Goal: Task Accomplishment & Management: Use online tool/utility

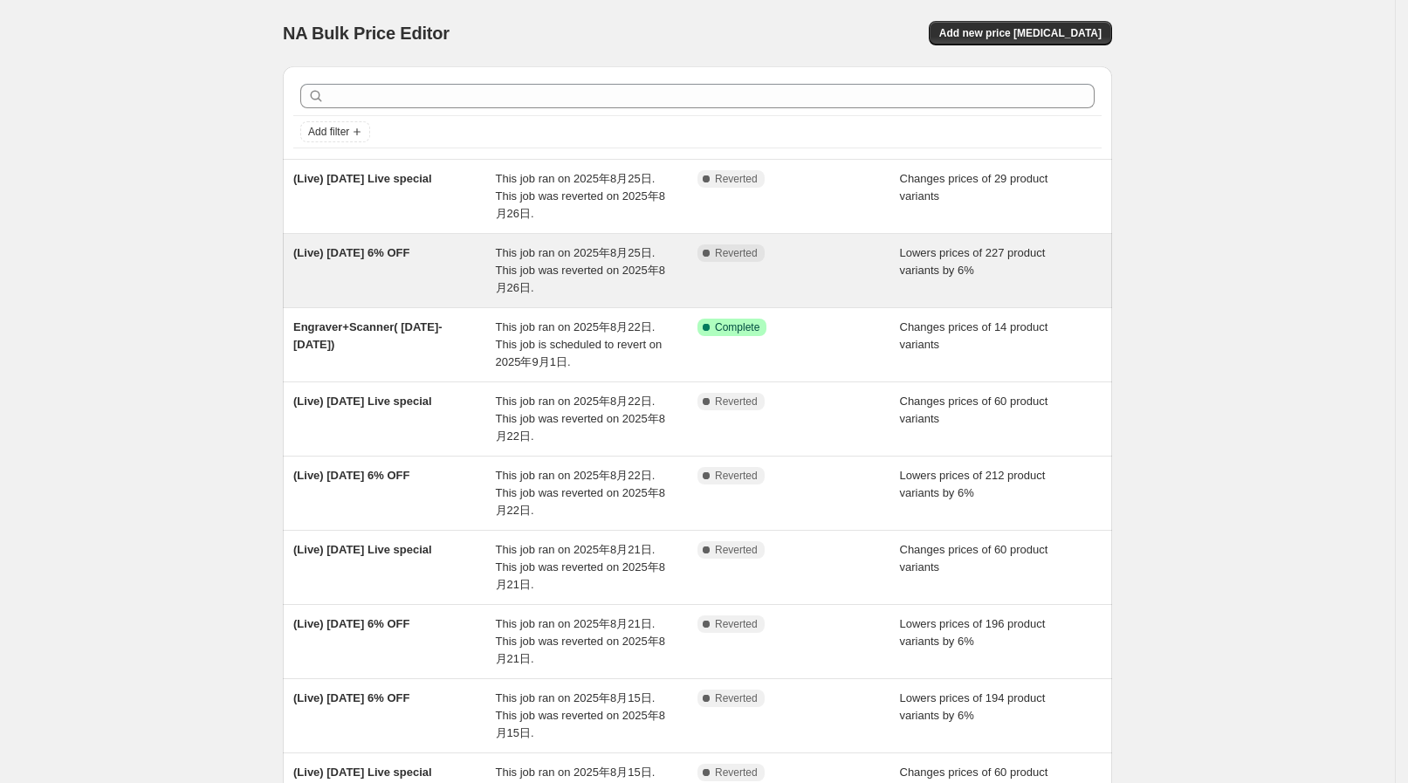
click at [602, 246] on span "This job ran on 2025年8月25日. This job was reverted on 2025年8月26日." at bounding box center [580, 270] width 169 height 48
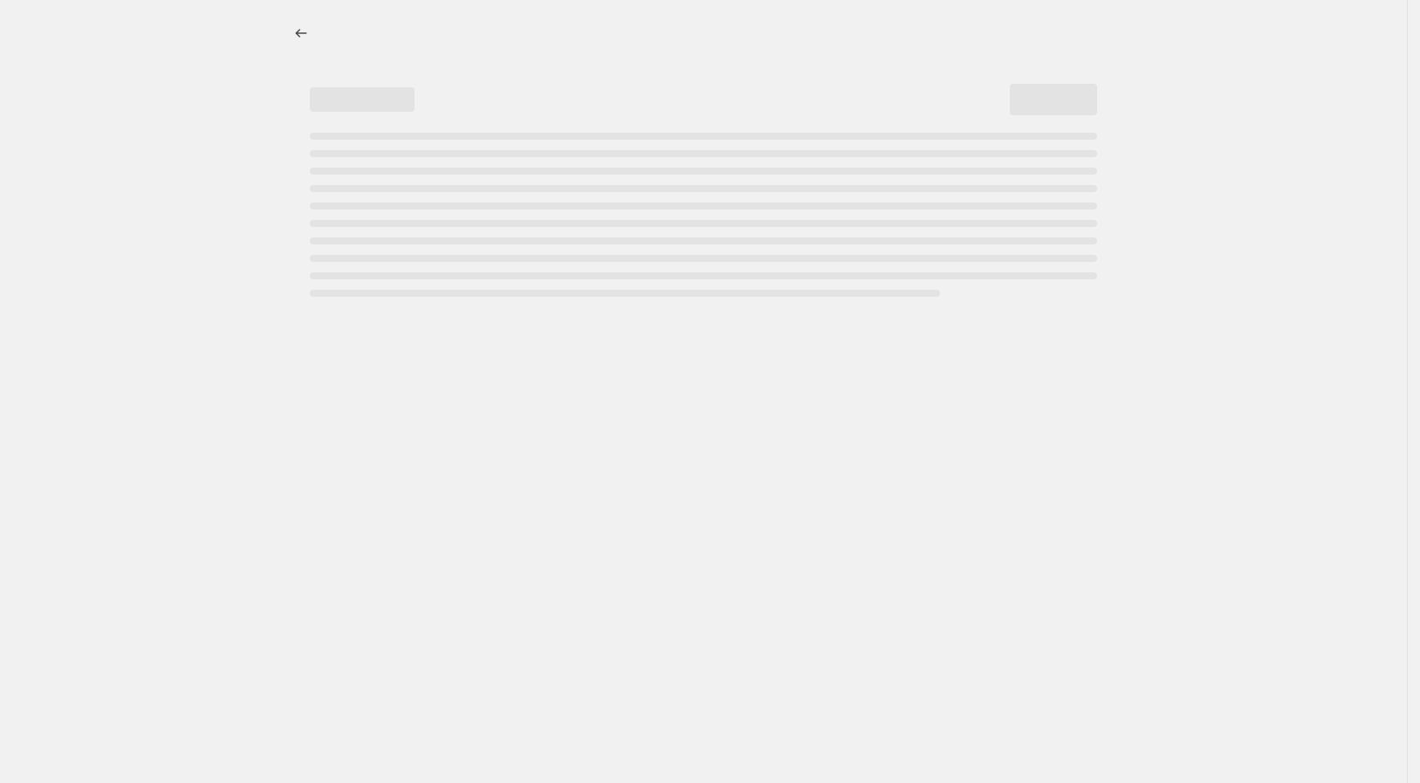
select select "percentage"
select select "collection"
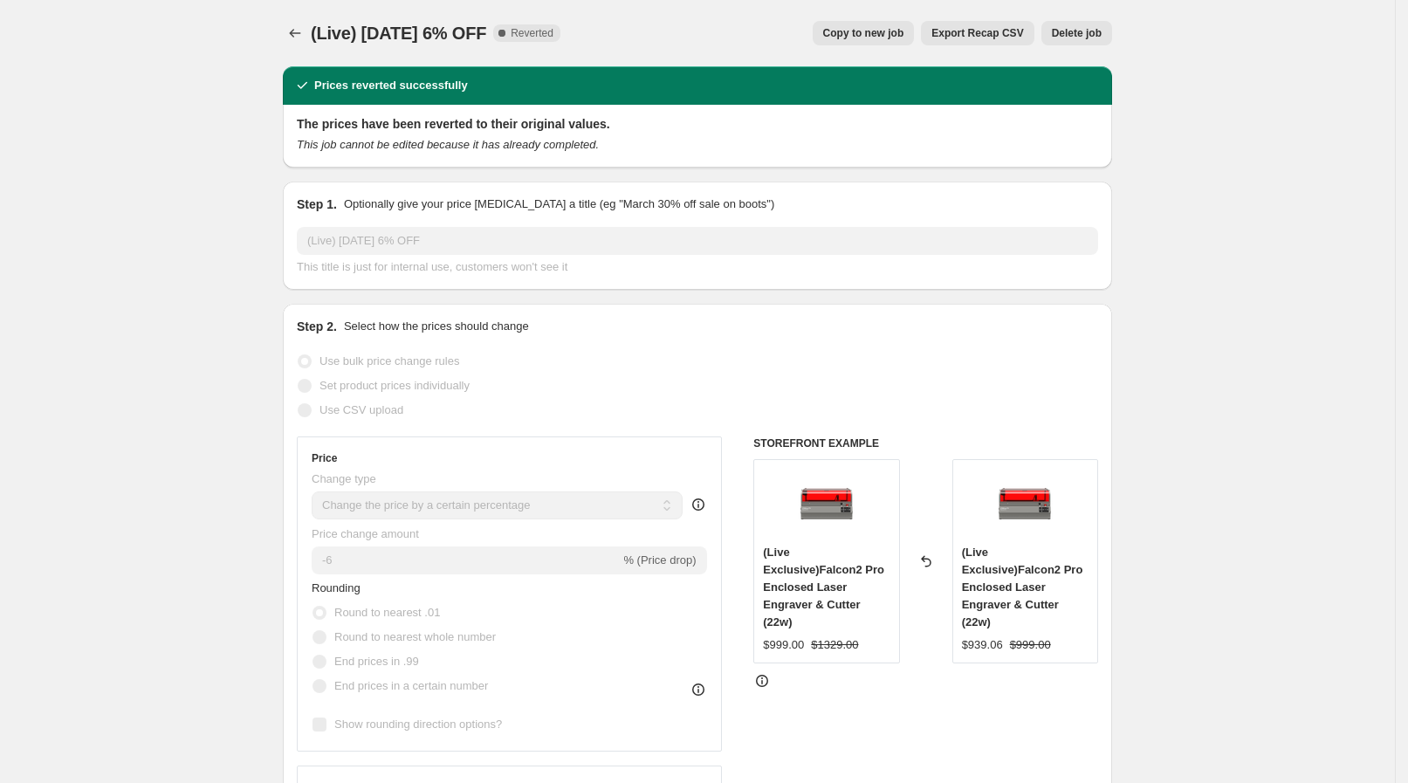
click at [703, 14] on div "(Live) Aug 25 6% OFF. This page is ready (Live) Aug 25 6% OFF Complete Reverted…" at bounding box center [697, 33] width 829 height 66
click at [862, 27] on span "Copy to new job" at bounding box center [863, 33] width 81 height 14
select select "percentage"
select select "collection"
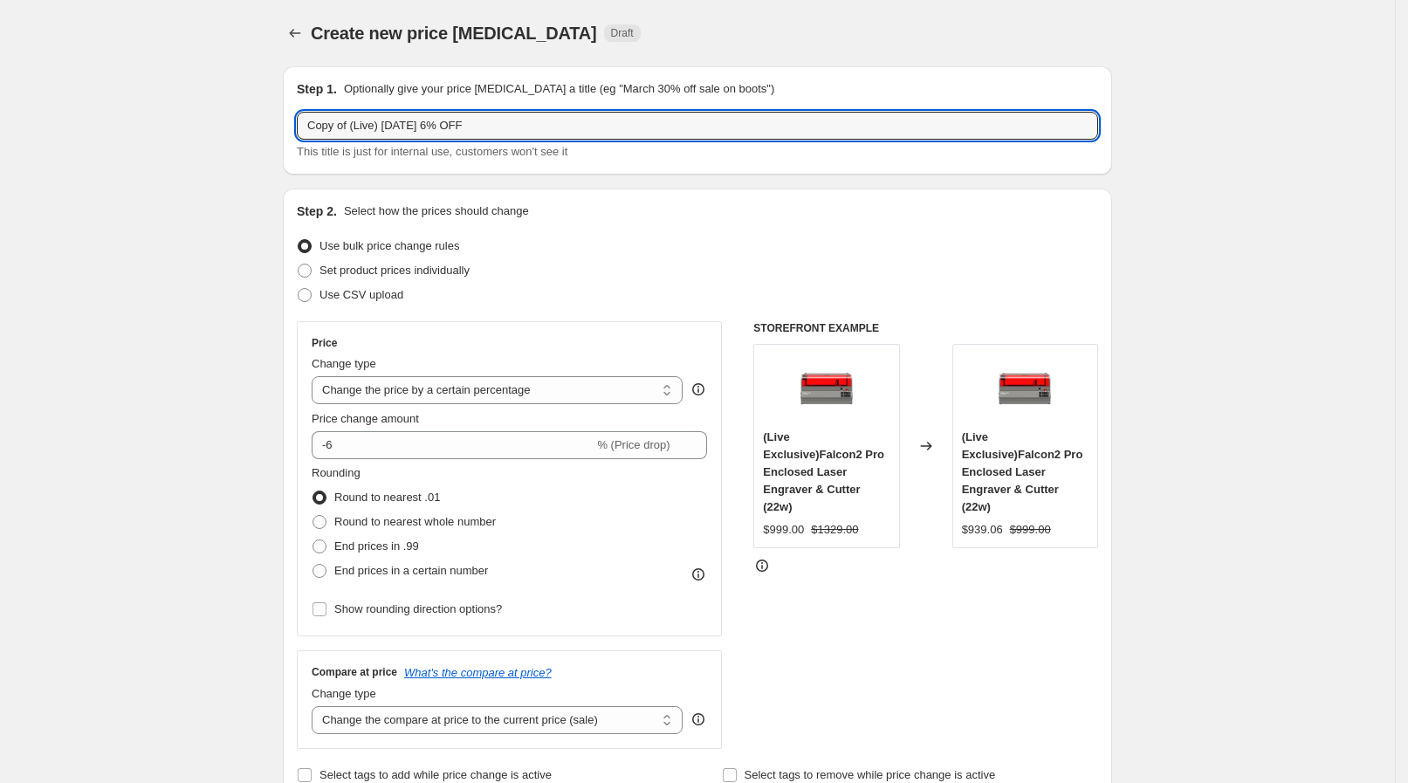
drag, startPoint x: 357, startPoint y: 121, endPoint x: 294, endPoint y: 115, distance: 63.1
click at [294, 115] on div "Step 1. Optionally give your price change job a title (eg "March 30% off sale o…" at bounding box center [697, 120] width 829 height 108
click at [367, 124] on input "(Live) [DATE] 6% OFF" at bounding box center [697, 126] width 801 height 28
click at [371, 124] on input "(Live) [DATE] 6% OFF" at bounding box center [697, 126] width 801 height 28
type input "(Live) [DATE] 6% OFF"
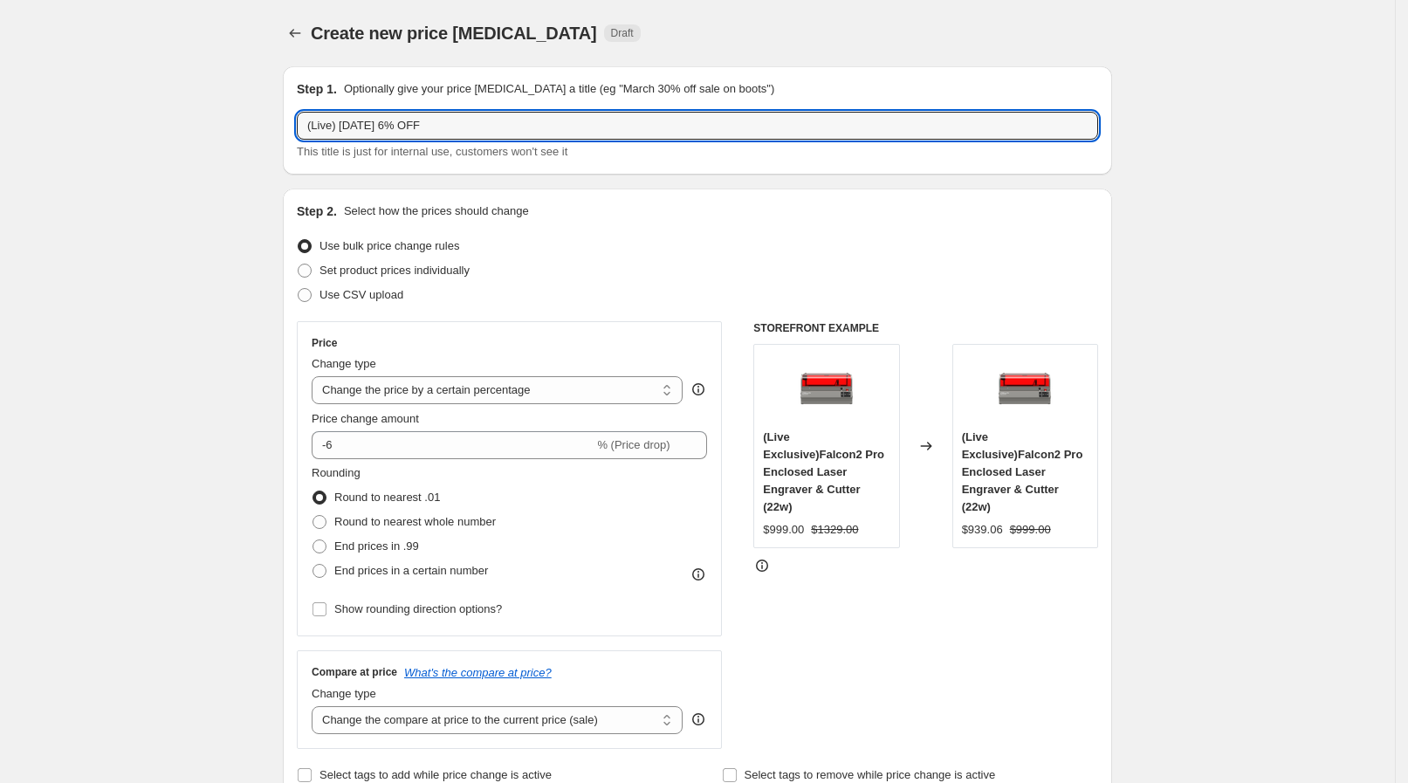
click at [424, 86] on p "Optionally give your price [MEDICAL_DATA] a title (eg "March 30% off sale on bo…" at bounding box center [559, 88] width 430 height 17
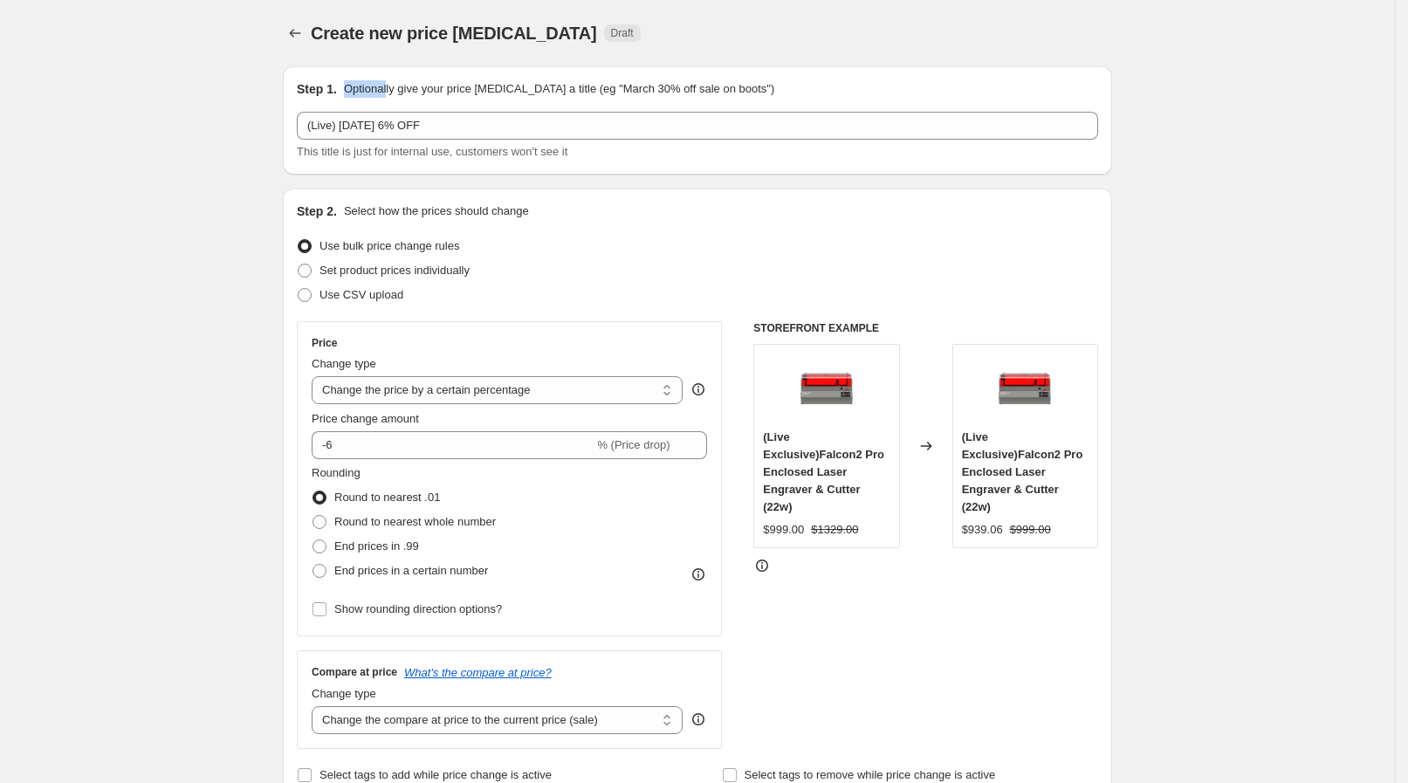
drag, startPoint x: 347, startPoint y: 87, endPoint x: 393, endPoint y: 83, distance: 46.5
click at [393, 83] on div "Step 1. Optionally give your price change job a title (eg "March 30% off sale o…" at bounding box center [697, 88] width 801 height 17
click at [393, 83] on p "Optionally give your price [MEDICAL_DATA] a title (eg "March 30% off sale on bo…" at bounding box center [559, 88] width 430 height 17
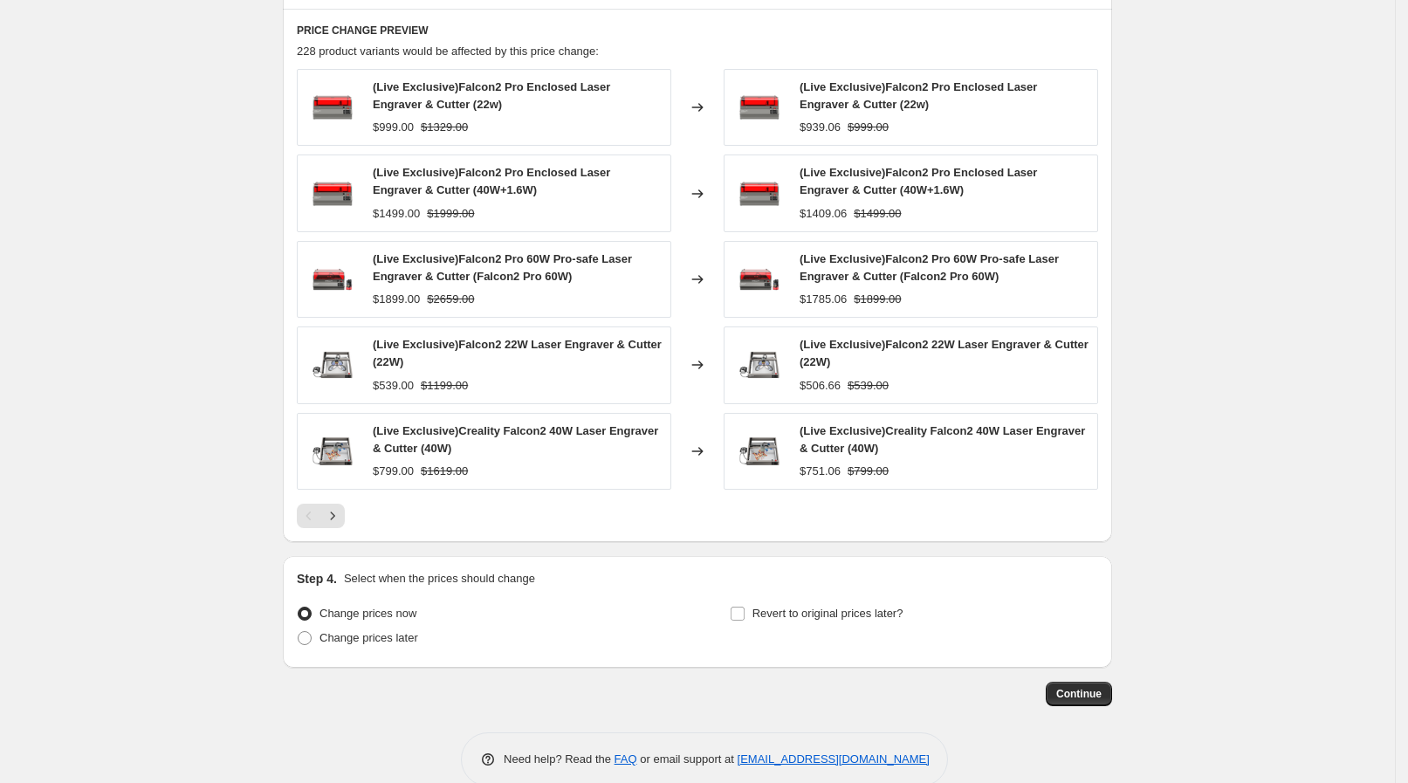
scroll to position [1185, 0]
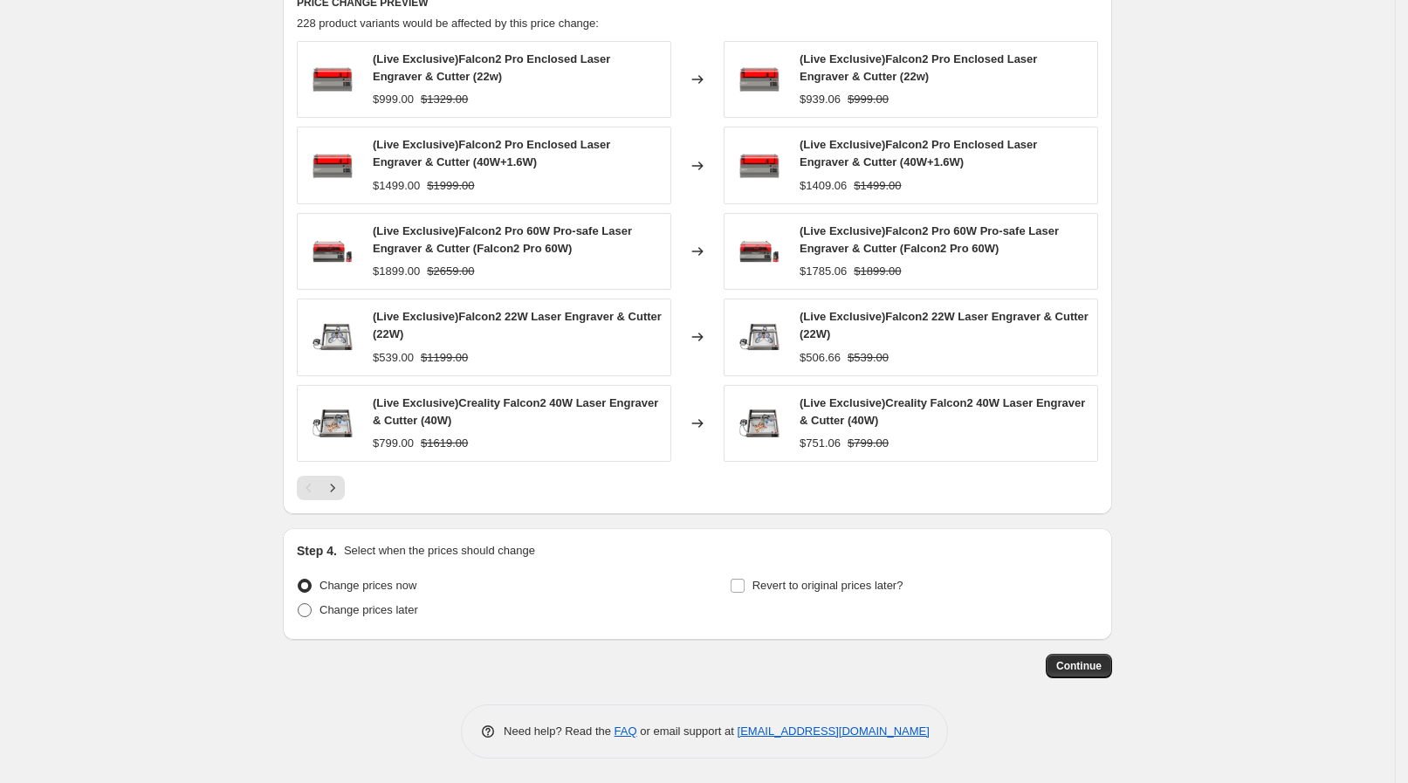
click at [393, 614] on span "Change prices later" at bounding box center [369, 609] width 99 height 13
click at [299, 604] on input "Change prices later" at bounding box center [298, 603] width 1 height 1
radio input "true"
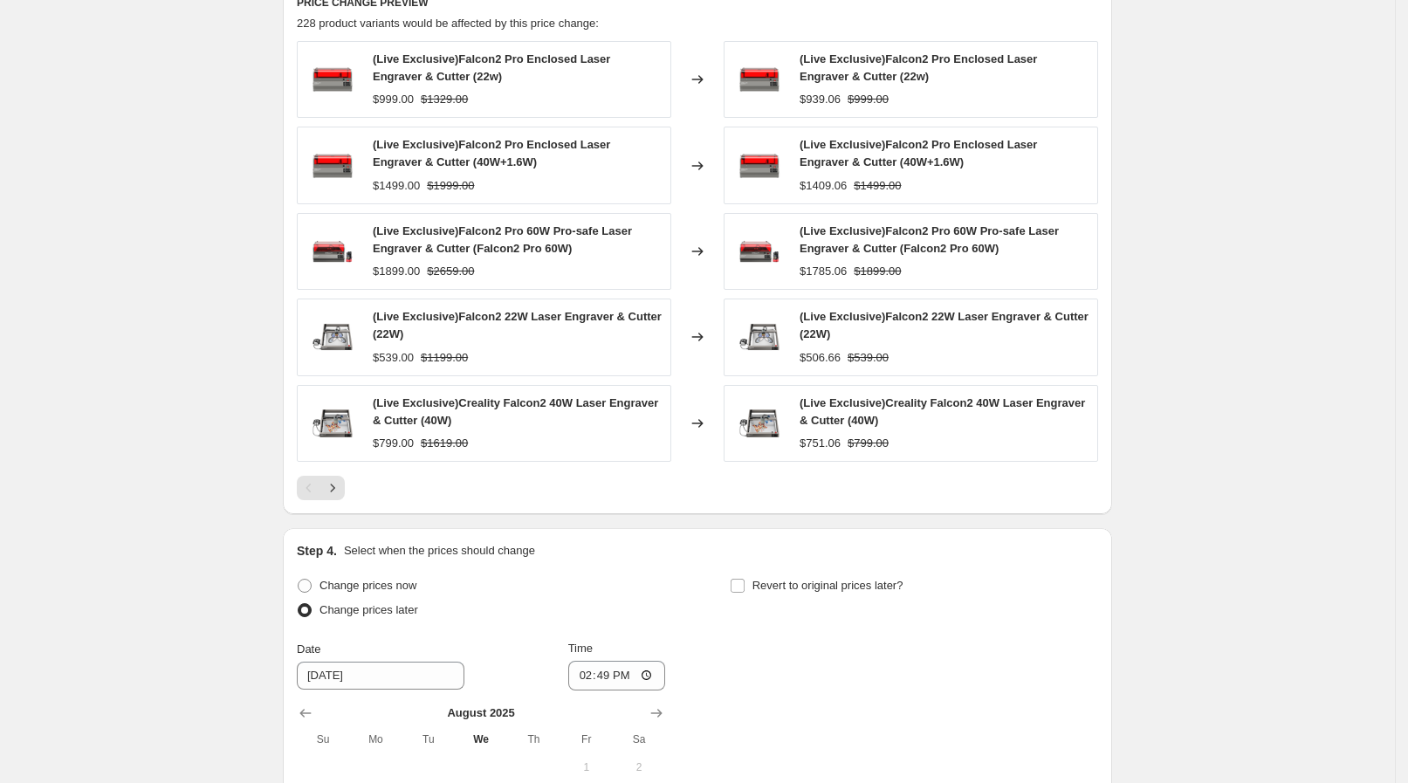
scroll to position [1510, 0]
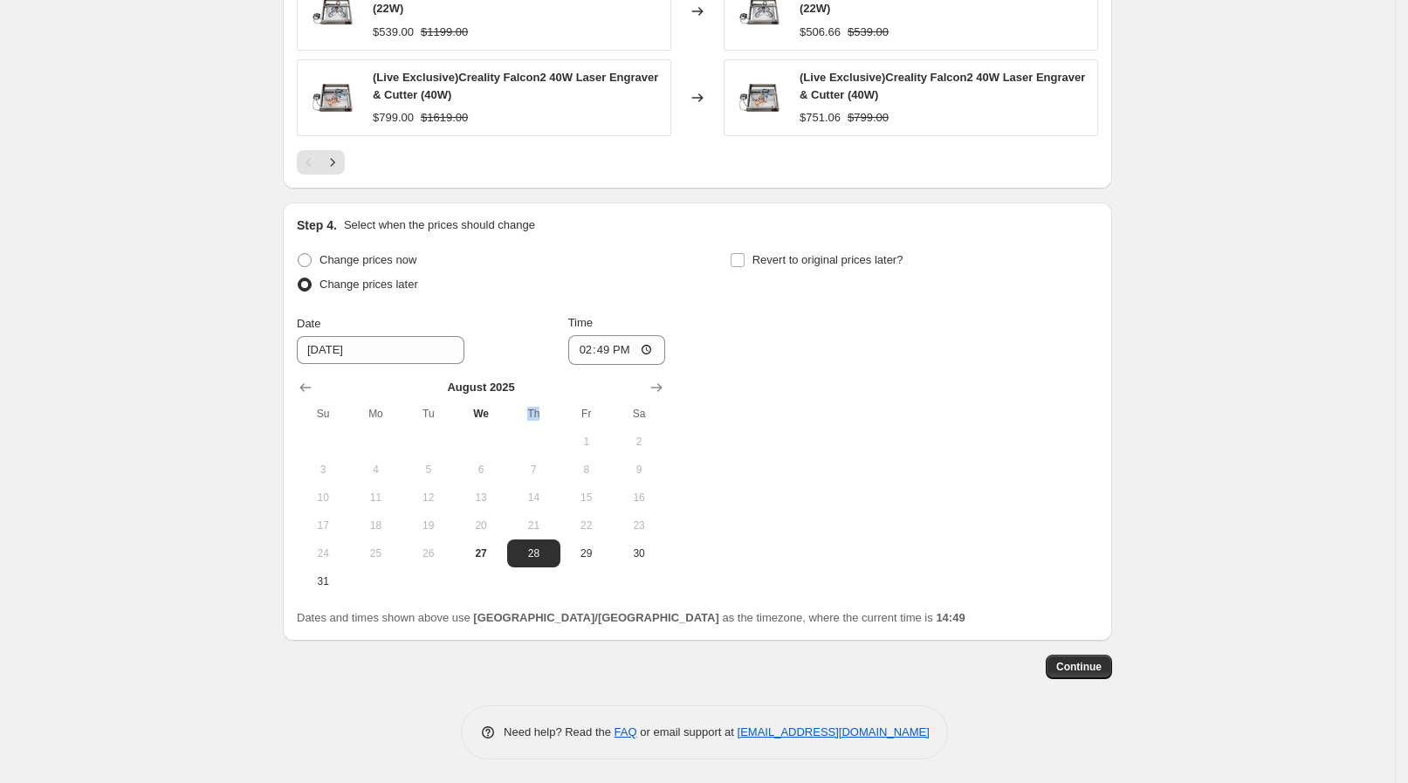
drag, startPoint x: 546, startPoint y: 406, endPoint x: 531, endPoint y: 409, distance: 15.1
click at [531, 409] on span "Th" at bounding box center [533, 414] width 38 height 14
click at [639, 336] on input "14:49" at bounding box center [617, 350] width 98 height 30
click at [660, 347] on input "14:49" at bounding box center [617, 350] width 98 height 30
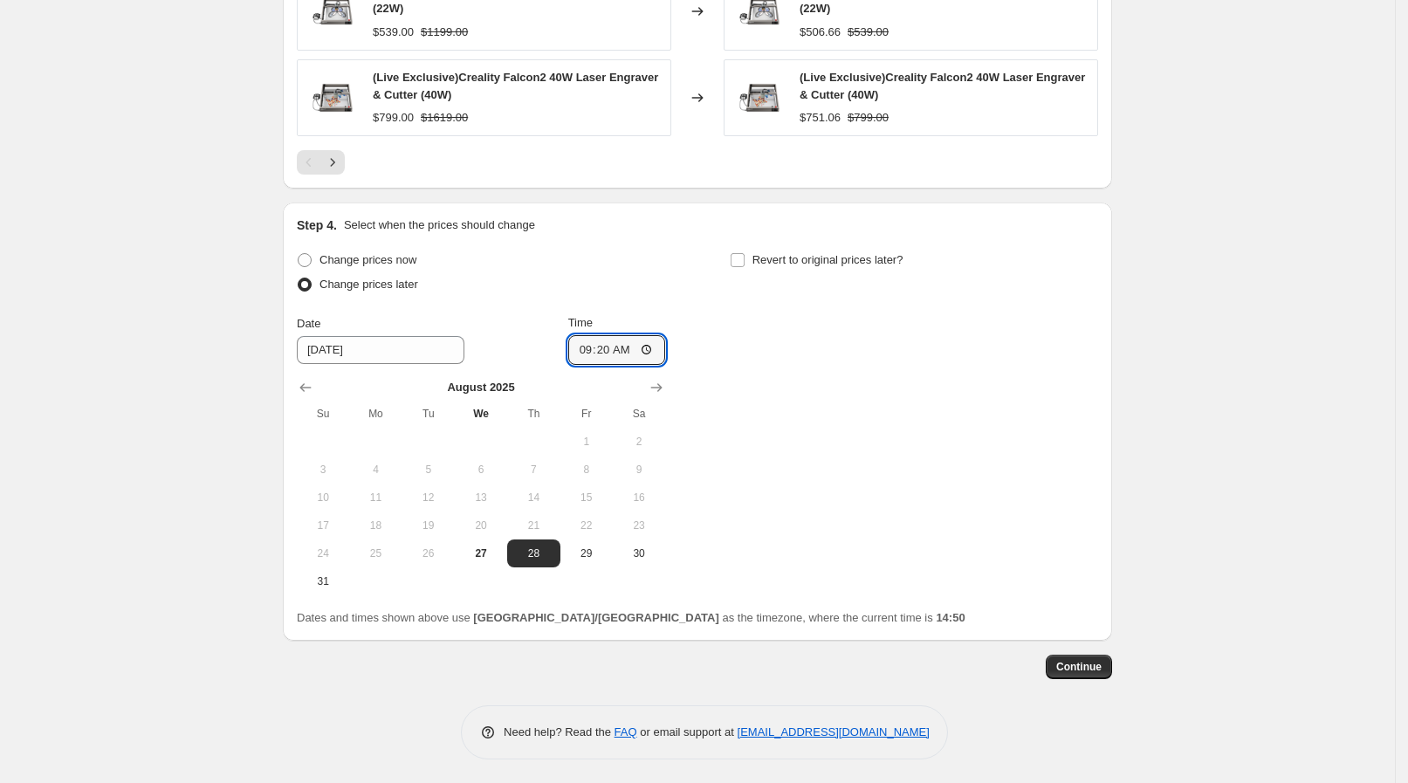
type input "09:20"
click at [759, 380] on div "Change prices now Change prices later Date 8/28/2025 Time 09:20 August 2025 Su …" at bounding box center [697, 421] width 801 height 347
click at [790, 271] on div "Revert to original prices later?" at bounding box center [914, 274] width 368 height 52
click at [807, 248] on label "Revert to original prices later?" at bounding box center [817, 260] width 174 height 24
click at [745, 253] on input "Revert to original prices later?" at bounding box center [738, 260] width 14 height 14
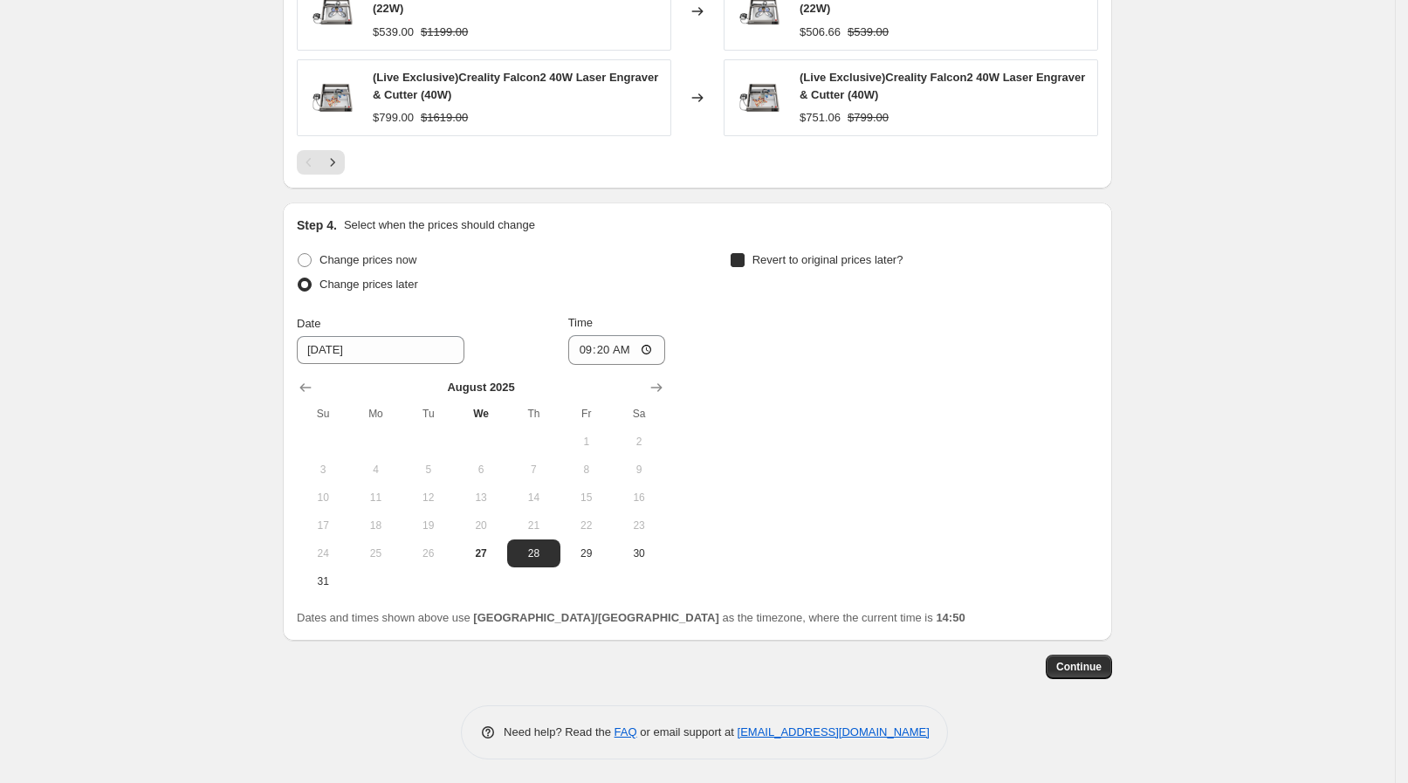
checkbox input "true"
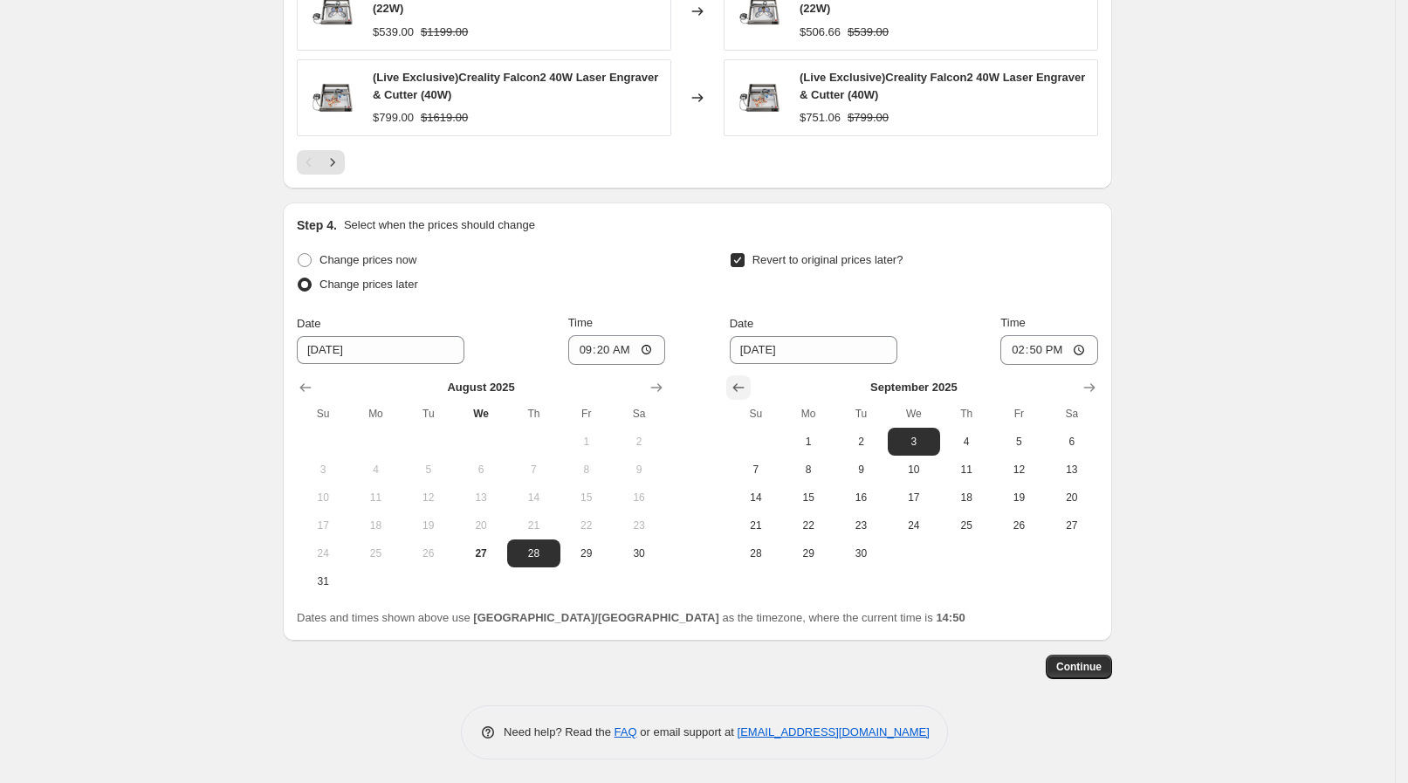
click at [739, 379] on icon "Show previous month, August 2025" at bounding box center [738, 387] width 17 height 17
click at [978, 547] on span "28" at bounding box center [966, 553] width 38 height 14
type input "[DATE]"
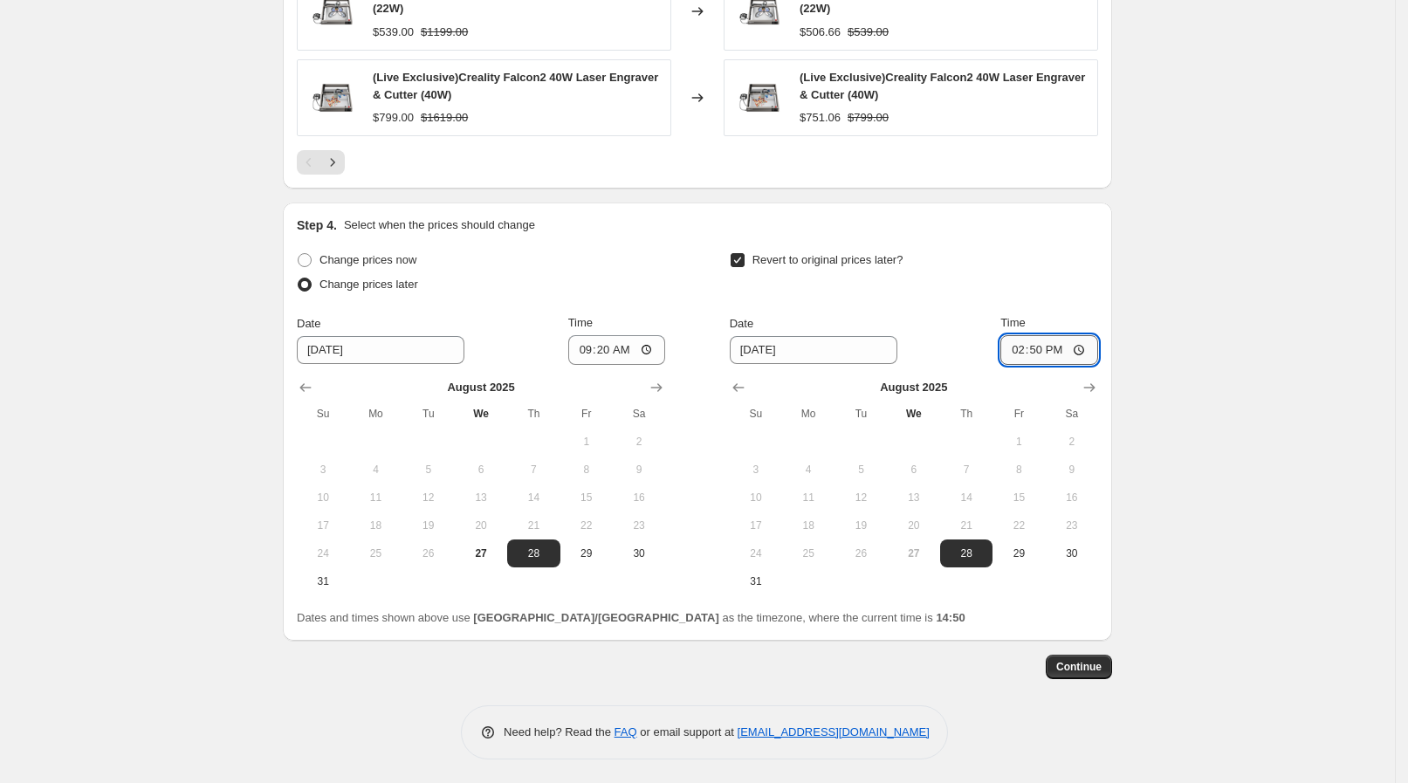
click at [1063, 345] on input "14:50" at bounding box center [1049, 350] width 98 height 30
click at [1078, 344] on input "14:50" at bounding box center [1049, 350] width 98 height 30
type input "13:30"
drag, startPoint x: 1278, startPoint y: 443, endPoint x: 1231, endPoint y: 511, distance: 82.1
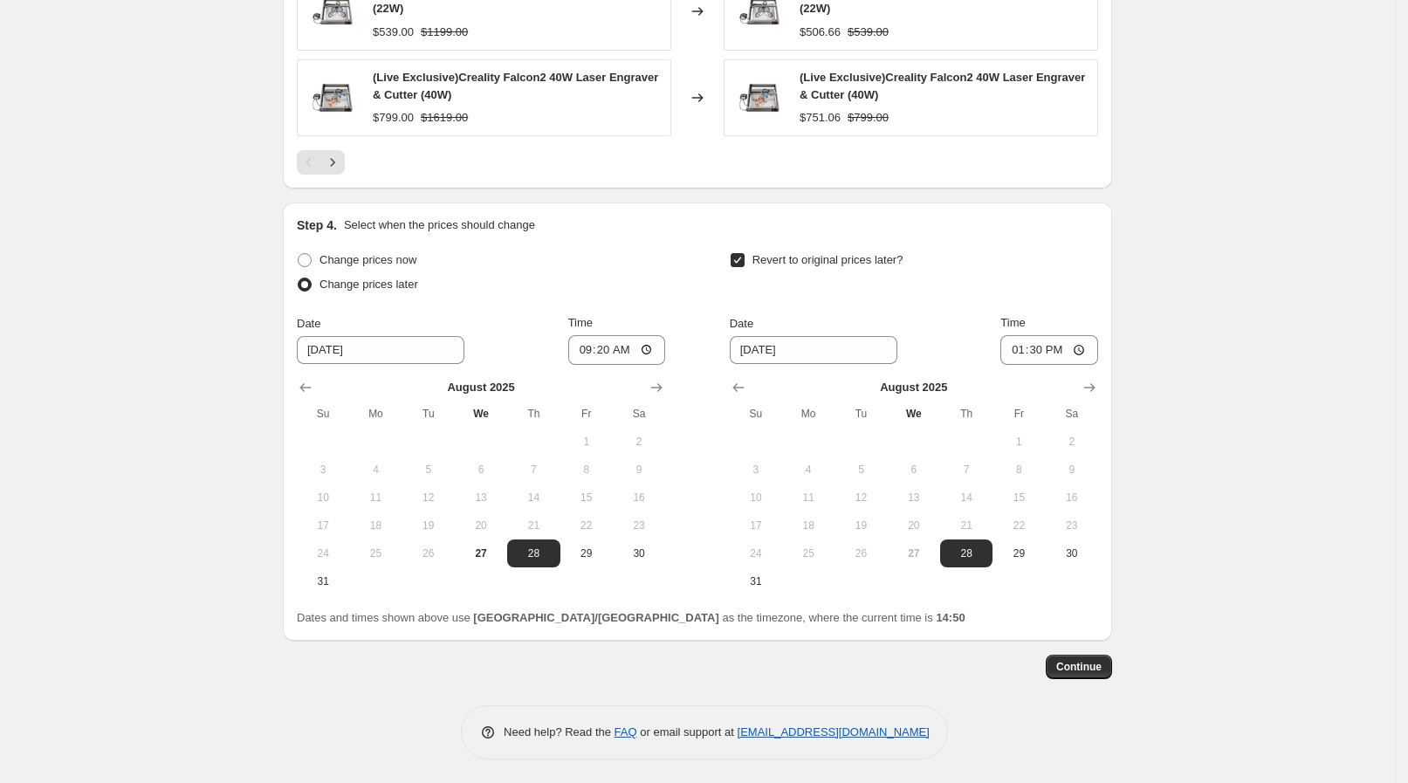
click at [1084, 669] on span "Continue" at bounding box center [1078, 667] width 45 height 14
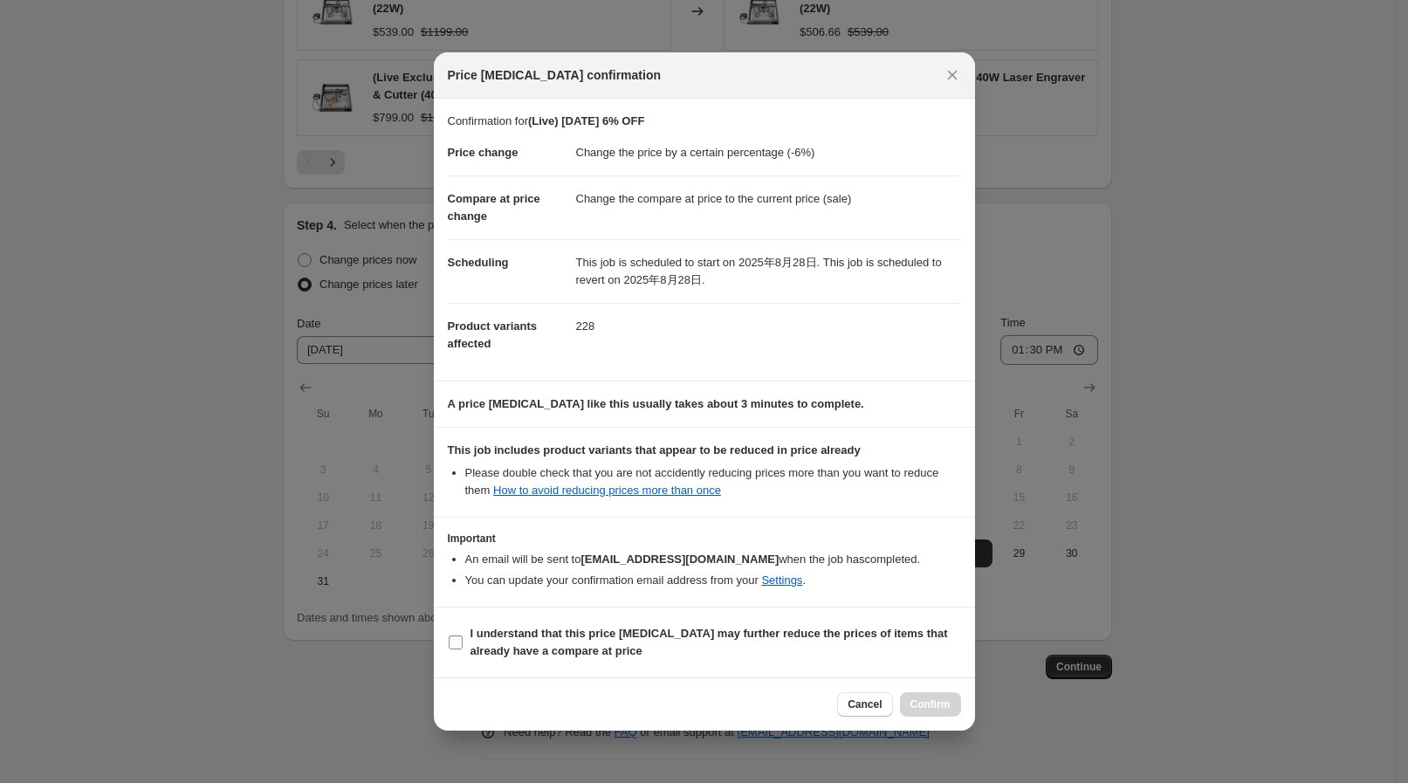
click at [542, 643] on b "I understand that this price change job may further reduce the prices of items …" at bounding box center [710, 642] width 478 height 31
click at [463, 643] on input "I understand that this price change job may further reduce the prices of items …" at bounding box center [456, 643] width 14 height 14
checkbox input "true"
click at [934, 698] on span "Confirm" at bounding box center [931, 704] width 40 height 14
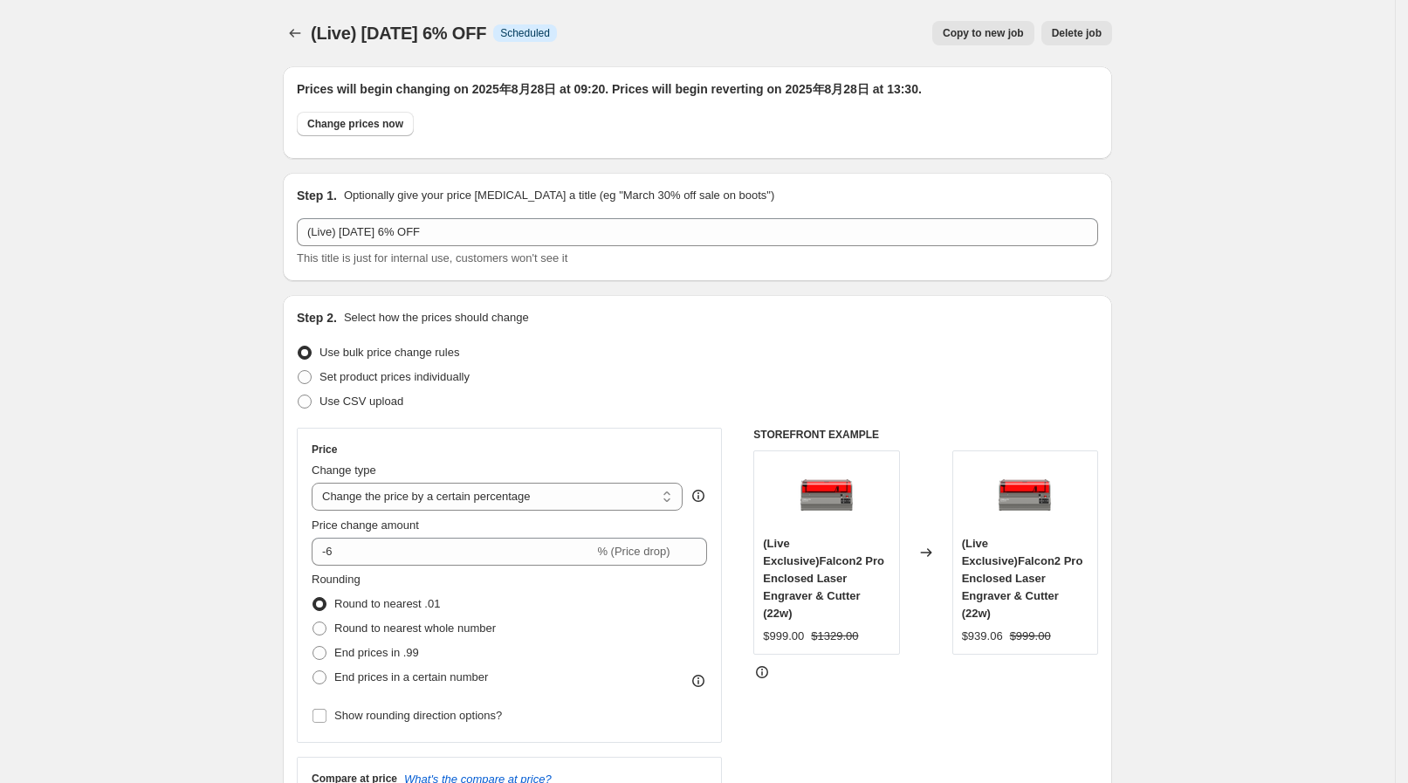
click at [319, 31] on span "(Live) [DATE] 6% OFF" at bounding box center [398, 33] width 175 height 19
click at [299, 31] on icon "Price change jobs" at bounding box center [294, 32] width 17 height 17
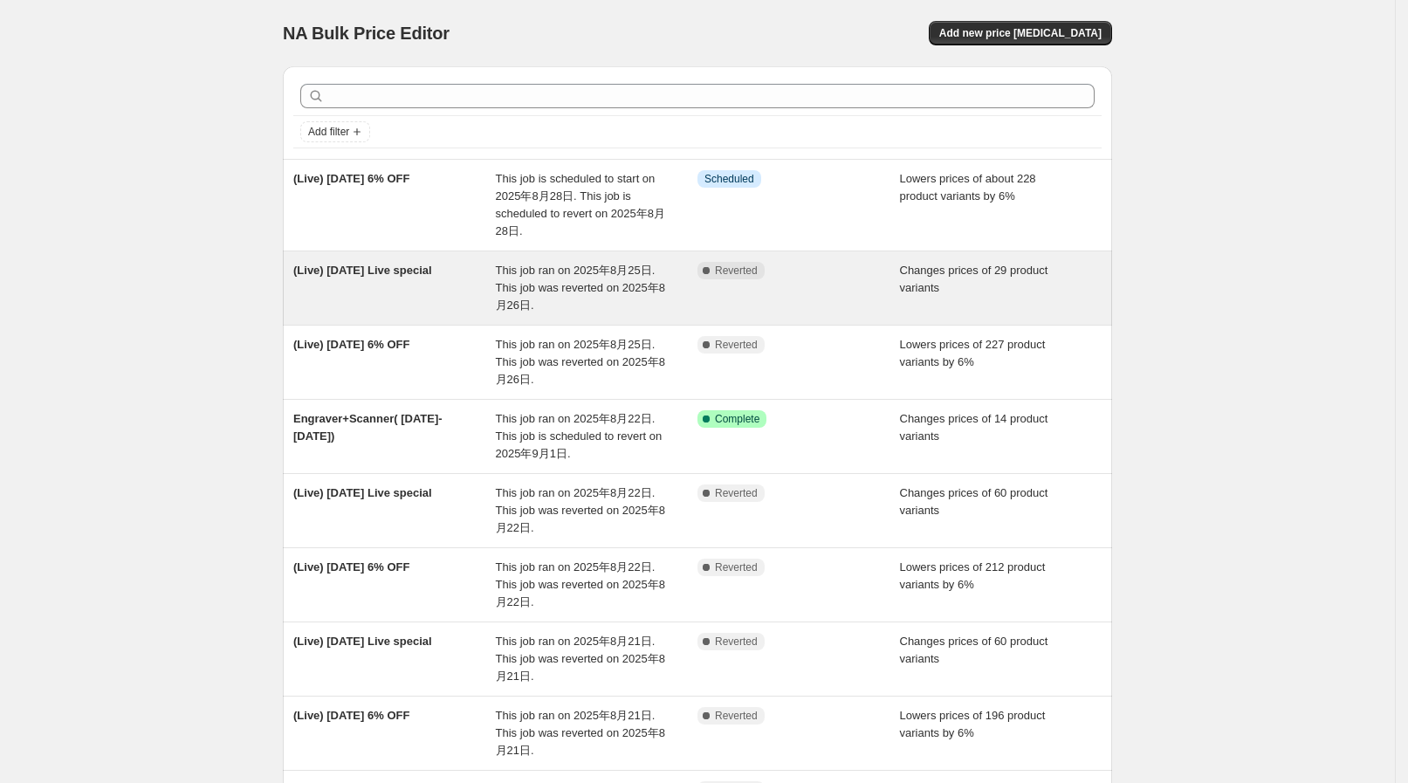
click at [352, 256] on div "(Live) Aug 25 Live special This job ran on 2025年8月25日. This job was reverted on…" at bounding box center [697, 287] width 829 height 73
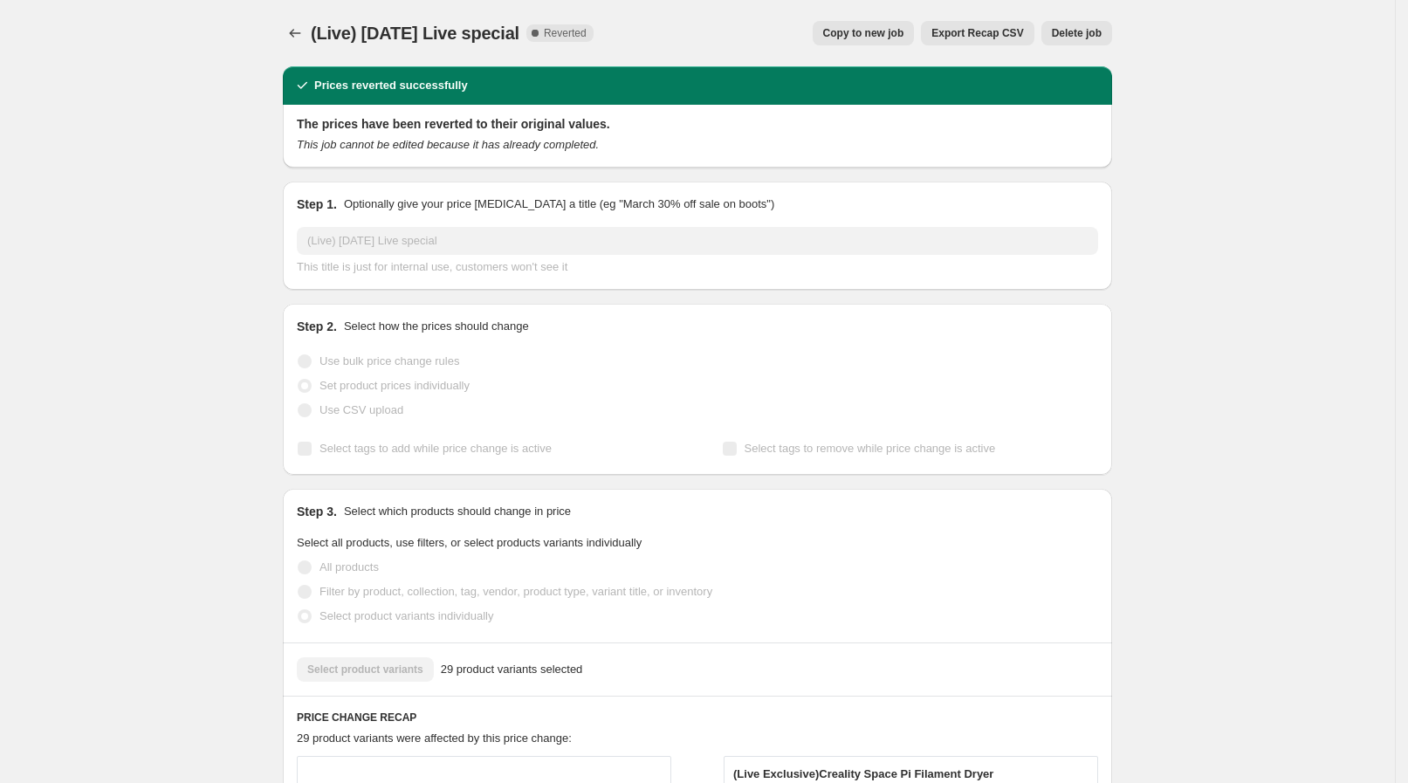
click at [882, 33] on span "Copy to new job" at bounding box center [863, 33] width 81 height 14
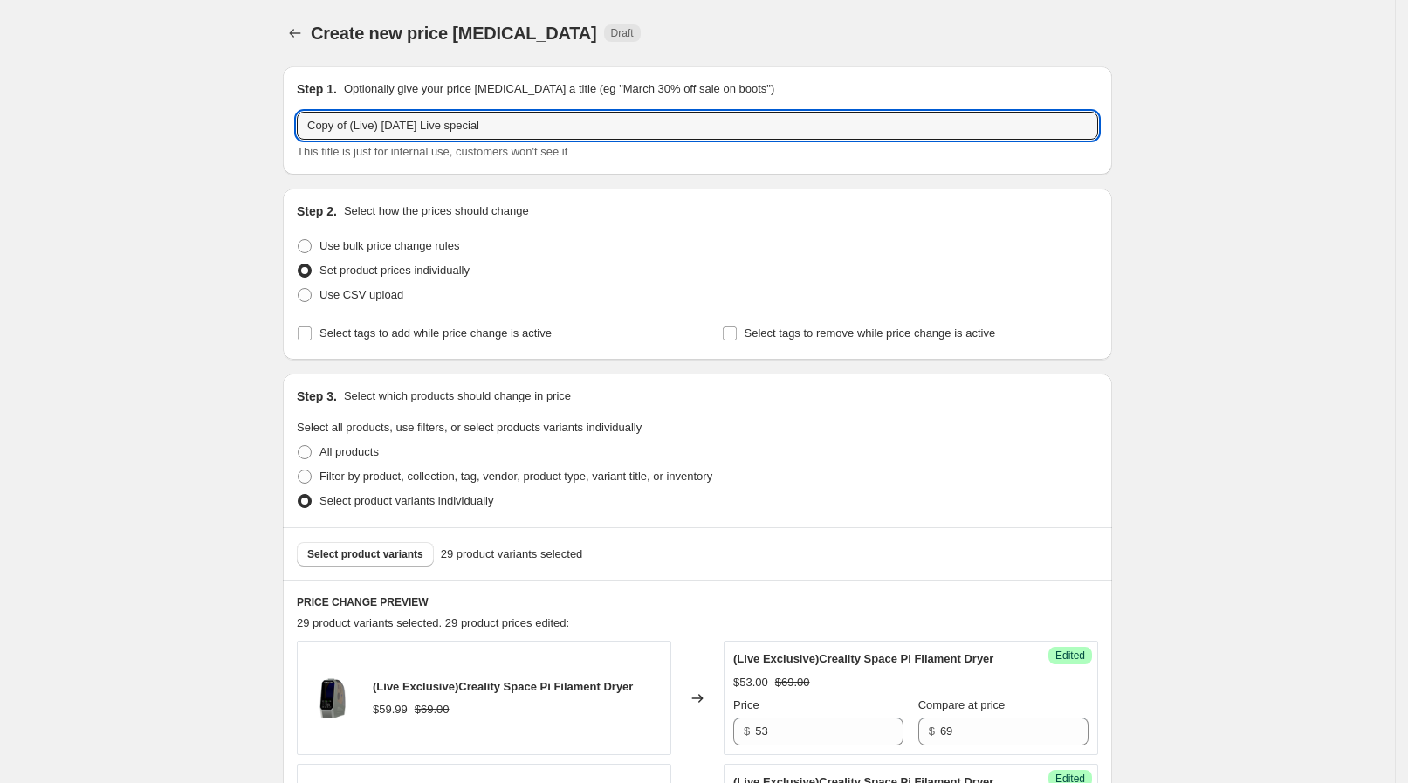
drag, startPoint x: 354, startPoint y: 129, endPoint x: 289, endPoint y: 131, distance: 64.6
click at [289, 131] on div "Step 1. Optionally give your price change job a title (eg "March 30% off sale o…" at bounding box center [697, 120] width 829 height 108
click at [378, 121] on input "(Live) [DATE] Live special" at bounding box center [697, 126] width 801 height 28
type input "(Live) [DATE] Live special"
click at [441, 83] on p "Optionally give your price [MEDICAL_DATA] a title (eg "March 30% off sale on bo…" at bounding box center [559, 88] width 430 height 17
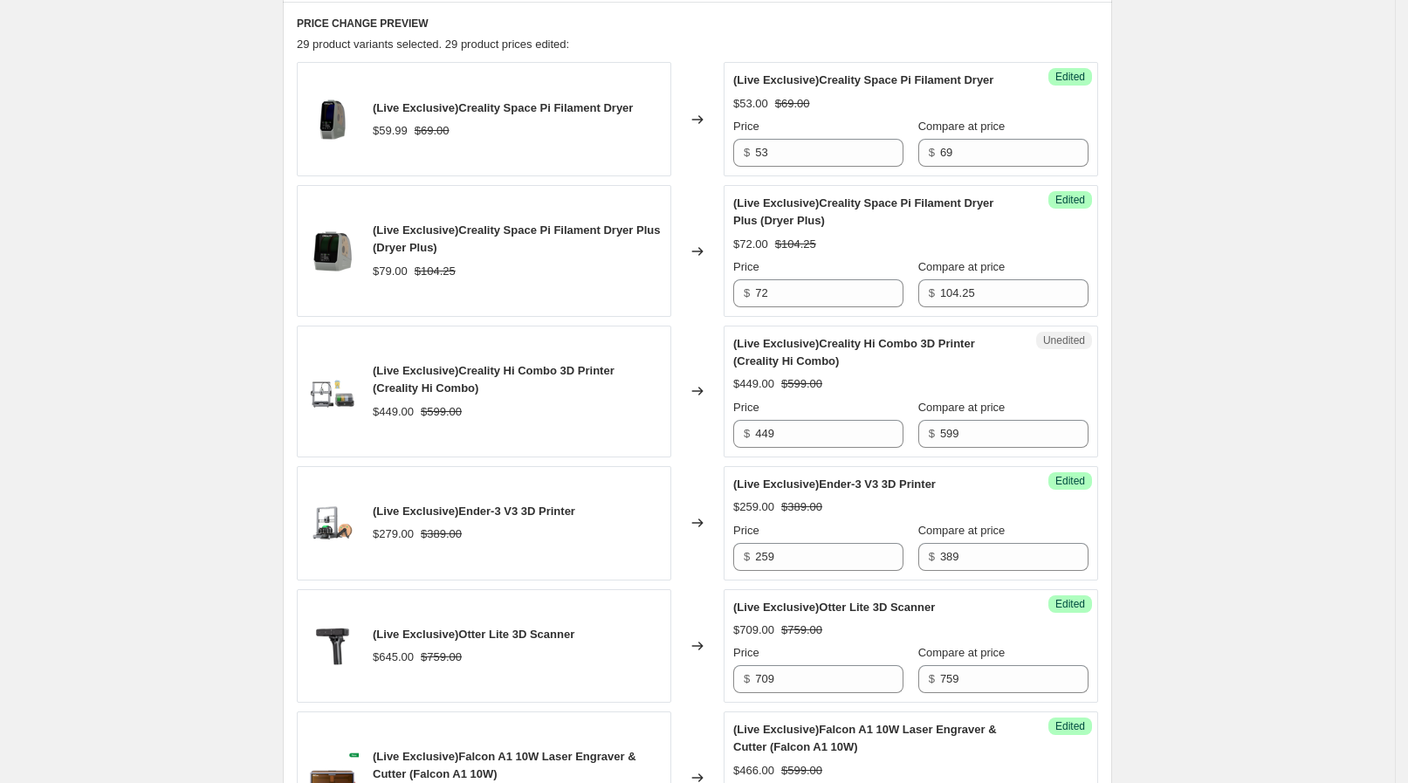
scroll to position [546, 0]
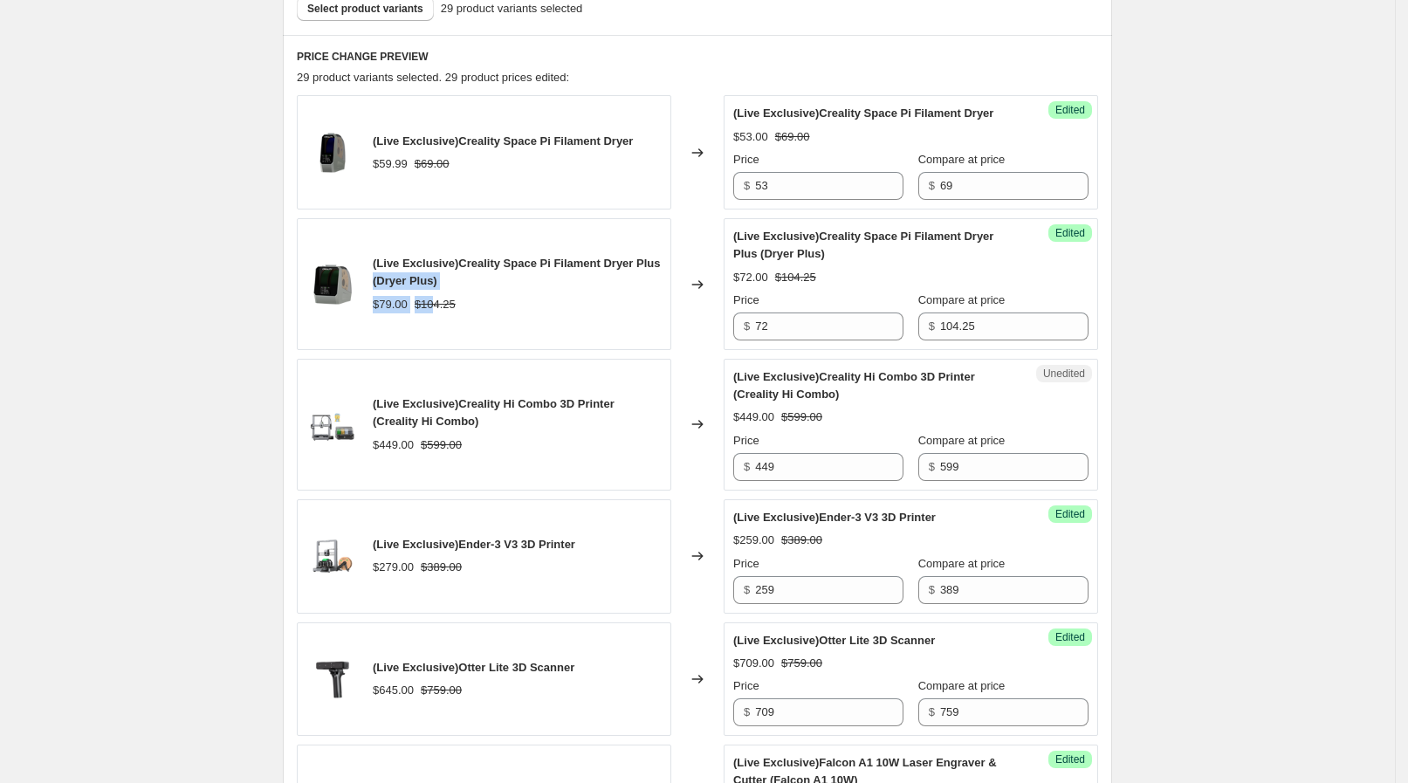
drag, startPoint x: 406, startPoint y: 291, endPoint x: 381, endPoint y: 275, distance: 29.1
click at [375, 278] on div "(Live Exclusive)Creality Space Pi Filament Dryer Plus (Dryer Plus) $79.00 $104.…" at bounding box center [484, 284] width 375 height 132
click at [381, 275] on span "(Live Exclusive)Creality Space Pi Filament Dryer Plus (Dryer Plus)" at bounding box center [516, 272] width 287 height 31
drag, startPoint x: 380, startPoint y: 263, endPoint x: 478, endPoint y: 296, distance: 104.1
click at [478, 296] on div "(Live Exclusive)Creality Space Pi Filament Dryer Plus (Dryer Plus) $79.00 $104.…" at bounding box center [517, 284] width 289 height 58
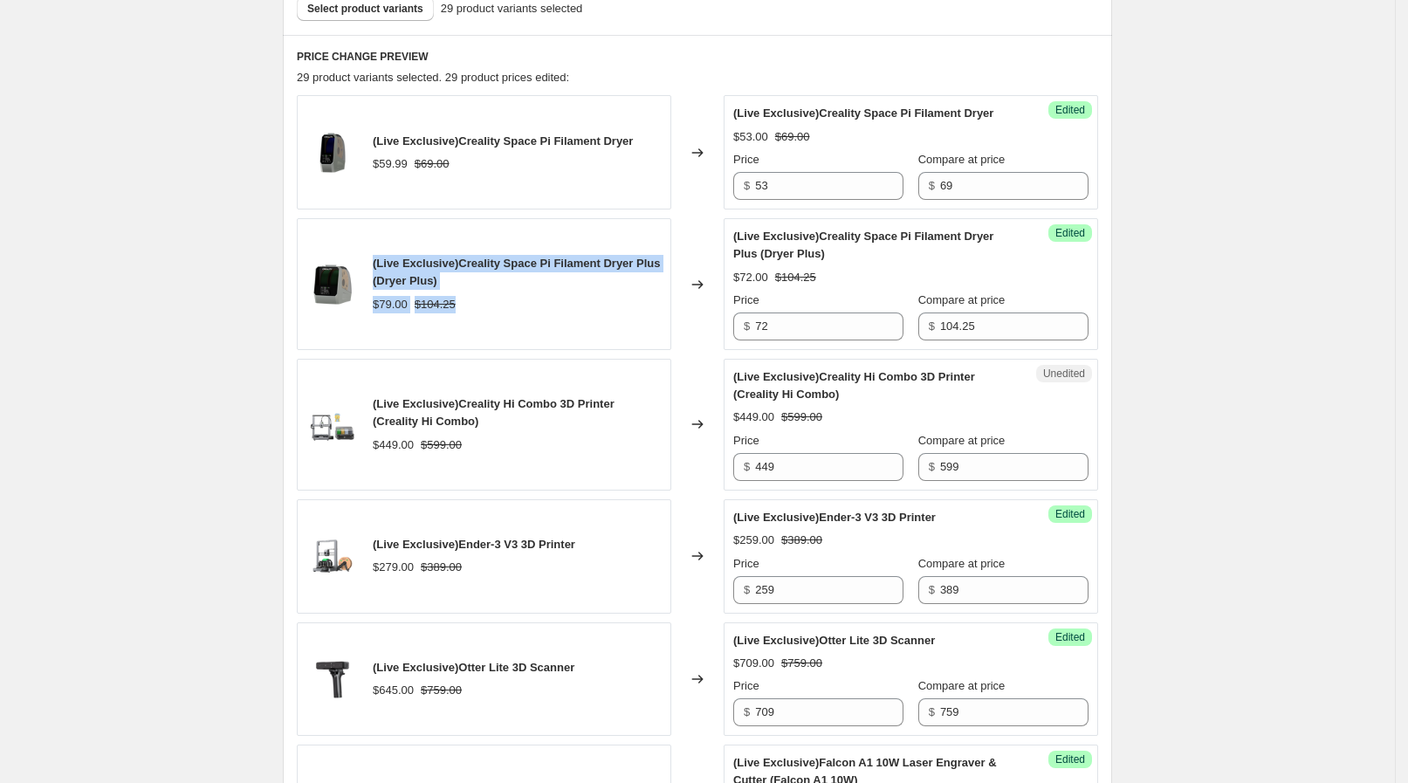
click at [478, 296] on div "$79.00 $104.25" at bounding box center [517, 304] width 289 height 17
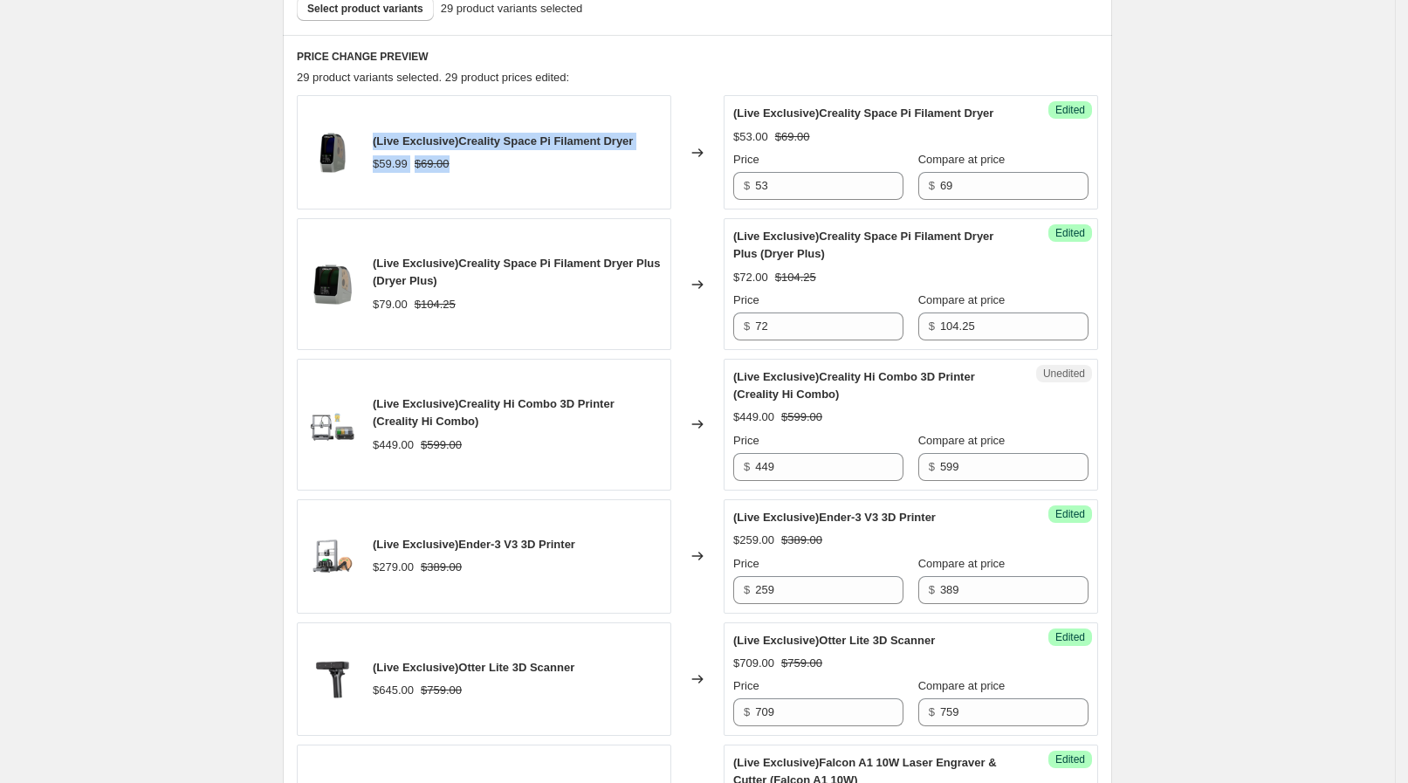
drag, startPoint x: 378, startPoint y: 143, endPoint x: 484, endPoint y: 152, distance: 106.0
click at [484, 152] on div "(Live Exclusive)Creality Space Pi Filament Dryer $59.99 $69.00" at bounding box center [484, 152] width 375 height 114
click at [484, 152] on div "(Live Exclusive)Creality Space Pi Filament Dryer $59.99 $69.00" at bounding box center [503, 153] width 260 height 40
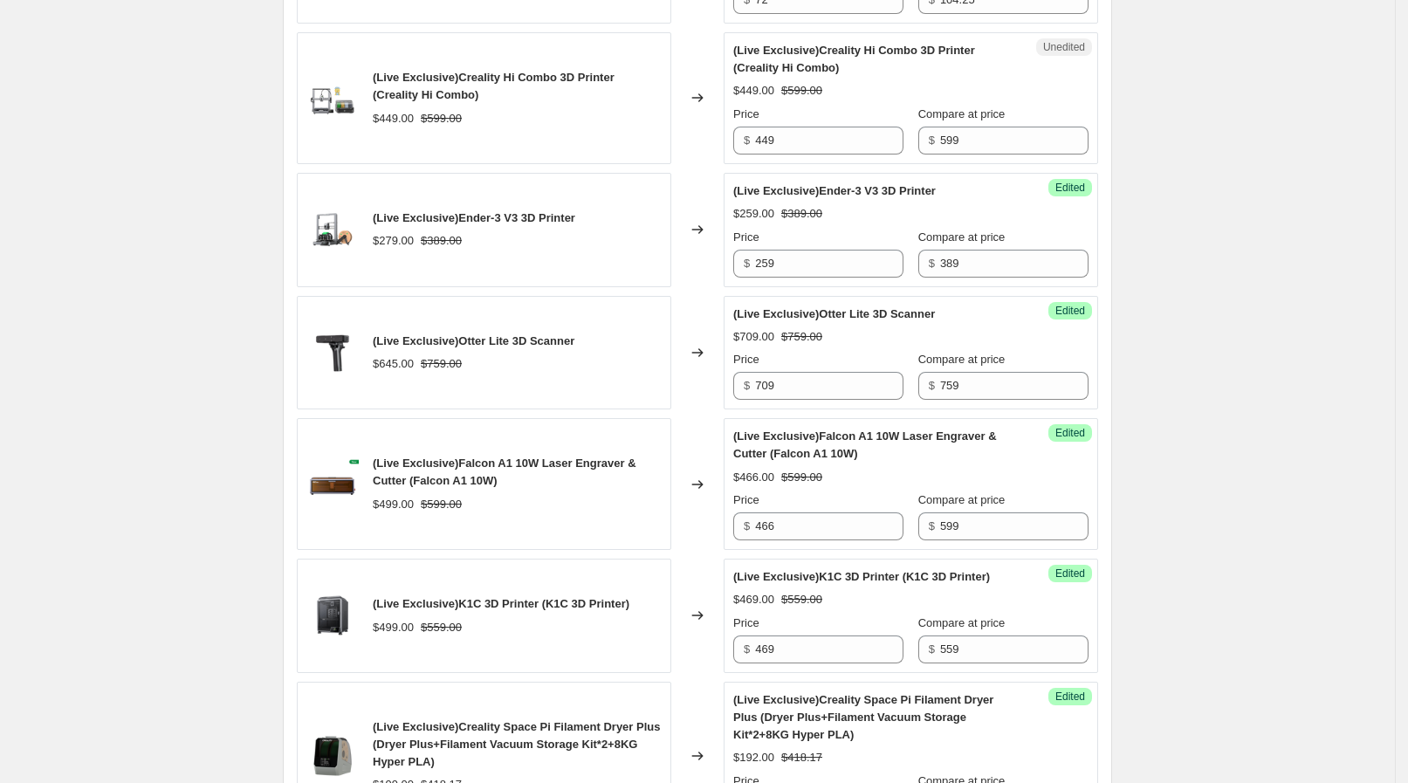
scroll to position [982, 0]
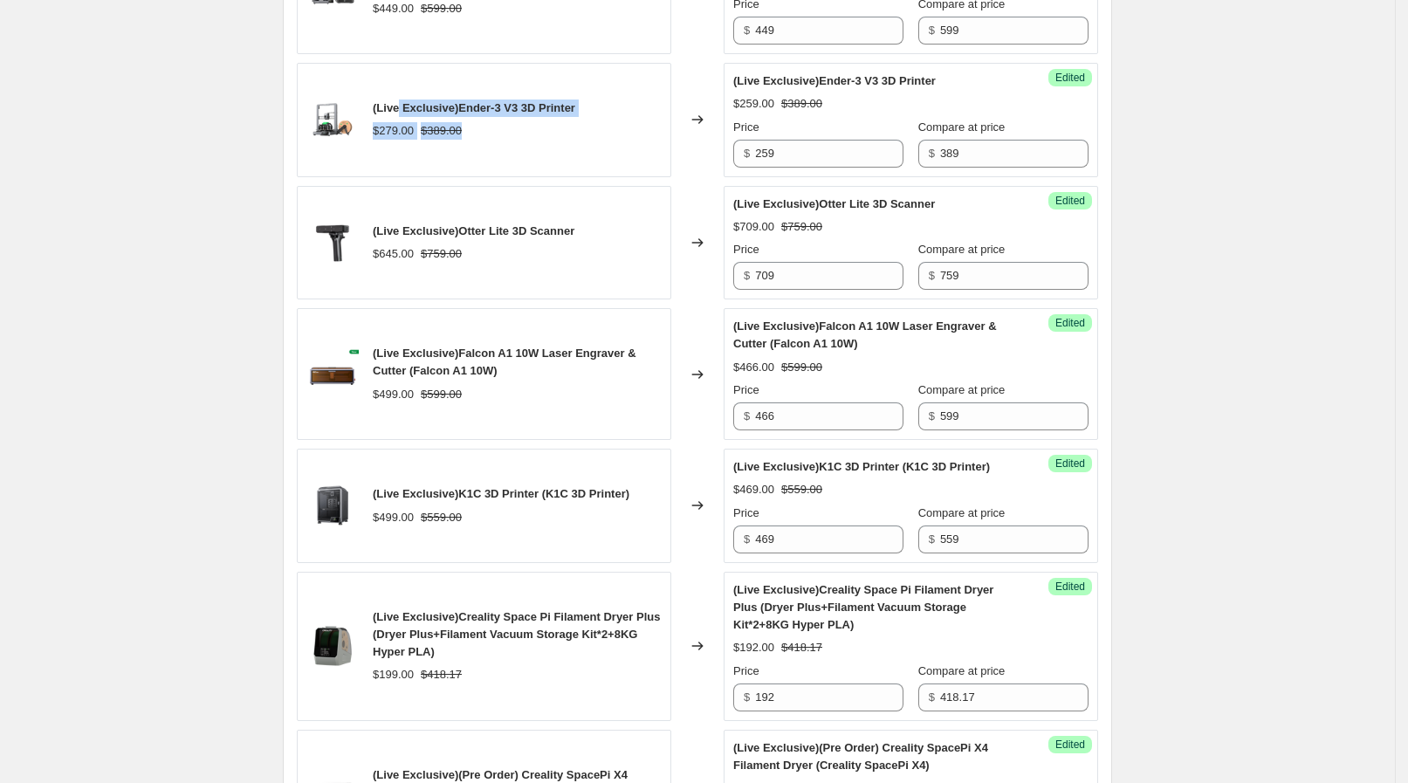
drag, startPoint x: 496, startPoint y: 126, endPoint x: 402, endPoint y: 95, distance: 98.3
click at [402, 95] on div "(Live Exclusive)Ender-3 V3 3D Printer $279.00 $389.00" at bounding box center [484, 120] width 375 height 114
drag, startPoint x: 370, startPoint y: 105, endPoint x: 480, endPoint y: 121, distance: 111.2
click at [480, 121] on div "(Live Exclusive)Ender-3 V3 3D Printer $279.00 $389.00" at bounding box center [484, 120] width 375 height 114
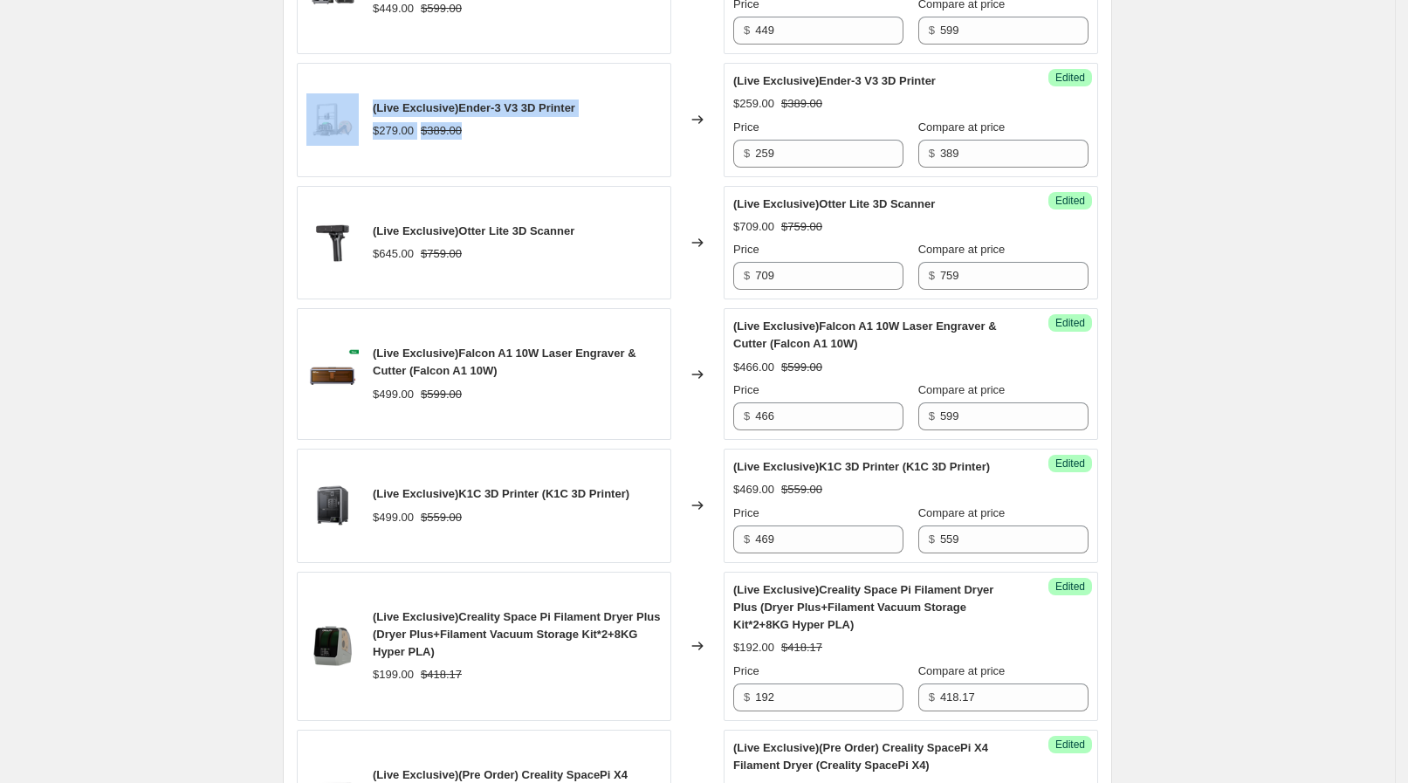
click at [480, 122] on div "$279.00 $389.00" at bounding box center [474, 130] width 203 height 17
drag, startPoint x: 475, startPoint y: 132, endPoint x: 381, endPoint y: 113, distance: 95.4
click at [381, 113] on div "(Live Exclusive)Ender-3 V3 3D Printer $279.00 $389.00" at bounding box center [474, 120] width 203 height 40
click at [381, 113] on span "(Live Exclusive)Ender-3 V3 3D Printer" at bounding box center [474, 107] width 203 height 13
drag, startPoint x: 372, startPoint y: 113, endPoint x: 478, endPoint y: 124, distance: 107.1
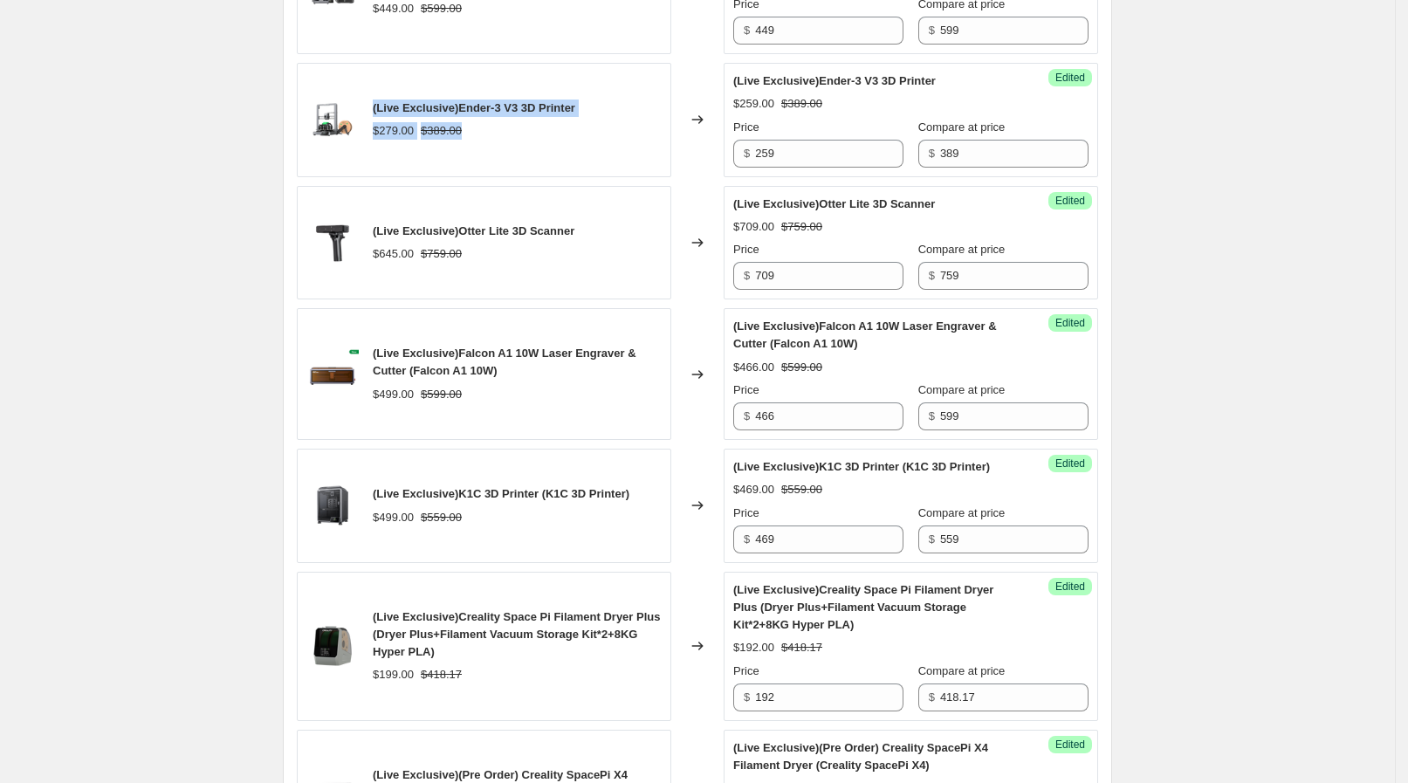
click at [478, 124] on div "(Live Exclusive)Ender-3 V3 3D Printer $279.00 $389.00" at bounding box center [484, 120] width 375 height 114
click at [478, 123] on div "$279.00 $389.00" at bounding box center [474, 130] width 203 height 17
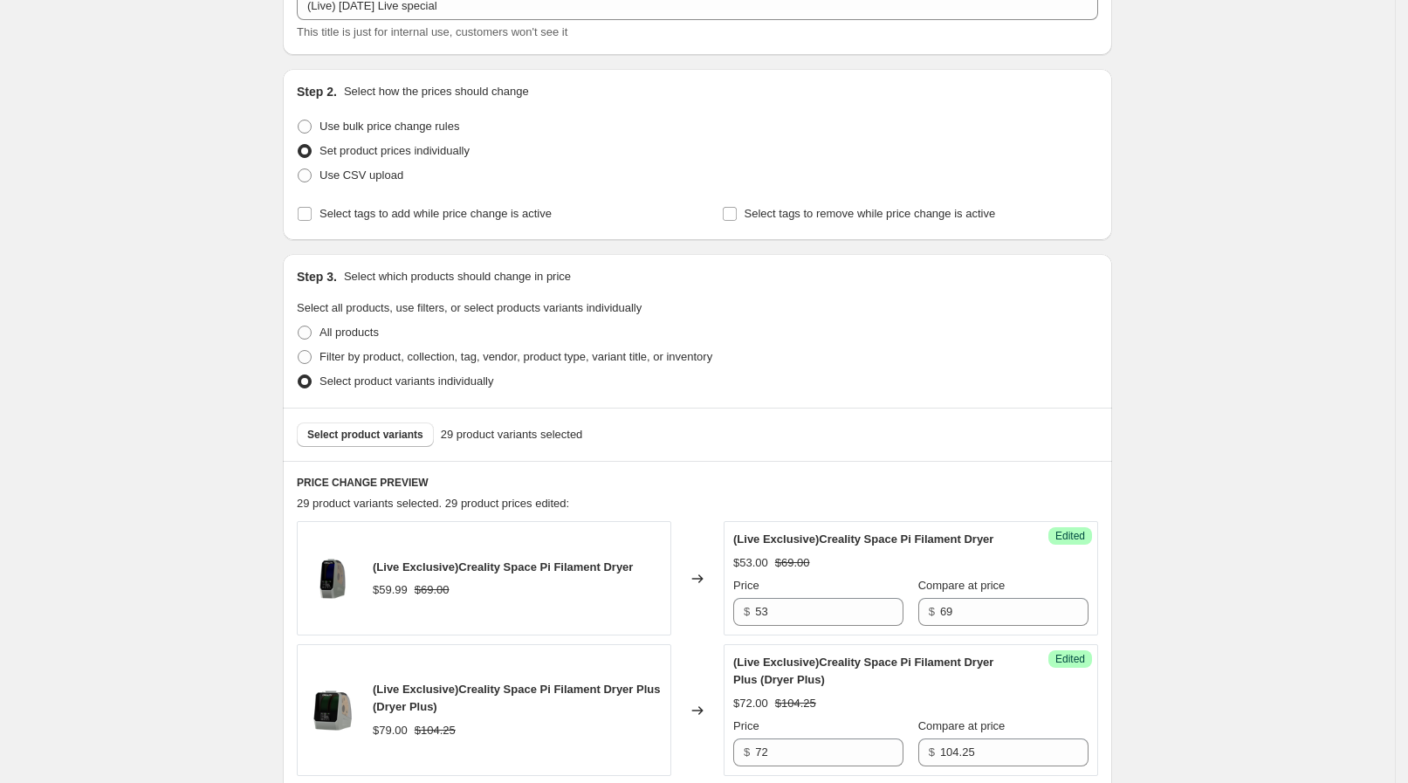
scroll to position [217, 0]
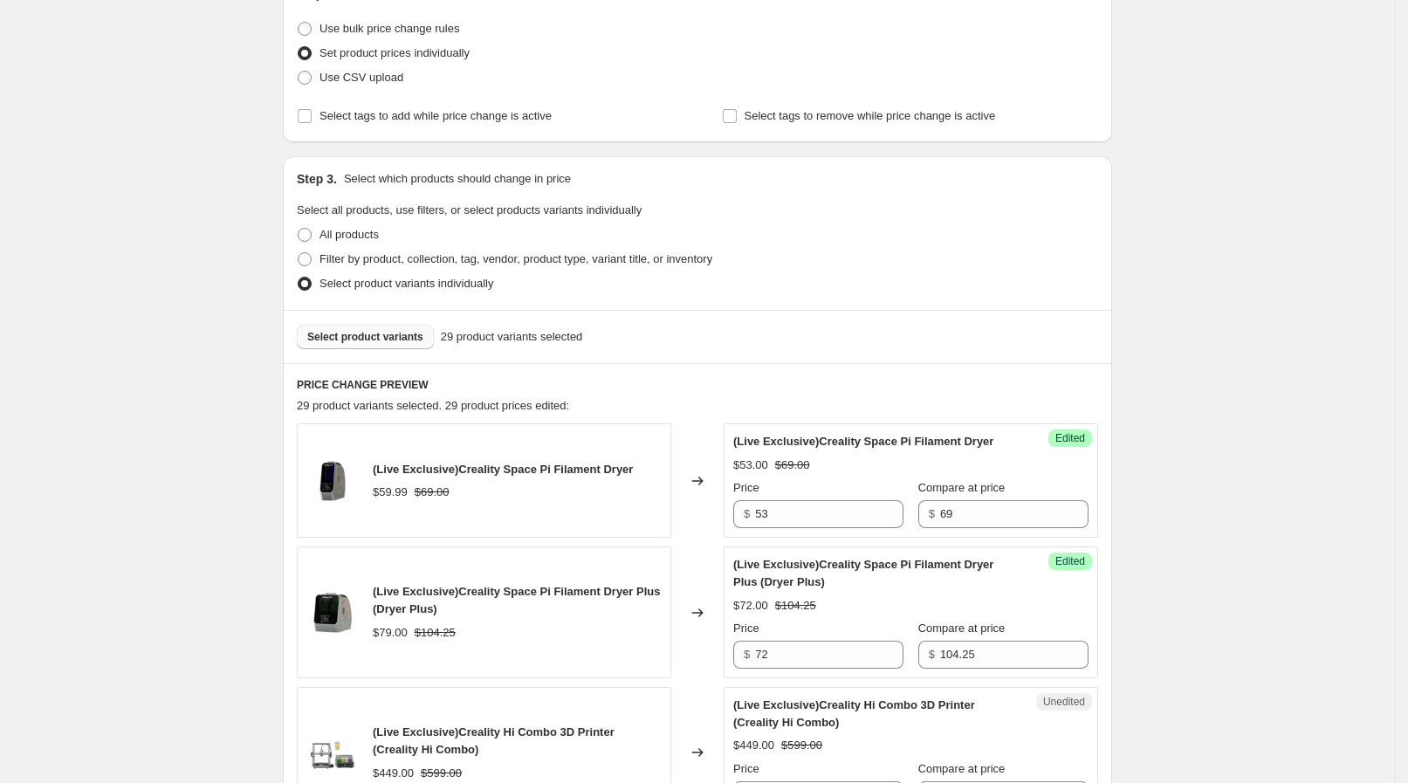
click at [380, 340] on span "Select product variants" at bounding box center [365, 337] width 116 height 14
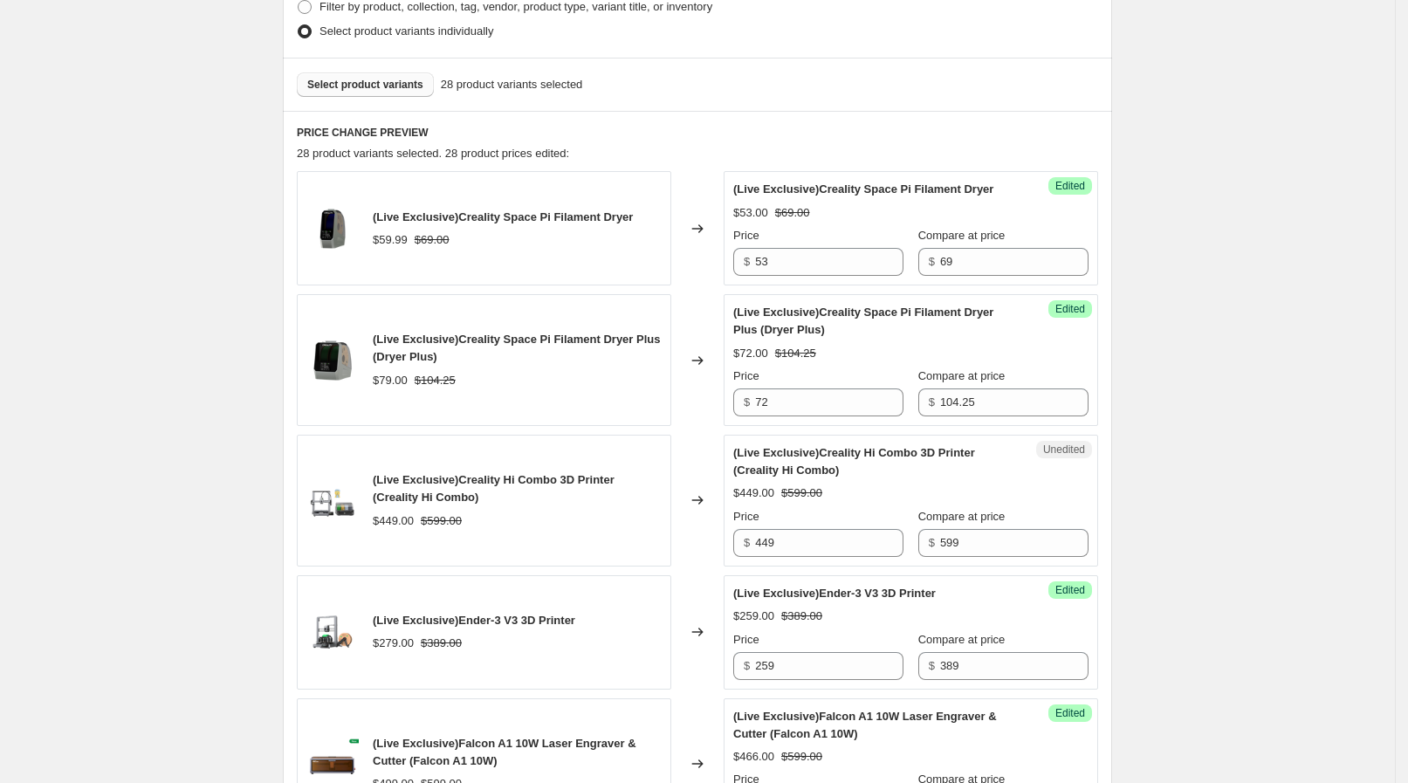
scroll to position [436, 0]
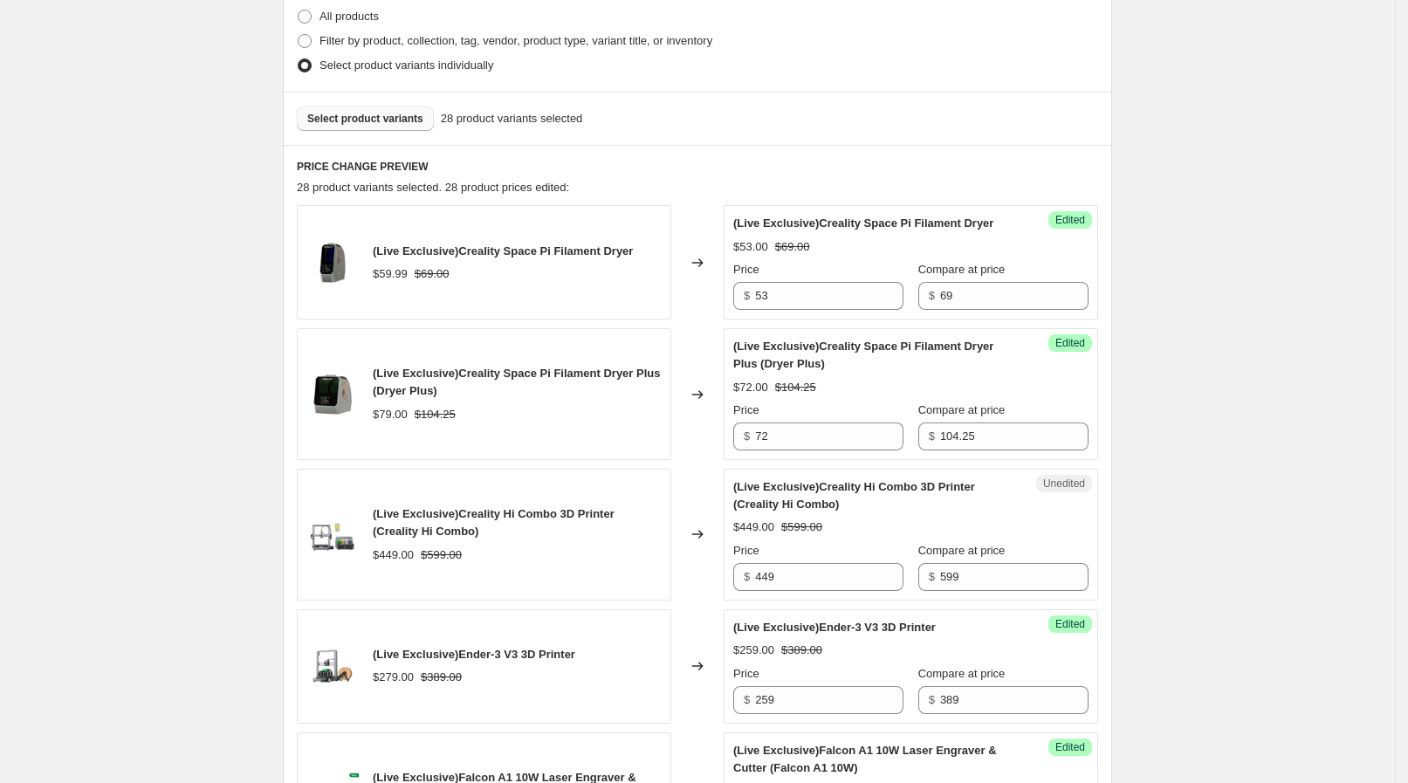
click at [417, 118] on span "Select product variants" at bounding box center [365, 119] width 116 height 14
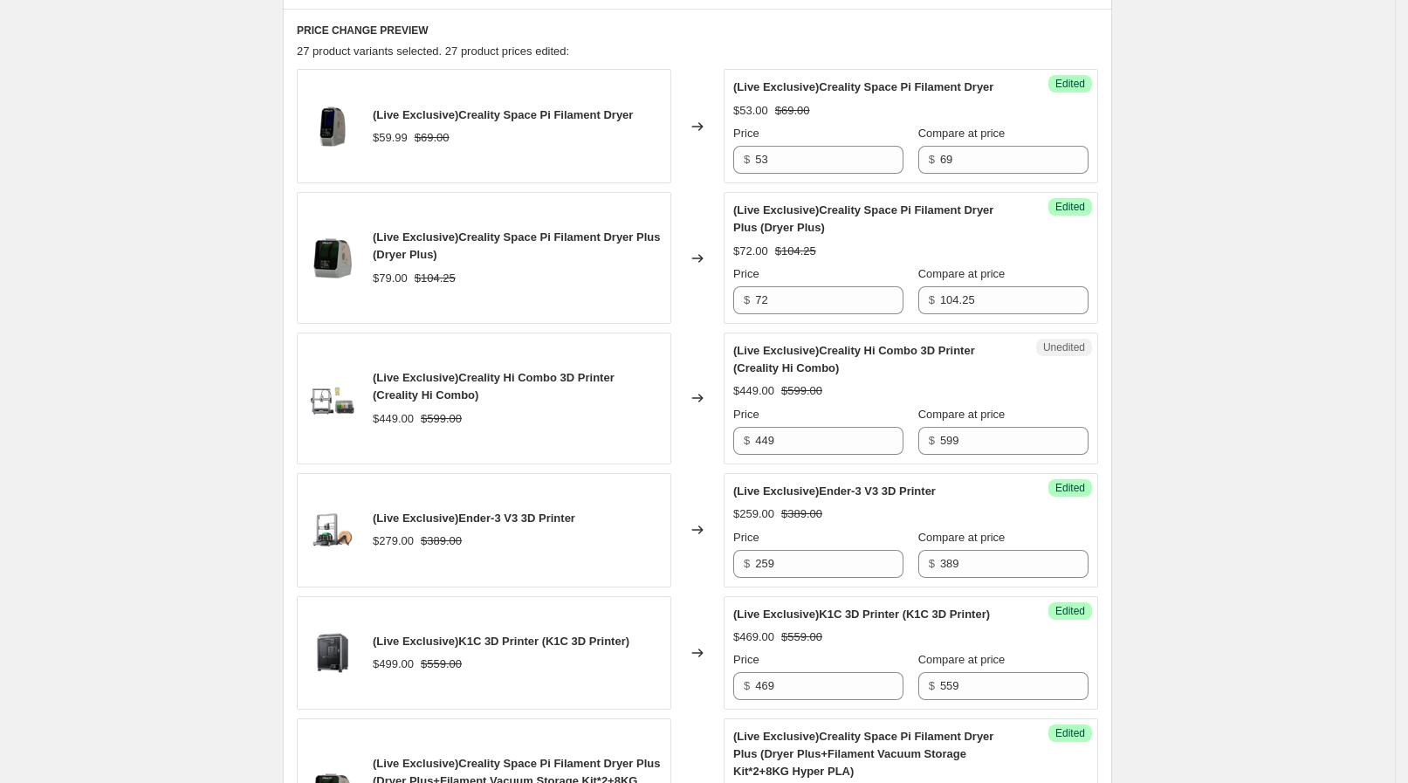
scroll to position [546, 0]
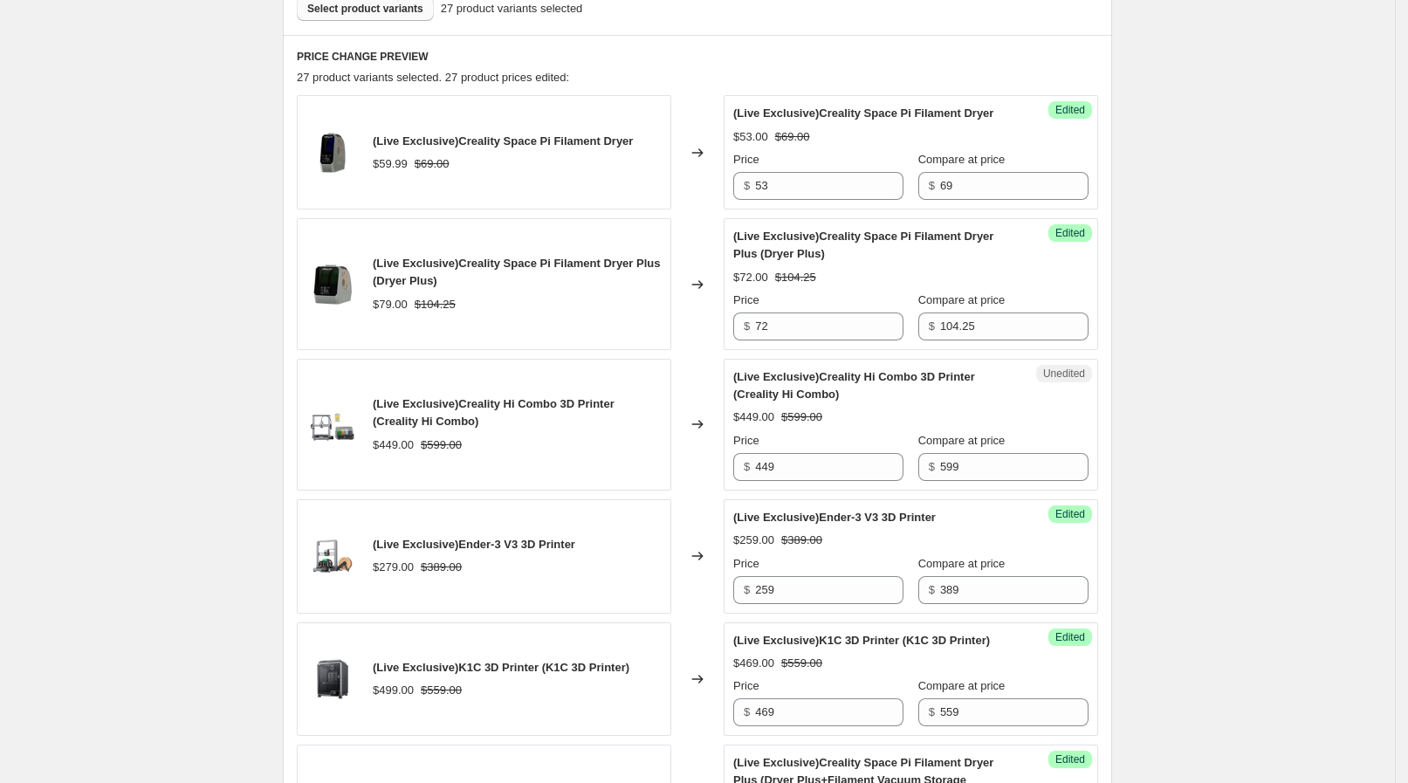
click at [391, 4] on span "Select product variants" at bounding box center [365, 9] width 116 height 14
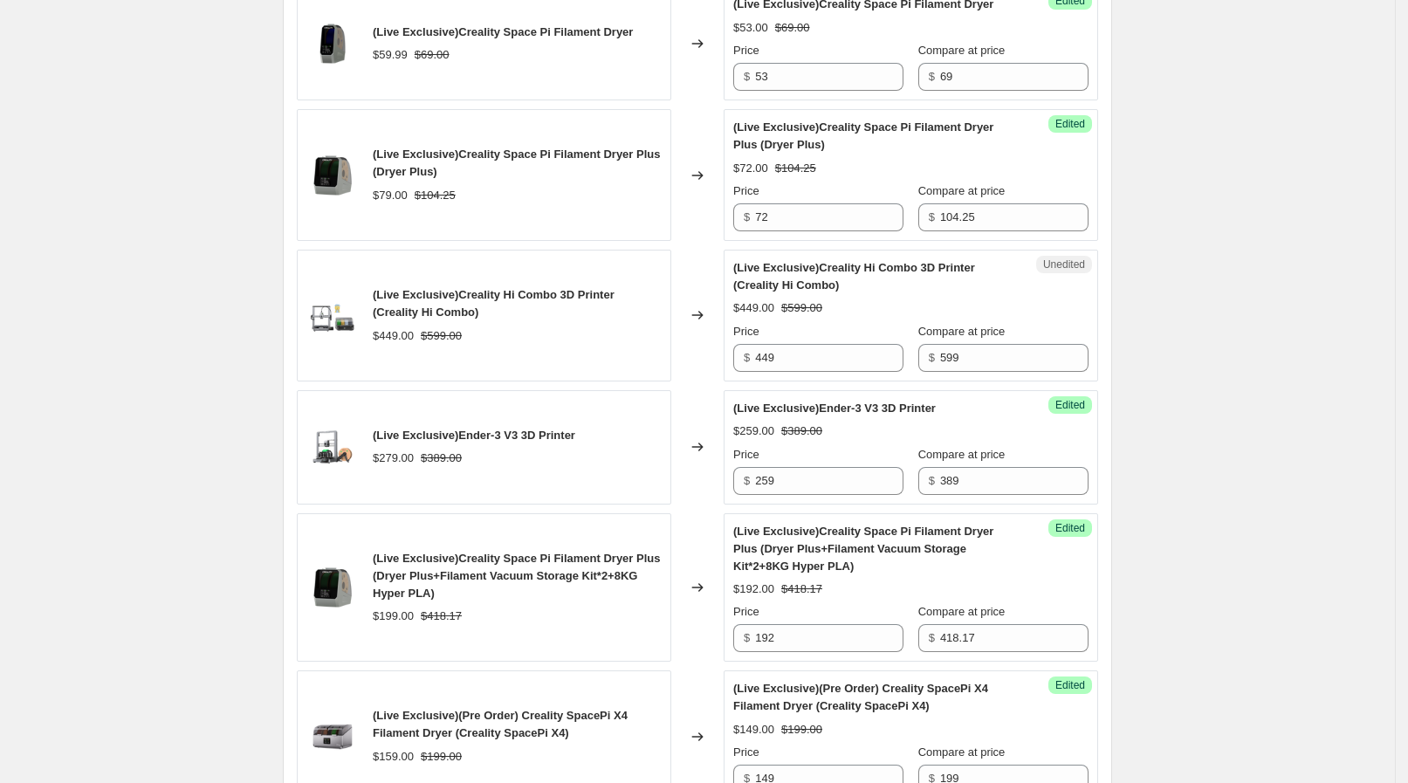
scroll to position [872, 0]
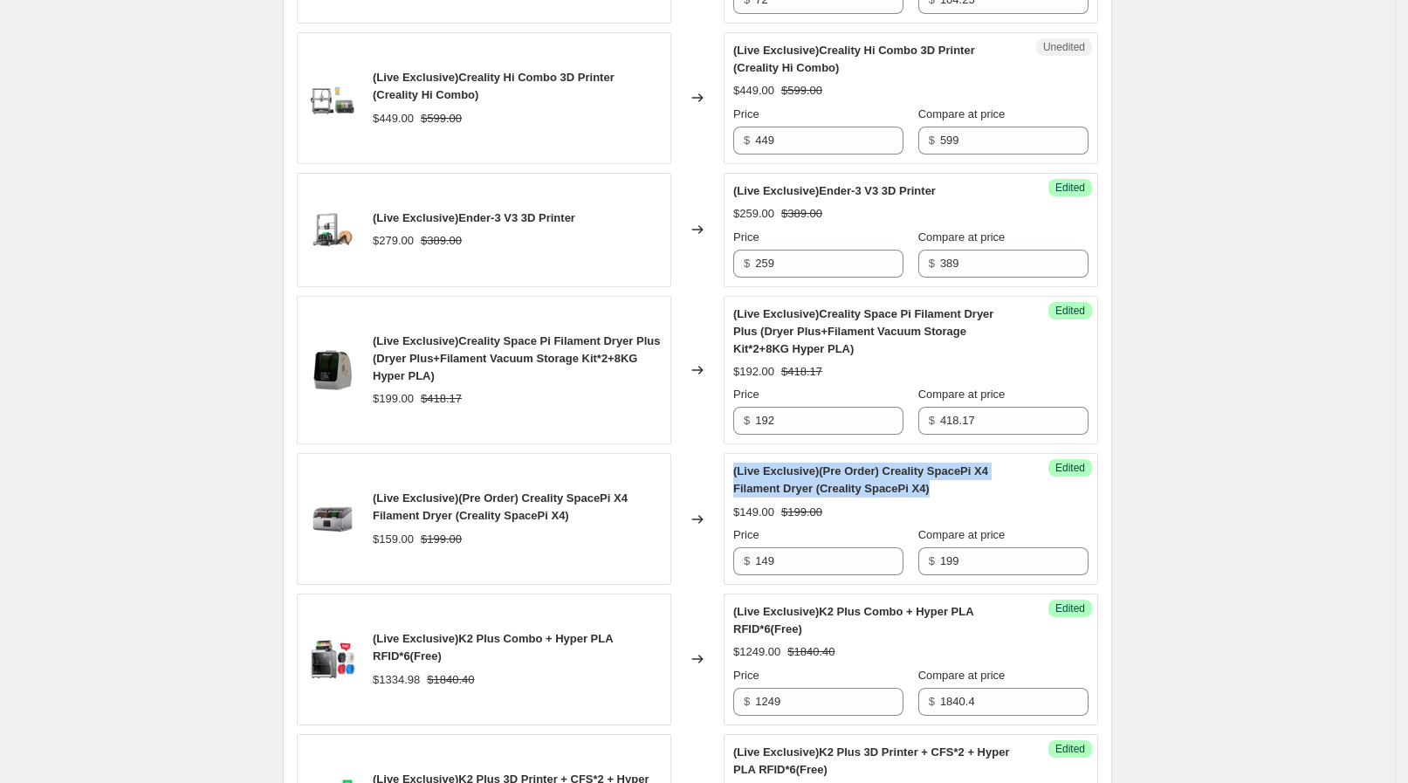
drag, startPoint x: 738, startPoint y: 475, endPoint x: 945, endPoint y: 487, distance: 208.1
click at [945, 487] on div "Success Edited (Live Exclusive)(Pre Order) Creality SpacePi X4 Filament Dryer (…" at bounding box center [911, 519] width 375 height 132
click at [945, 487] on div "(Live Exclusive)(Pre Order) Creality SpacePi X4 Filament Dryer (Creality SpaceP…" at bounding box center [875, 480] width 285 height 35
drag, startPoint x: 933, startPoint y: 490, endPoint x: 746, endPoint y: 464, distance: 189.4
click at [746, 464] on div "(Live Exclusive)(Pre Order) Creality SpacePi X4 Filament Dryer (Creality SpaceP…" at bounding box center [875, 480] width 285 height 35
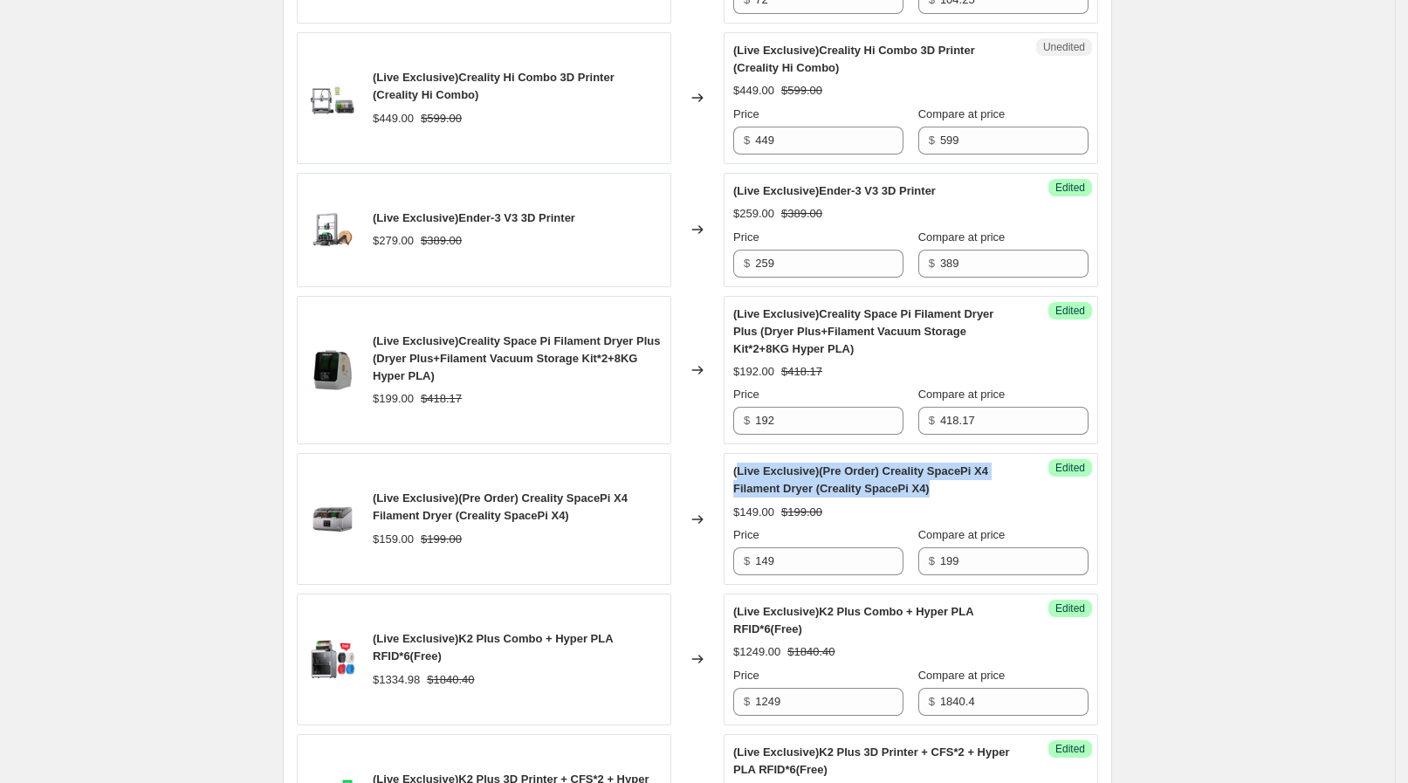
click at [746, 464] on span "(Live Exclusive)(Pre Order) Creality SpacePi X4 Filament Dryer (Creality SpaceP…" at bounding box center [860, 479] width 255 height 31
drag, startPoint x: 742, startPoint y: 465, endPoint x: 795, endPoint y: 465, distance: 53.3
click at [795, 465] on span "(Live Exclusive)(Pre Order) Creality SpacePi X4 Filament Dryer (Creality SpaceP…" at bounding box center [860, 479] width 255 height 31
drag, startPoint x: 821, startPoint y: 471, endPoint x: 741, endPoint y: 477, distance: 79.7
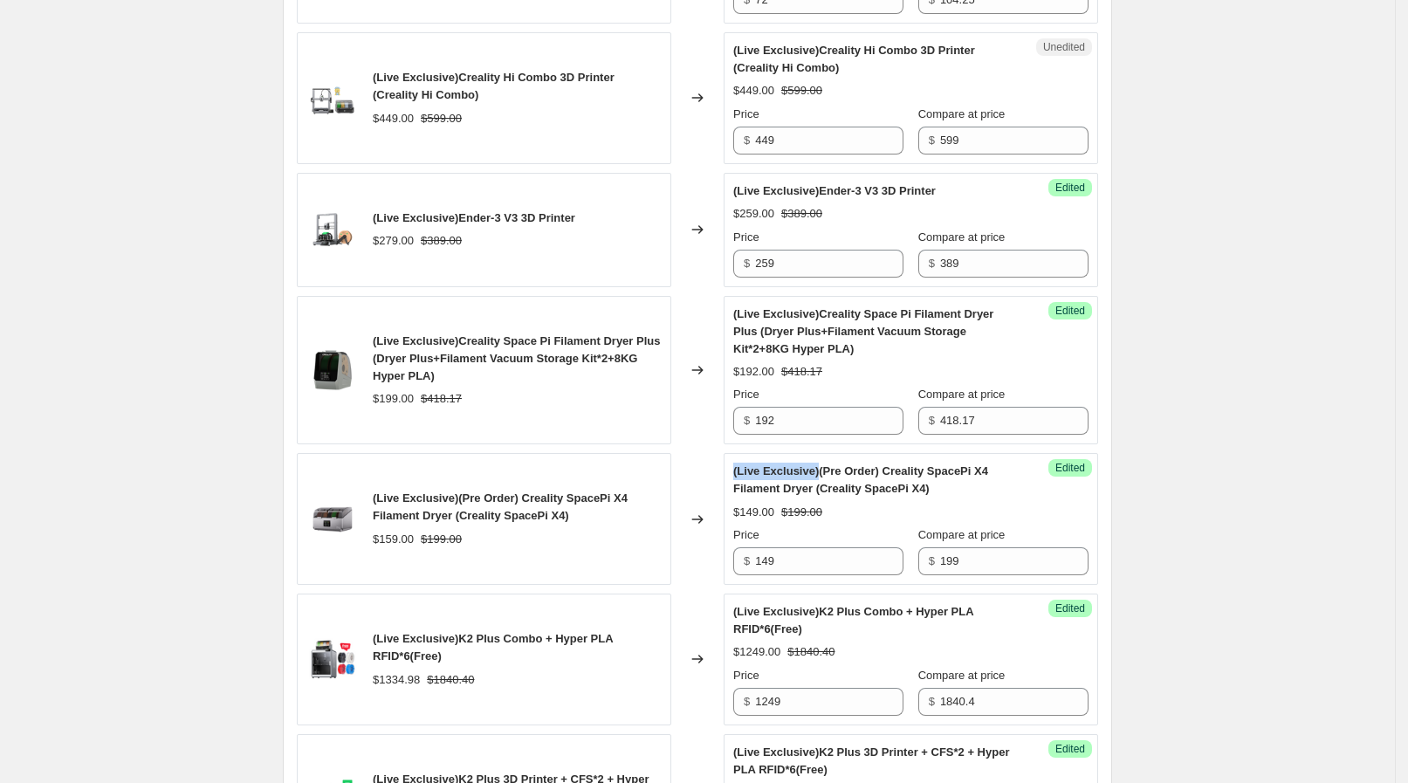
click at [741, 477] on div "(Live Exclusive)(Pre Order) Creality SpacePi X4 Filament Dryer (Creality SpaceP…" at bounding box center [875, 480] width 285 height 35
click at [741, 476] on div "(Live Exclusive)(Pre Order) Creality SpacePi X4 Filament Dryer (Creality SpaceP…" at bounding box center [875, 480] width 285 height 35
drag, startPoint x: 755, startPoint y: 475, endPoint x: 846, endPoint y: 488, distance: 91.7
click at [846, 488] on span "(Live Exclusive)(Pre Order) Creality SpacePi X4 Filament Dryer (Creality SpaceP…" at bounding box center [860, 479] width 255 height 31
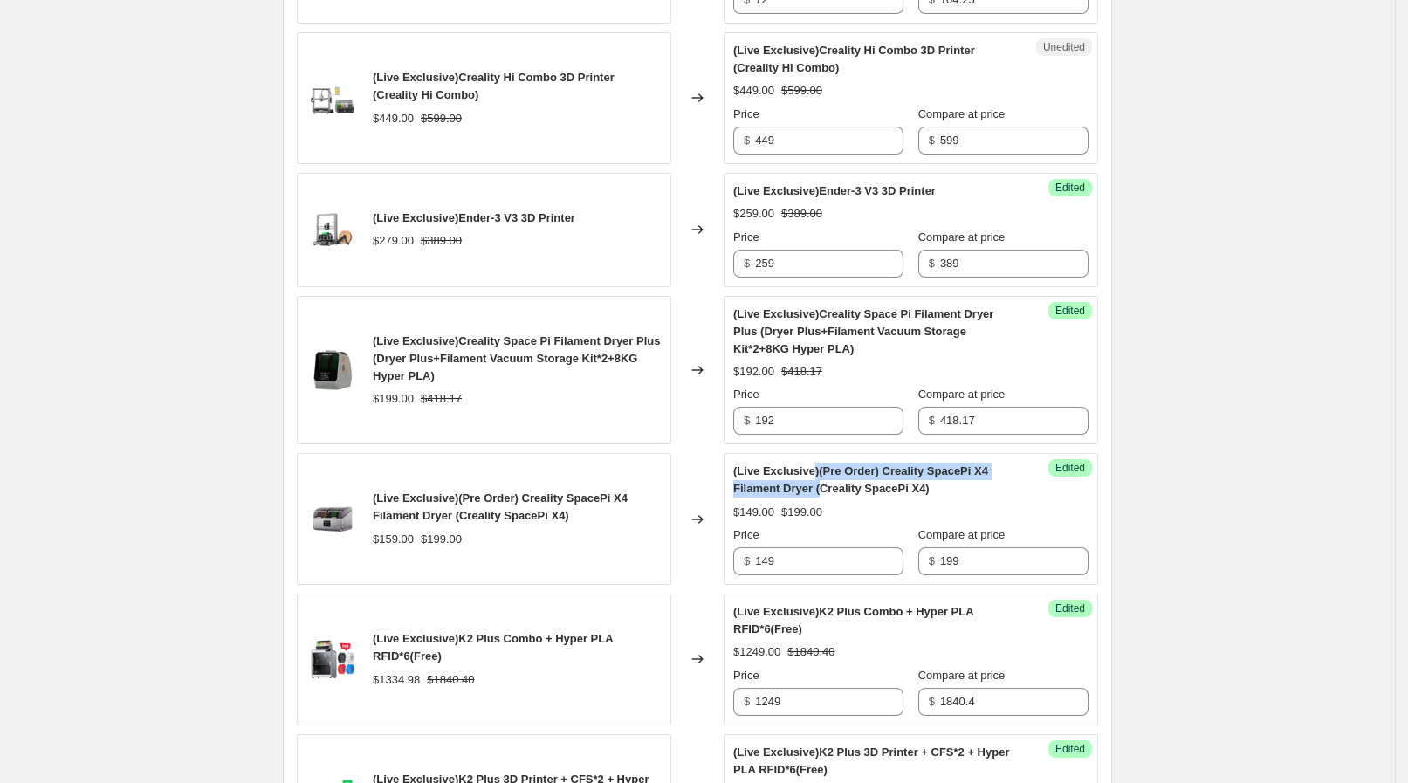
drag, startPoint x: 825, startPoint y: 491, endPoint x: 814, endPoint y: 472, distance: 21.6
click at [814, 473] on span "(Live Exclusive)(Pre Order) Creality SpacePi X4 Filament Dryer (Creality SpaceP…" at bounding box center [860, 479] width 255 height 31
click at [814, 471] on span "(Live Exclusive)(Pre Order) Creality SpacePi X4 Filament Dryer (Creality SpaceP…" at bounding box center [860, 479] width 255 height 31
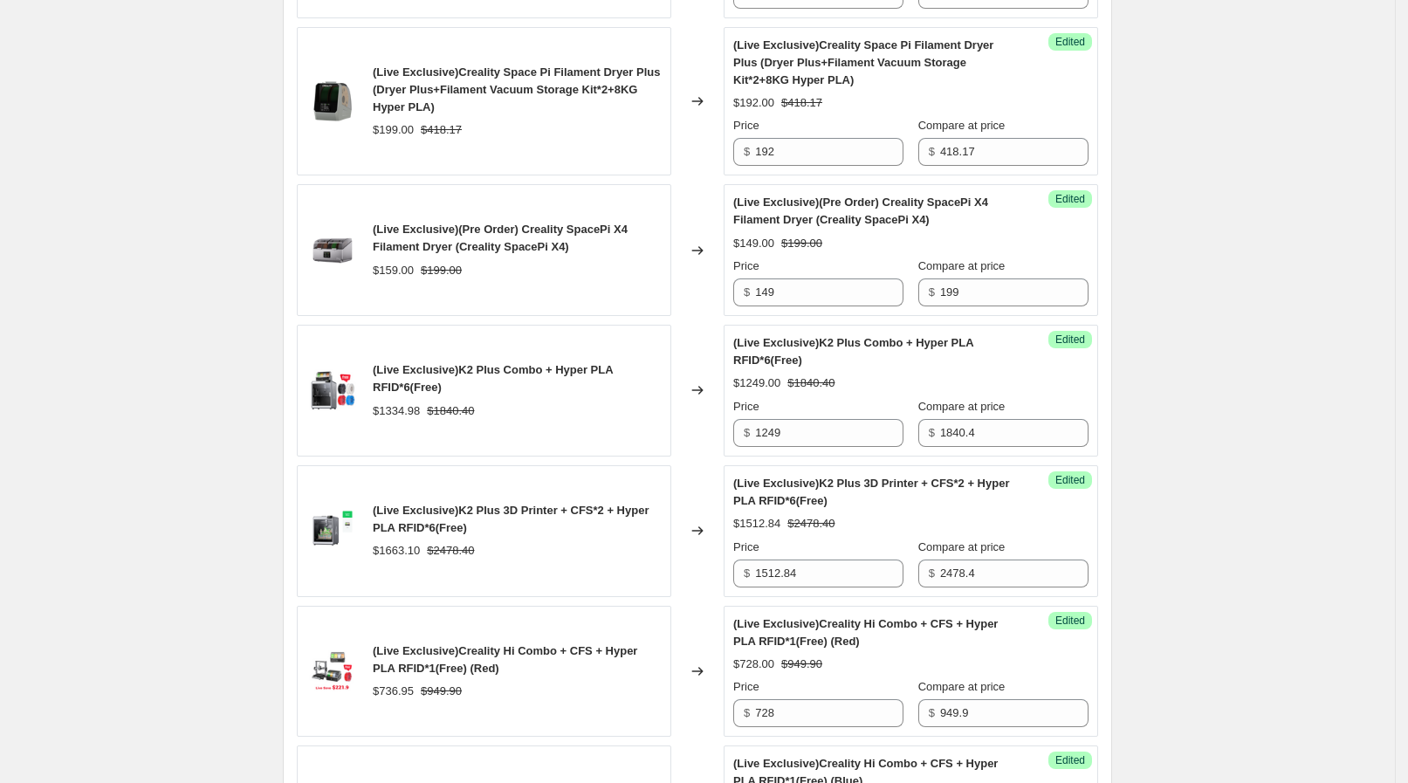
scroll to position [1200, 0]
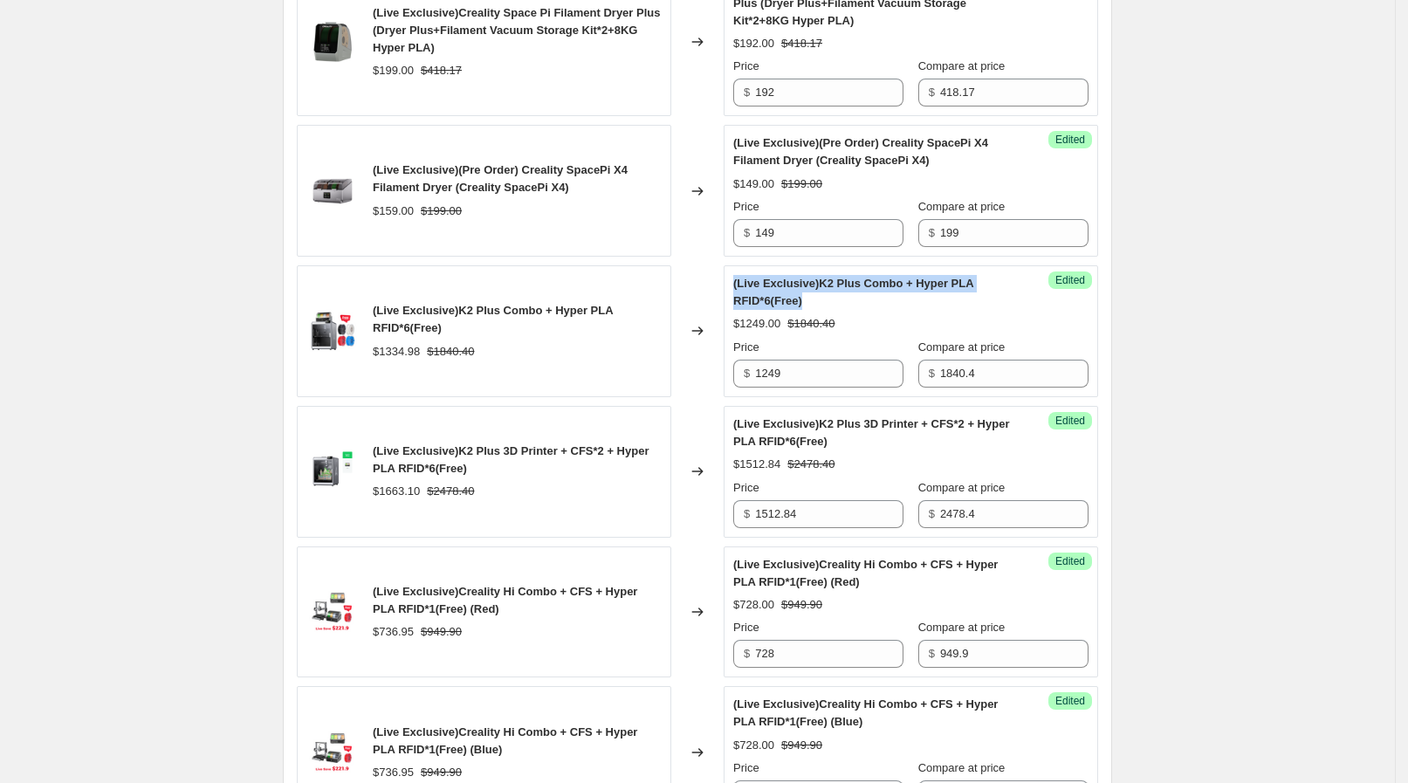
drag, startPoint x: 733, startPoint y: 284, endPoint x: 843, endPoint y: 307, distance: 112.5
click at [843, 307] on div "Success Edited (Live Exclusive)K2 Plus Combo + Hyper PLA RFID*6(Free) $1249.00 …" at bounding box center [911, 331] width 375 height 132
click at [843, 306] on div "(Live Exclusive)K2 Plus Combo + Hyper PLA RFID*6(Free)" at bounding box center [875, 292] width 285 height 35
drag, startPoint x: 815, startPoint y: 310, endPoint x: 760, endPoint y: 281, distance: 62.1
click at [760, 281] on div "(Live Exclusive)K2 Plus Combo + Hyper PLA RFID*6(Free) $1249.00 $1840.40 Price …" at bounding box center [910, 331] width 355 height 113
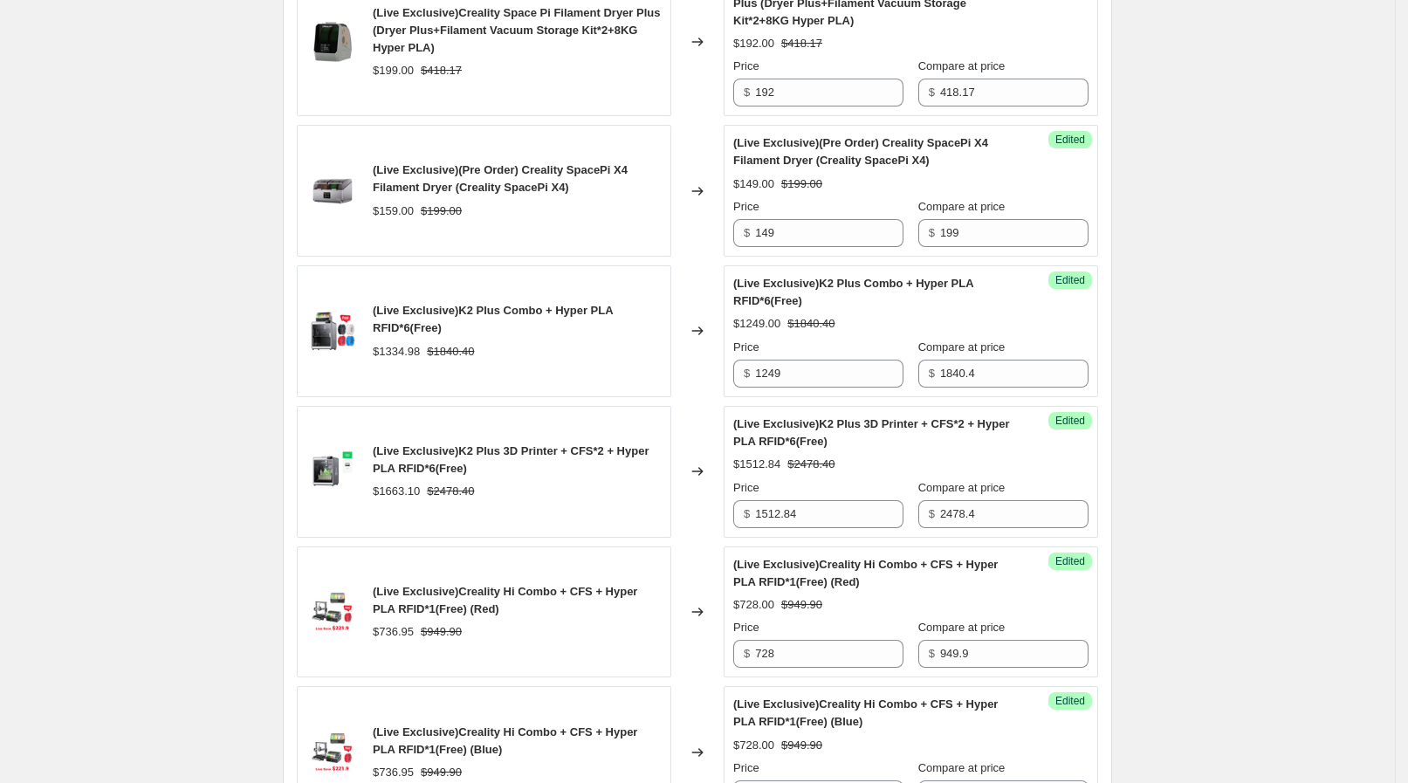
click at [734, 284] on div "Success Edited (Live Exclusive)K2 Plus Combo + Hyper PLA RFID*6(Free) $1249.00 …" at bounding box center [911, 331] width 375 height 132
drag, startPoint x: 739, startPoint y: 284, endPoint x: 807, endPoint y: 294, distance: 69.8
click at [807, 294] on div "(Live Exclusive)K2 Plus Combo + Hyper PLA RFID*6(Free)" at bounding box center [875, 292] width 285 height 35
drag, startPoint x: 807, startPoint y: 294, endPoint x: 740, endPoint y: 286, distance: 67.7
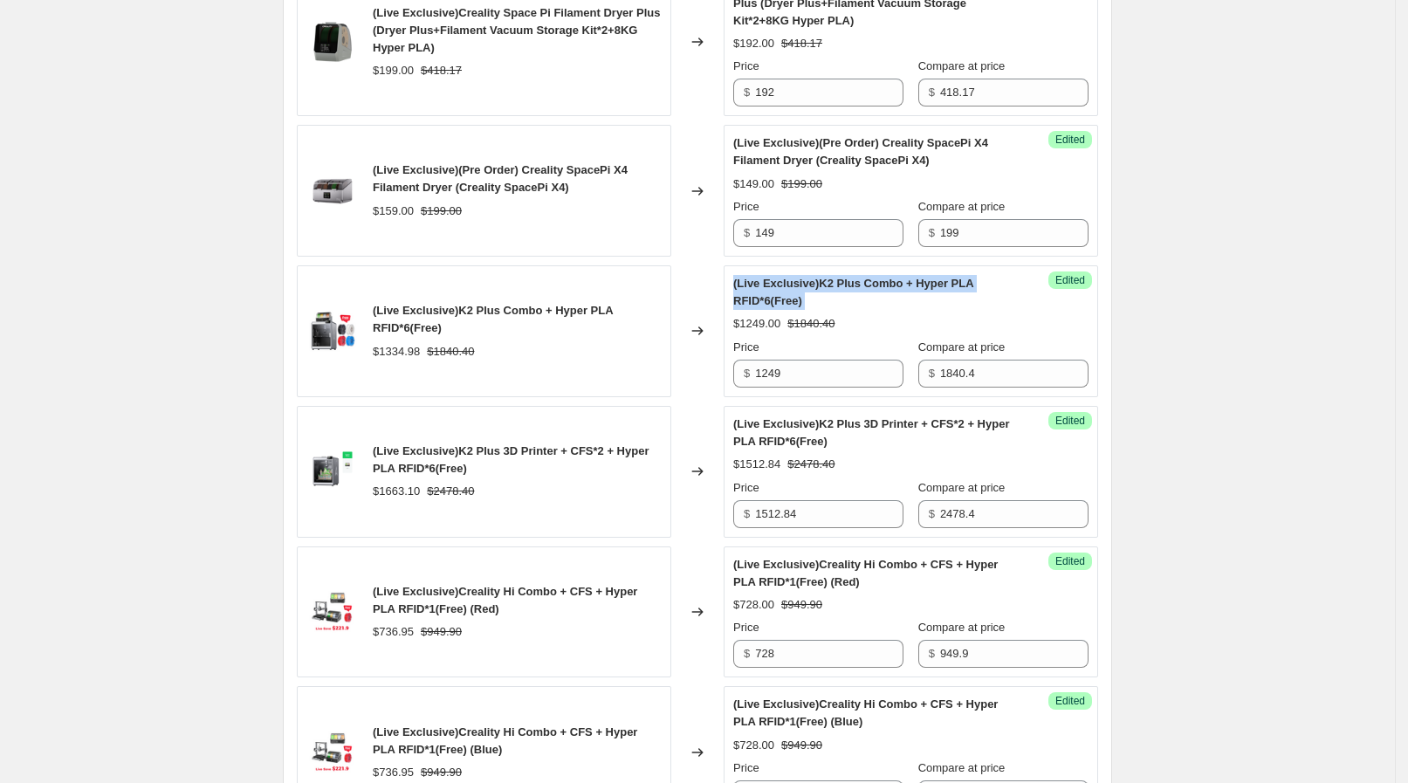
click at [740, 286] on div "(Live Exclusive)K2 Plus Combo + Hyper PLA RFID*6(Free)" at bounding box center [875, 292] width 285 height 35
click at [740, 286] on span "(Live Exclusive)K2 Plus Combo + Hyper PLA RFID*6(Free)" at bounding box center [853, 292] width 240 height 31
drag, startPoint x: 738, startPoint y: 286, endPoint x: 858, endPoint y: 322, distance: 125.7
click at [858, 322] on div "Success Edited (Live Exclusive)K2 Plus Combo + Hyper PLA RFID*6(Free) $1249.00 …" at bounding box center [911, 331] width 375 height 132
click at [858, 322] on div "$1249.00 $1840.40" at bounding box center [910, 323] width 355 height 17
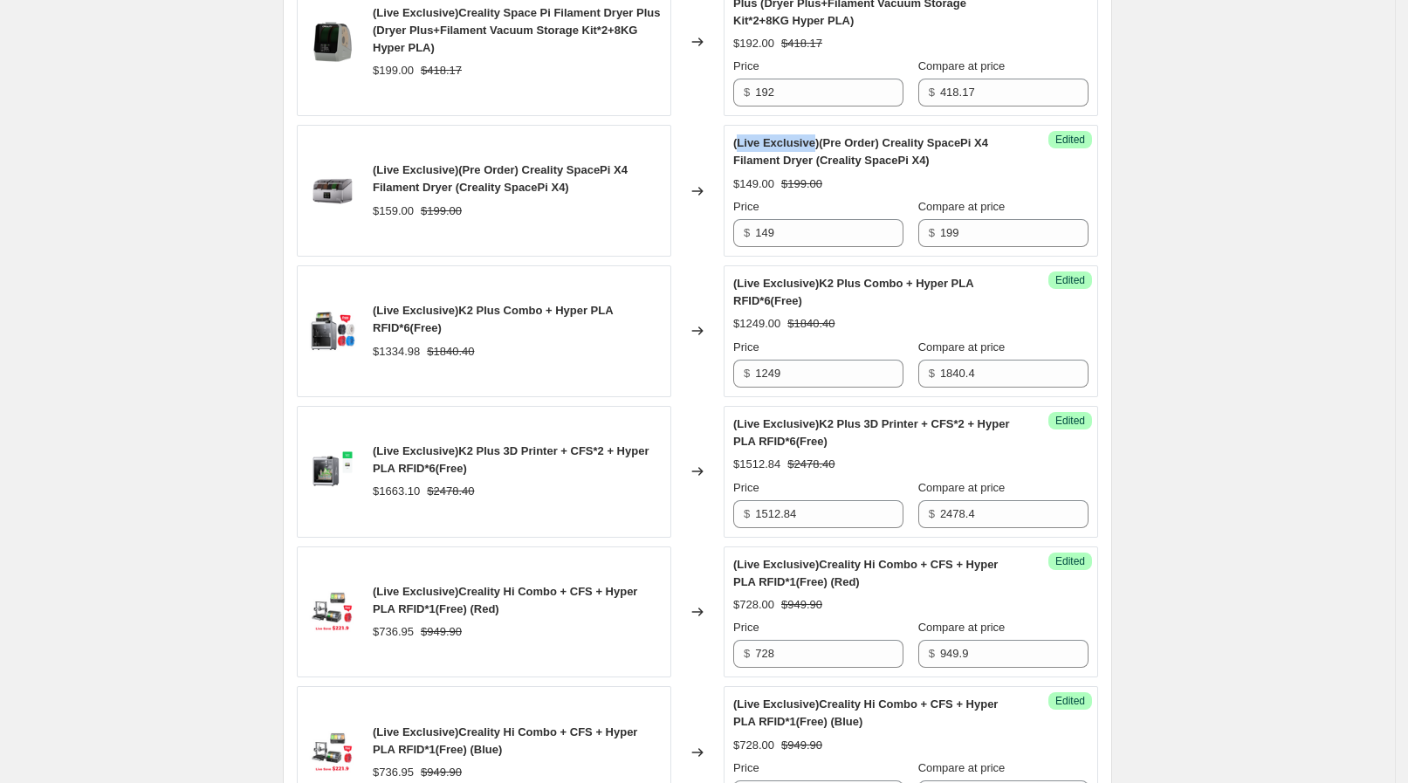
drag, startPoint x: 742, startPoint y: 139, endPoint x: 817, endPoint y: 143, distance: 75.2
click at [817, 143] on span "(Live Exclusive)(Pre Order) Creality SpacePi X4 Filament Dryer (Creality SpaceP…" at bounding box center [860, 151] width 255 height 31
drag, startPoint x: 821, startPoint y: 143, endPoint x: 882, endPoint y: 138, distance: 61.3
click at [882, 138] on span "(Live Exclusive)(Pre Order) Creality SpacePi X4 Filament Dryer (Creality SpaceP…" at bounding box center [860, 151] width 255 height 31
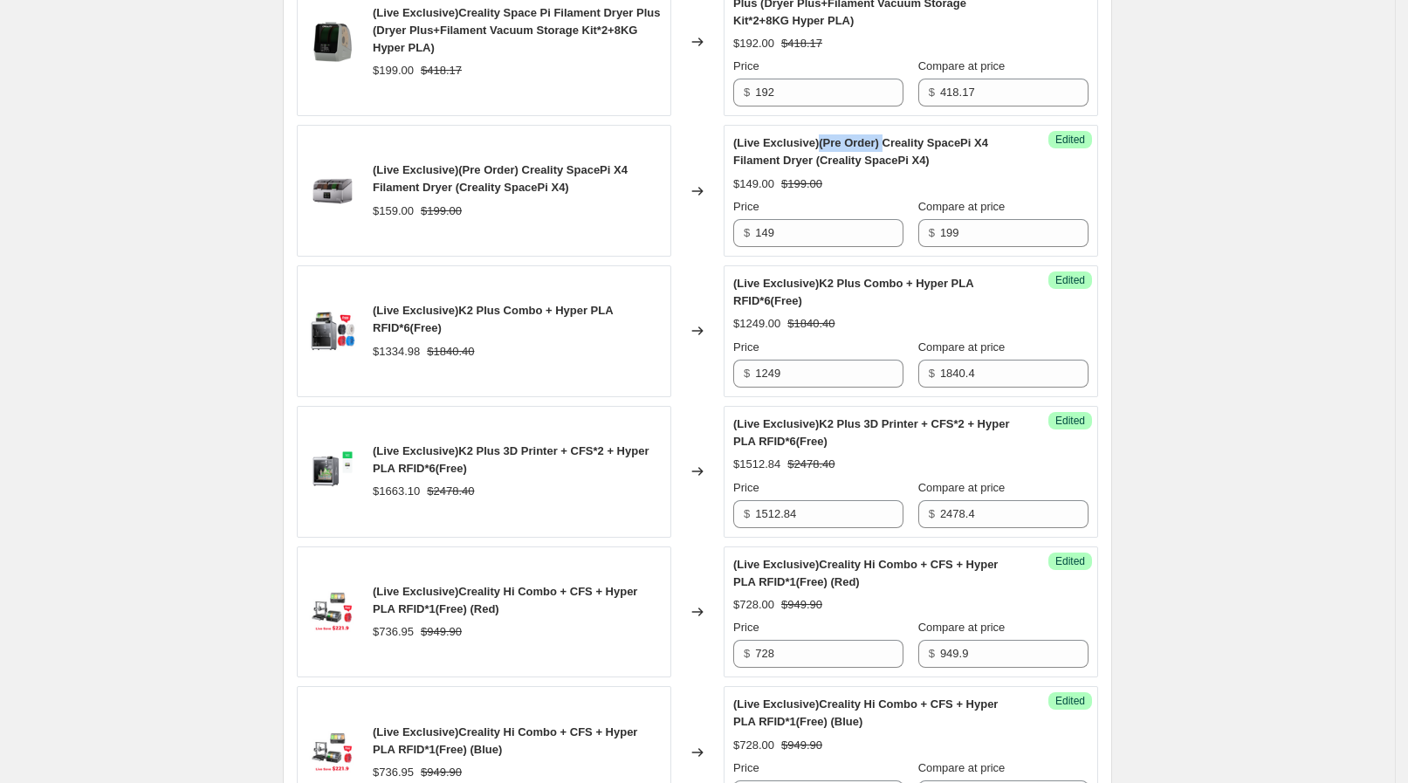
click at [882, 138] on span "(Live Exclusive)(Pre Order) Creality SpacePi X4 Filament Dryer (Creality SpaceP…" at bounding box center [860, 151] width 255 height 31
drag, startPoint x: 886, startPoint y: 137, endPoint x: 963, endPoint y: 149, distance: 77.8
click at [963, 149] on div "(Live Exclusive)(Pre Order) Creality SpacePi X4 Filament Dryer (Creality SpaceP…" at bounding box center [875, 151] width 285 height 35
click at [963, 148] on div "(Live Exclusive)(Pre Order) Creality SpacePi X4 Filament Dryer (Creality SpaceP…" at bounding box center [875, 151] width 285 height 35
drag, startPoint x: 955, startPoint y: 155, endPoint x: 738, endPoint y: 143, distance: 217.7
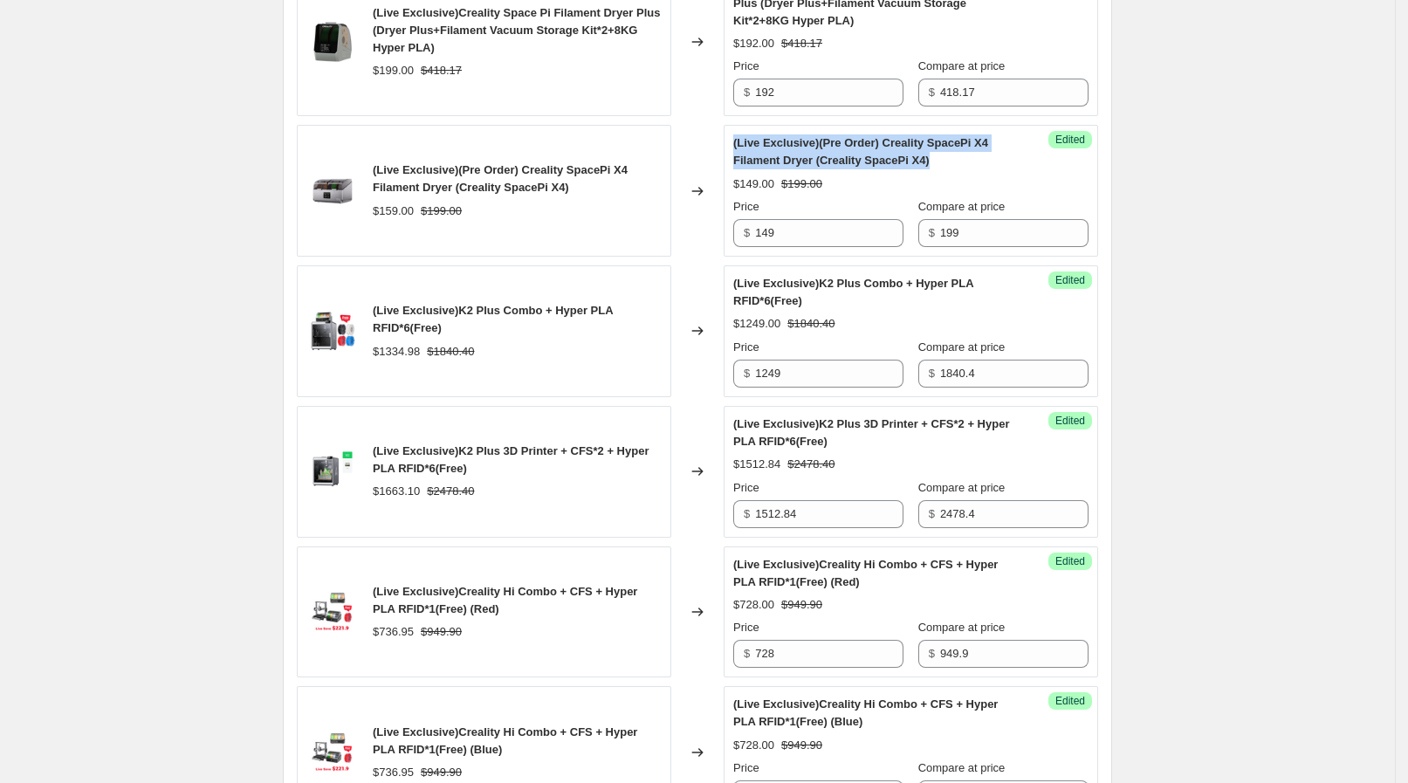
click at [738, 143] on div "Success Edited (Live Exclusive)(Pre Order) Creality SpacePi X4 Filament Dryer (…" at bounding box center [911, 191] width 375 height 132
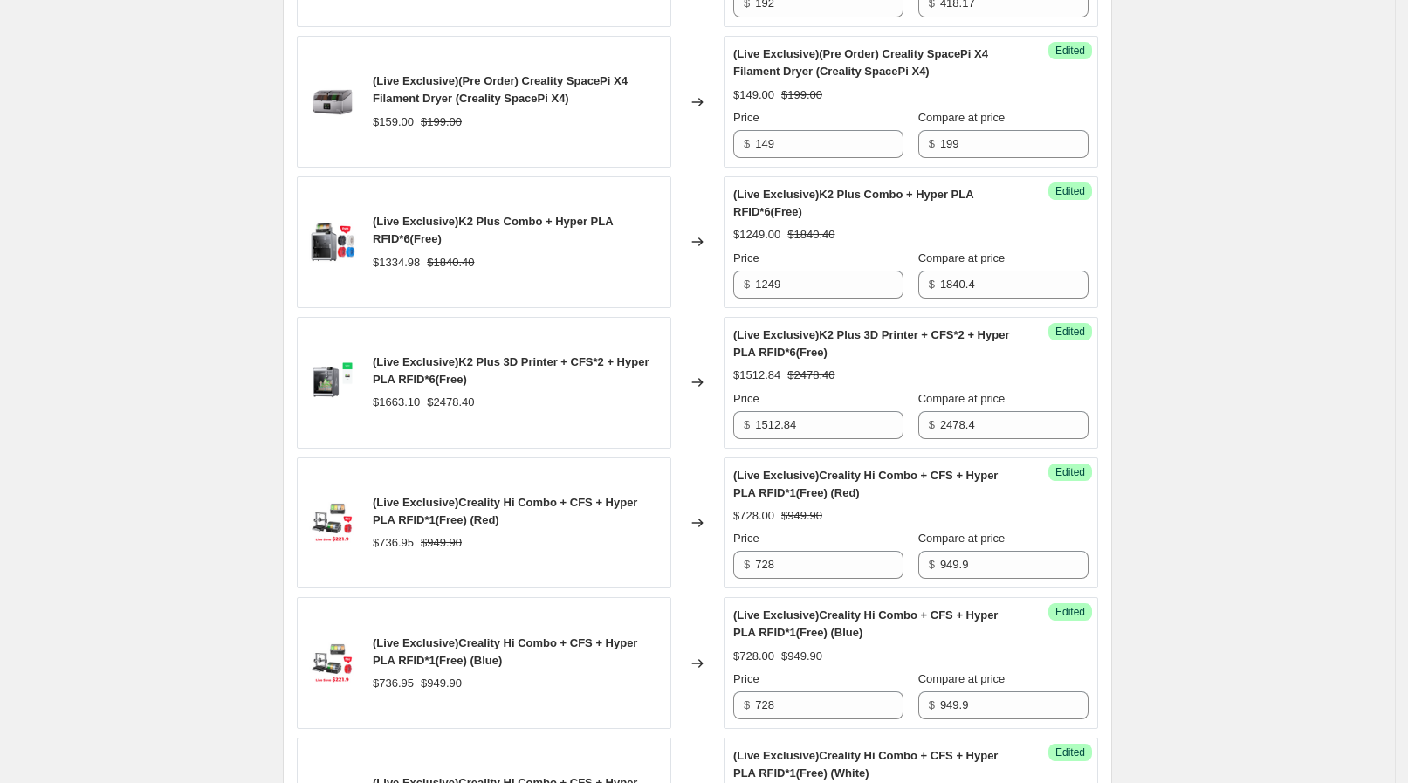
scroll to position [1309, 0]
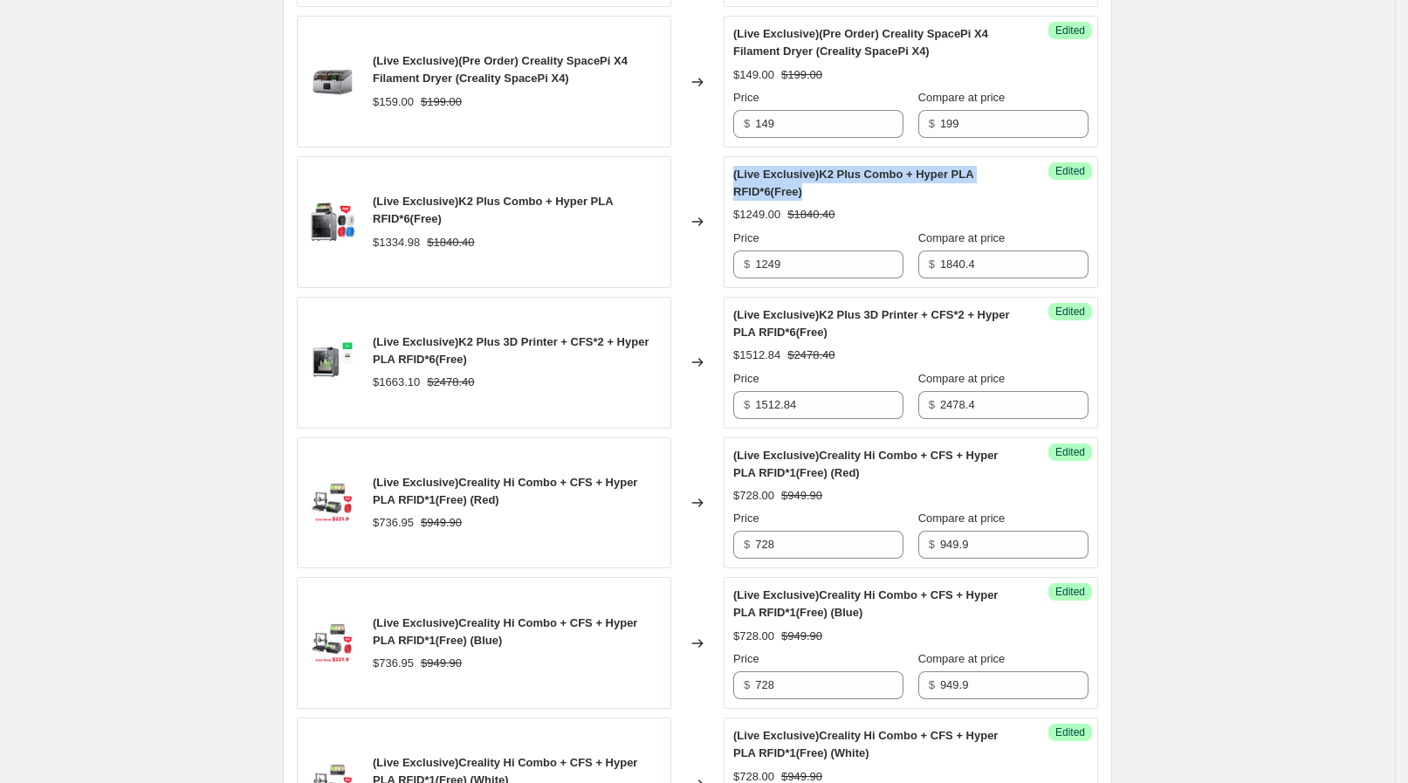
drag, startPoint x: 830, startPoint y: 194, endPoint x: 737, endPoint y: 172, distance: 95.9
click at [737, 172] on div "Success Edited (Live Exclusive)K2 Plus Combo + Hyper PLA RFID*6(Free) $1249.00 …" at bounding box center [911, 222] width 375 height 132
click at [596, 260] on div "(Live Exclusive)K2 Plus Combo + Hyper PLA RFID*6(Free) $1334.98 $1840.40" at bounding box center [484, 222] width 375 height 132
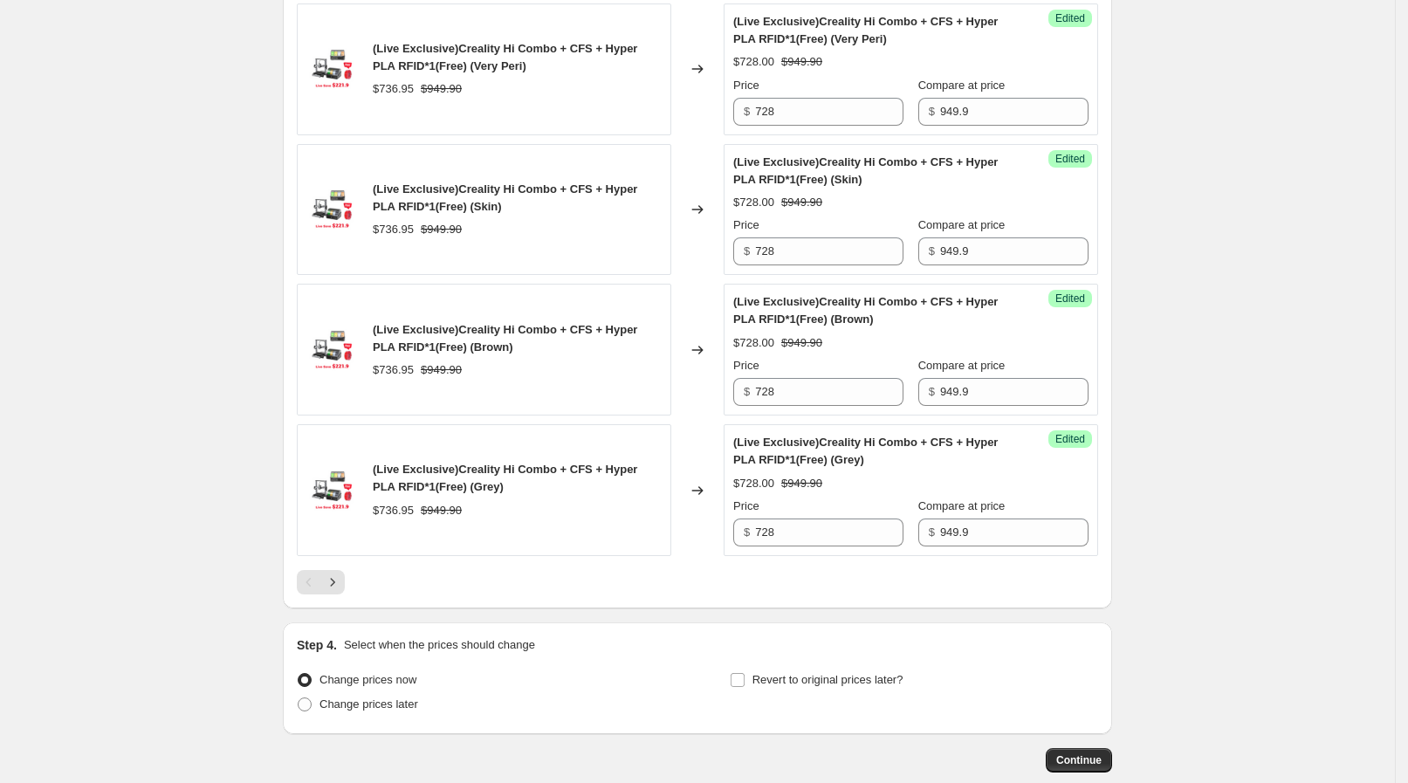
scroll to position [2955, 0]
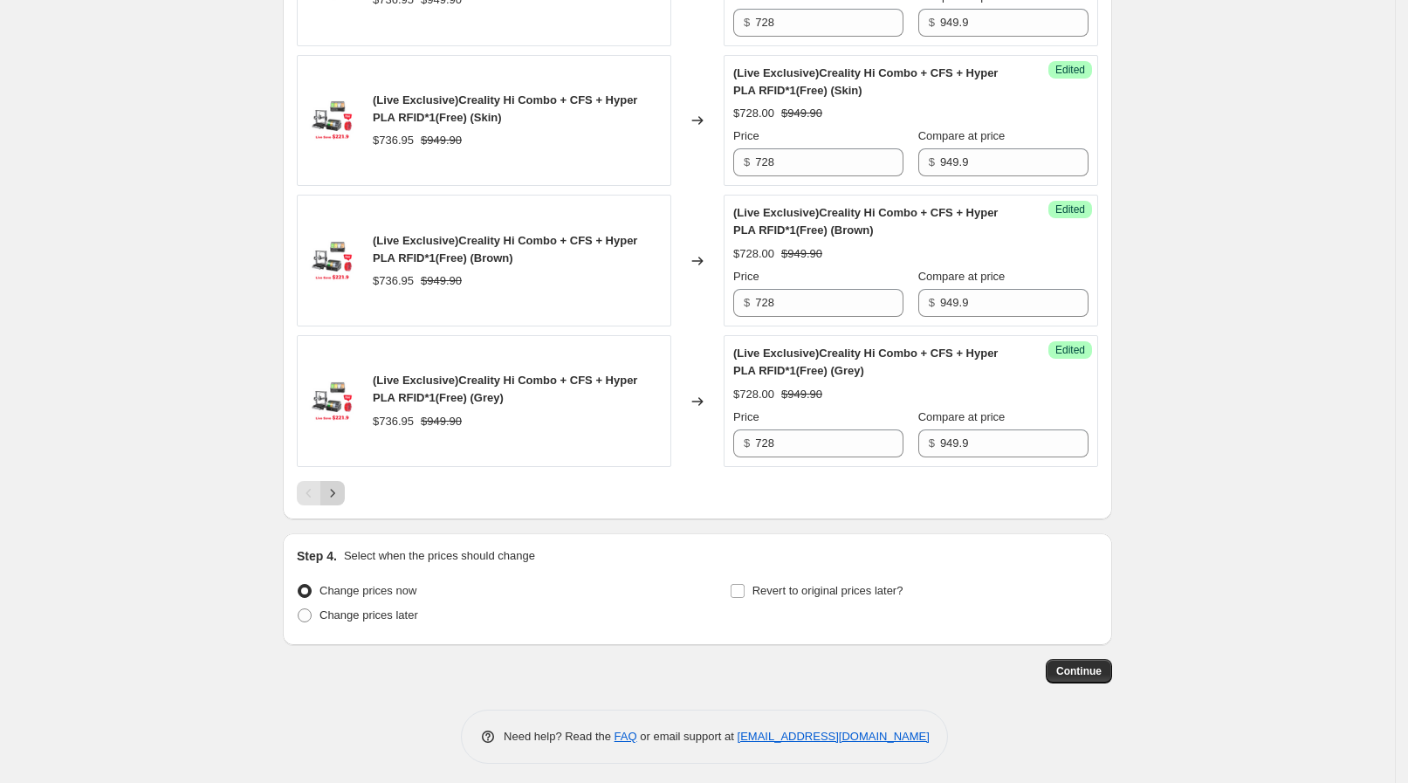
click at [341, 484] on icon "Next" at bounding box center [332, 492] width 17 height 17
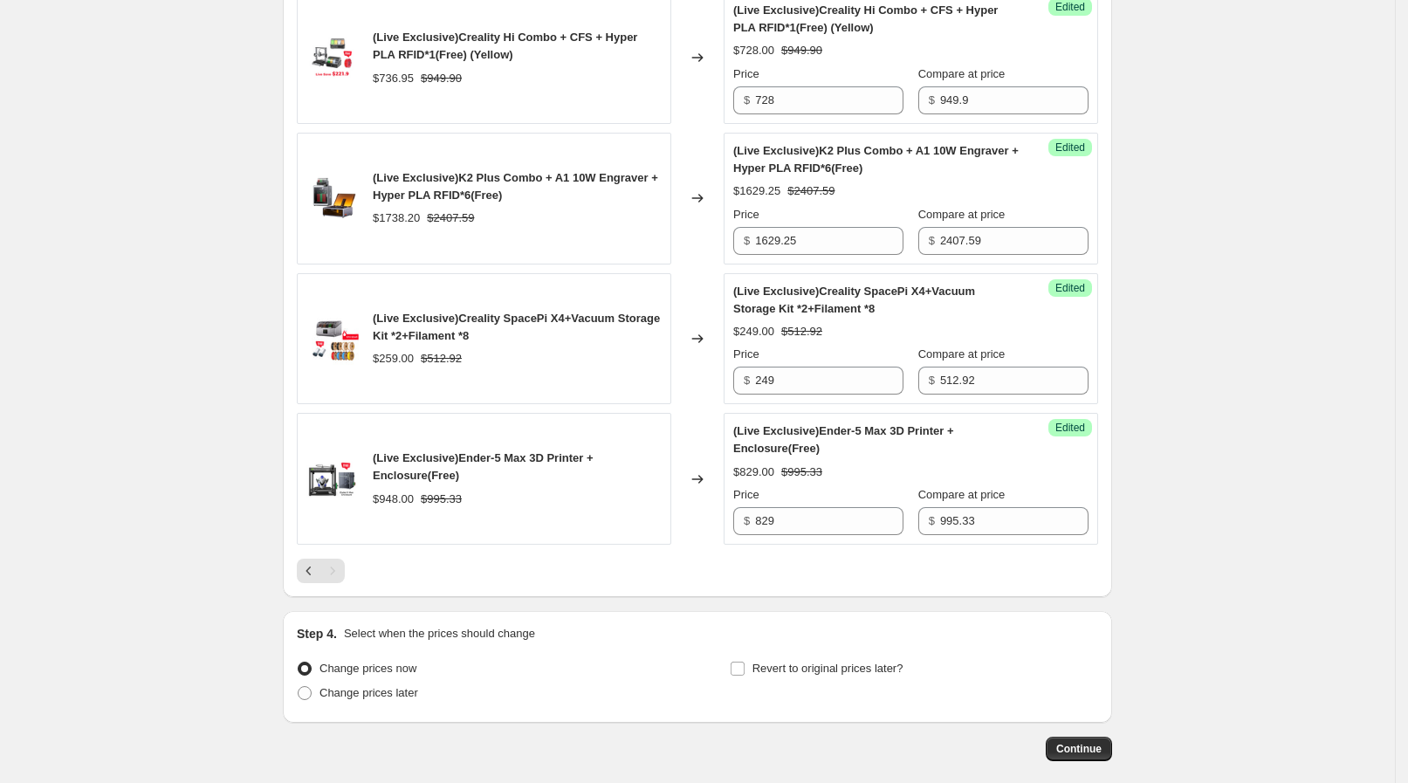
scroll to position [1012, 0]
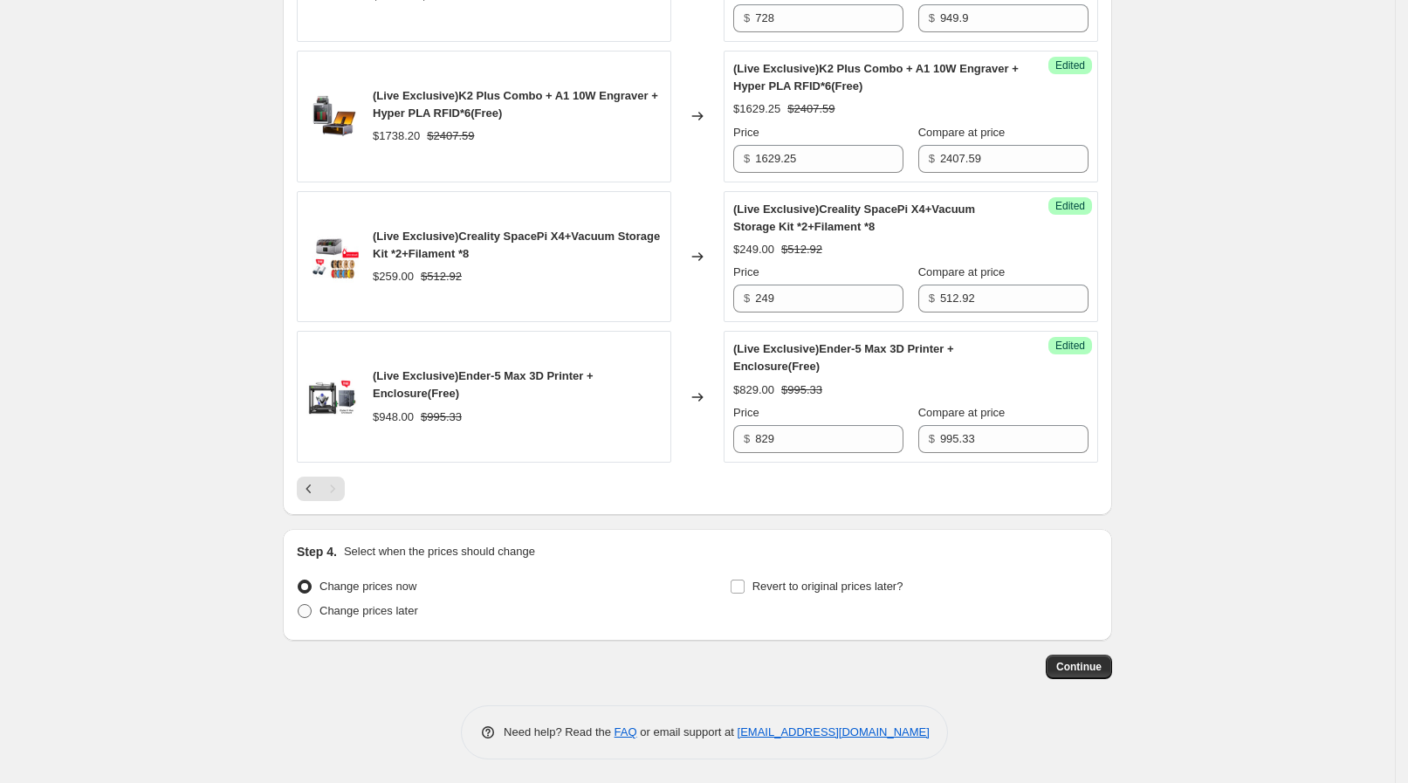
click at [413, 604] on span "Change prices later" at bounding box center [369, 610] width 99 height 13
click at [299, 604] on input "Change prices later" at bounding box center [298, 604] width 1 height 1
radio input "true"
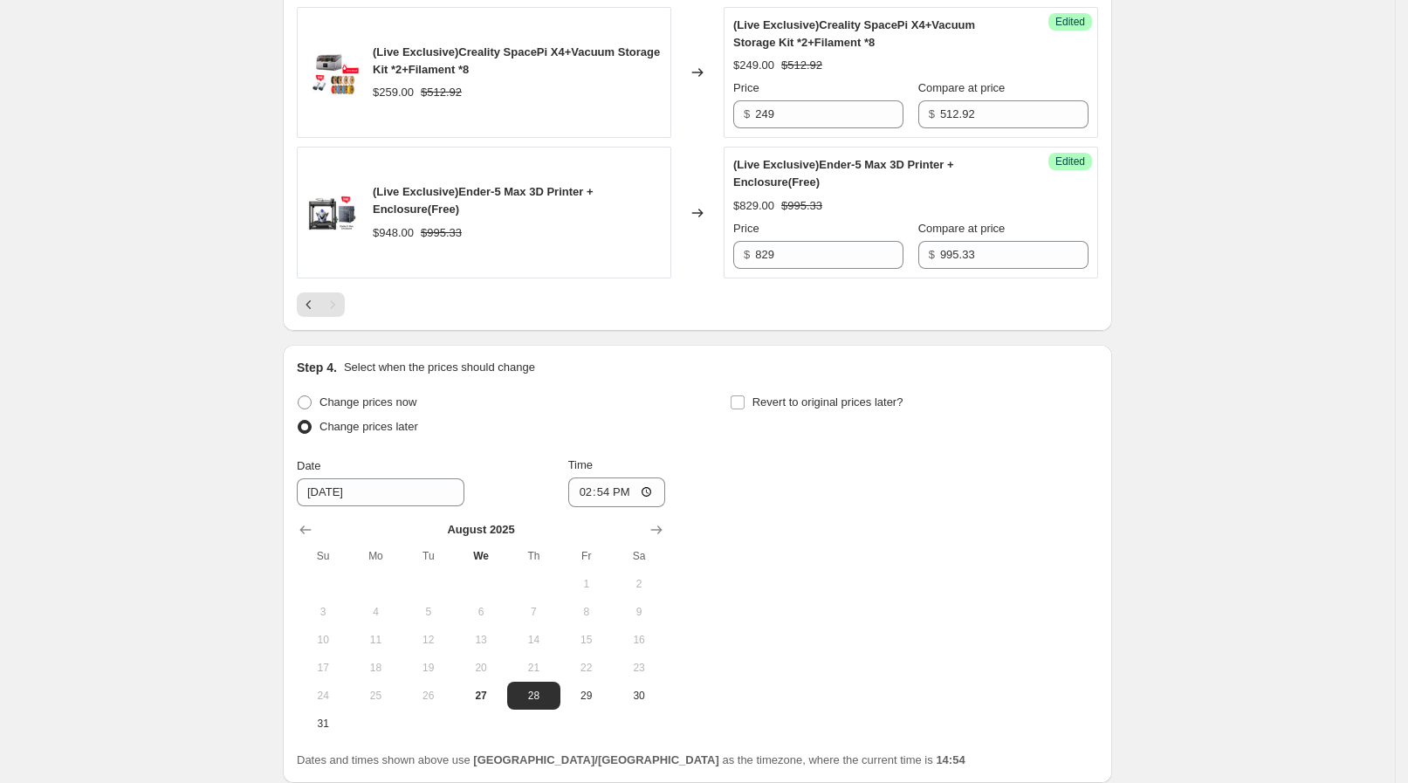
scroll to position [1338, 0]
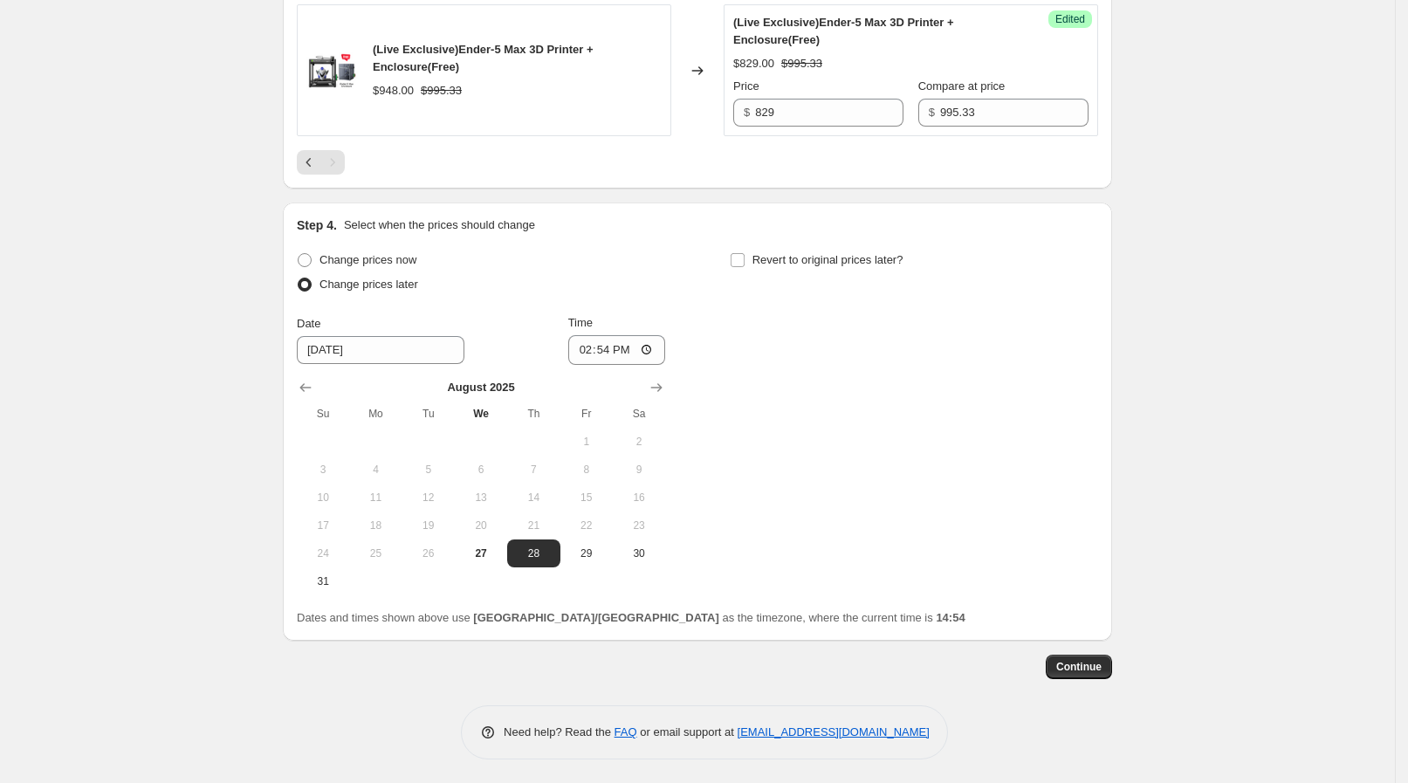
click at [652, 368] on div "August 2025 Su Mo Tu We Th Fr Sa 1 2 3 4 5 6 7 8 9 10 11 12 13 14 15 16 17 18 1…" at bounding box center [474, 480] width 382 height 230
click at [652, 354] on input "14:54" at bounding box center [617, 350] width 98 height 30
click at [760, 325] on div "Change prices now Change prices later Date 8/28/2025 Time 09:30 August 2025 Su …" at bounding box center [697, 421] width 801 height 347
click at [648, 349] on input "09:30" at bounding box center [617, 350] width 98 height 30
type input "09:20"
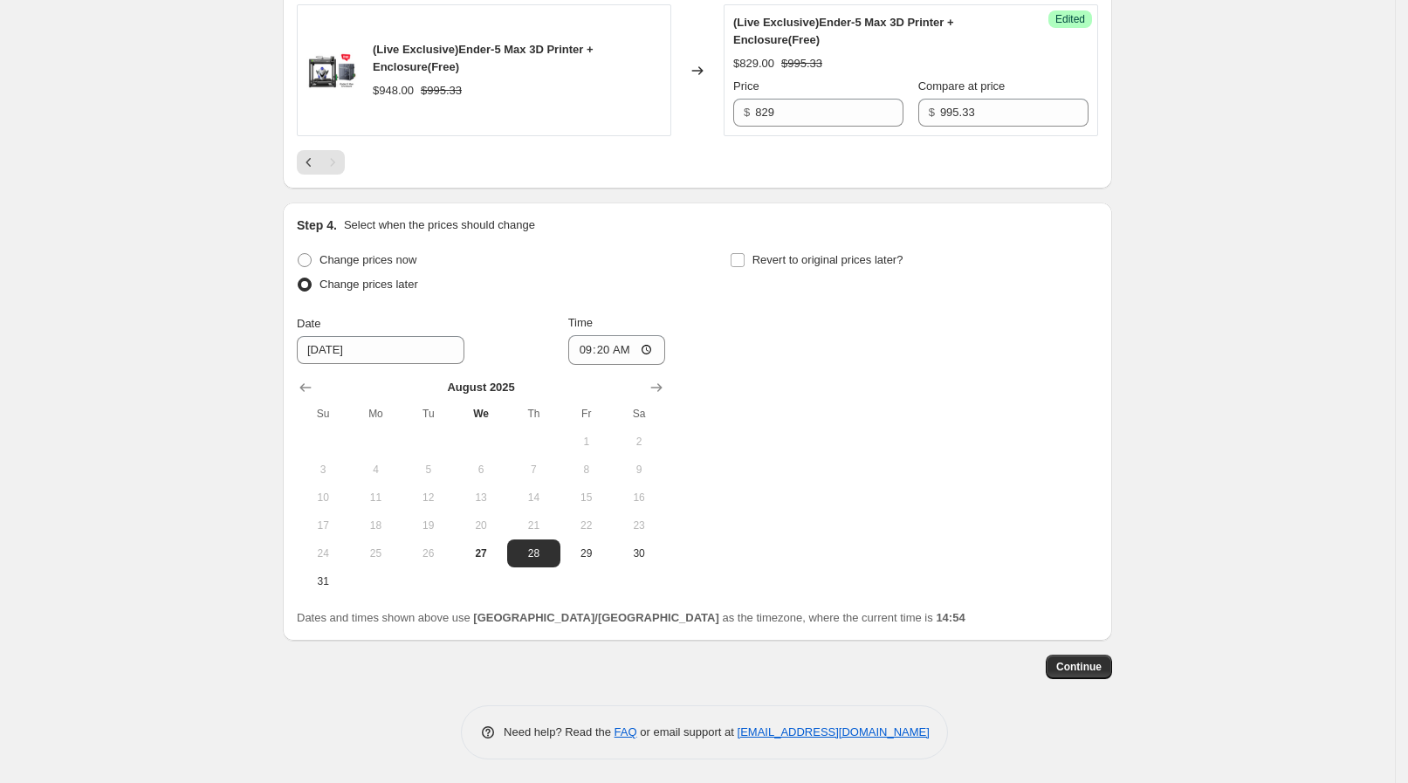
click at [747, 340] on div "Change prices now Change prices later Date 8/28/2025 Time 09:20 August 2025 Su …" at bounding box center [697, 421] width 801 height 347
click at [802, 270] on div "Revert to original prices later?" at bounding box center [914, 274] width 368 height 52
click at [823, 262] on span "Revert to original prices later?" at bounding box center [827, 259] width 151 height 13
click at [745, 262] on input "Revert to original prices later?" at bounding box center [738, 260] width 14 height 14
checkbox input "true"
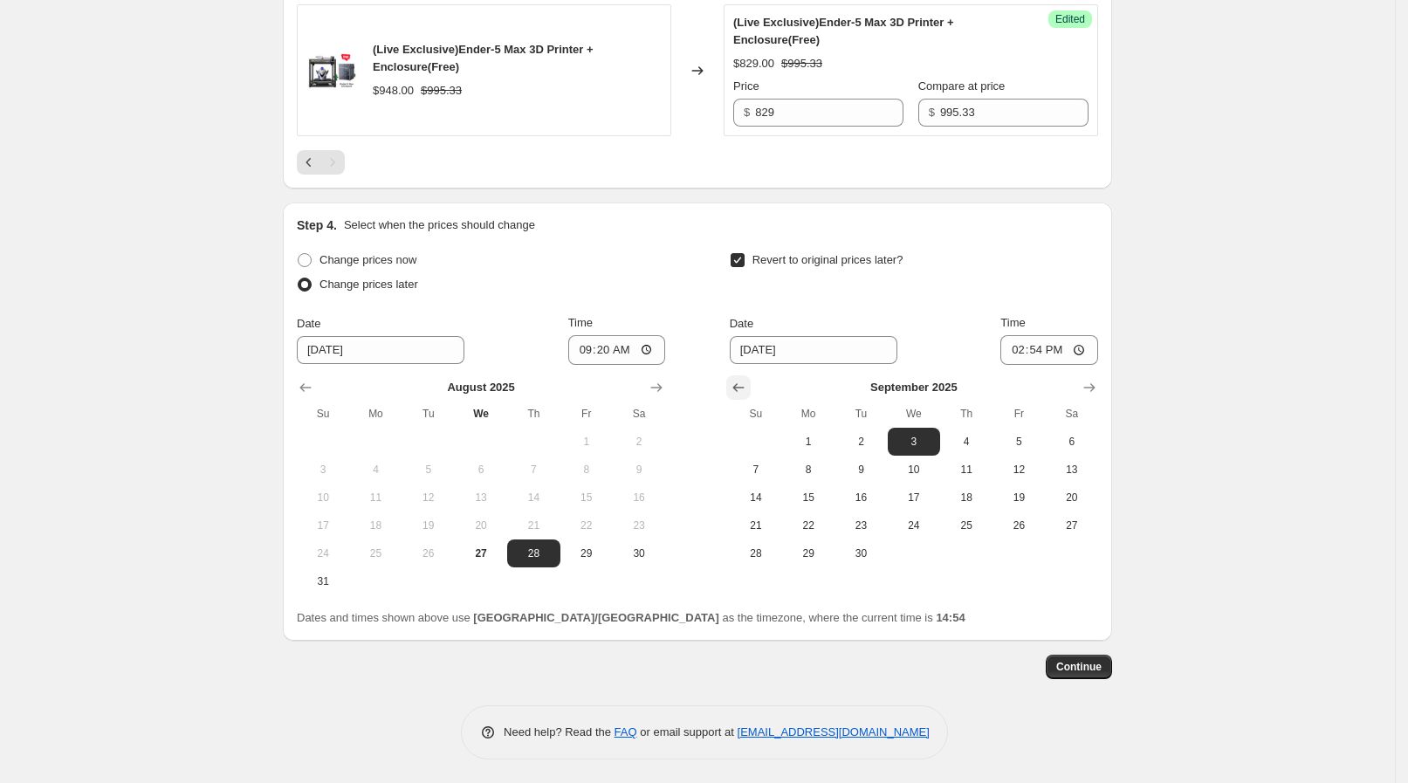
click at [738, 392] on icon "Show previous month, August 2025" at bounding box center [738, 387] width 17 height 17
click at [976, 547] on span "28" at bounding box center [966, 553] width 38 height 14
type input "8/28/2025"
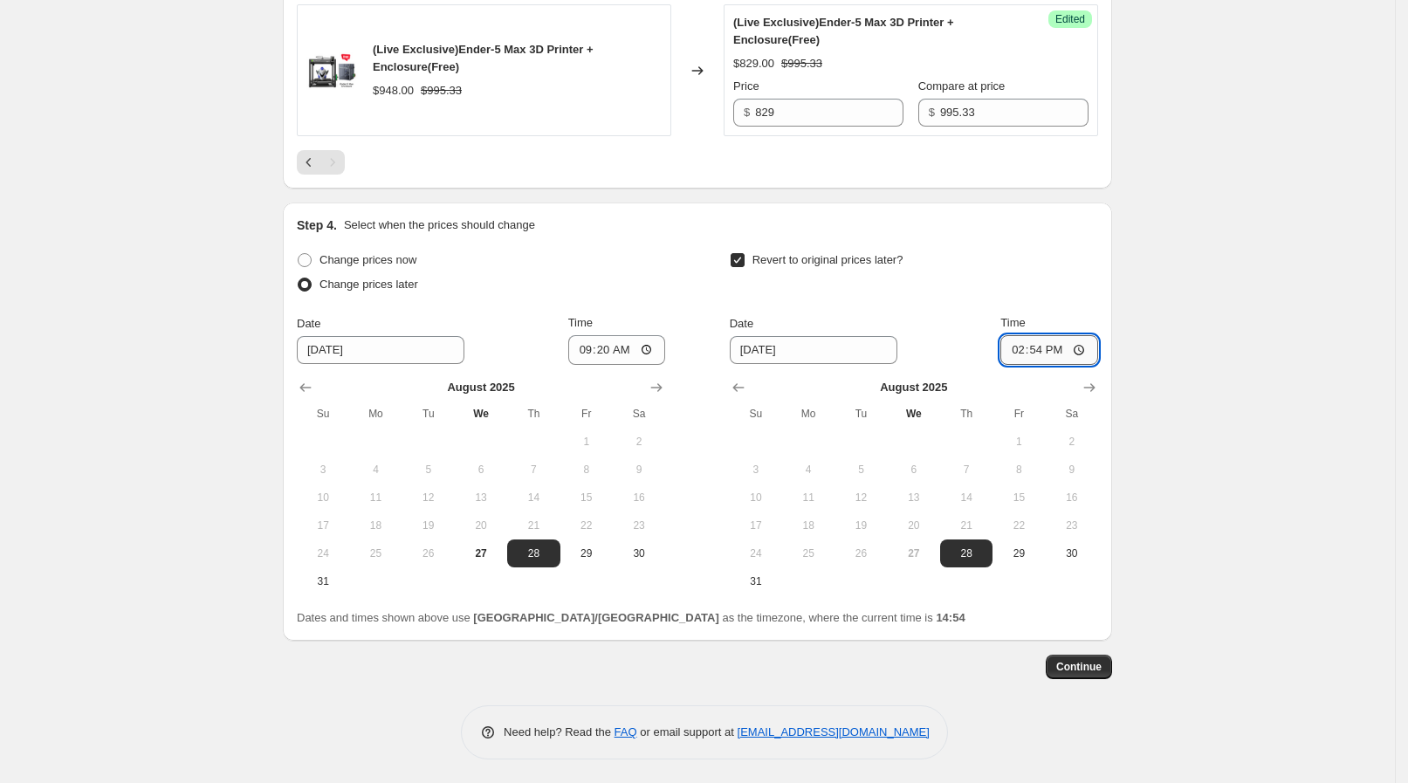
click at [1084, 337] on input "14:54" at bounding box center [1049, 350] width 98 height 30
click at [1089, 340] on input "14:54" at bounding box center [1049, 350] width 98 height 30
type input "13:30"
click at [1087, 670] on span "Continue" at bounding box center [1078, 667] width 45 height 14
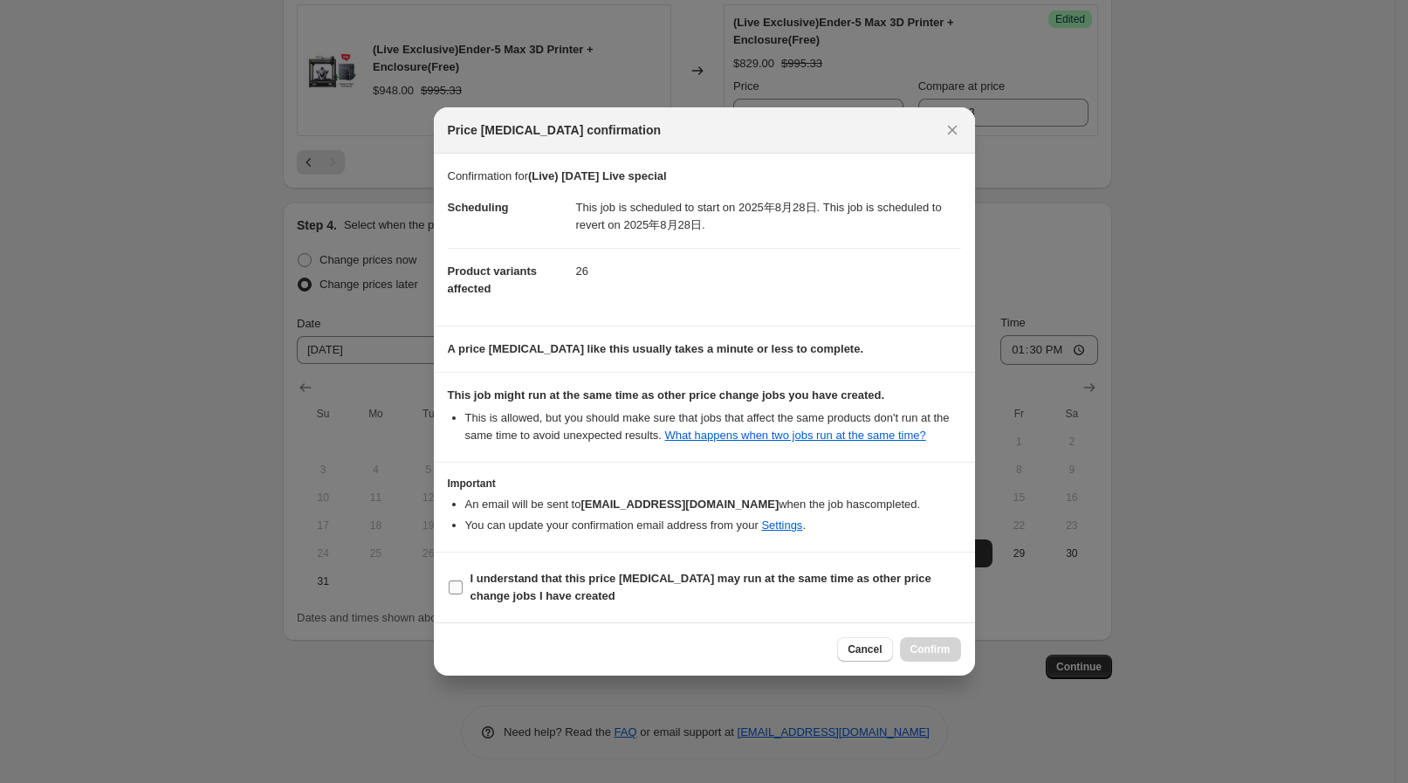
click at [511, 601] on b "I understand that this price change job may run at the same time as other price…" at bounding box center [701, 587] width 461 height 31
click at [463, 594] on input "I understand that this price change job may run at the same time as other price…" at bounding box center [456, 588] width 14 height 14
checkbox input "true"
click at [933, 638] on button "Confirm" at bounding box center [930, 649] width 61 height 24
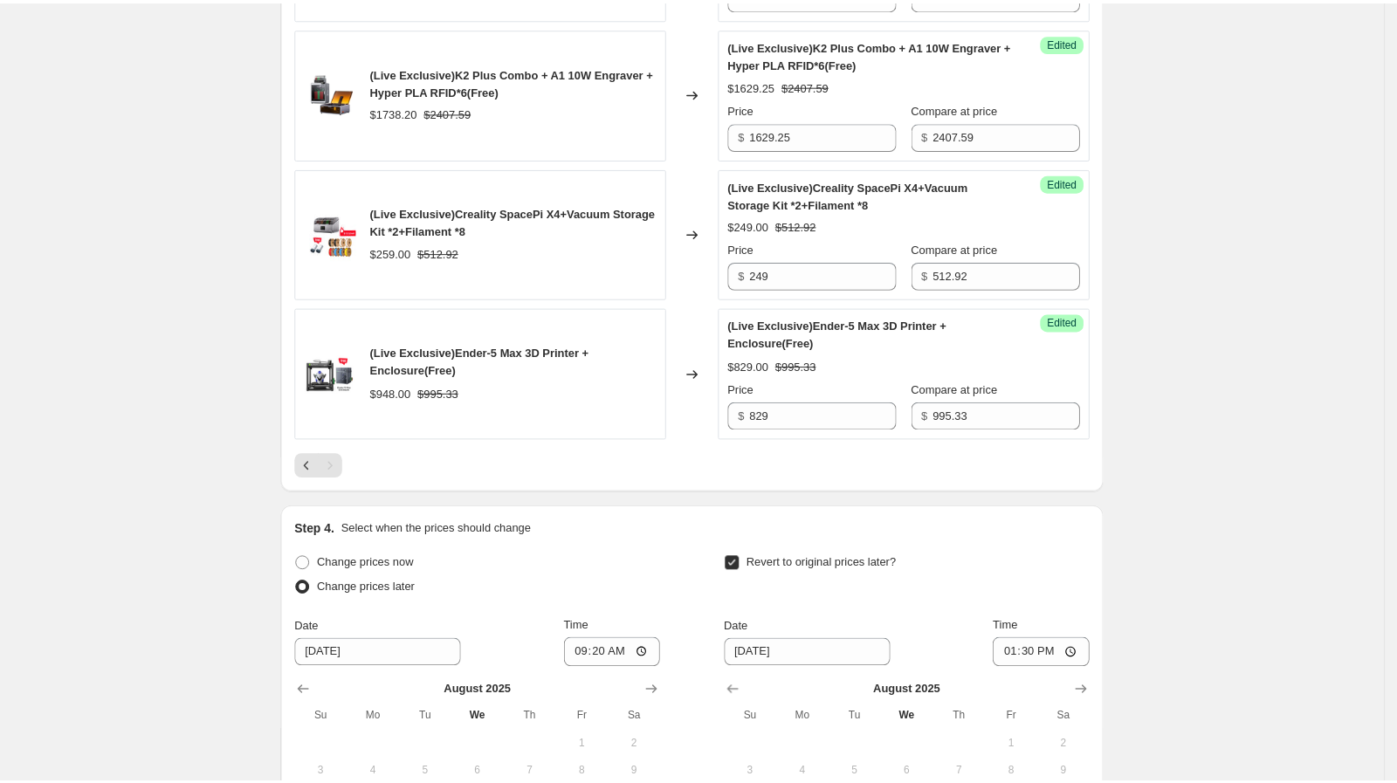
scroll to position [872, 0]
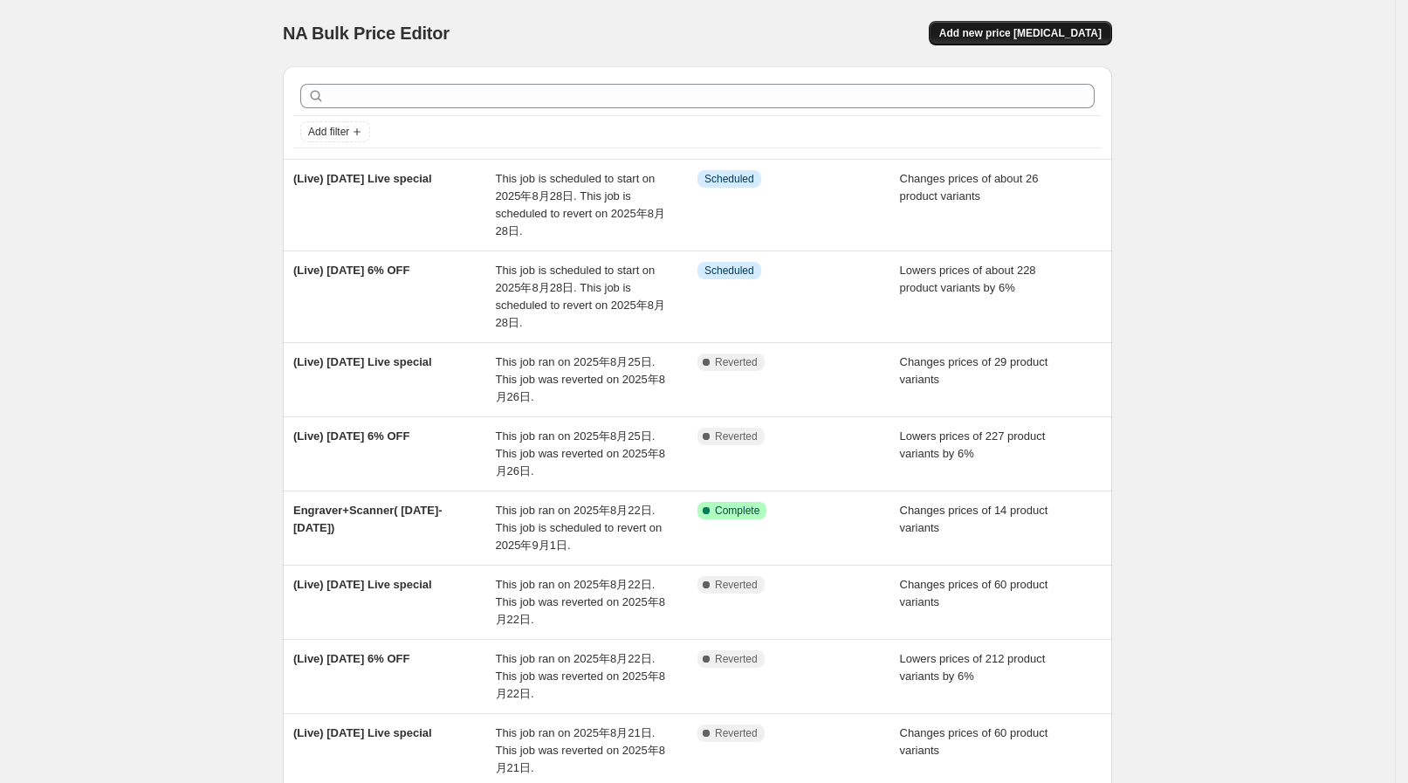
click at [1010, 32] on span "Add new price [MEDICAL_DATA]" at bounding box center [1020, 33] width 162 height 14
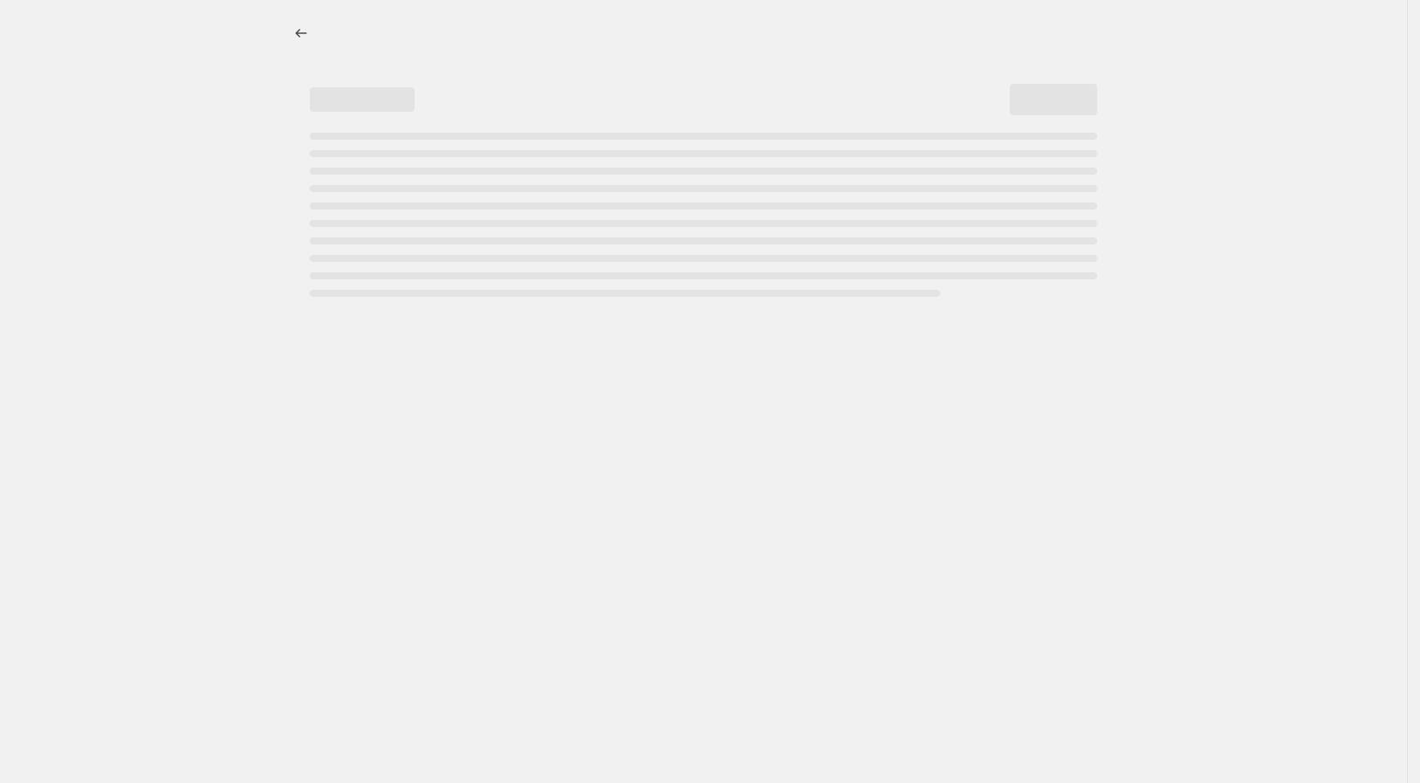
select select "percentage"
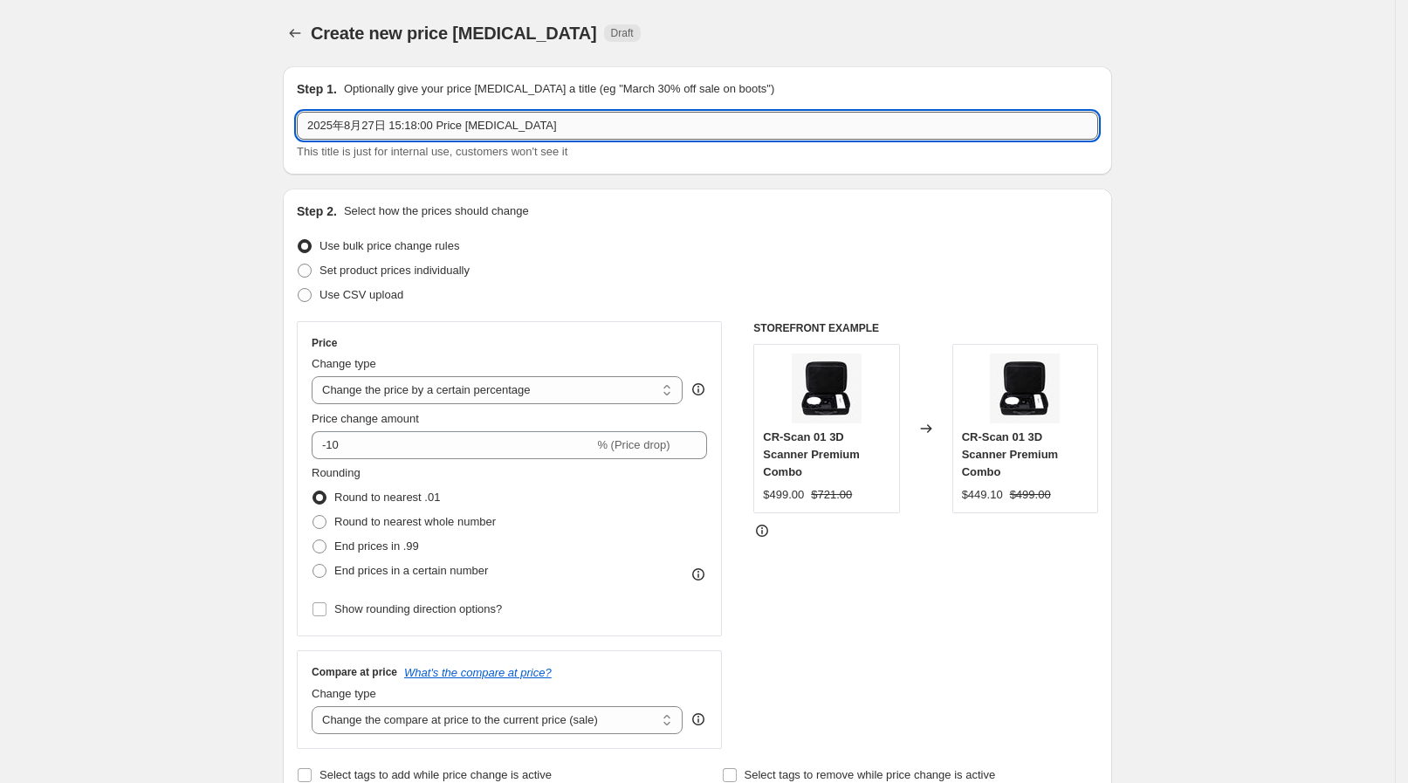
click at [397, 119] on input "2025年8月27日 15:18:00 Price change job" at bounding box center [697, 126] width 801 height 28
click at [304, 38] on icon "Price change jobs" at bounding box center [294, 32] width 17 height 17
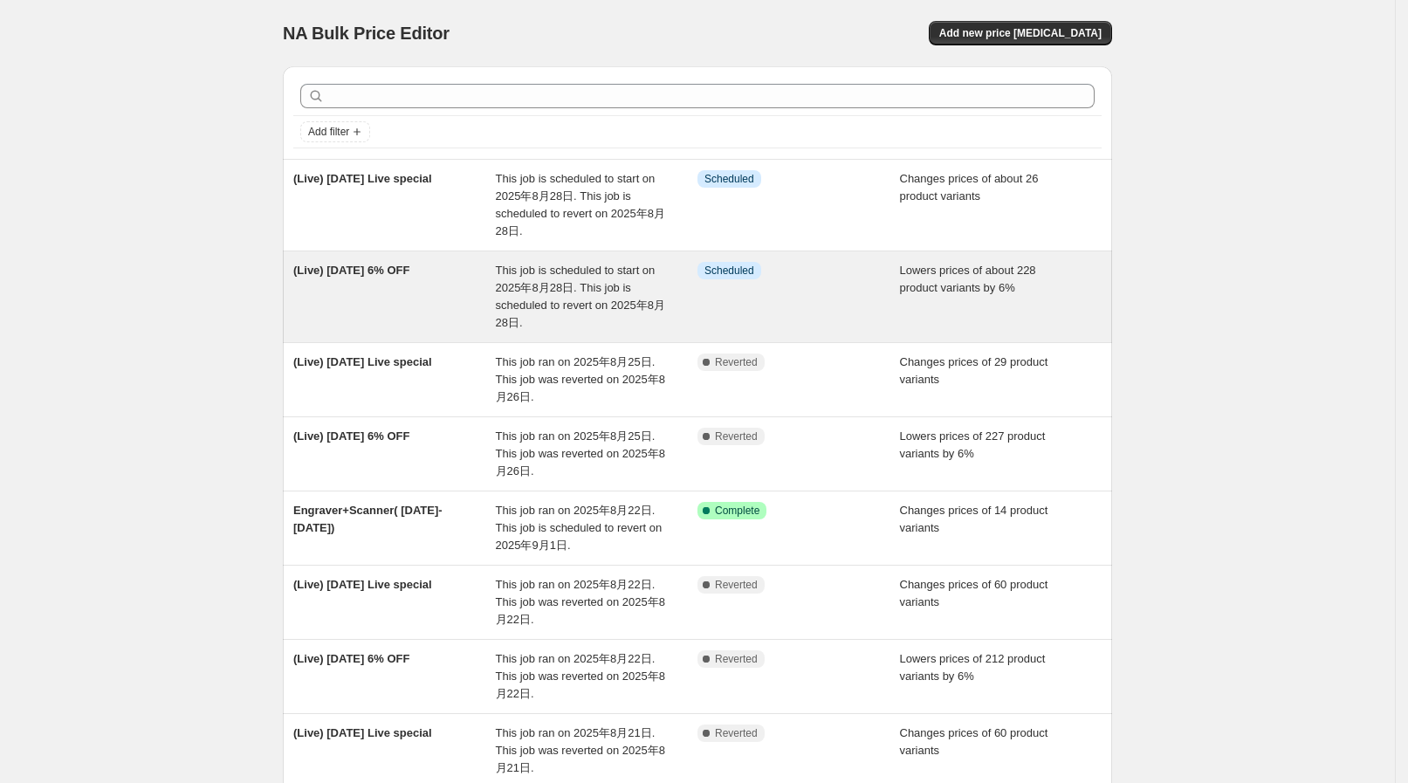
click at [492, 270] on div "(Live) [DATE] 6% OFF" at bounding box center [394, 297] width 203 height 70
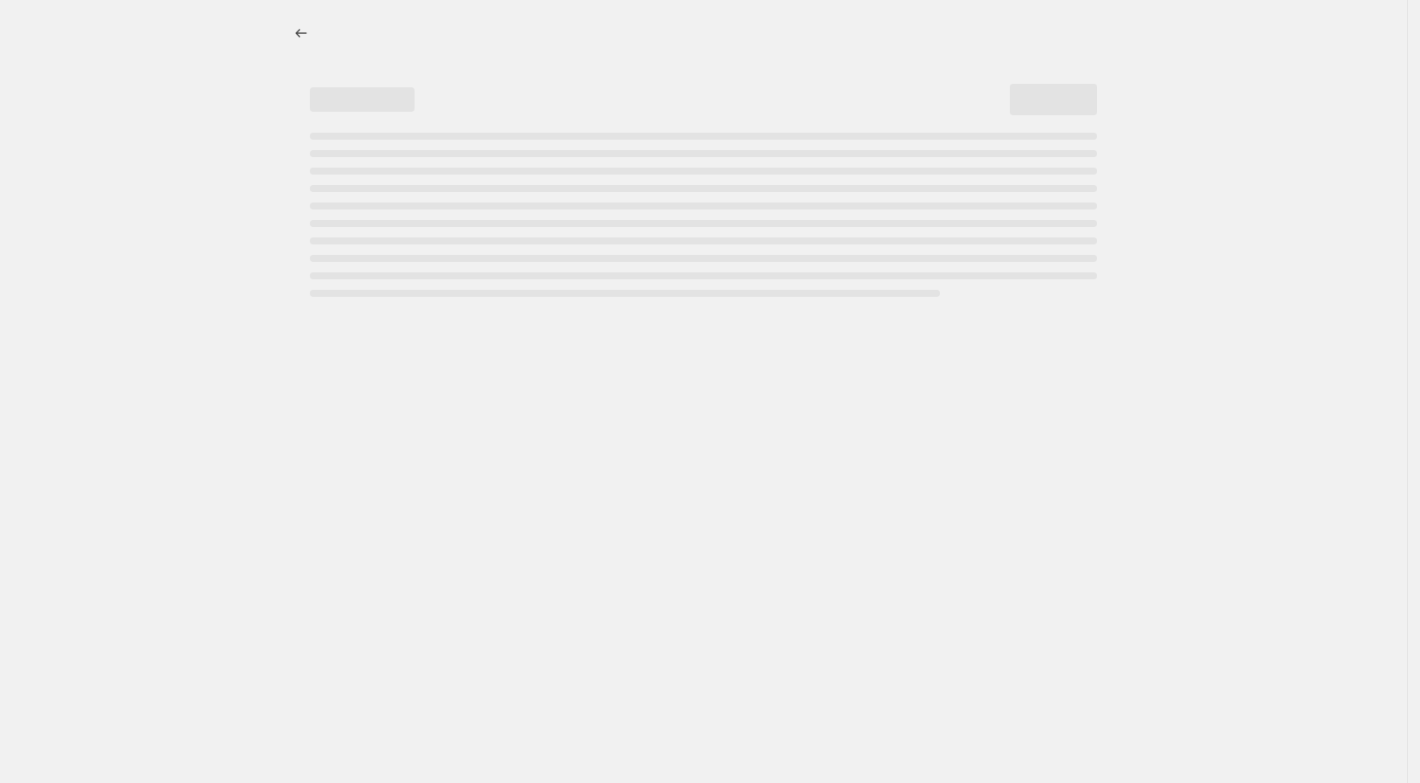
select select "percentage"
select select "collection"
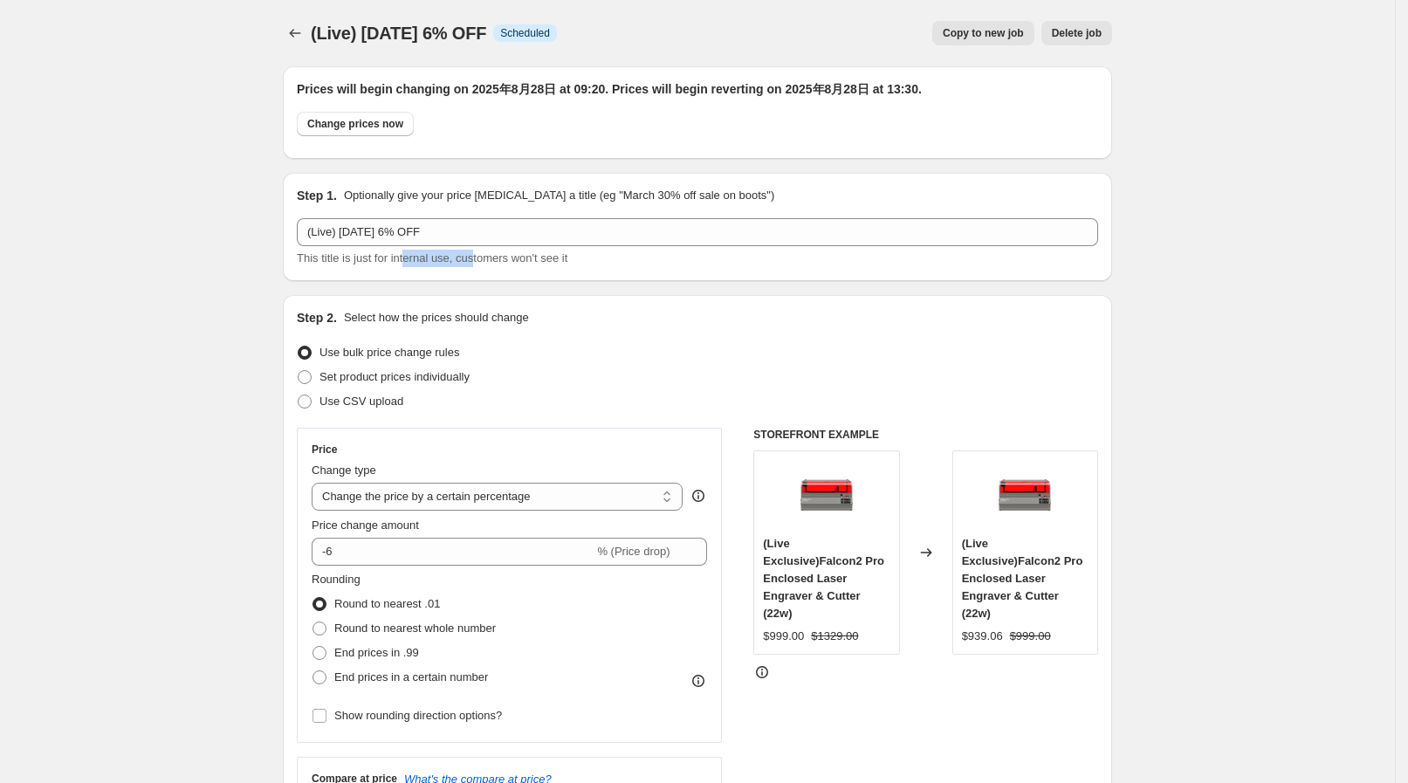
drag, startPoint x: 451, startPoint y: 246, endPoint x: 410, endPoint y: 246, distance: 41.0
click at [410, 246] on div "(Live) Aug 28 6% OFF This title is just for internal use, customers won't see it" at bounding box center [697, 242] width 801 height 49
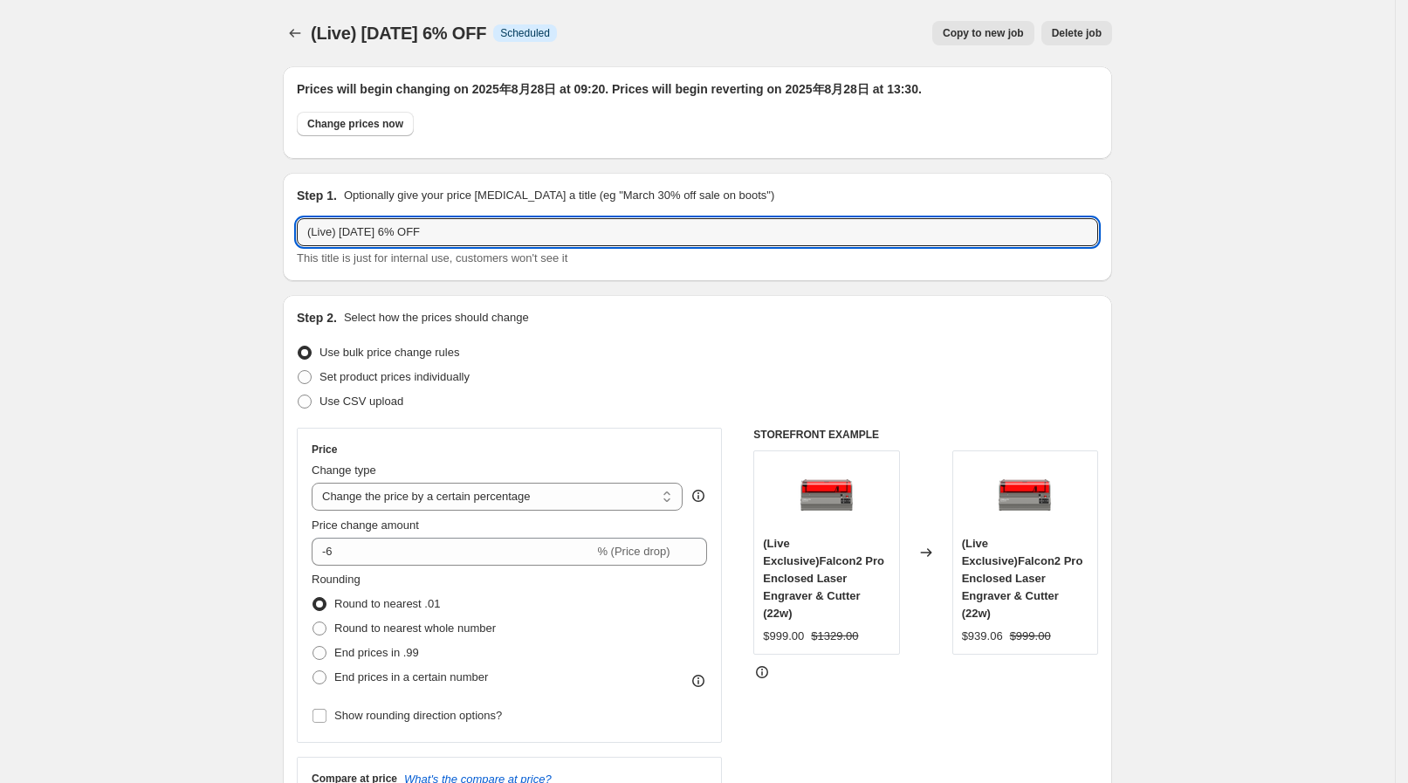
drag, startPoint x: 442, startPoint y: 235, endPoint x: 308, endPoint y: 209, distance: 136.1
click at [308, 209] on div "Step 1. Optionally give your price change job a title (eg "March 30% off sale o…" at bounding box center [697, 227] width 801 height 80
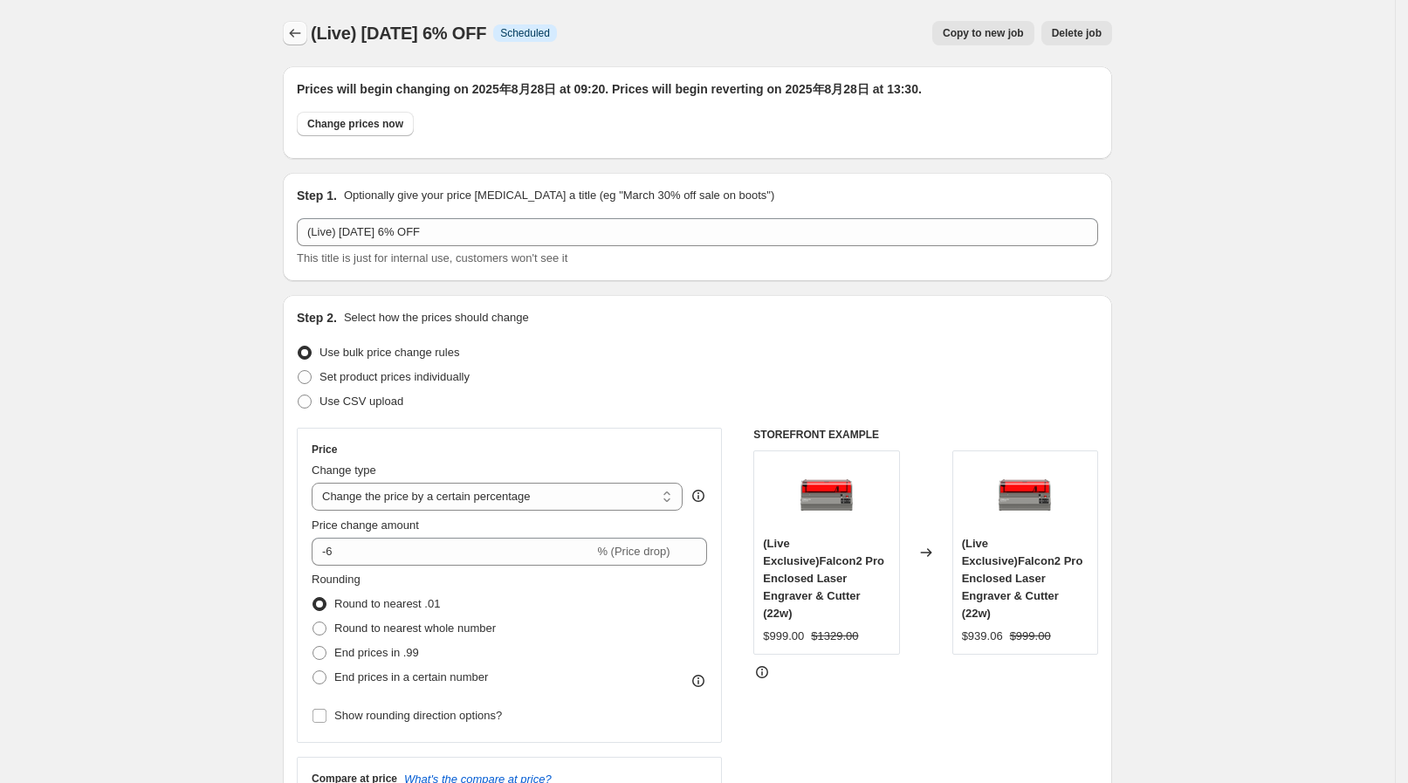
click at [294, 22] on button "Price change jobs" at bounding box center [295, 33] width 24 height 24
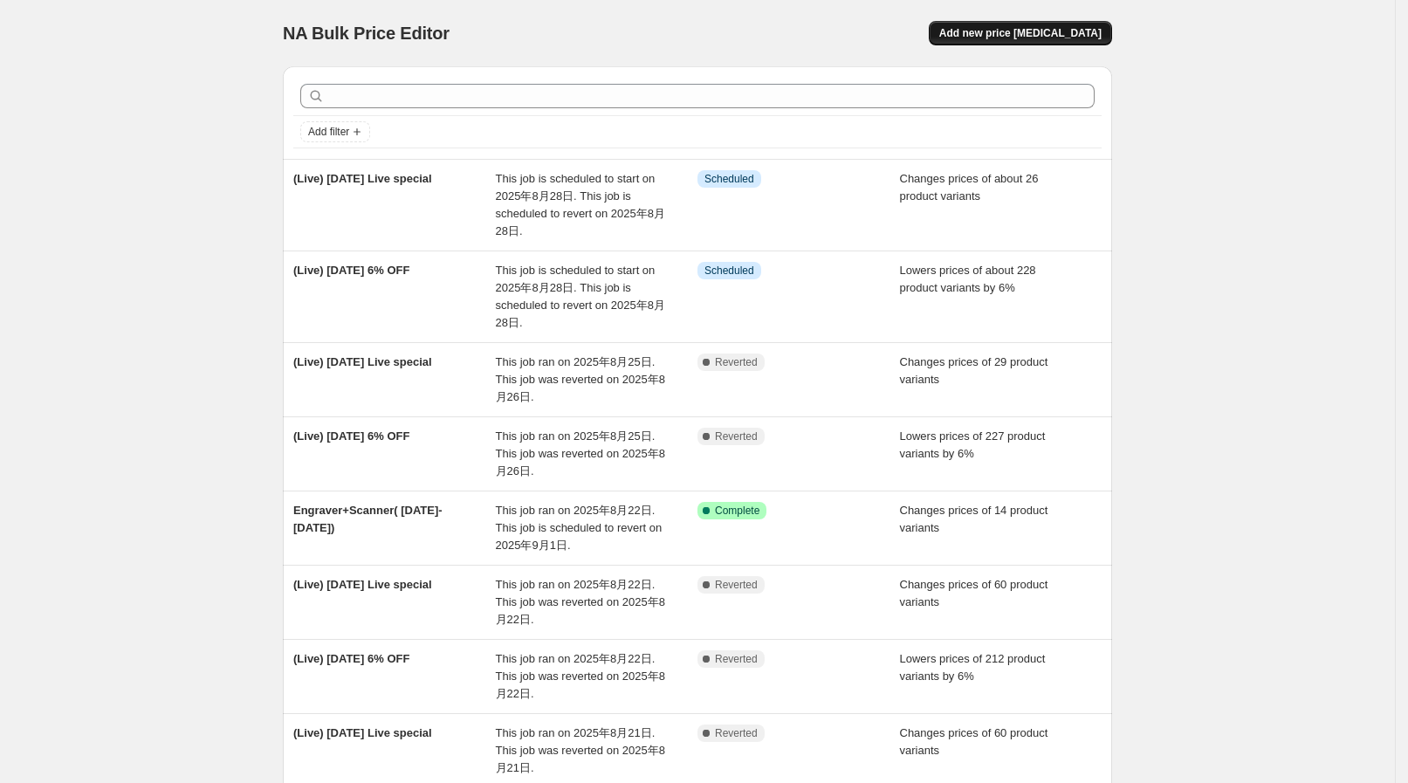
click at [1062, 26] on span "Add new price [MEDICAL_DATA]" at bounding box center [1020, 33] width 162 height 14
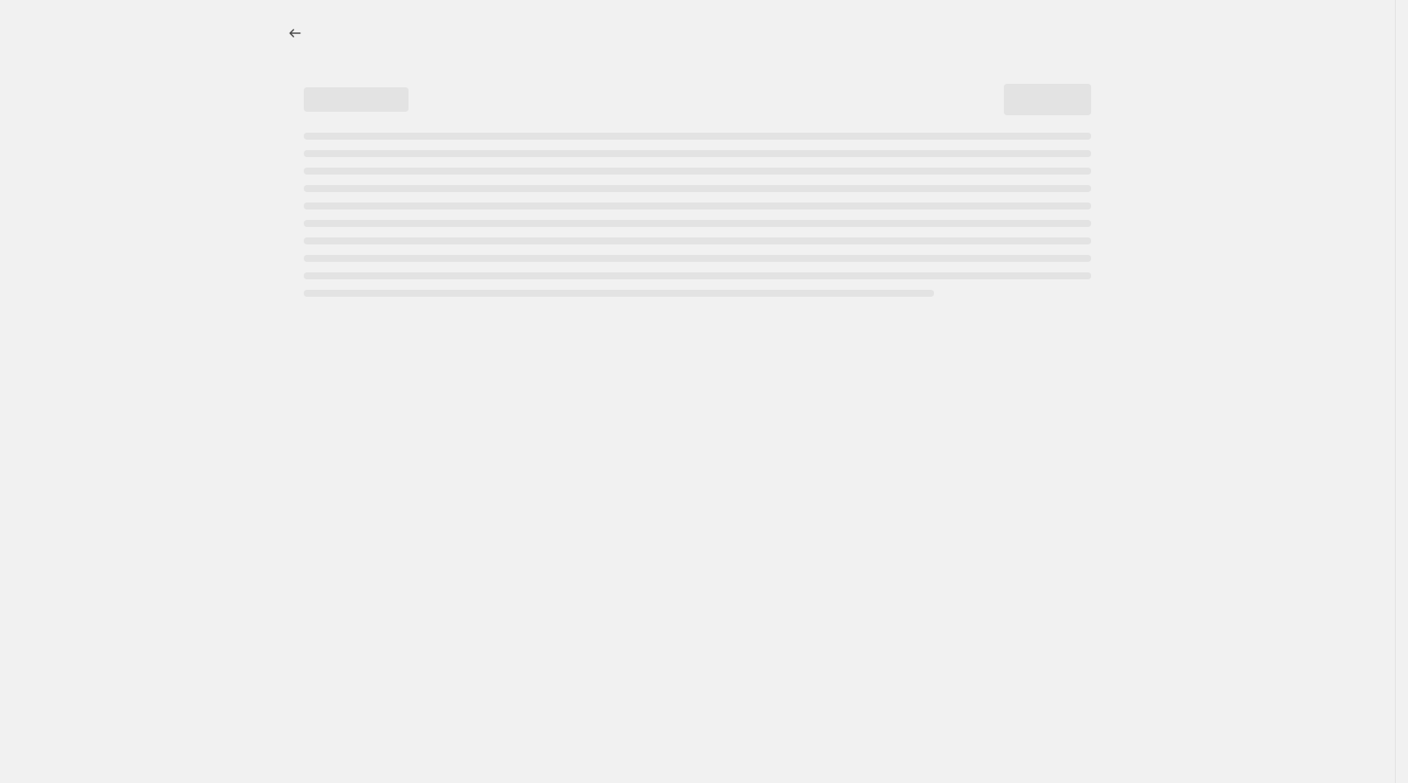
select select "percentage"
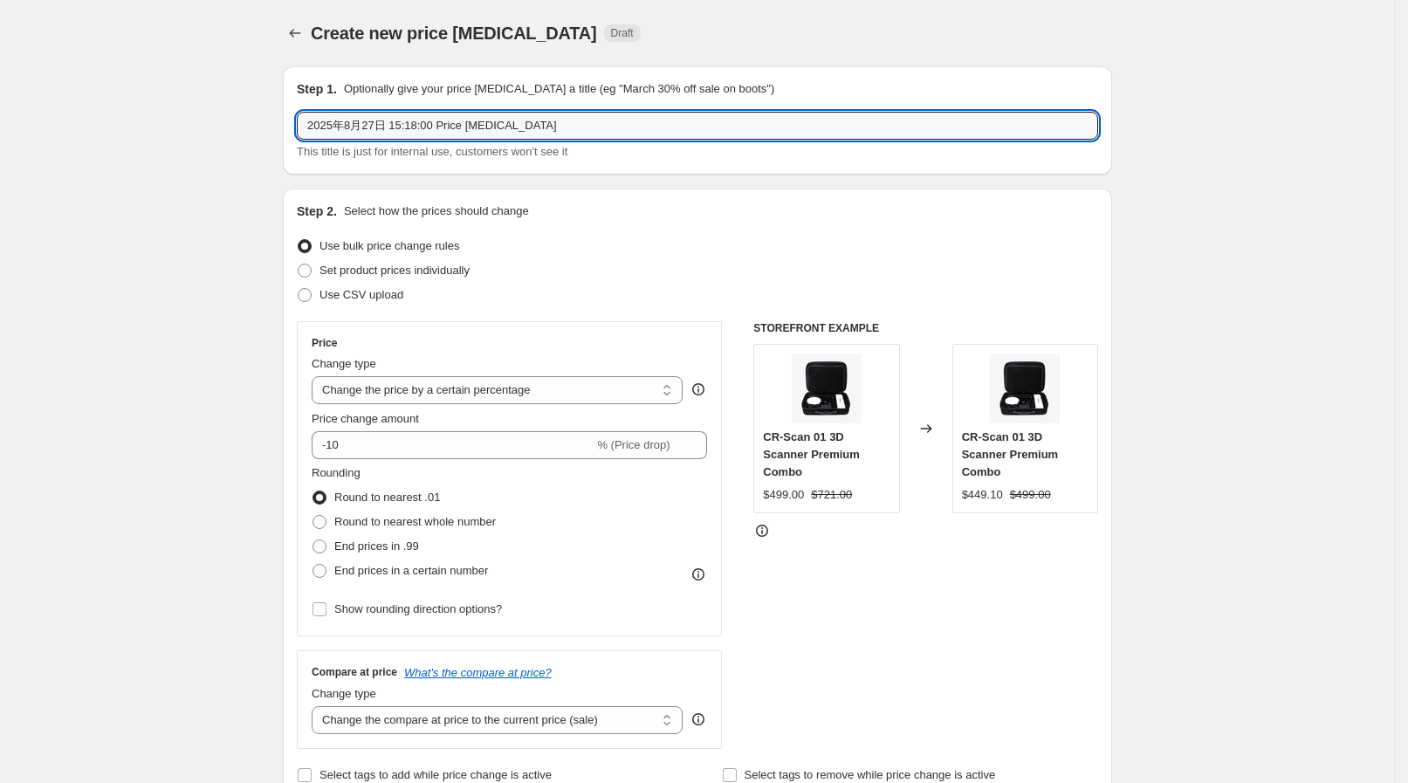
drag, startPoint x: 532, startPoint y: 120, endPoint x: 166, endPoint y: 112, distance: 365.9
paste input "(Live) [DATE] 6% OFF"
click at [383, 121] on input "(Live) [DATE] 6% OFF" at bounding box center [697, 126] width 801 height 28
type input "(Live) [DATE] 8% OFF"
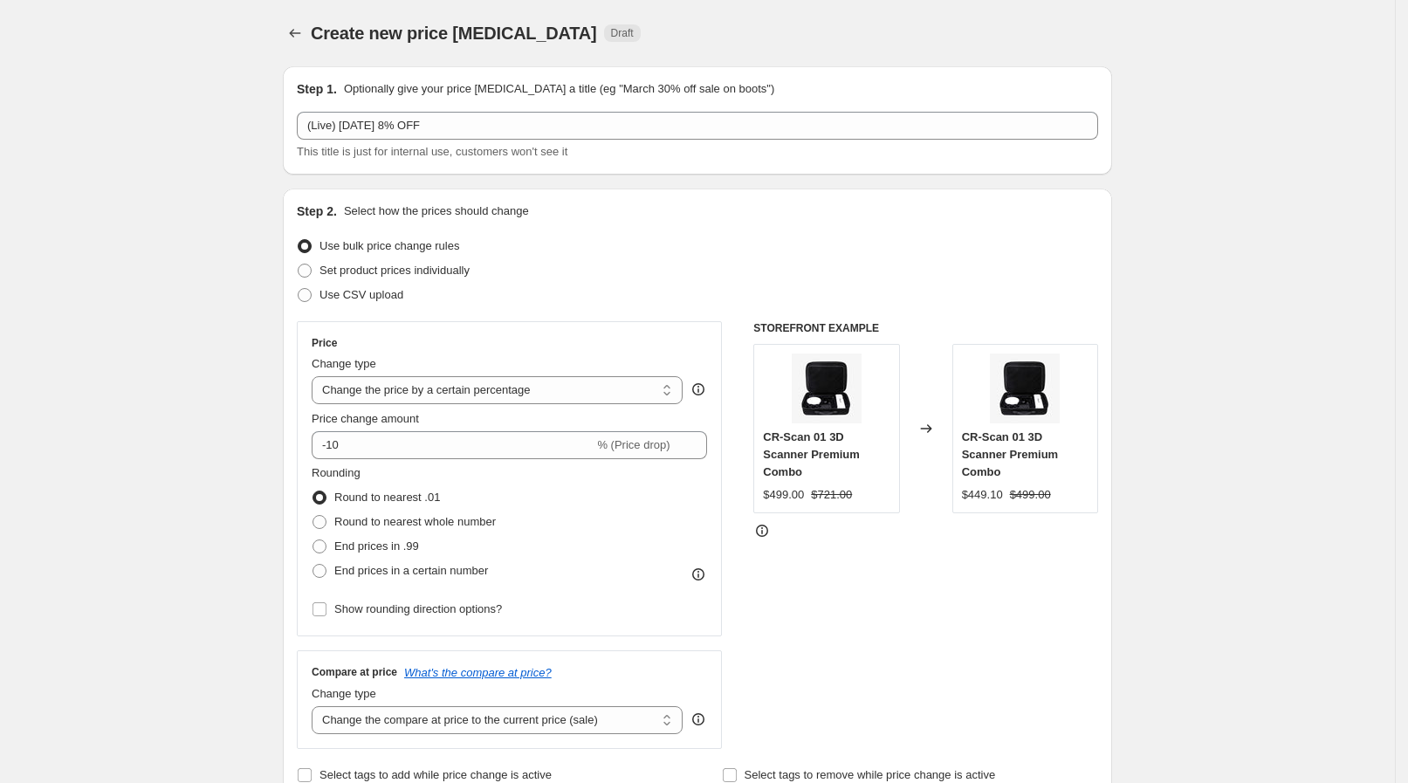
click at [295, 161] on div "Step 1. Optionally give your price change job a title (eg "March 30% off sale o…" at bounding box center [697, 120] width 829 height 108
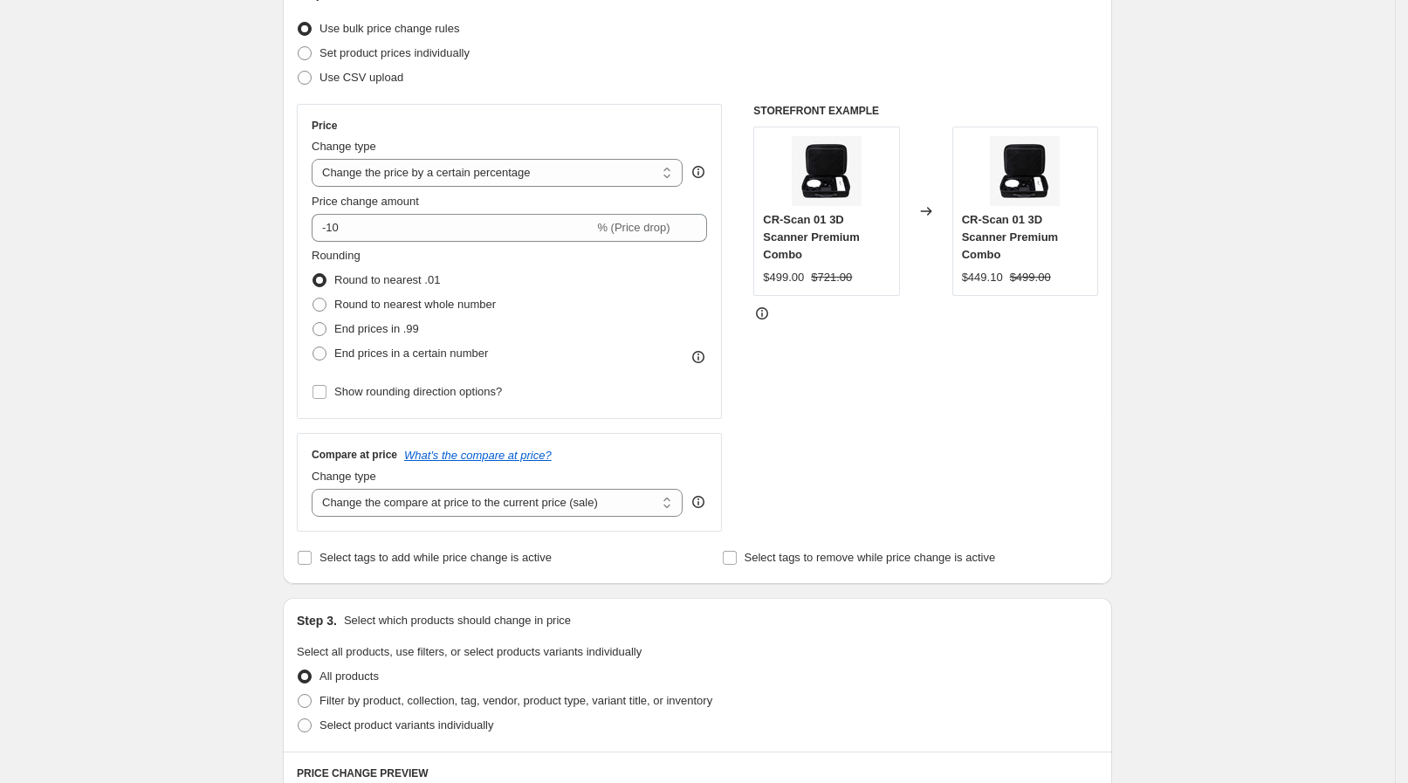
scroll to position [108, 0]
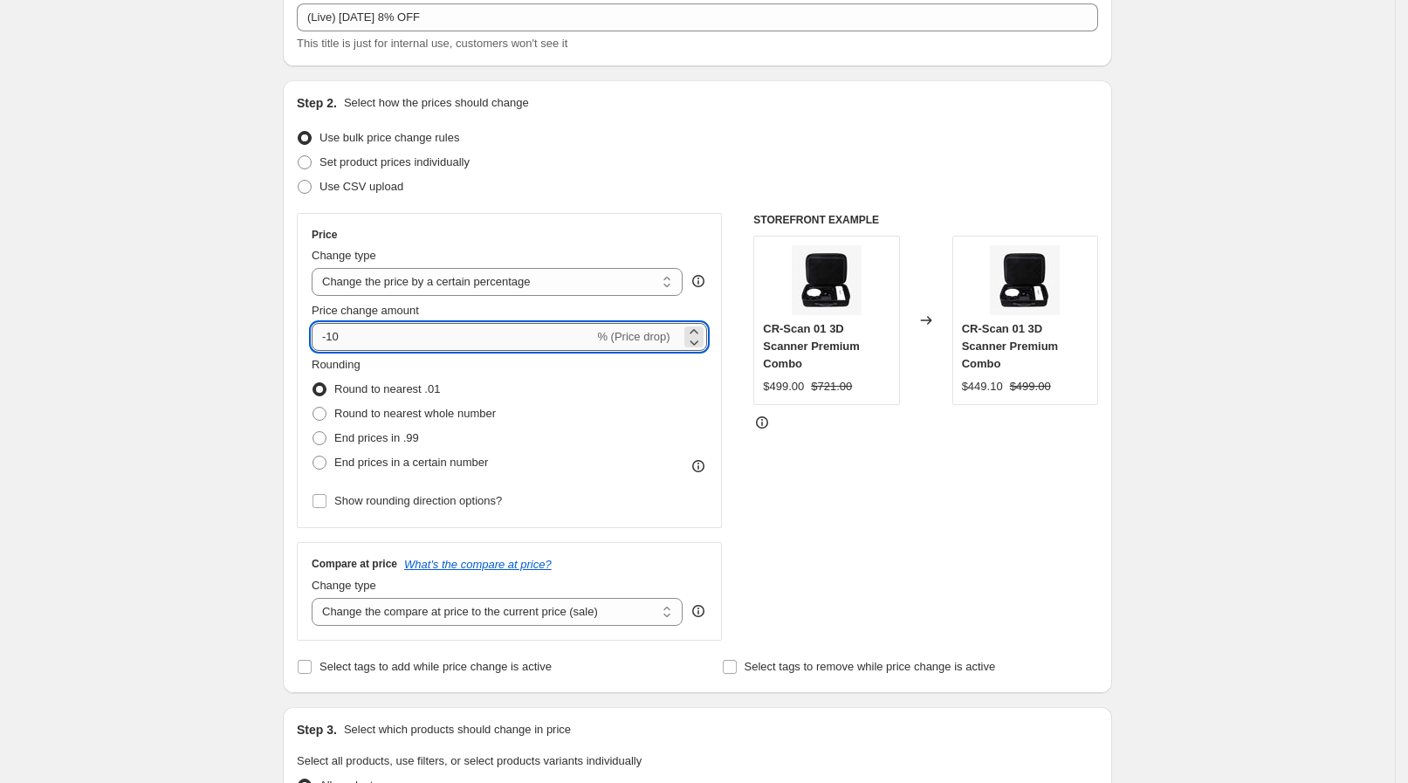
drag, startPoint x: 355, startPoint y: 332, endPoint x: 336, endPoint y: 337, distance: 19.9
click at [336, 337] on input "-10" at bounding box center [453, 337] width 282 height 28
type input "-1"
type input "-8"
click at [183, 195] on div "Create new price change job. This page is ready Create new price change job Dra…" at bounding box center [697, 764] width 1395 height 1745
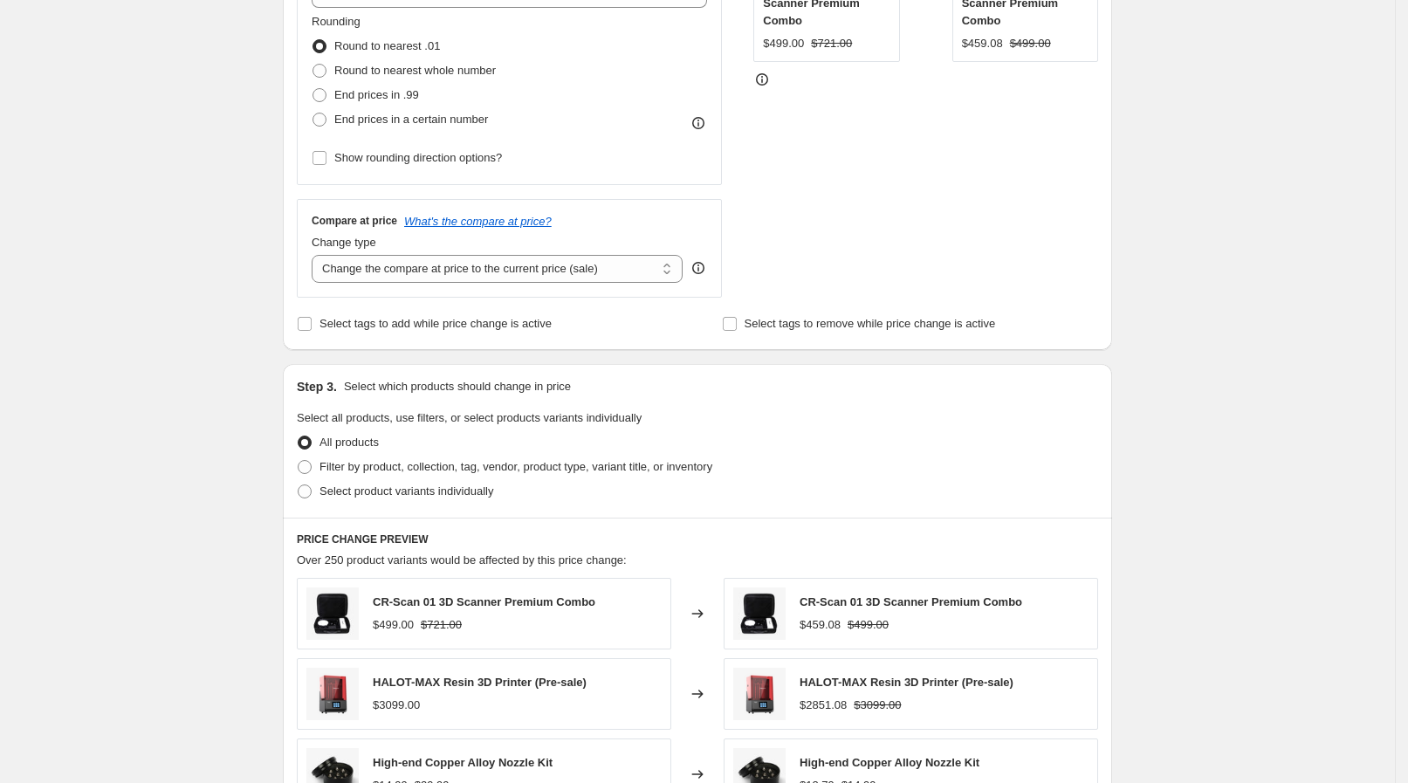
scroll to position [546, 0]
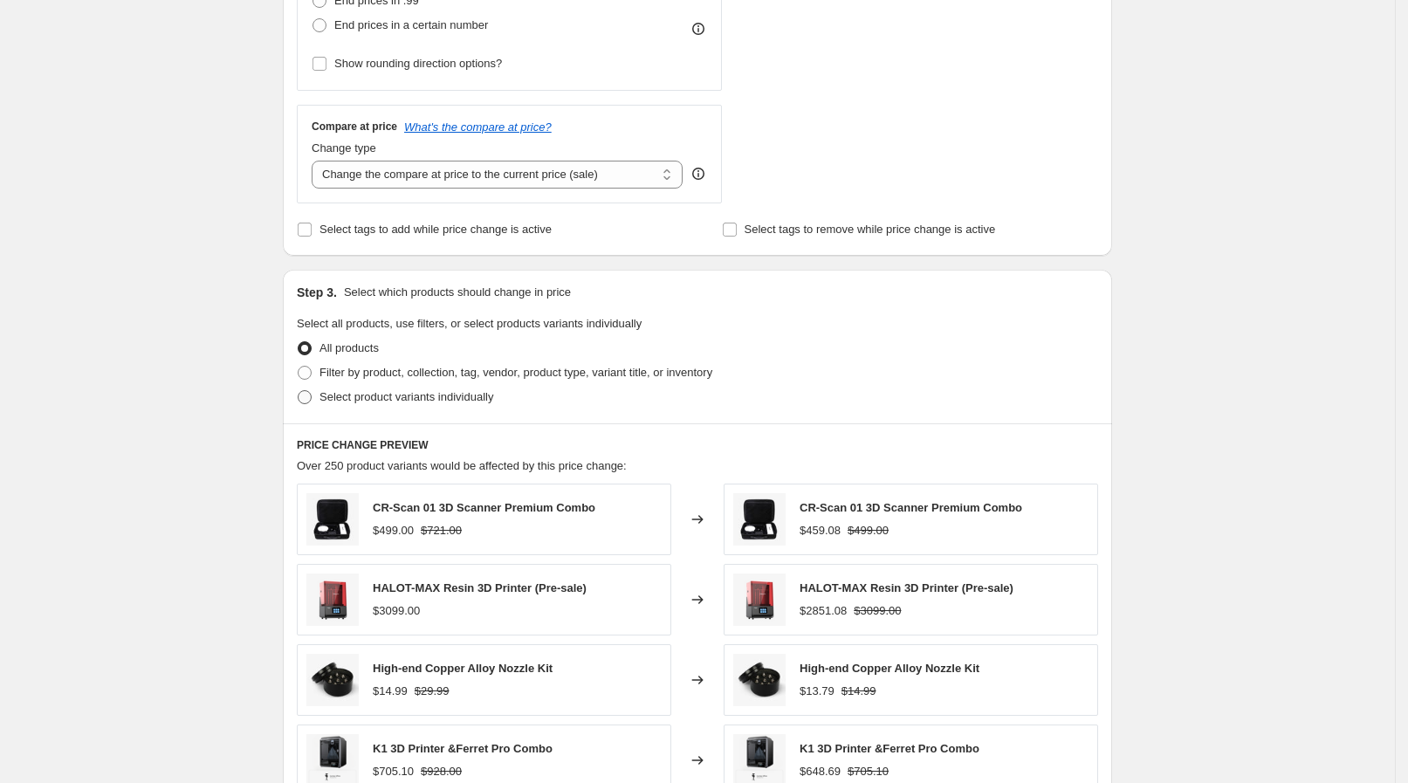
click at [389, 402] on span "Select product variants individually" at bounding box center [407, 396] width 174 height 13
click at [299, 391] on input "Select product variants individually" at bounding box center [298, 390] width 1 height 1
radio input "true"
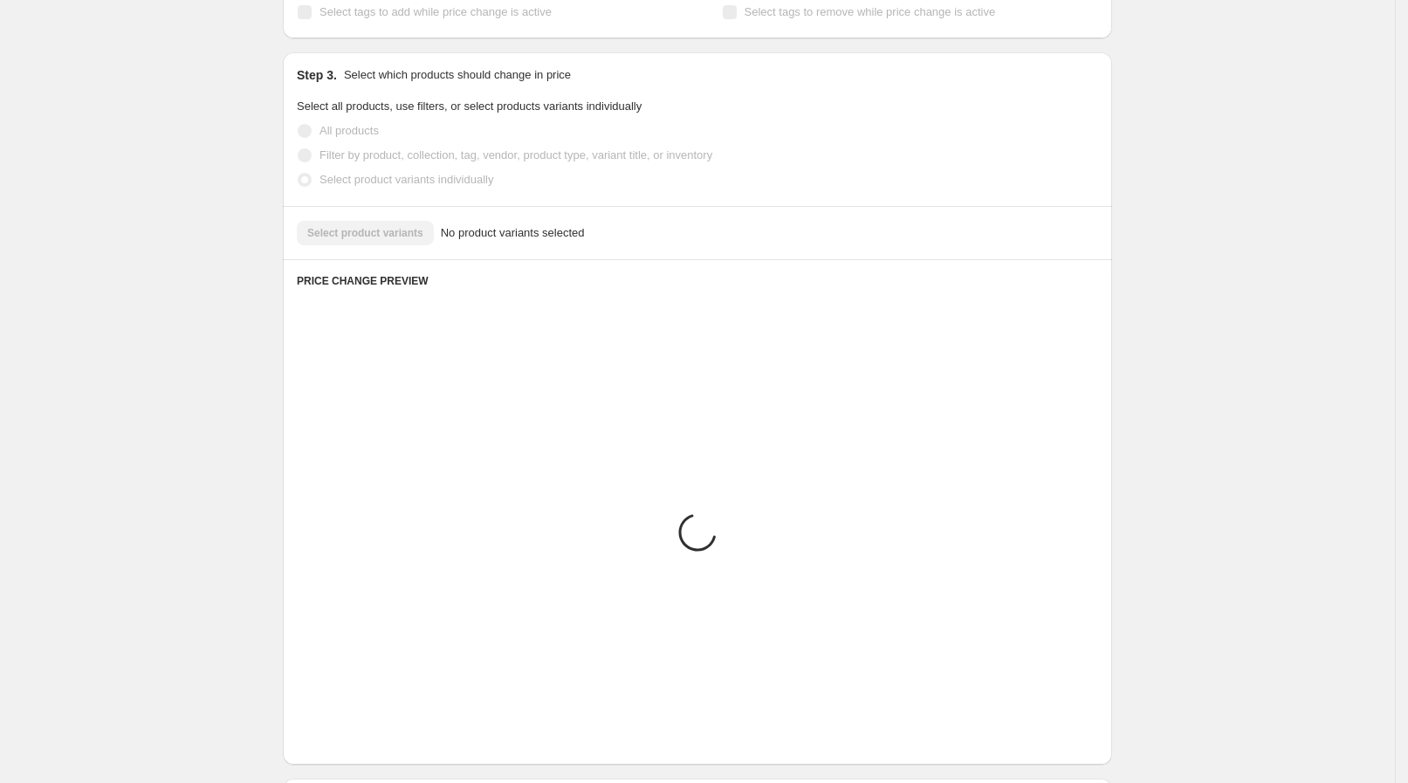
scroll to position [575, 0]
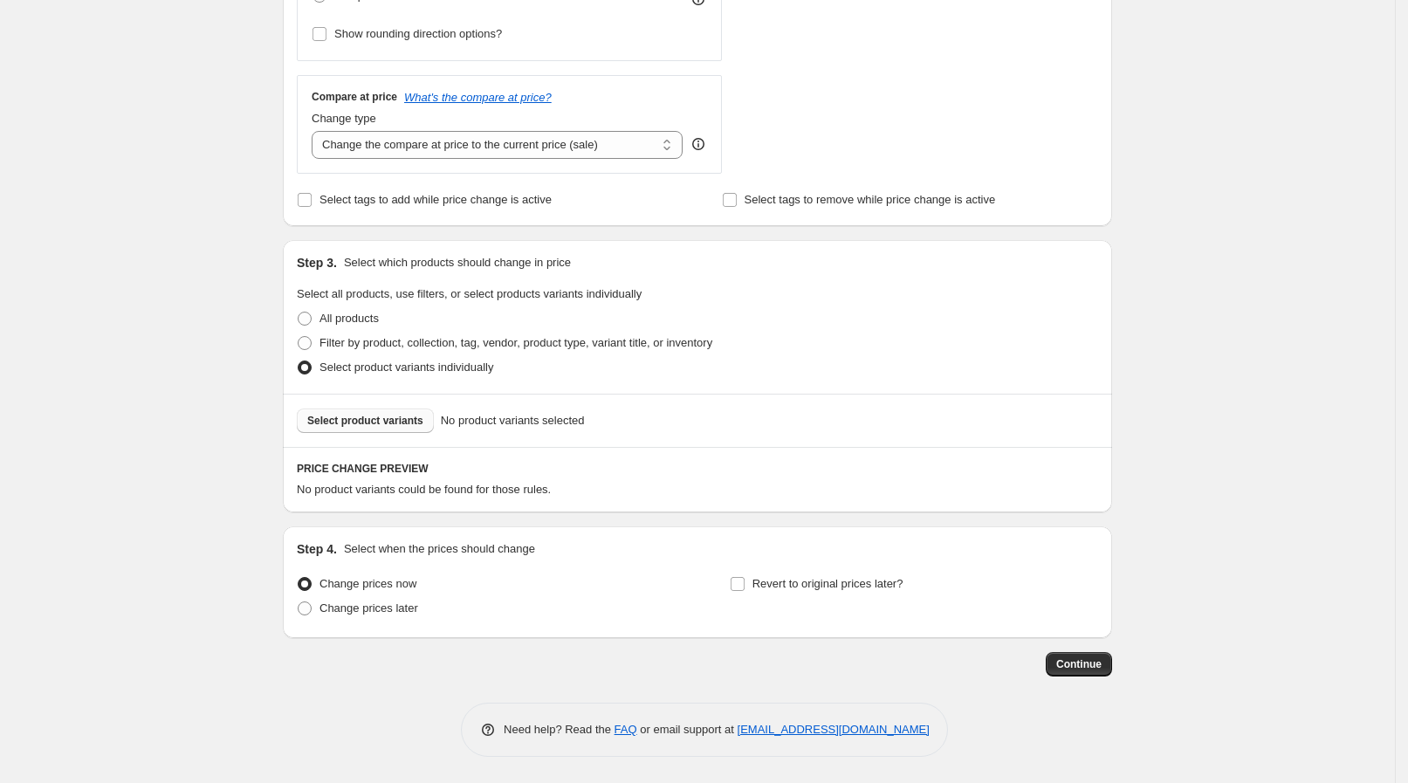
click at [363, 419] on span "Select product variants" at bounding box center [365, 421] width 116 height 14
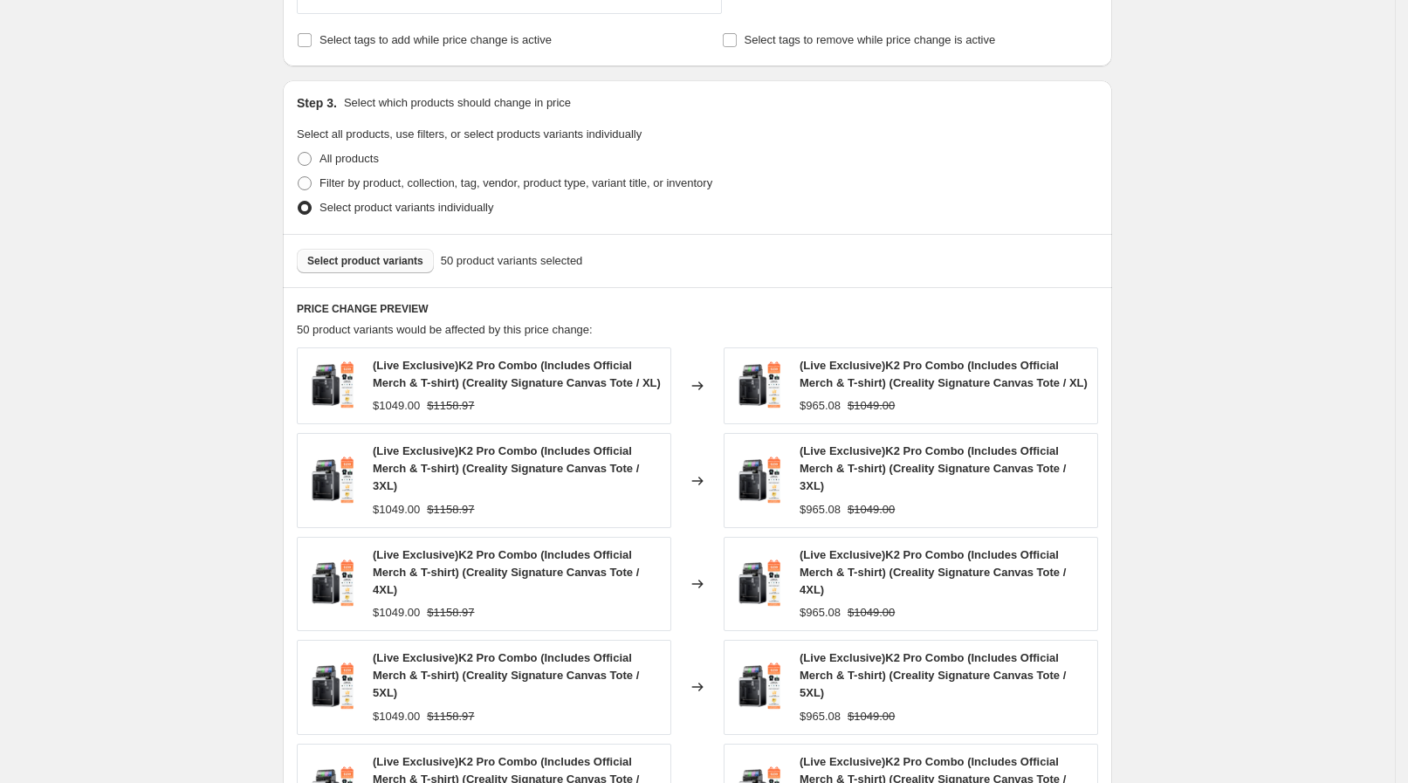
scroll to position [903, 0]
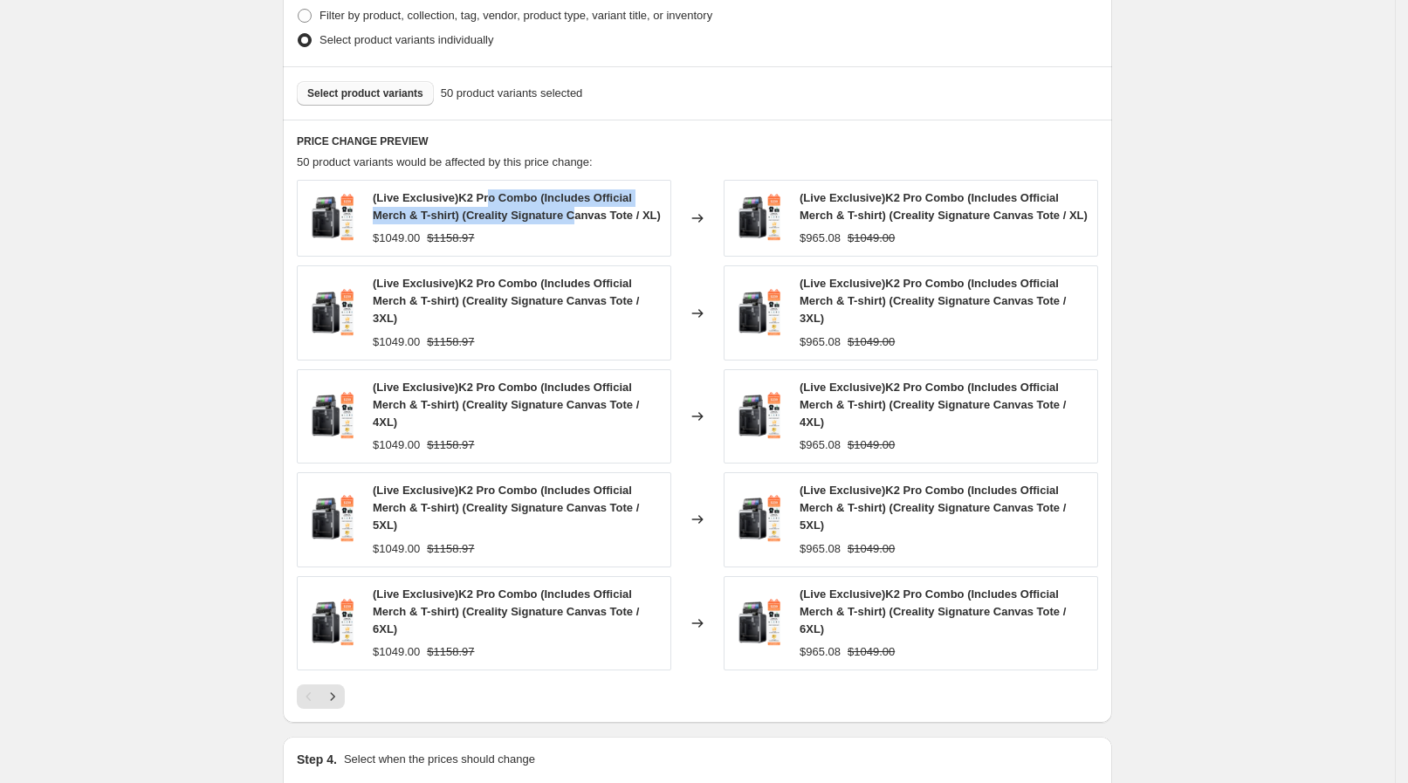
drag, startPoint x: 524, startPoint y: 203, endPoint x: 541, endPoint y: 212, distance: 19.9
click at [541, 212] on div "(Live Exclusive)K2 Pro Combo (Includes Official Merch & T-shirt) (Creality Sign…" at bounding box center [517, 206] width 289 height 35
click at [541, 212] on span "(Live Exclusive)K2 Pro Combo (Includes Official Merch & T-shirt) (Creality Sign…" at bounding box center [517, 206] width 288 height 31
click at [342, 638] on div "PRICE CHANGE PREVIEW 50 product variants would be affected by this price change…" at bounding box center [697, 421] width 829 height 603
click at [338, 688] on icon "Next" at bounding box center [332, 696] width 17 height 17
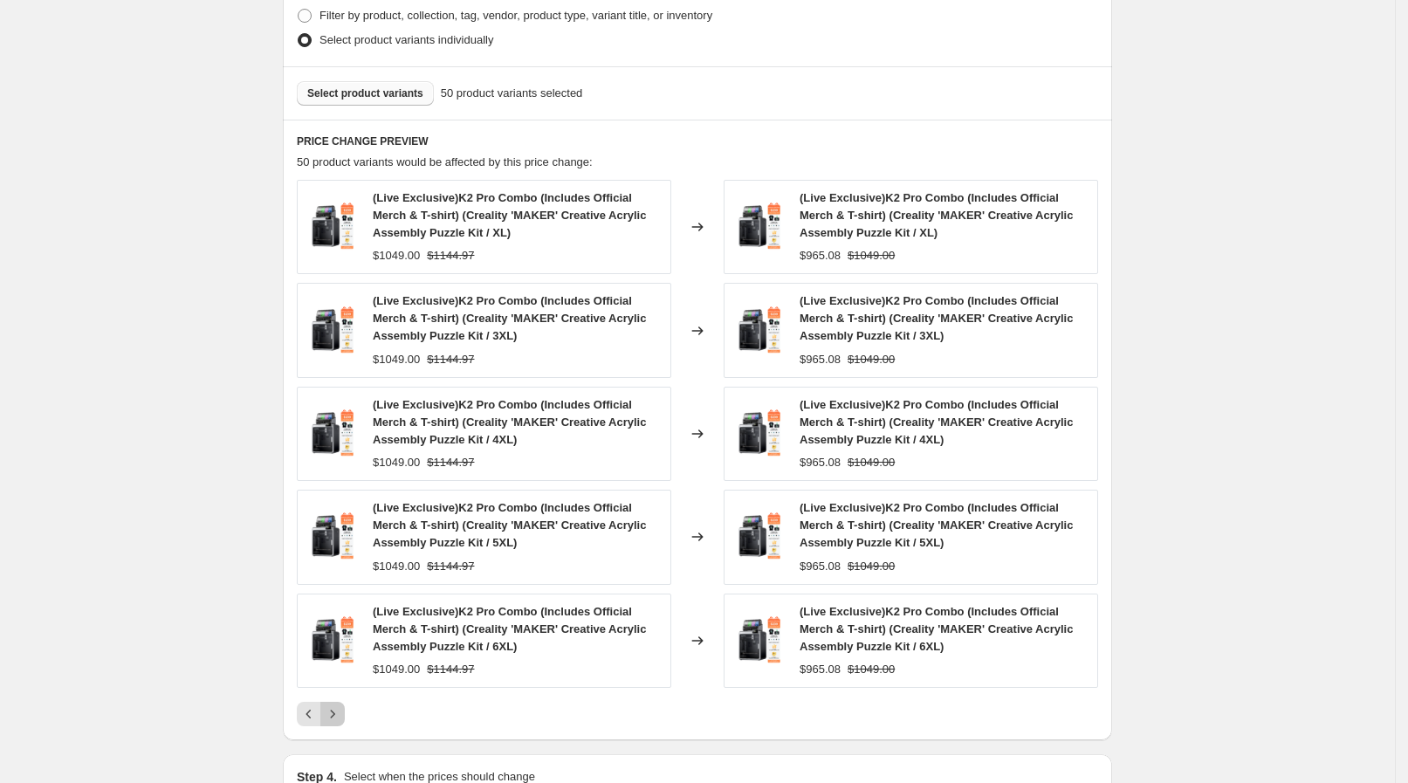
click at [341, 711] on icon "Next" at bounding box center [332, 713] width 17 height 17
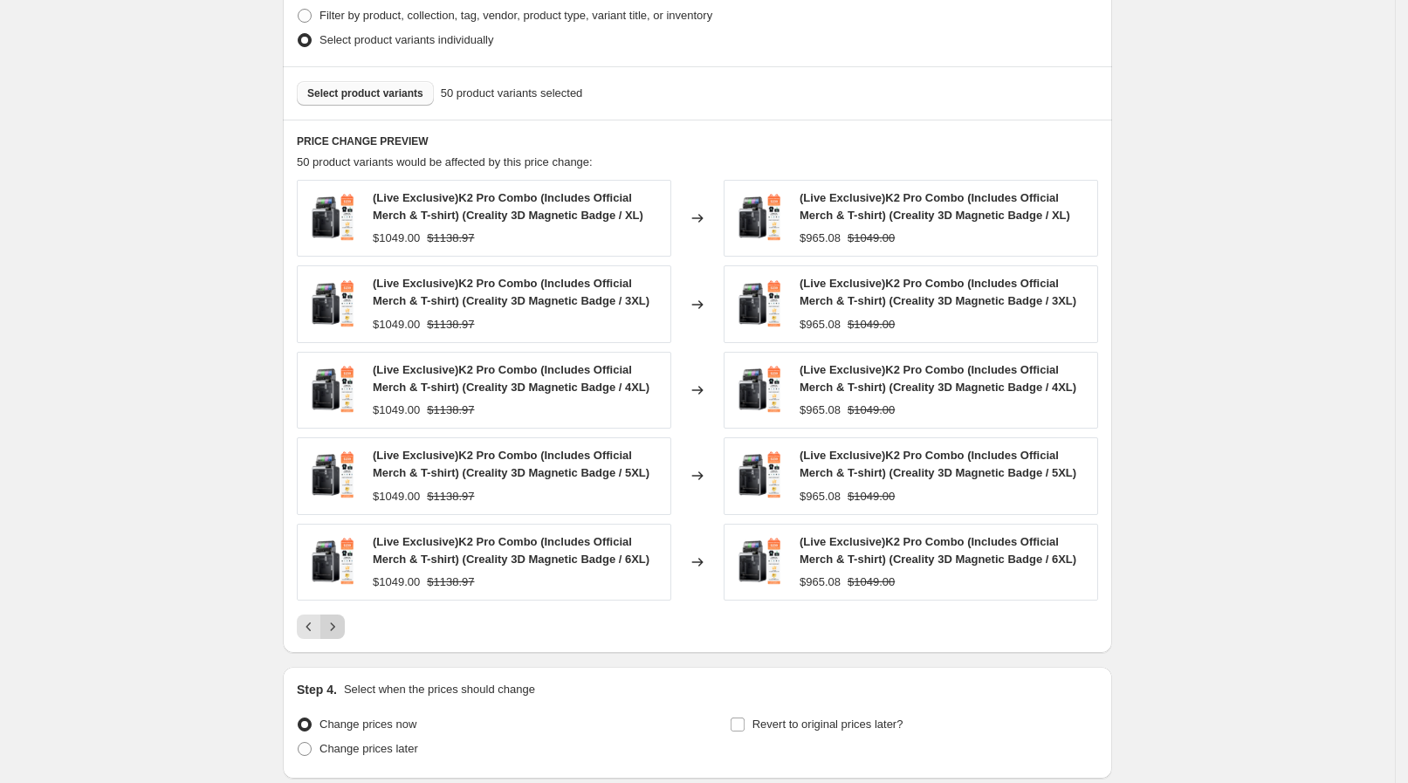
click at [341, 633] on icon "Next" at bounding box center [332, 626] width 17 height 17
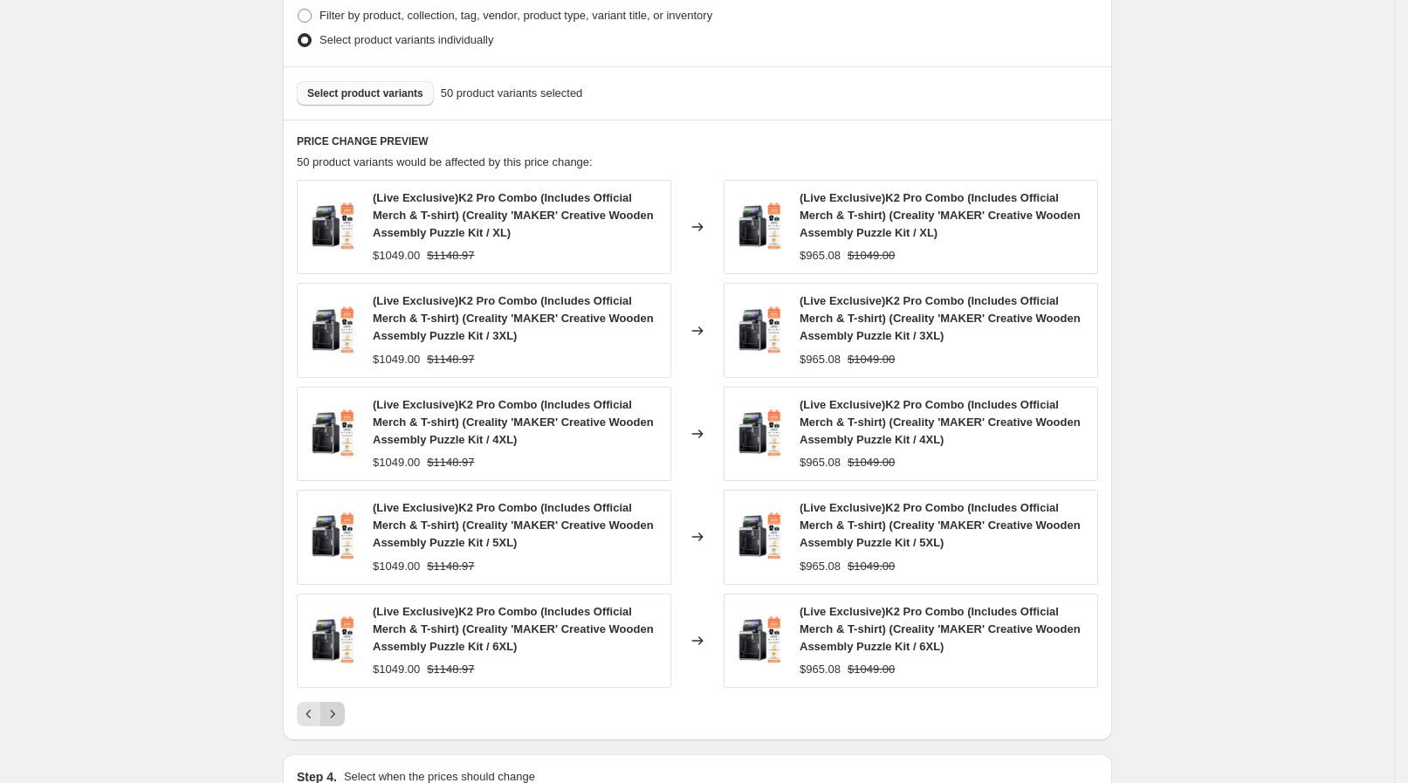
click at [345, 633] on img at bounding box center [332, 641] width 52 height 52
click at [341, 707] on icon "Next" at bounding box center [332, 713] width 17 height 17
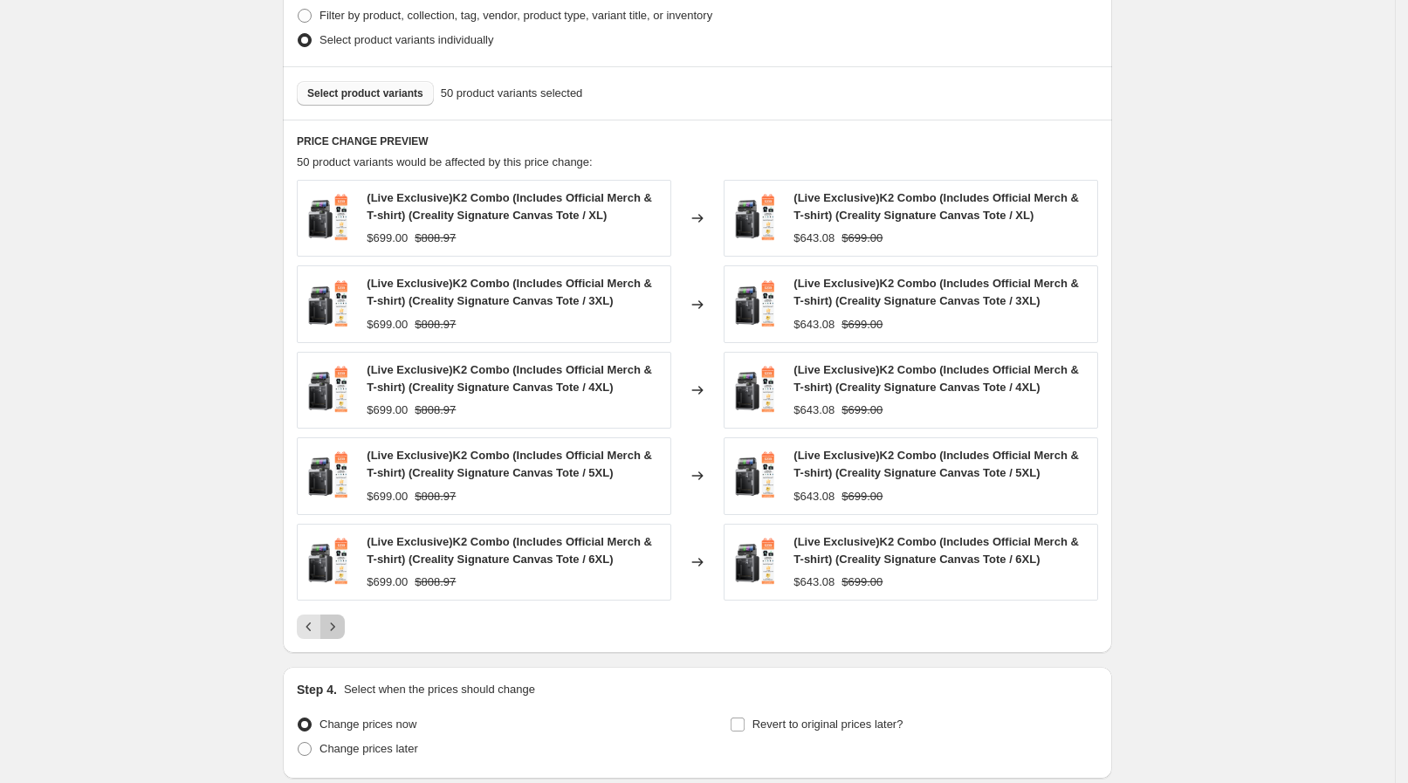
click at [341, 631] on icon "Next" at bounding box center [332, 626] width 17 height 17
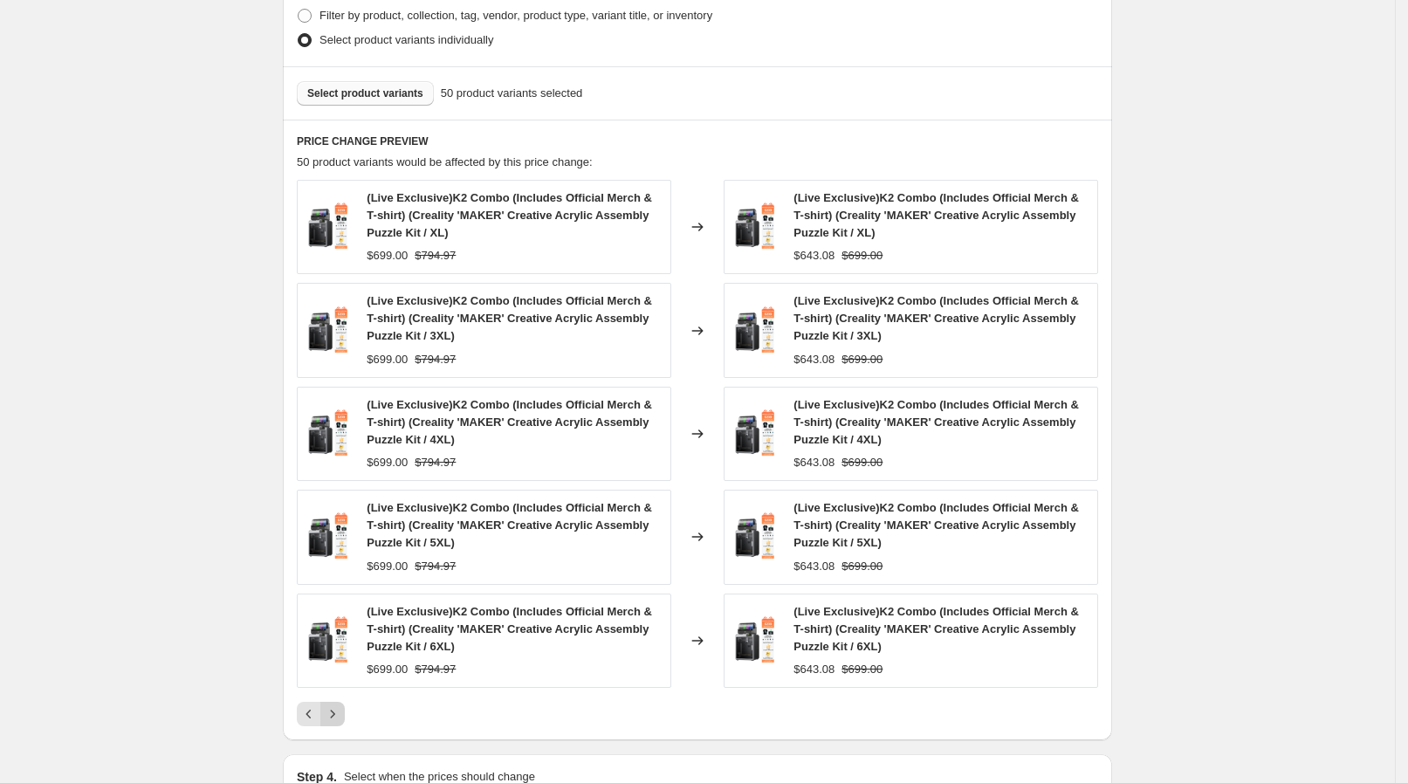
click at [341, 712] on icon "Next" at bounding box center [332, 713] width 17 height 17
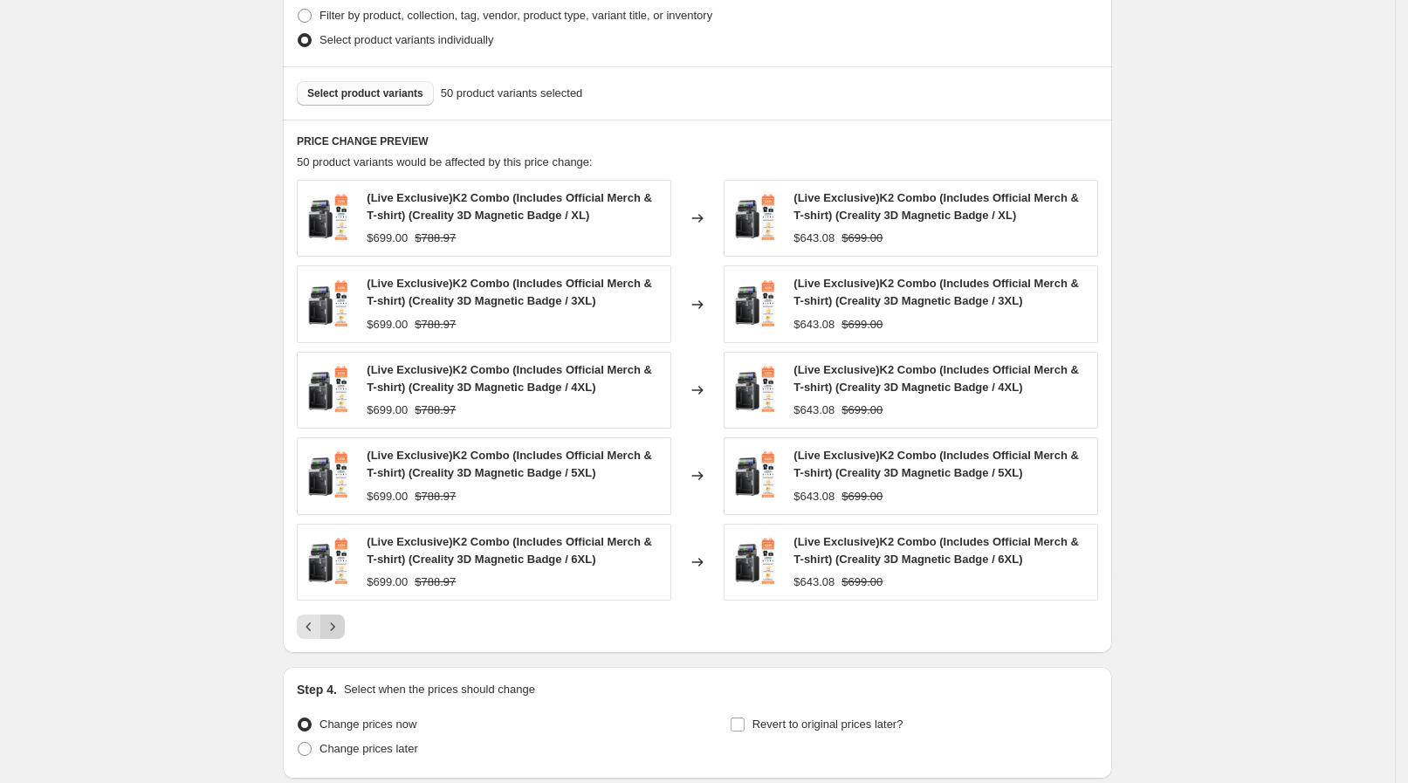
click at [340, 632] on icon "Next" at bounding box center [332, 626] width 17 height 17
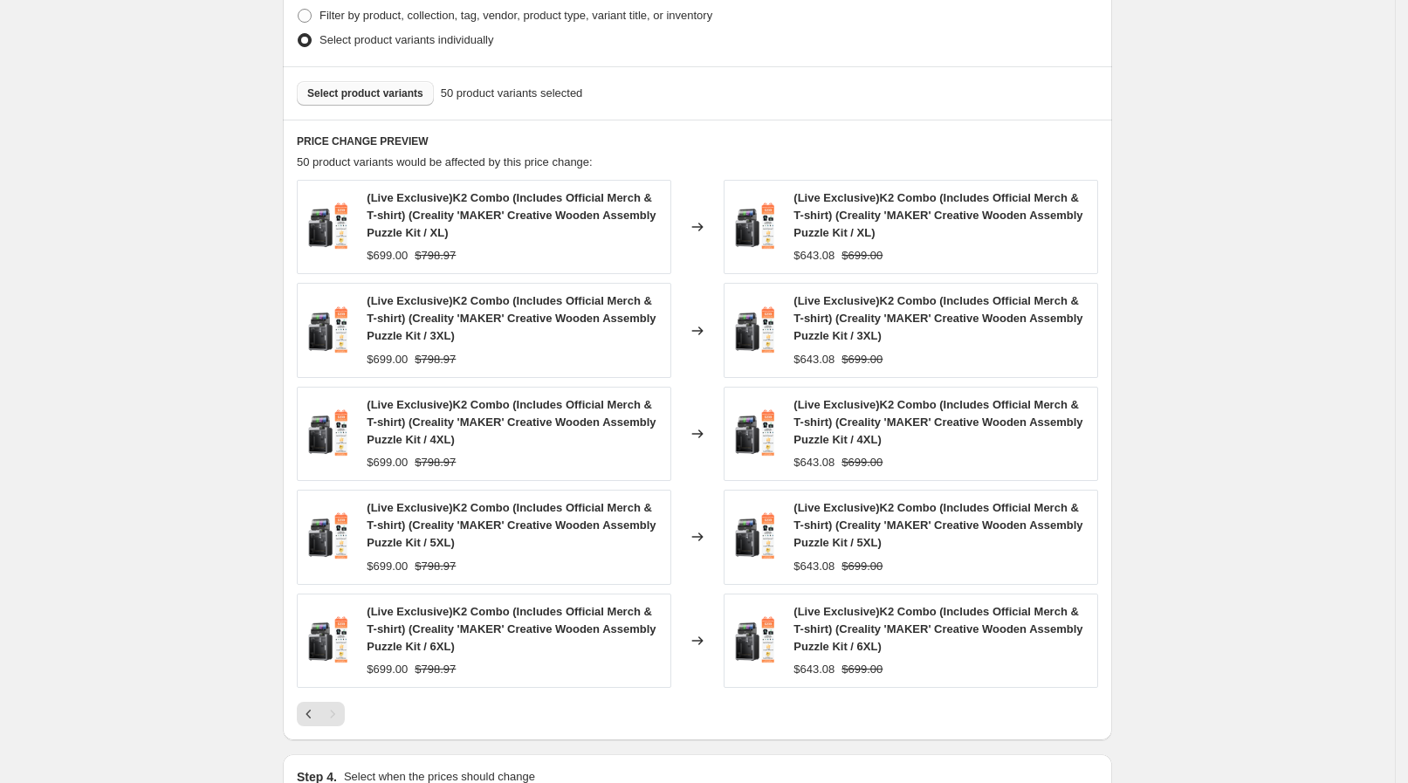
click at [340, 714] on div "Pagination" at bounding box center [332, 714] width 24 height 24
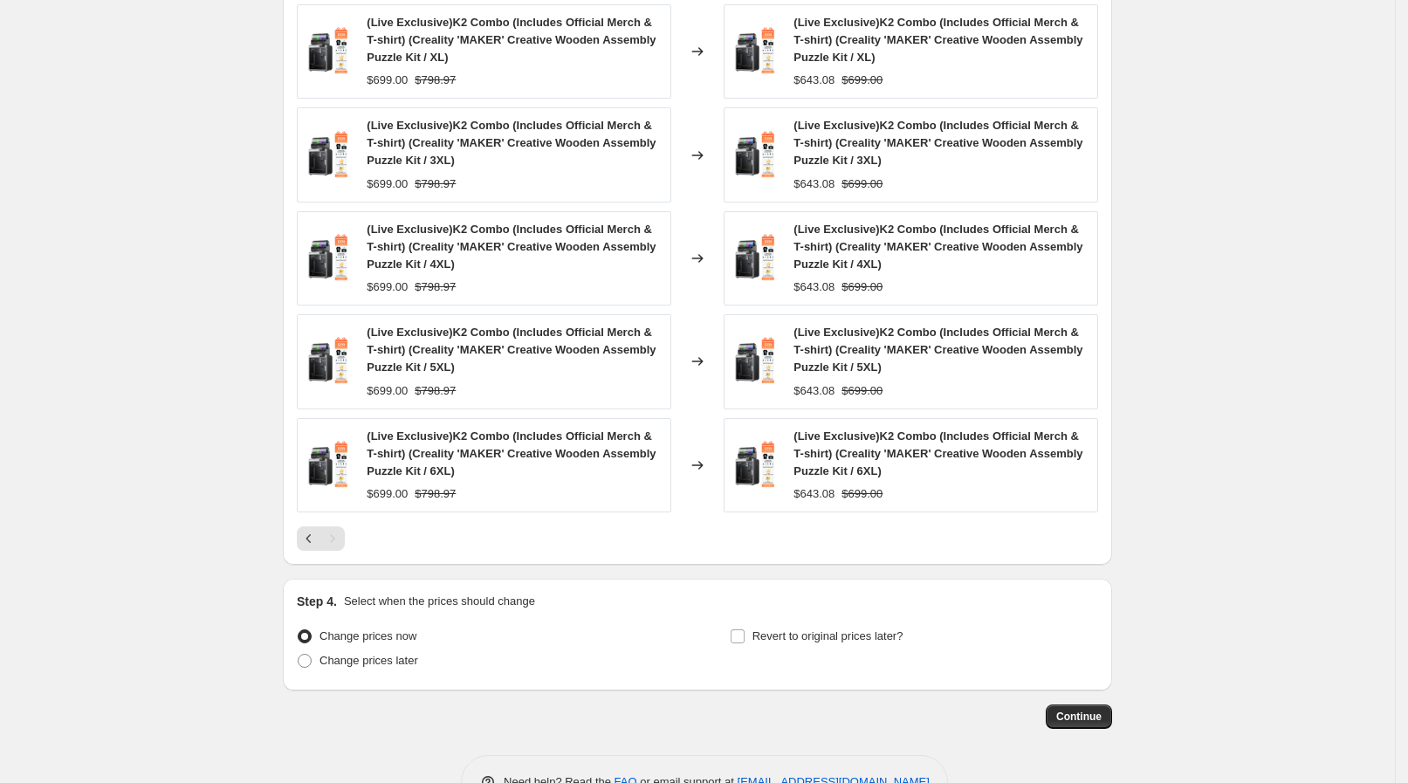
scroll to position [1129, 0]
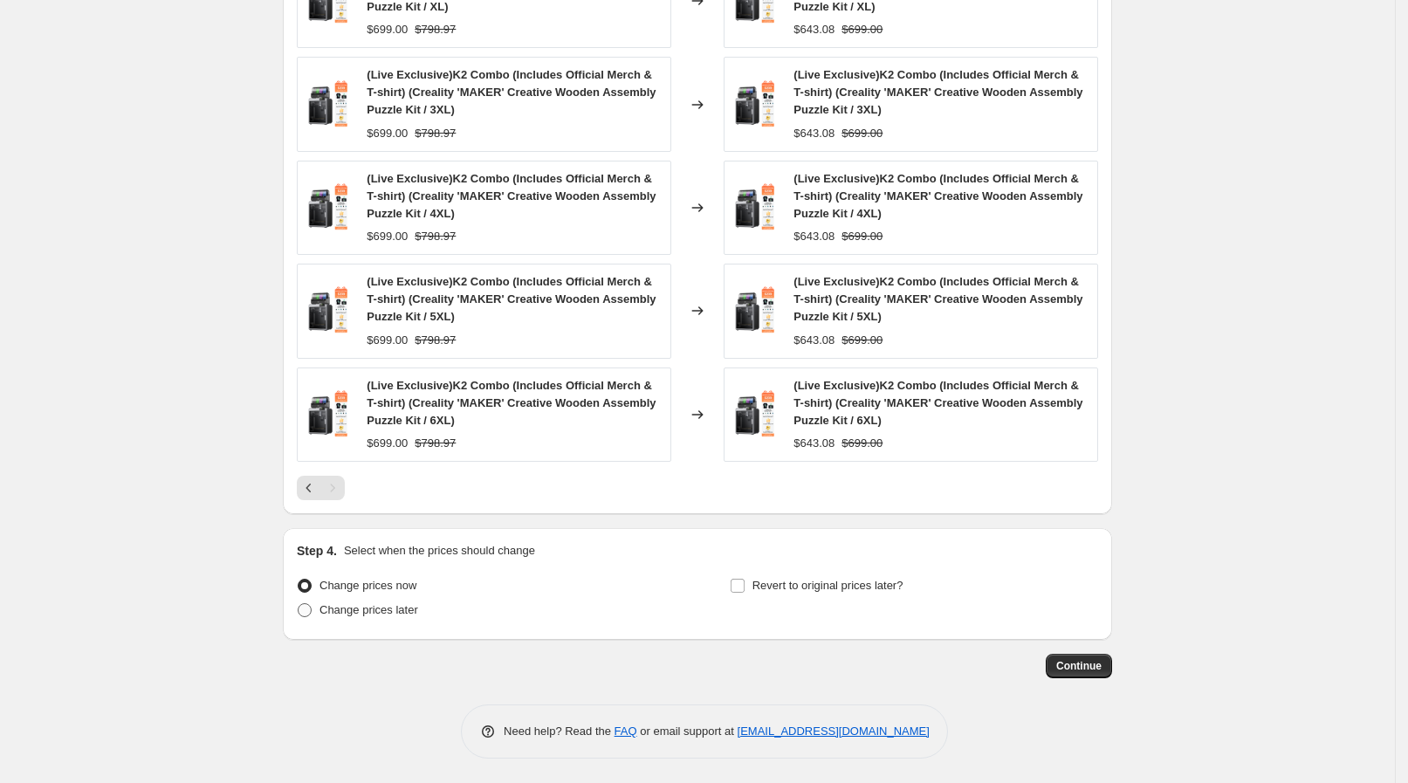
click at [329, 603] on span "Change prices later" at bounding box center [369, 609] width 99 height 13
click at [299, 603] on input "Change prices later" at bounding box center [298, 603] width 1 height 1
radio input "true"
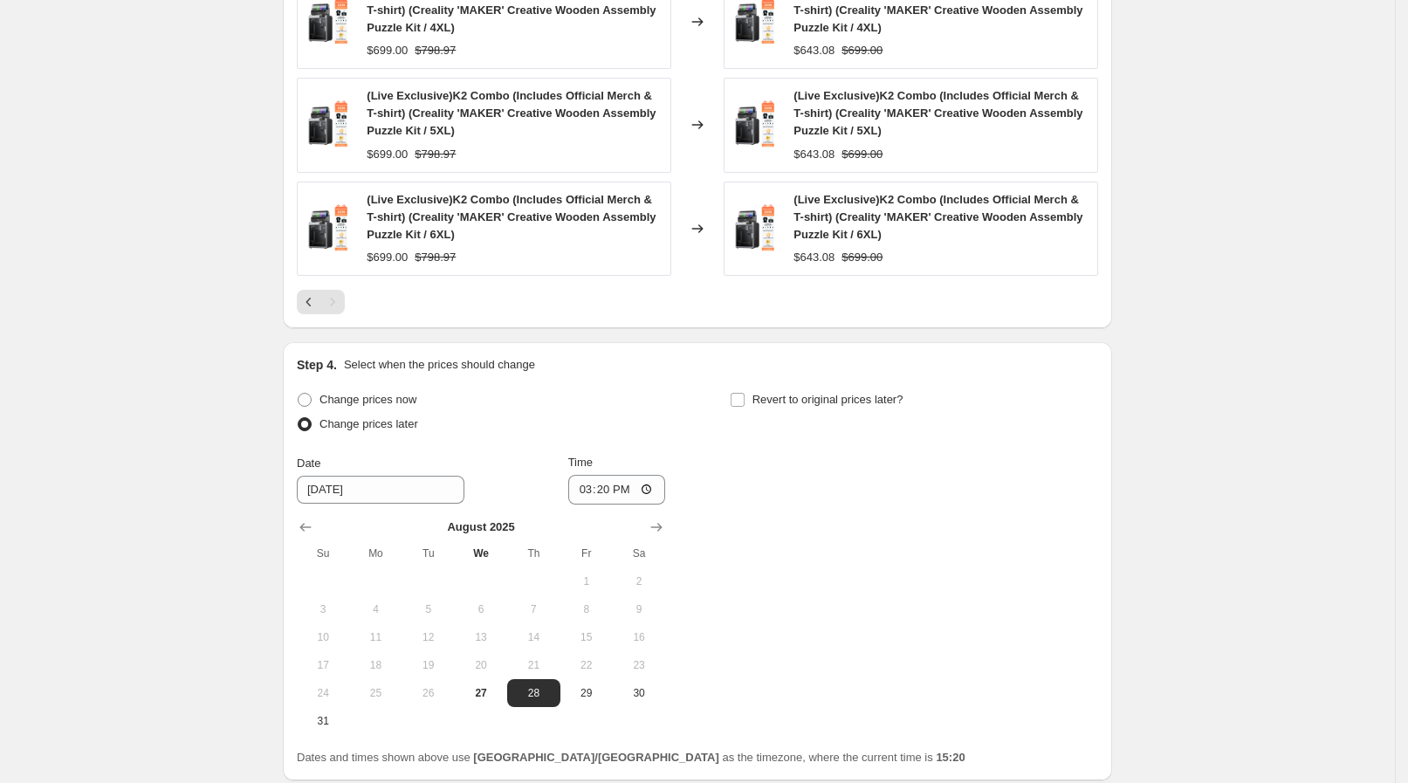
scroll to position [1455, 0]
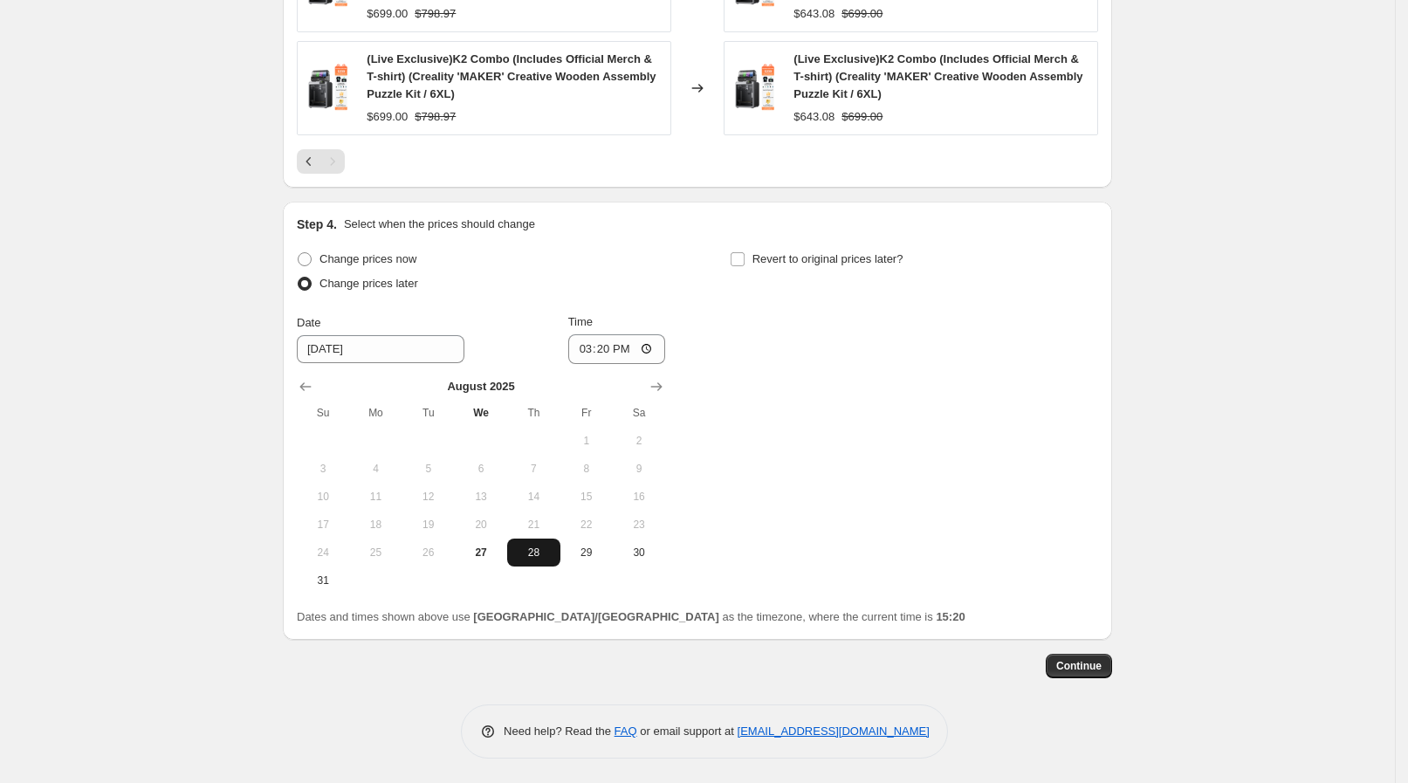
click at [547, 554] on span "28" at bounding box center [533, 553] width 38 height 14
click at [652, 355] on input "15:20" at bounding box center [617, 349] width 98 height 30
click at [659, 349] on input "15:20" at bounding box center [617, 349] width 98 height 30
click at [772, 362] on div "Change prices now Change prices later Date 8/28/2025 Time 09:30 August 2025 Su …" at bounding box center [697, 420] width 801 height 347
type input "09:30"
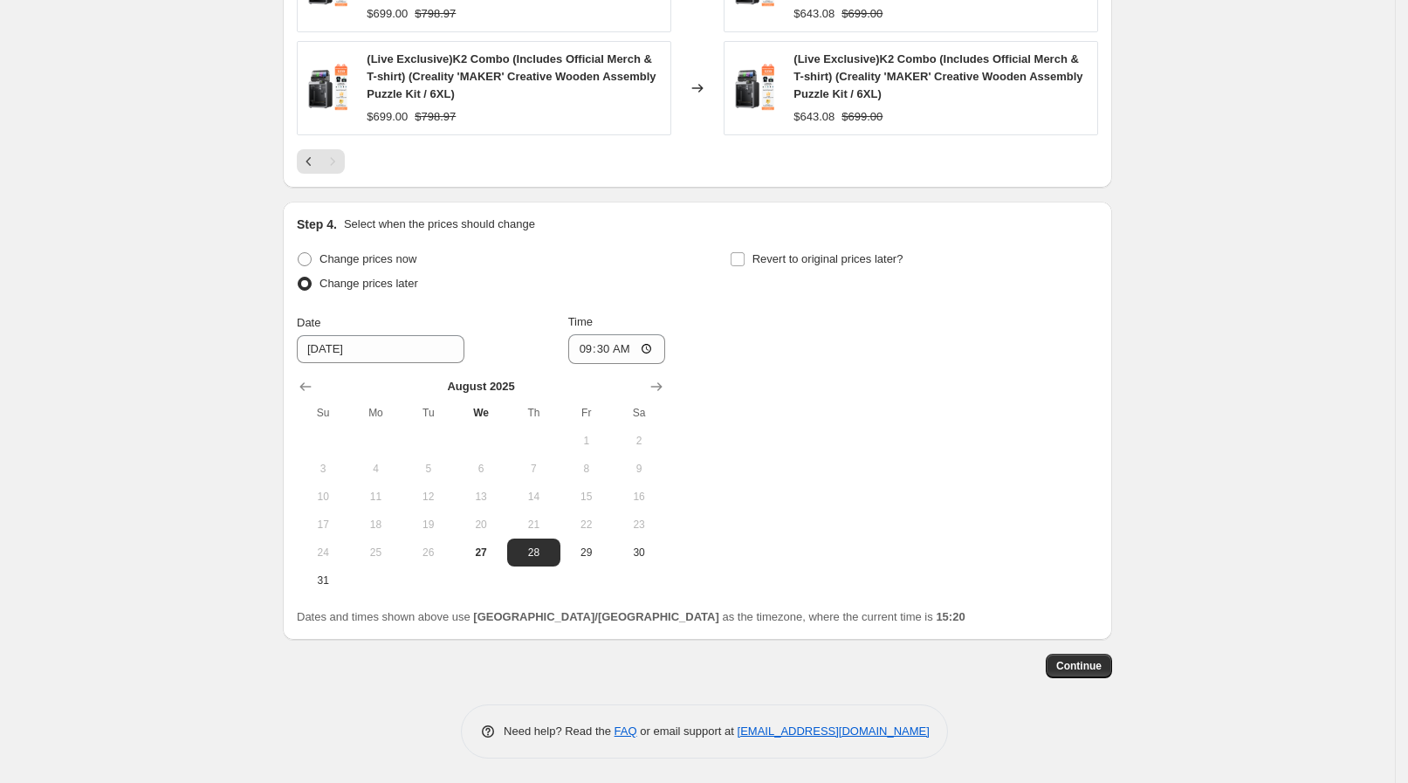
click at [804, 271] on div "Revert to original prices later?" at bounding box center [914, 273] width 368 height 52
click at [809, 269] on label "Revert to original prices later?" at bounding box center [817, 259] width 174 height 24
click at [745, 266] on input "Revert to original prices later?" at bounding box center [738, 259] width 14 height 14
checkbox input "true"
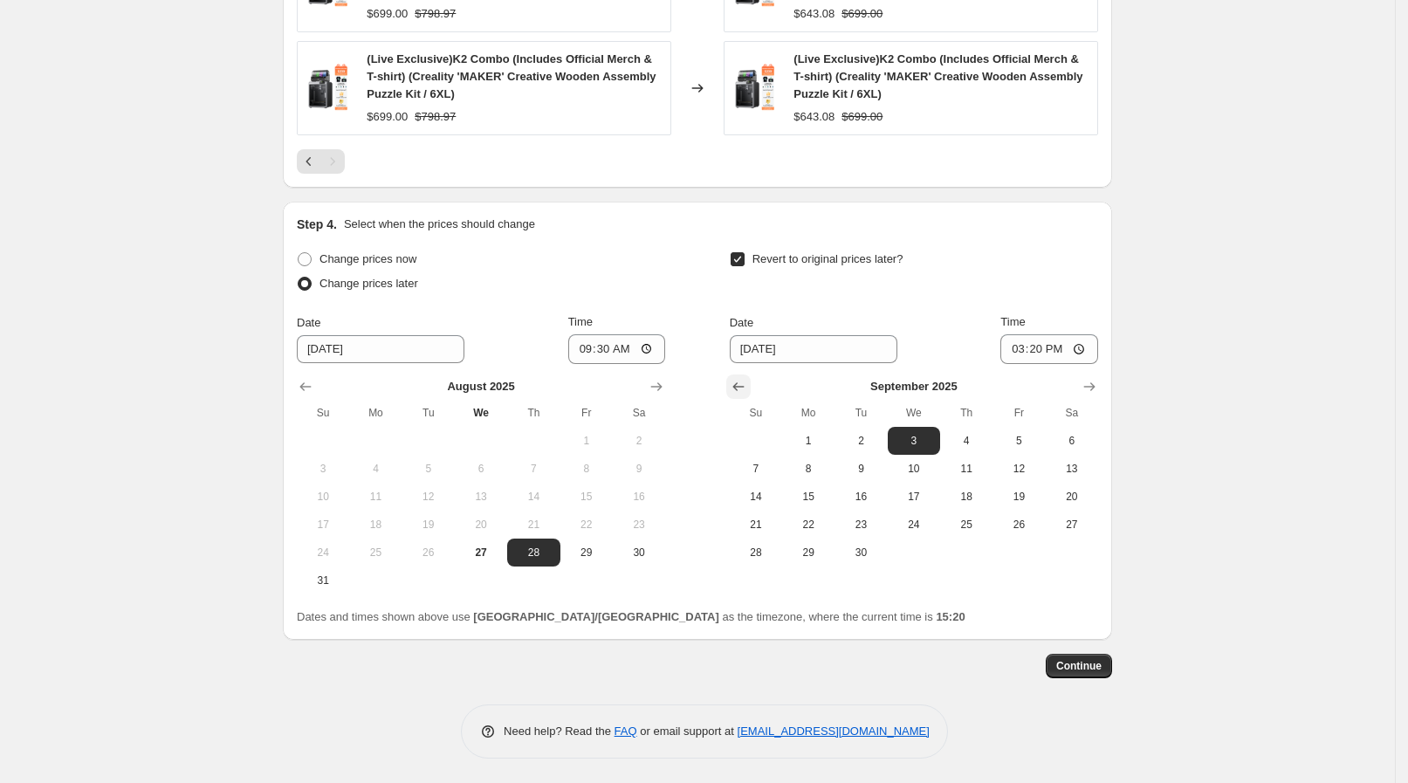
click at [738, 378] on icon "Show previous month, August 2025" at bounding box center [738, 386] width 17 height 17
click at [977, 555] on span "28" at bounding box center [966, 553] width 38 height 14
type input "[DATE]"
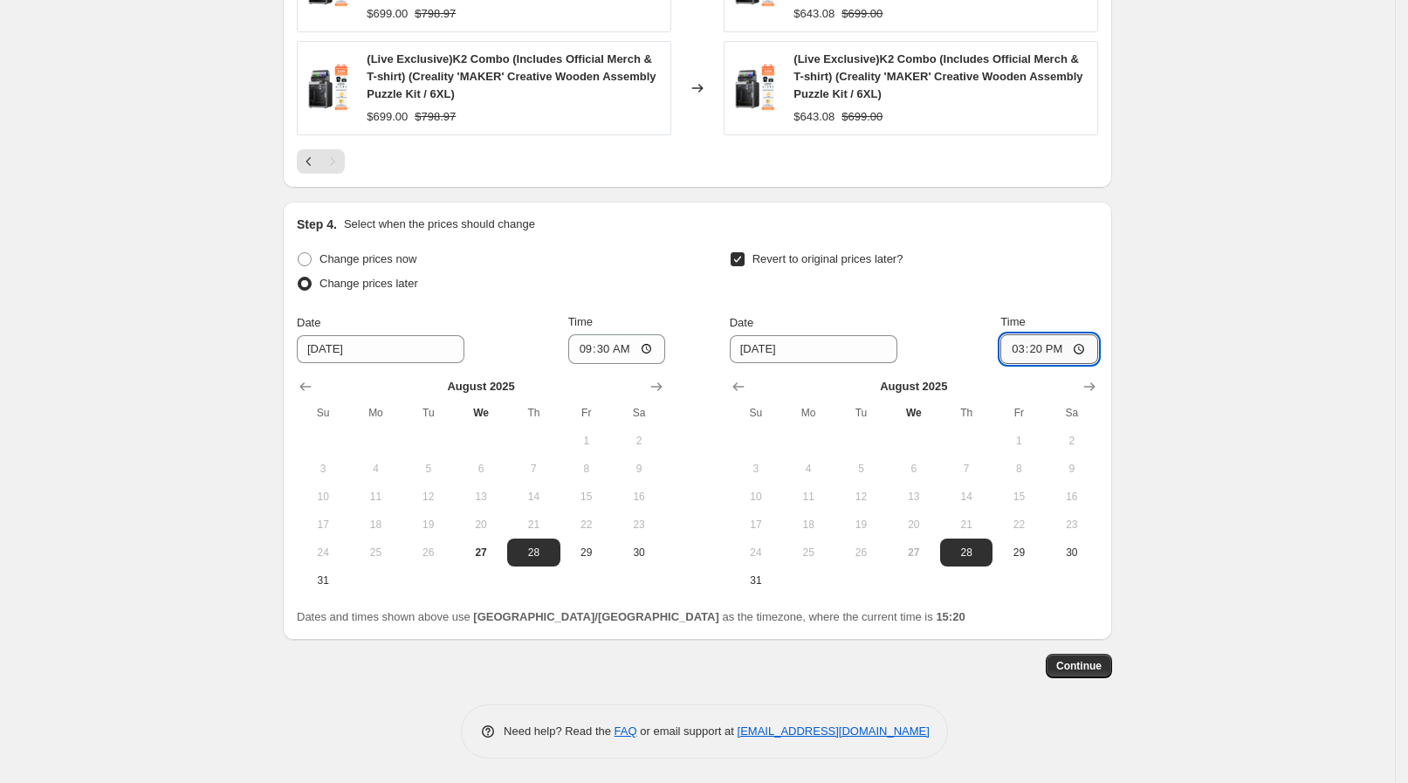
click at [1082, 354] on input "15:20" at bounding box center [1049, 349] width 98 height 30
type input "13:30"
click at [643, 341] on input "09:30" at bounding box center [617, 349] width 98 height 30
click at [650, 344] on input "09:30" at bounding box center [617, 349] width 98 height 30
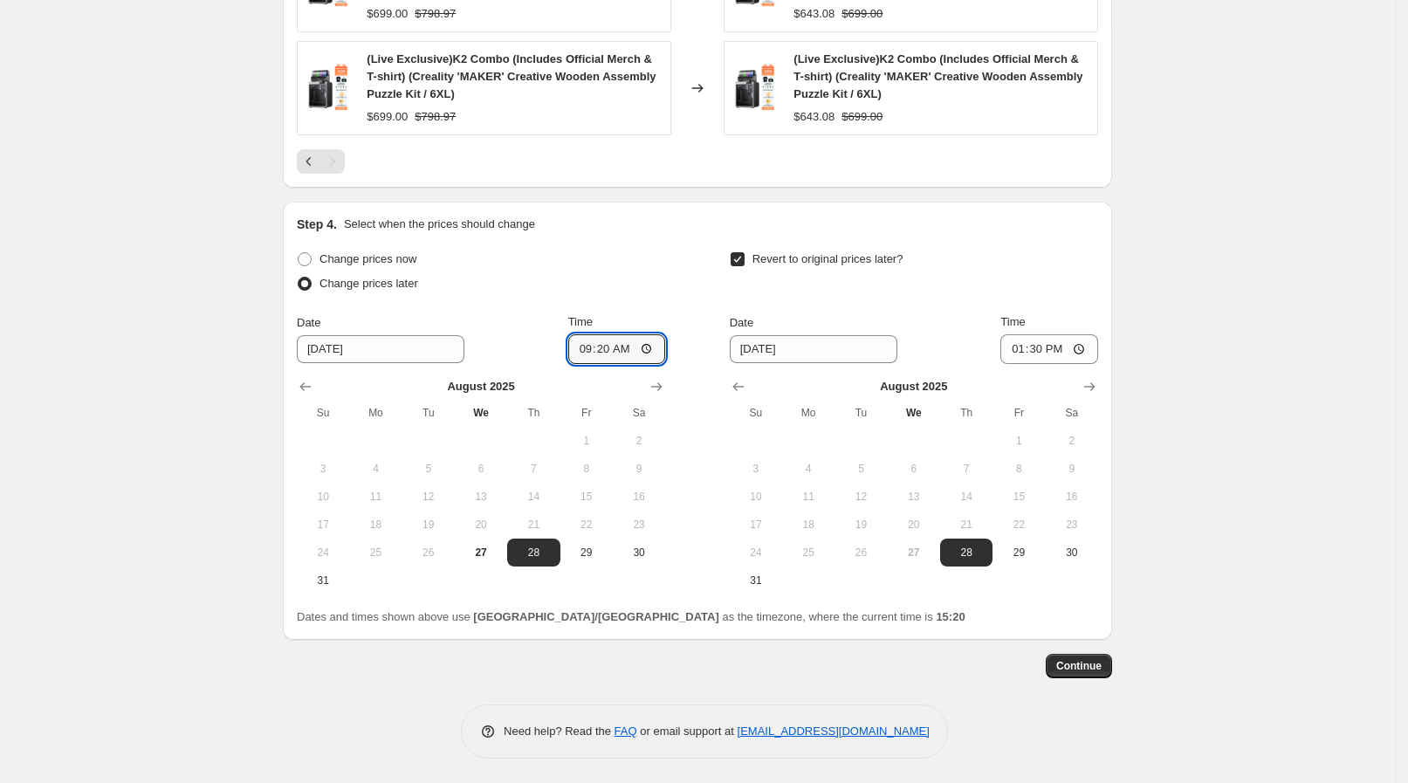
type input "09:20"
click at [1096, 659] on span "Continue" at bounding box center [1078, 666] width 45 height 14
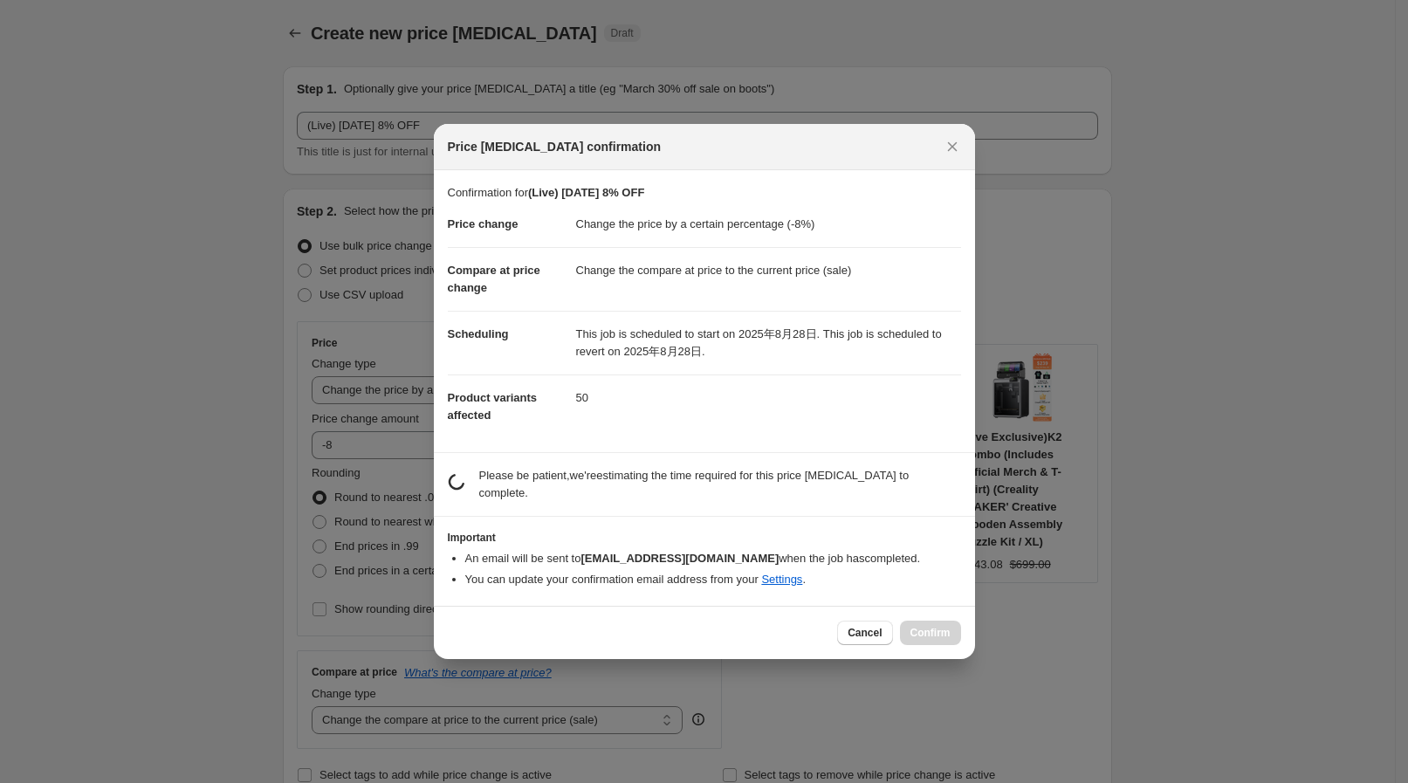
scroll to position [1454, 0]
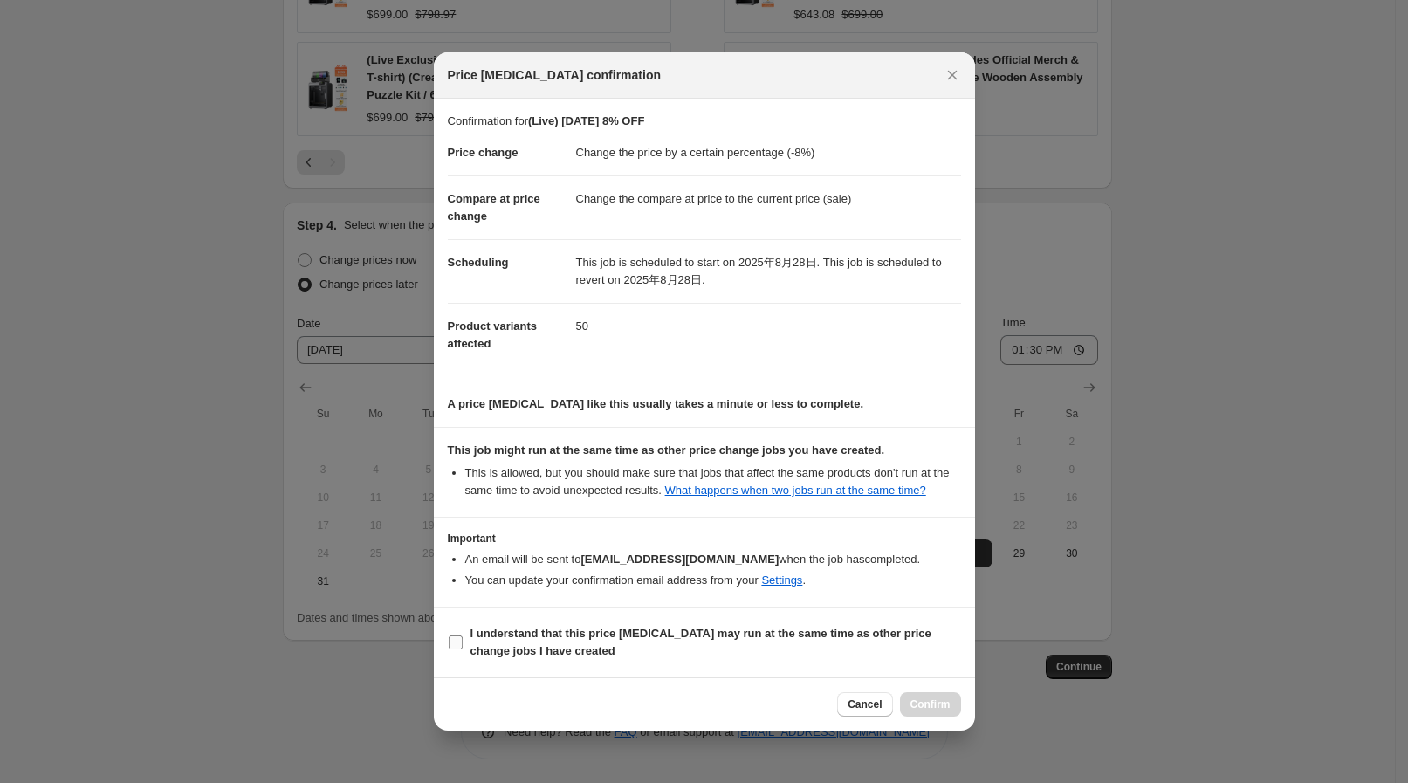
click at [720, 648] on span "I understand that this price [MEDICAL_DATA] may run at the same time as other p…" at bounding box center [716, 642] width 491 height 35
click at [463, 648] on input "I understand that this price [MEDICAL_DATA] may run at the same time as other p…" at bounding box center [456, 643] width 14 height 14
checkbox input "true"
click at [917, 710] on span "Confirm" at bounding box center [931, 704] width 40 height 14
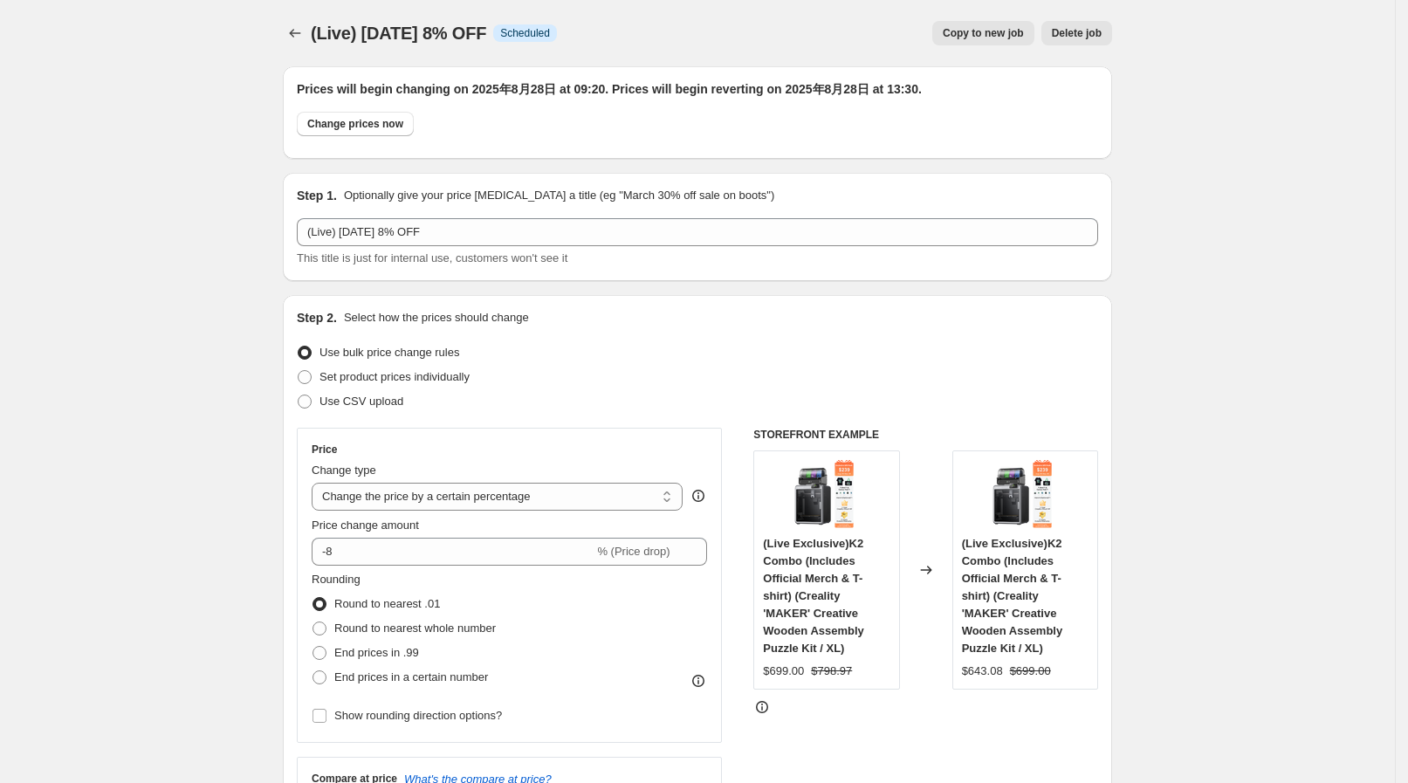
click at [311, 26] on div at bounding box center [297, 33] width 28 height 24
click at [304, 26] on icon "Price change jobs" at bounding box center [294, 32] width 17 height 17
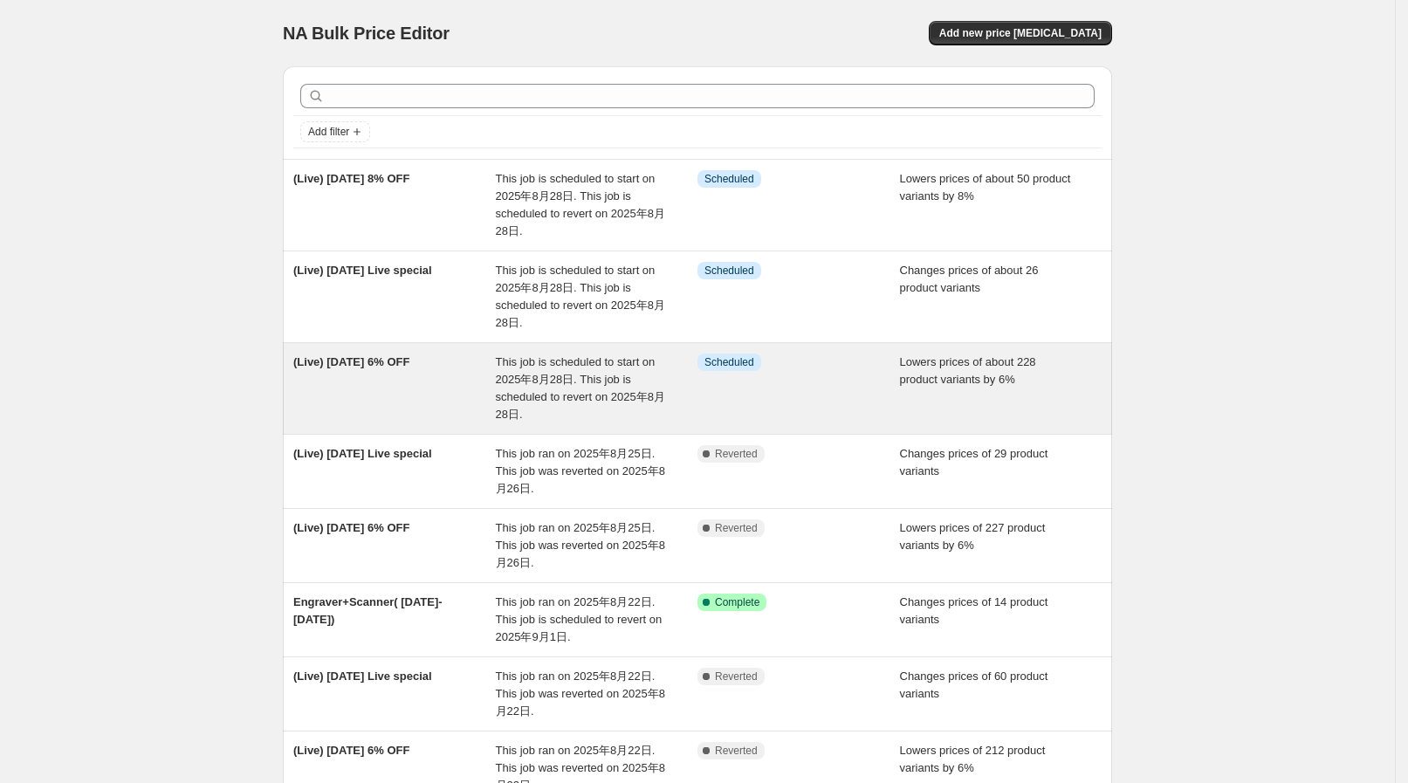
click at [559, 395] on span "This job is scheduled to start on 2025年8月28日. This job is scheduled to revert o…" at bounding box center [580, 387] width 169 height 65
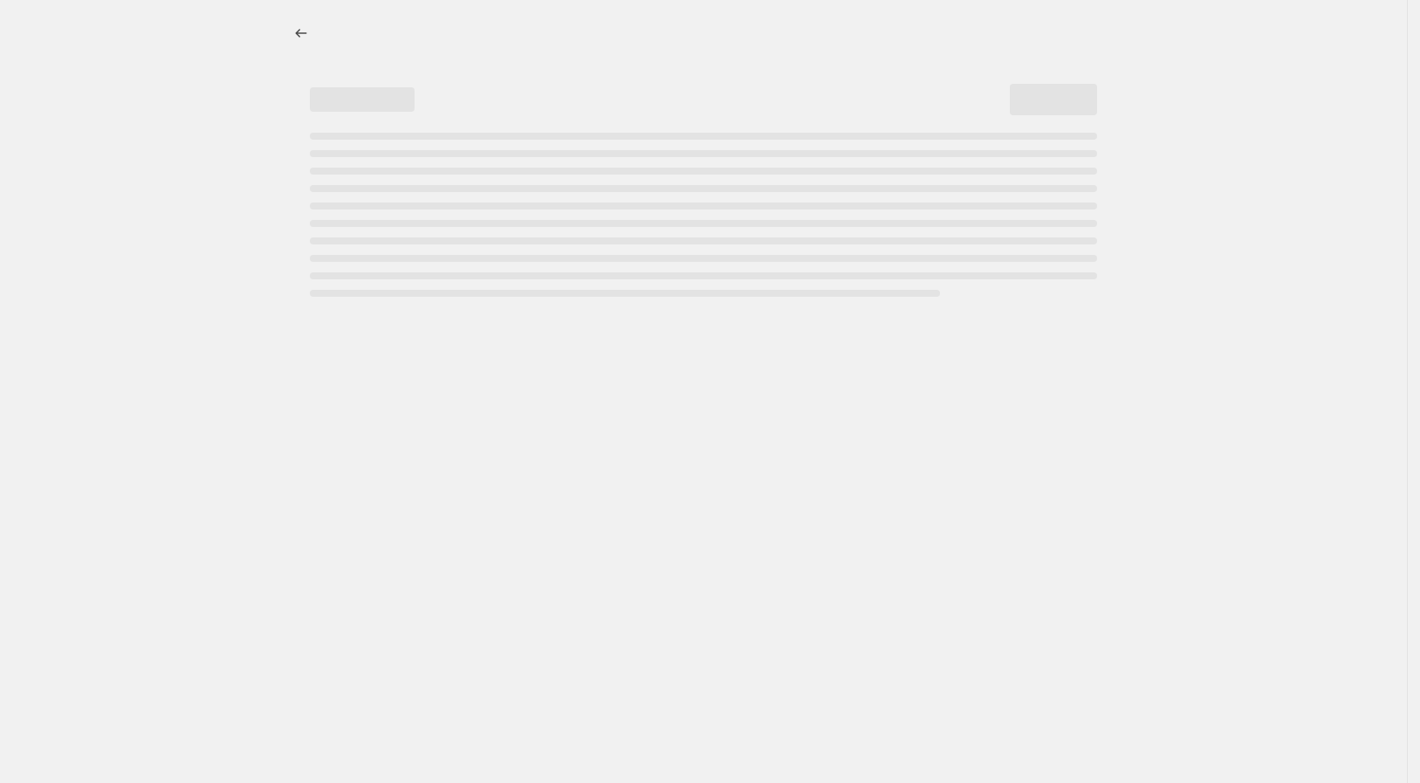
select select "percentage"
select select "collection"
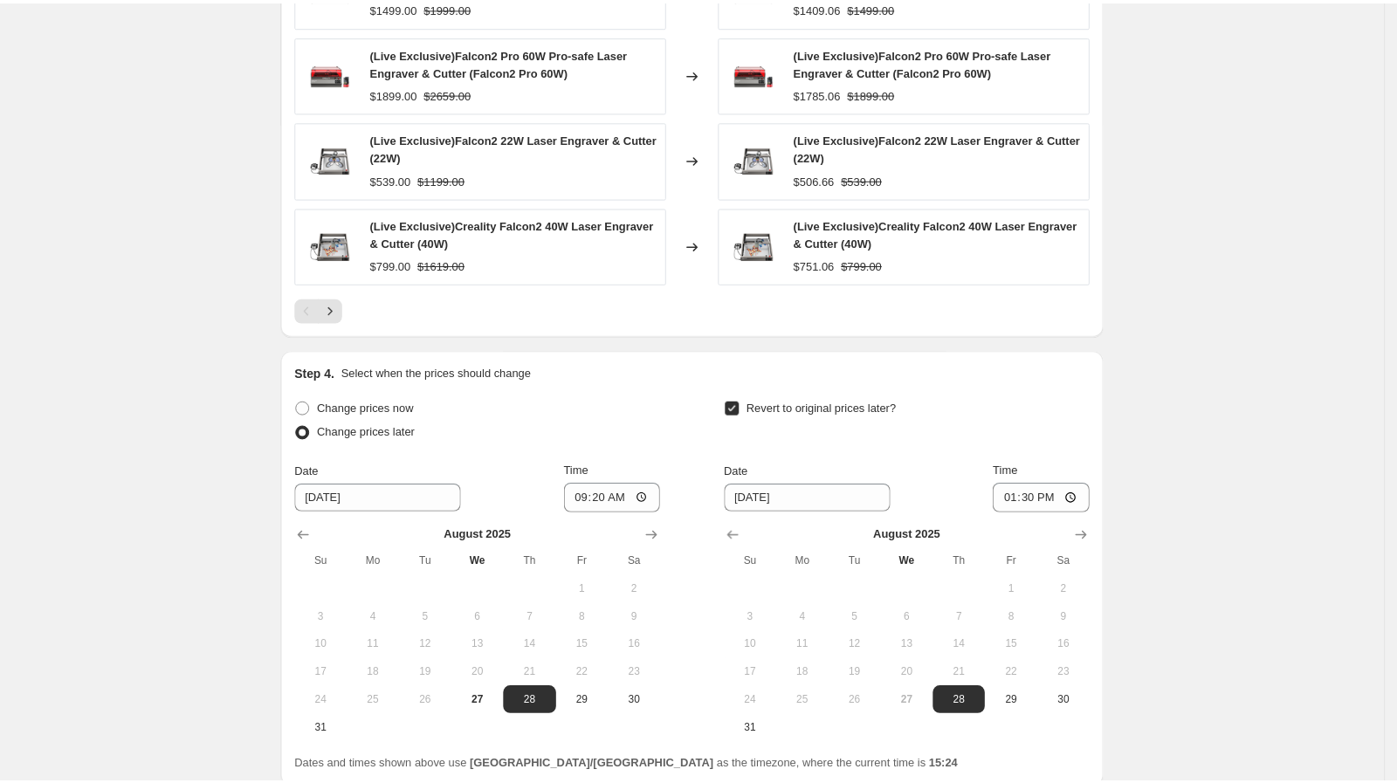
scroll to position [1290, 0]
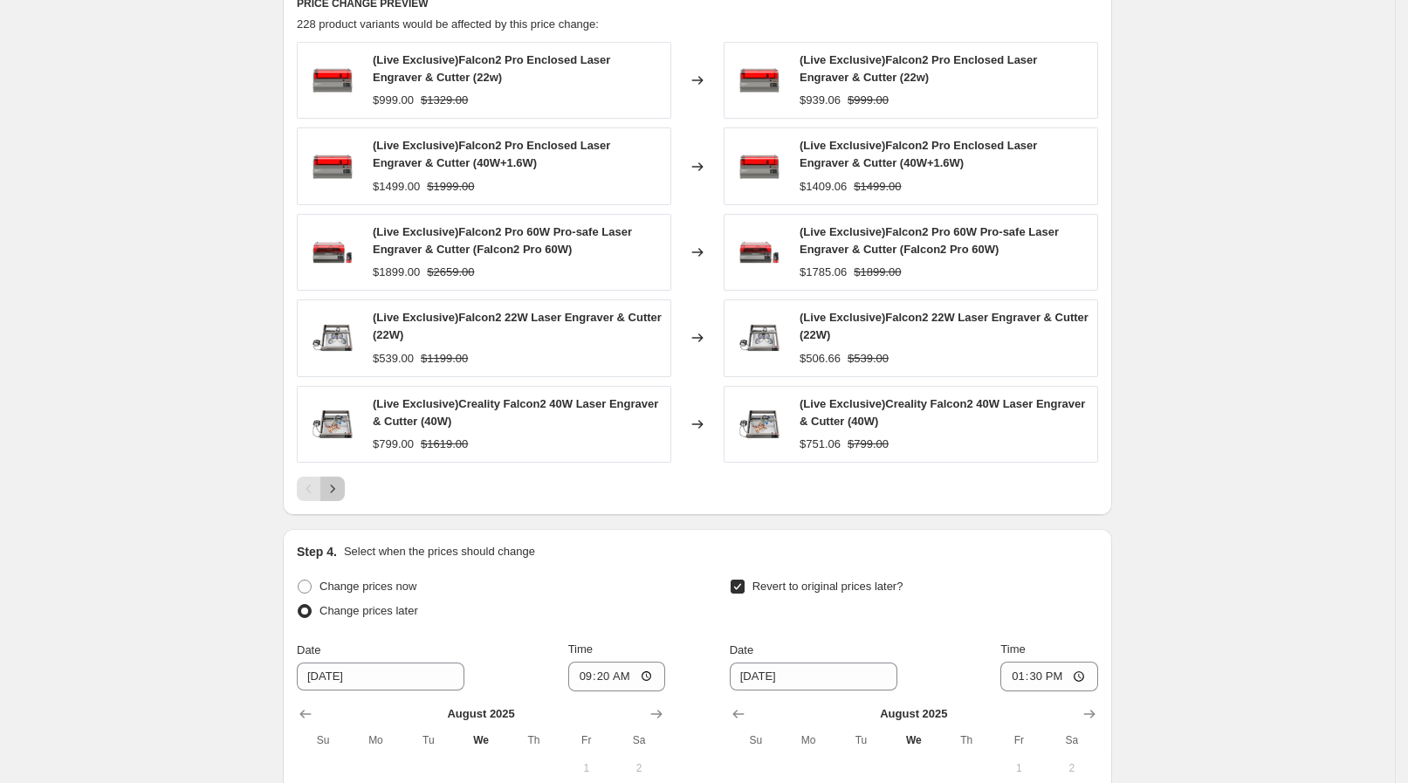
click at [338, 480] on icon "Next" at bounding box center [332, 488] width 17 height 17
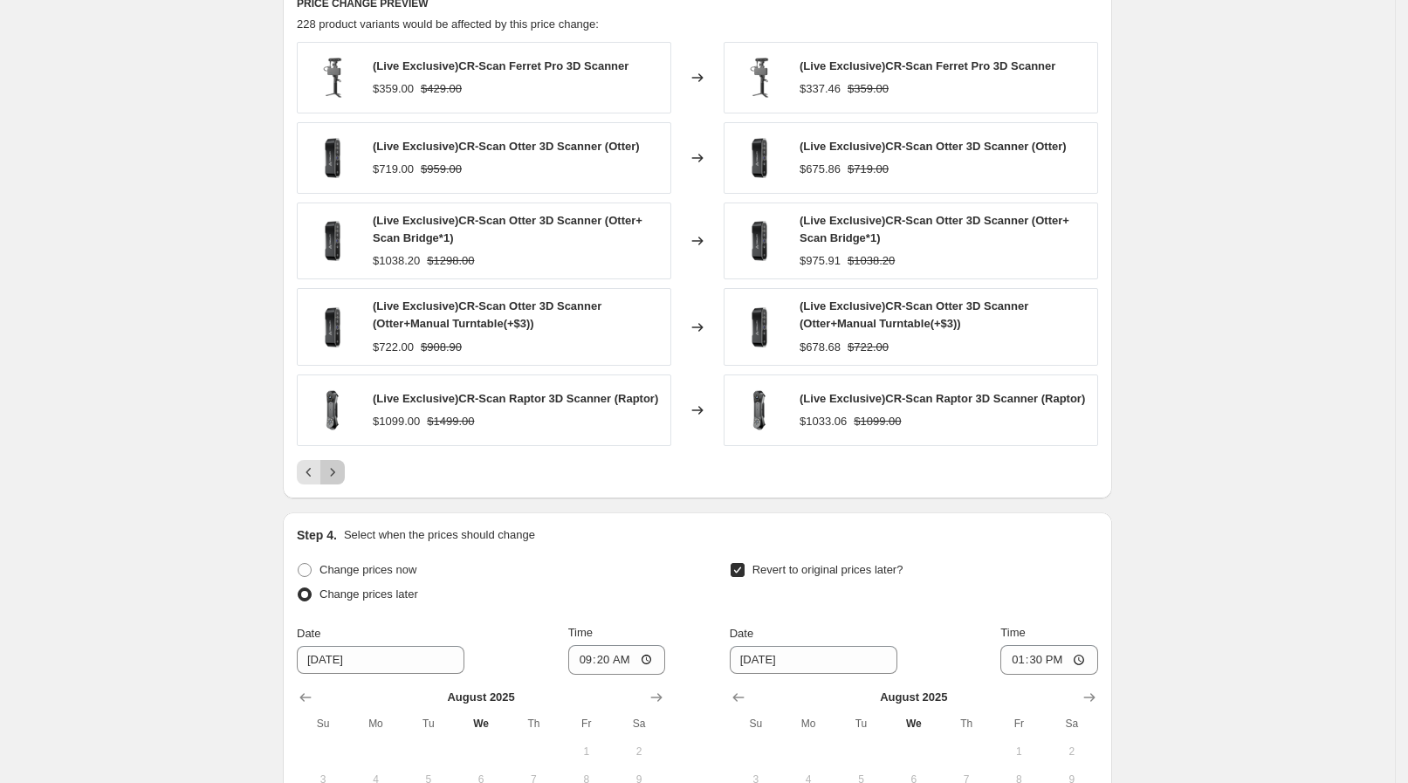
click at [338, 480] on button "Next" at bounding box center [332, 472] width 24 height 24
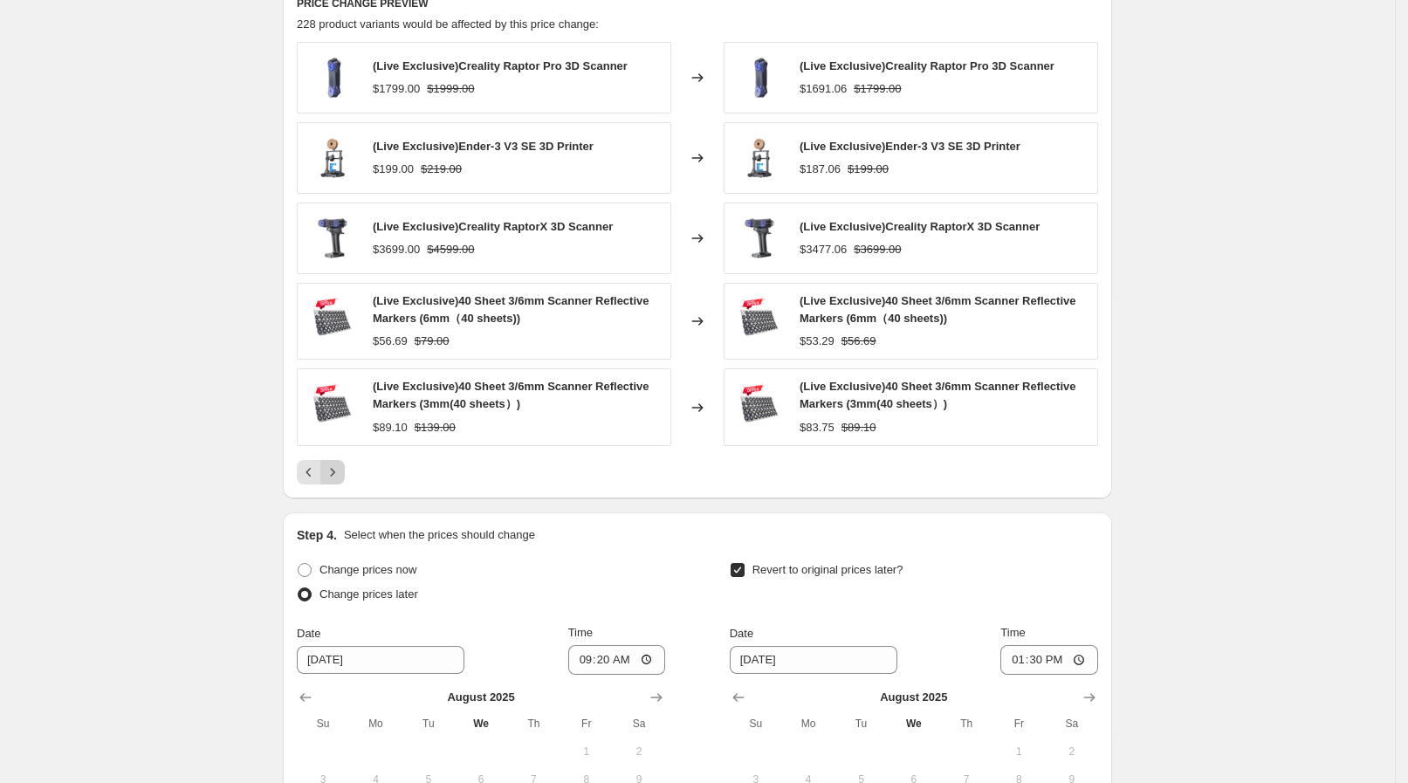
click at [338, 480] on button "Next" at bounding box center [332, 472] width 24 height 24
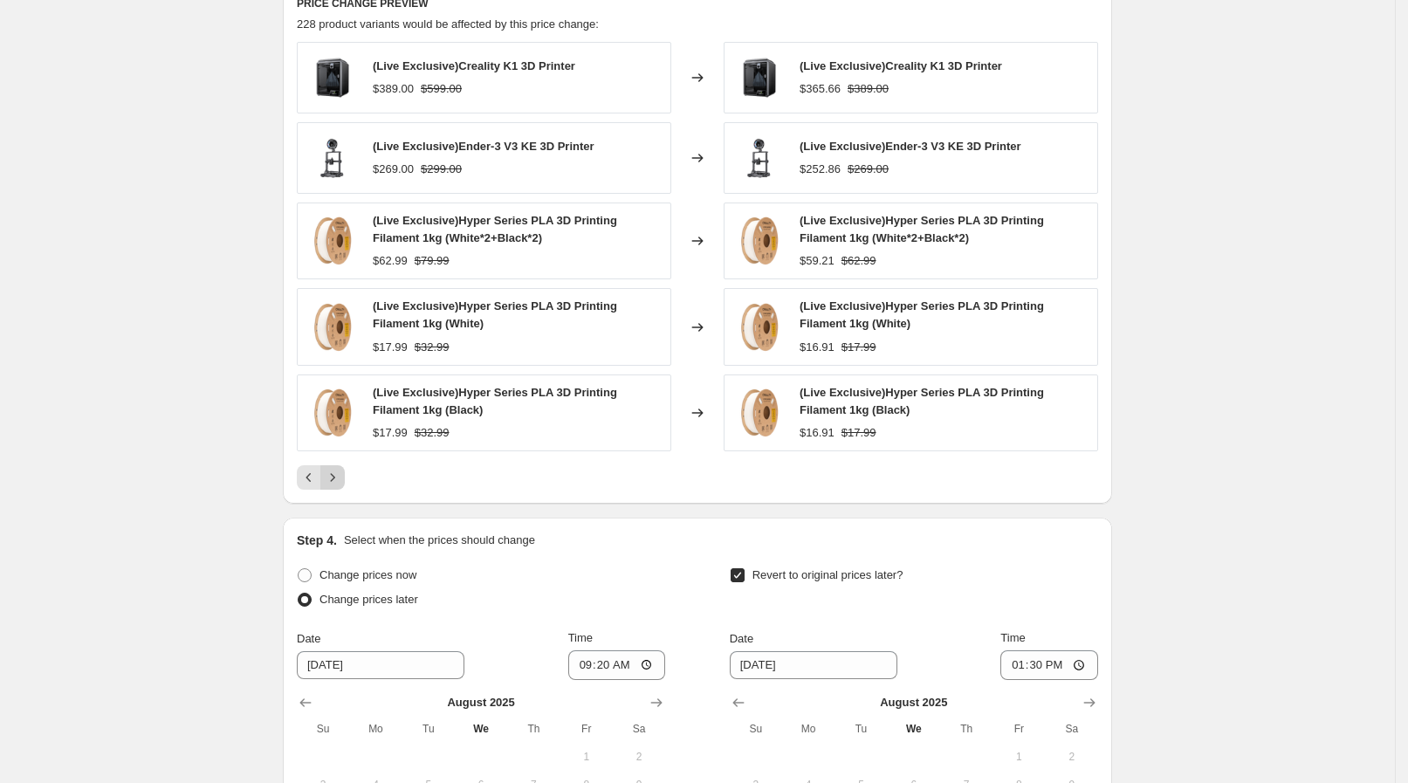
click at [338, 480] on icon "Next" at bounding box center [332, 477] width 17 height 17
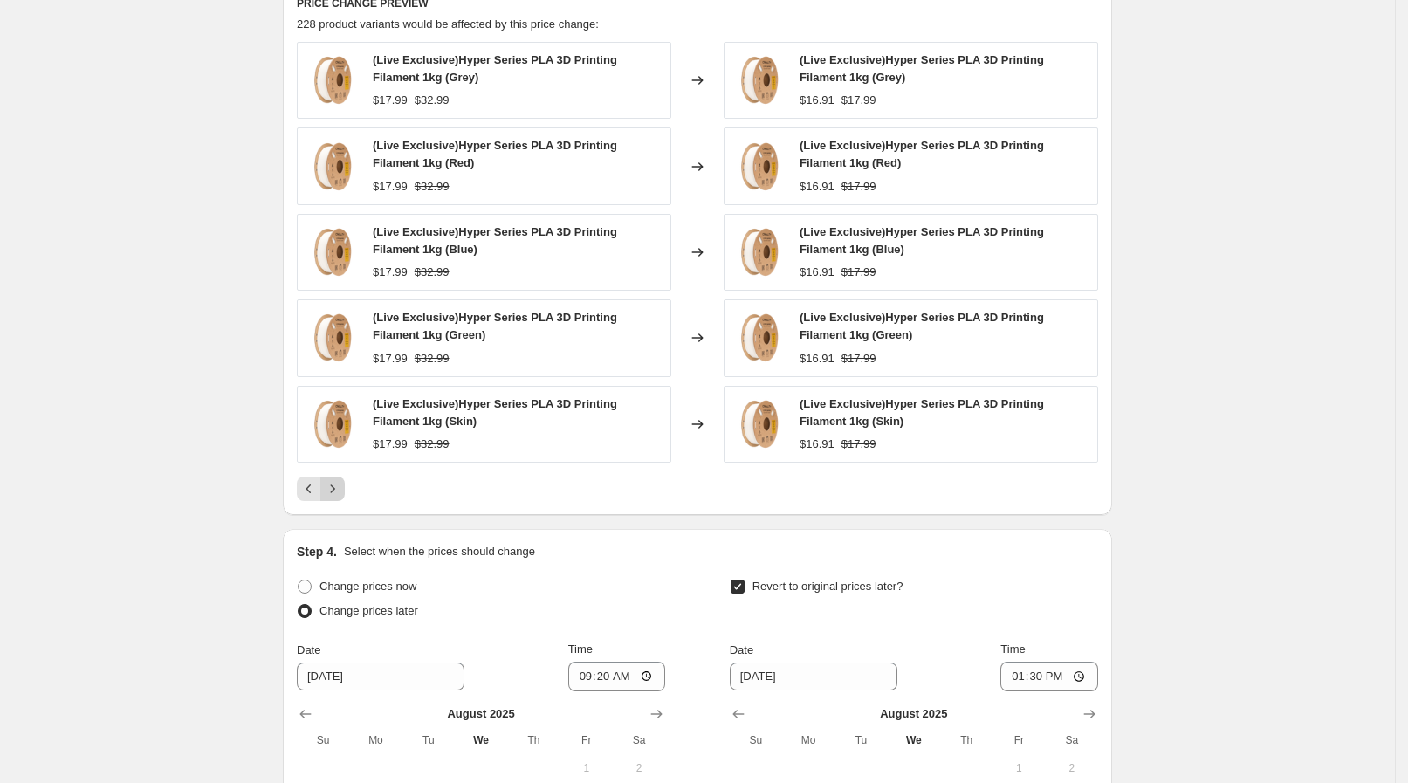
click at [338, 480] on icon "Next" at bounding box center [332, 488] width 17 height 17
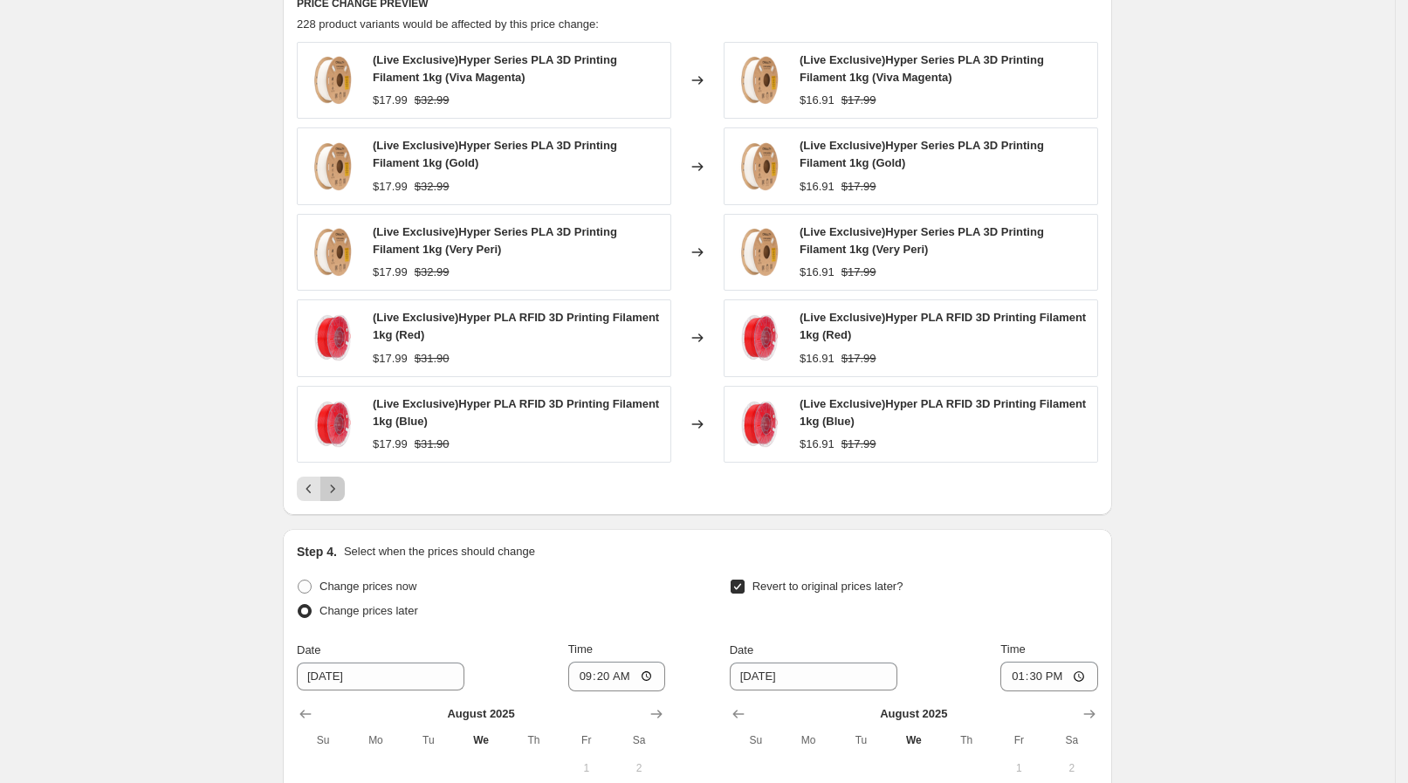
click at [338, 480] on icon "Next" at bounding box center [332, 488] width 17 height 17
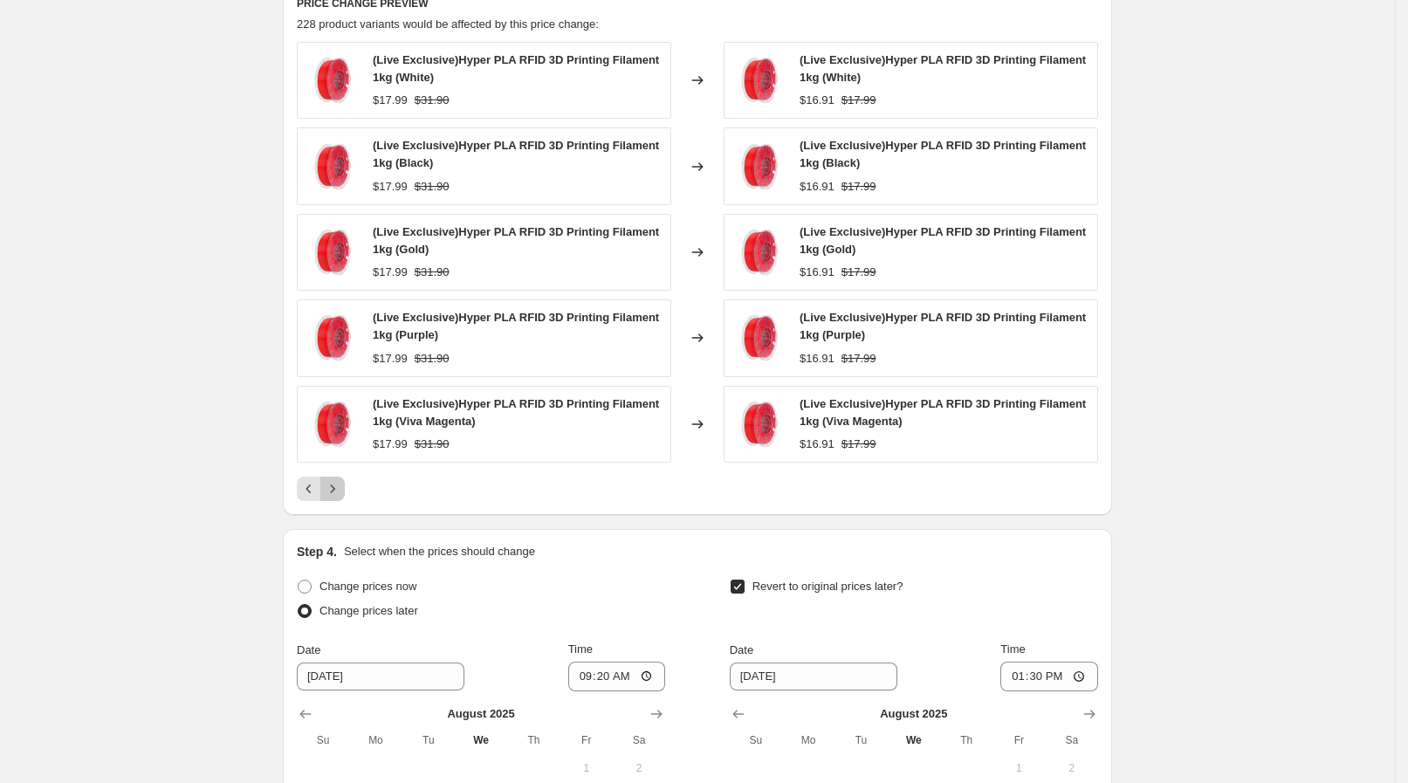
click at [338, 480] on icon "Next" at bounding box center [332, 488] width 17 height 17
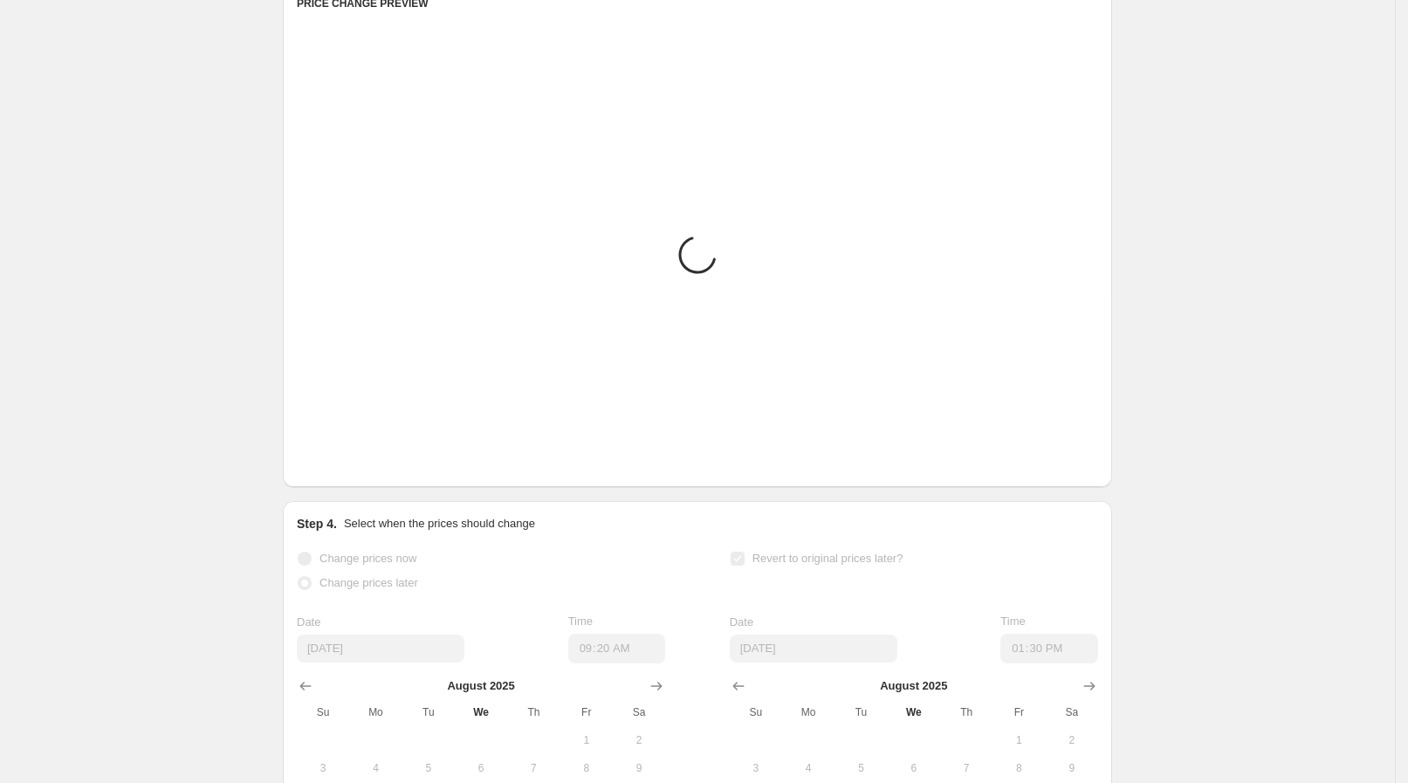
click at [338, 470] on icon "Next" at bounding box center [332, 460] width 17 height 17
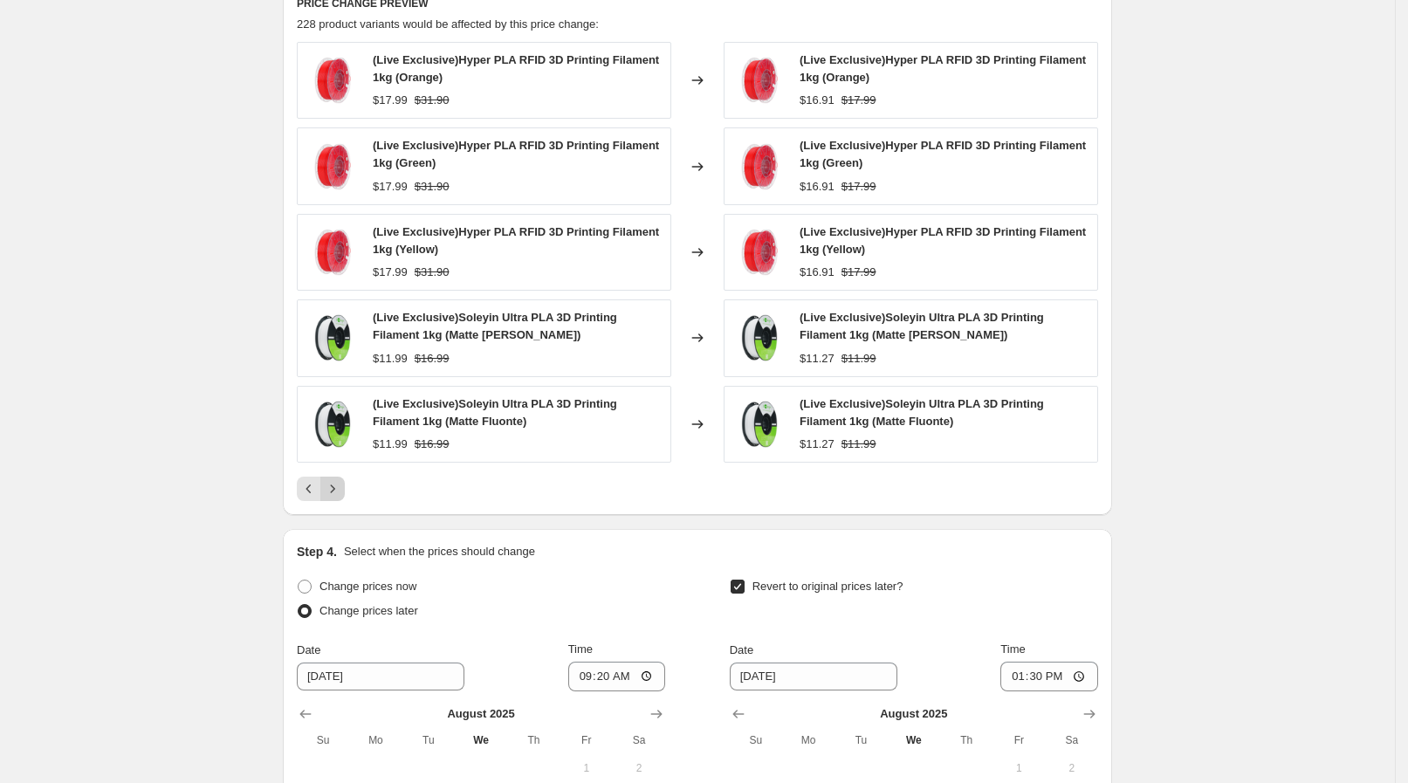
click at [338, 480] on div "PRICE CHANGE PREVIEW 228 product variants would be affected by this price chang…" at bounding box center [697, 248] width 829 height 533
click at [338, 480] on icon "Next" at bounding box center [332, 488] width 17 height 17
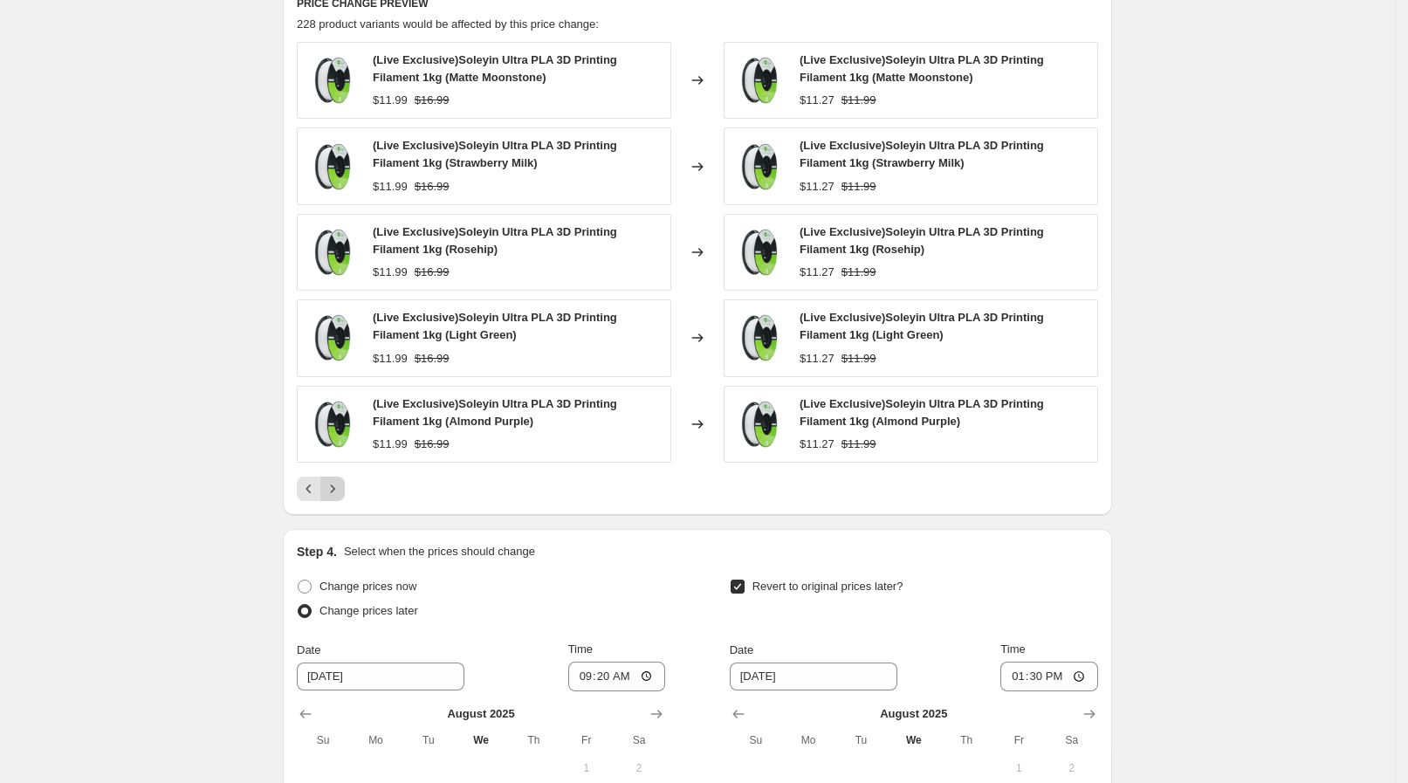
click at [338, 480] on icon "Next" at bounding box center [332, 488] width 17 height 17
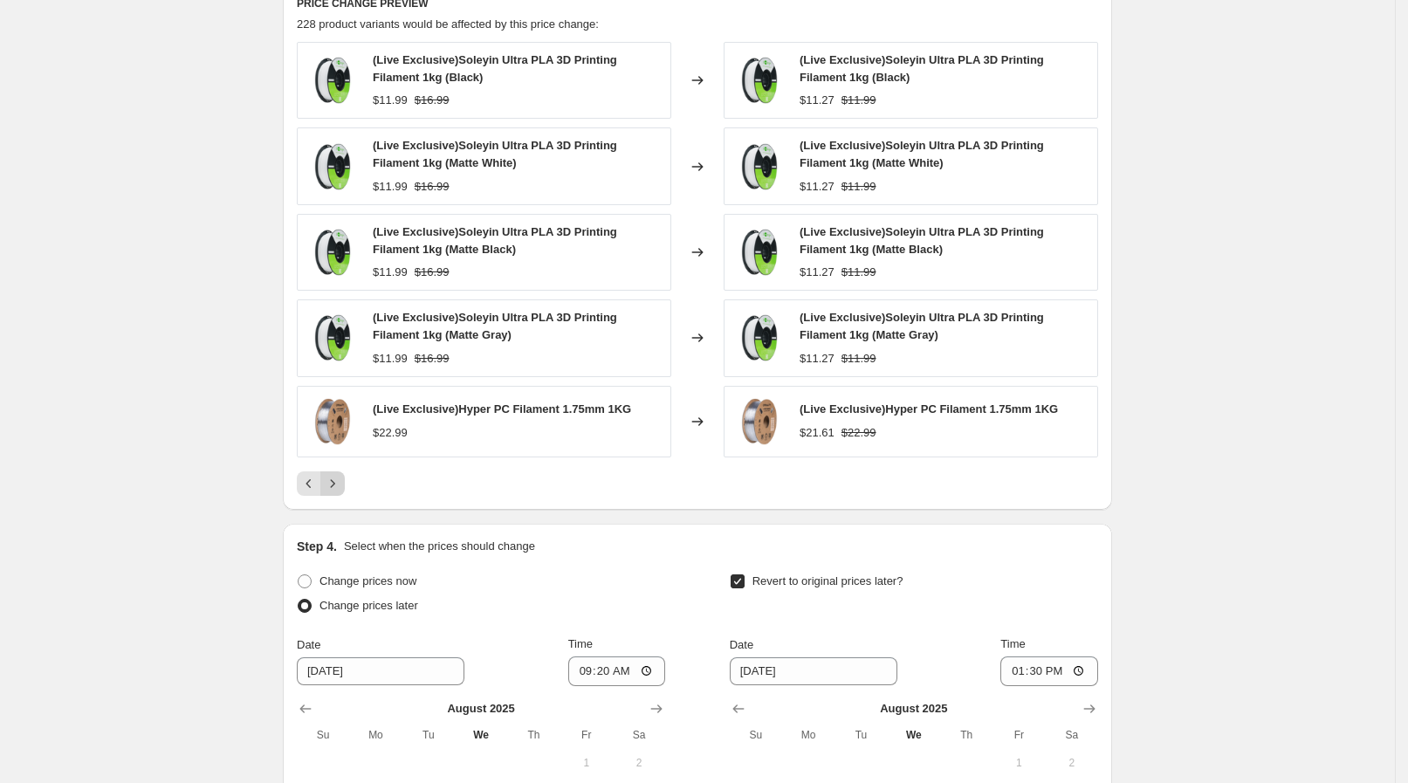
click at [338, 480] on icon "Next" at bounding box center [332, 483] width 17 height 17
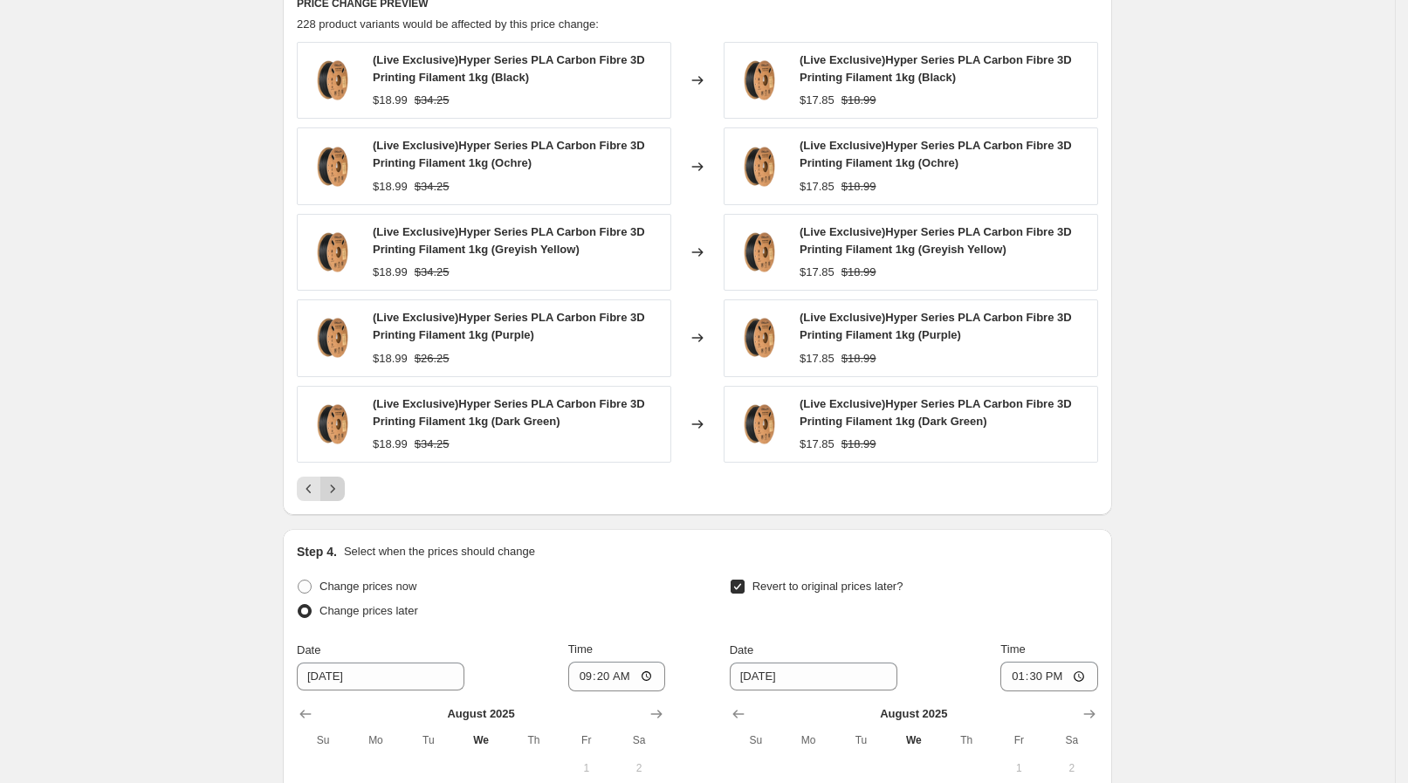
click at [338, 480] on icon "Next" at bounding box center [332, 488] width 17 height 17
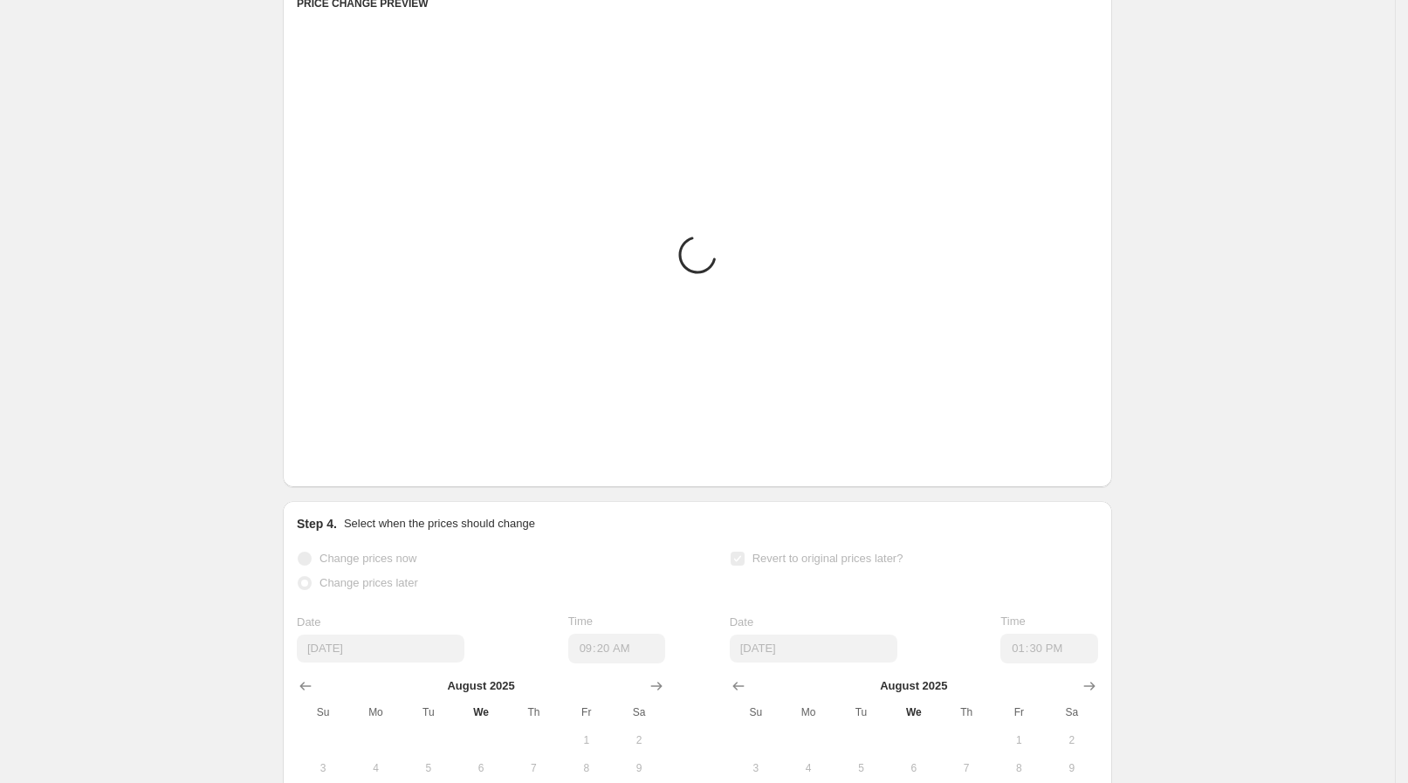
click at [338, 480] on div "PRICE CHANGE PREVIEW Placeholder Loading product variants... Loading... Placeho…" at bounding box center [697, 234] width 829 height 505
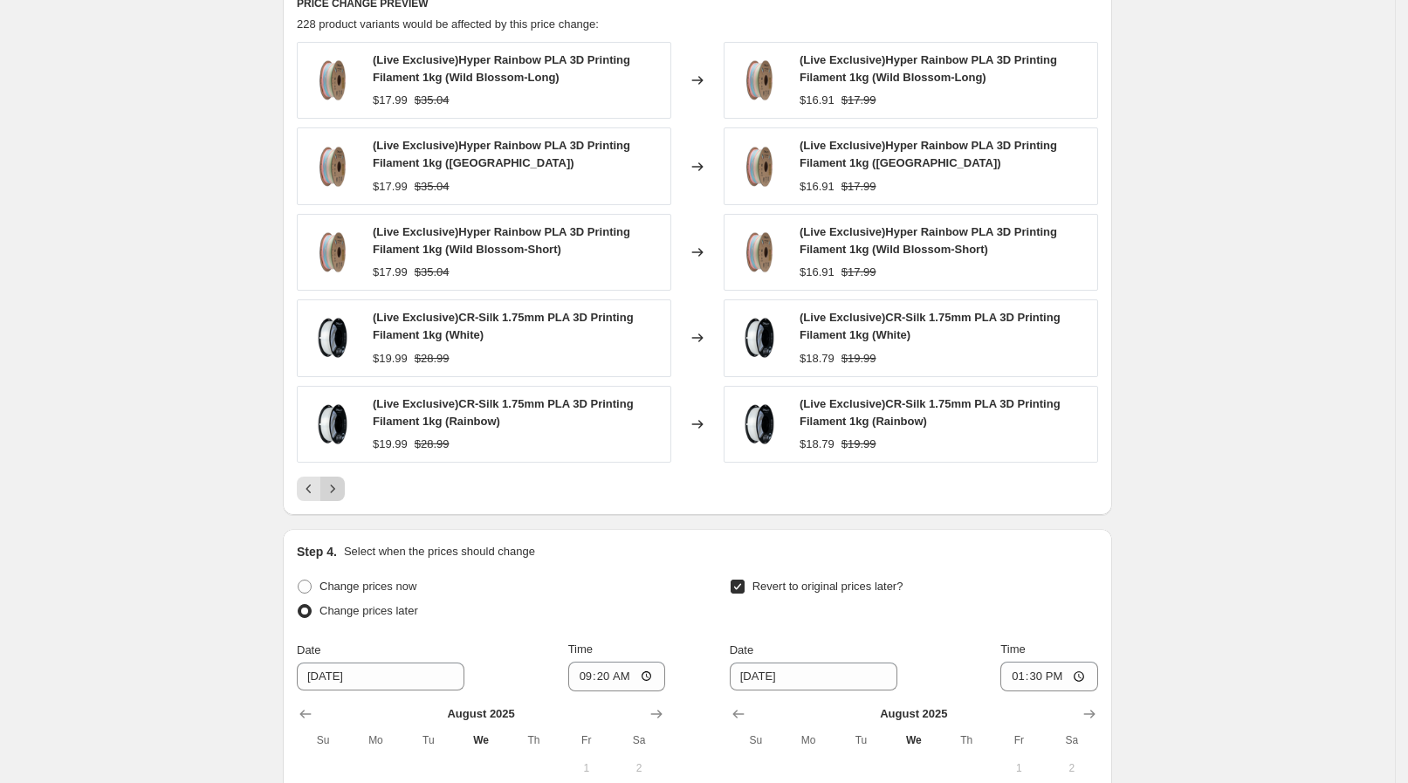
click at [338, 480] on icon "Next" at bounding box center [332, 488] width 17 height 17
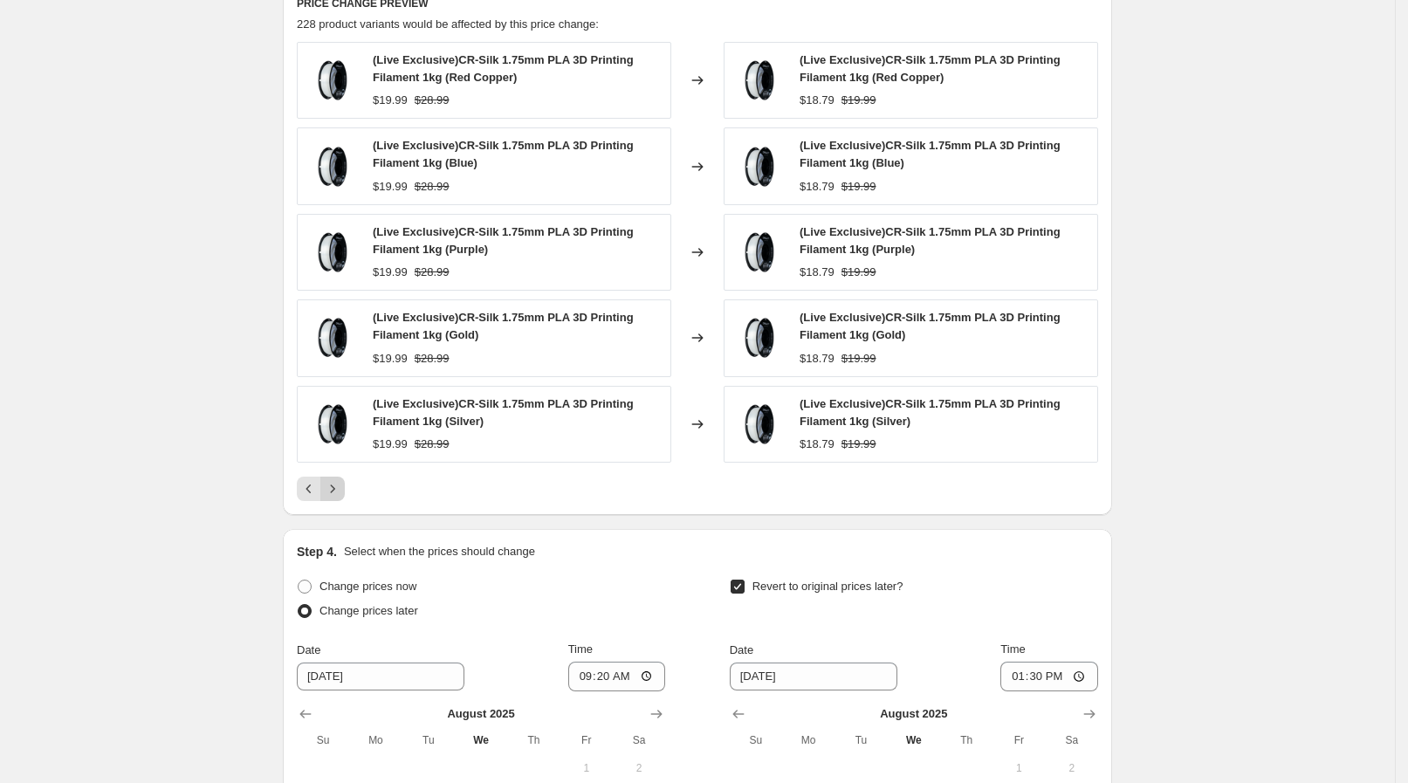
click at [338, 480] on icon "Next" at bounding box center [332, 488] width 17 height 17
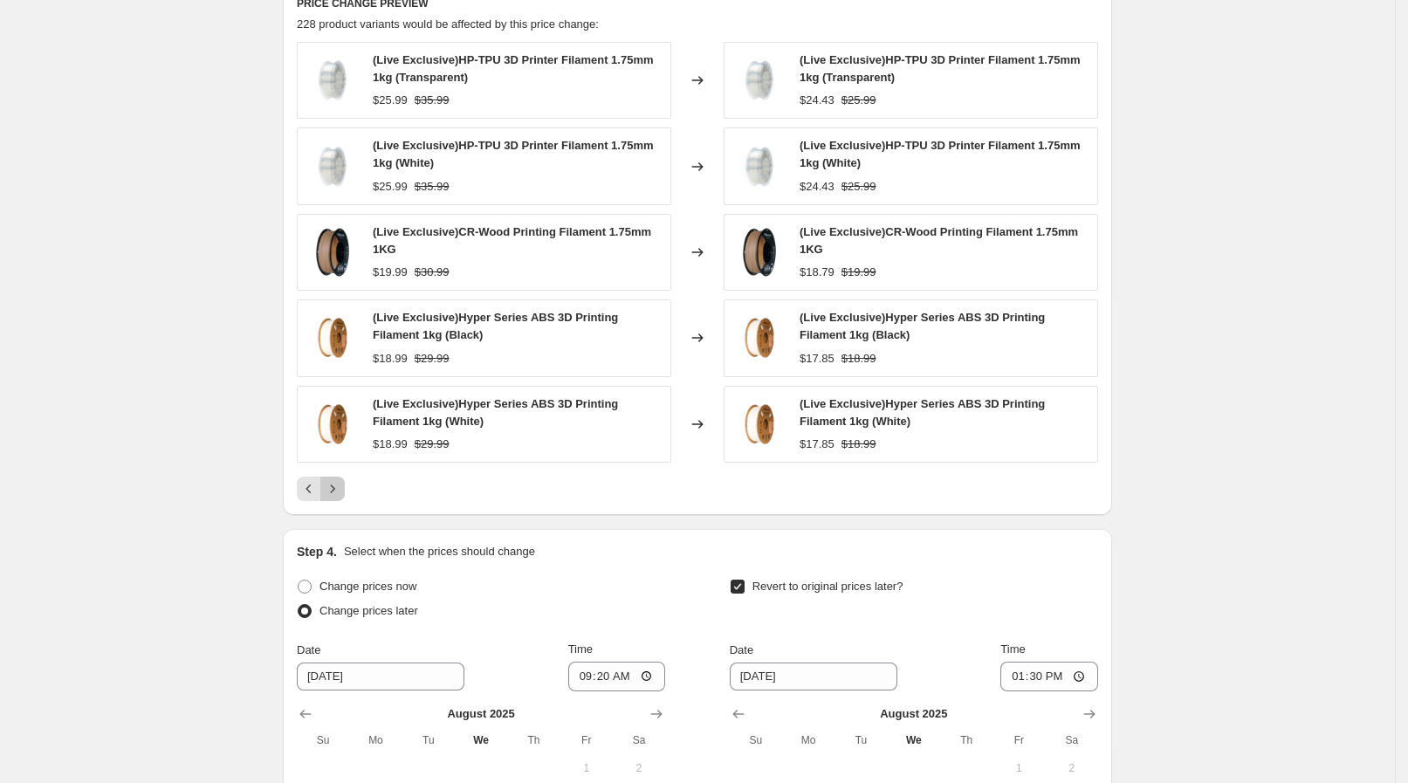
click at [340, 480] on icon "Next" at bounding box center [332, 488] width 17 height 17
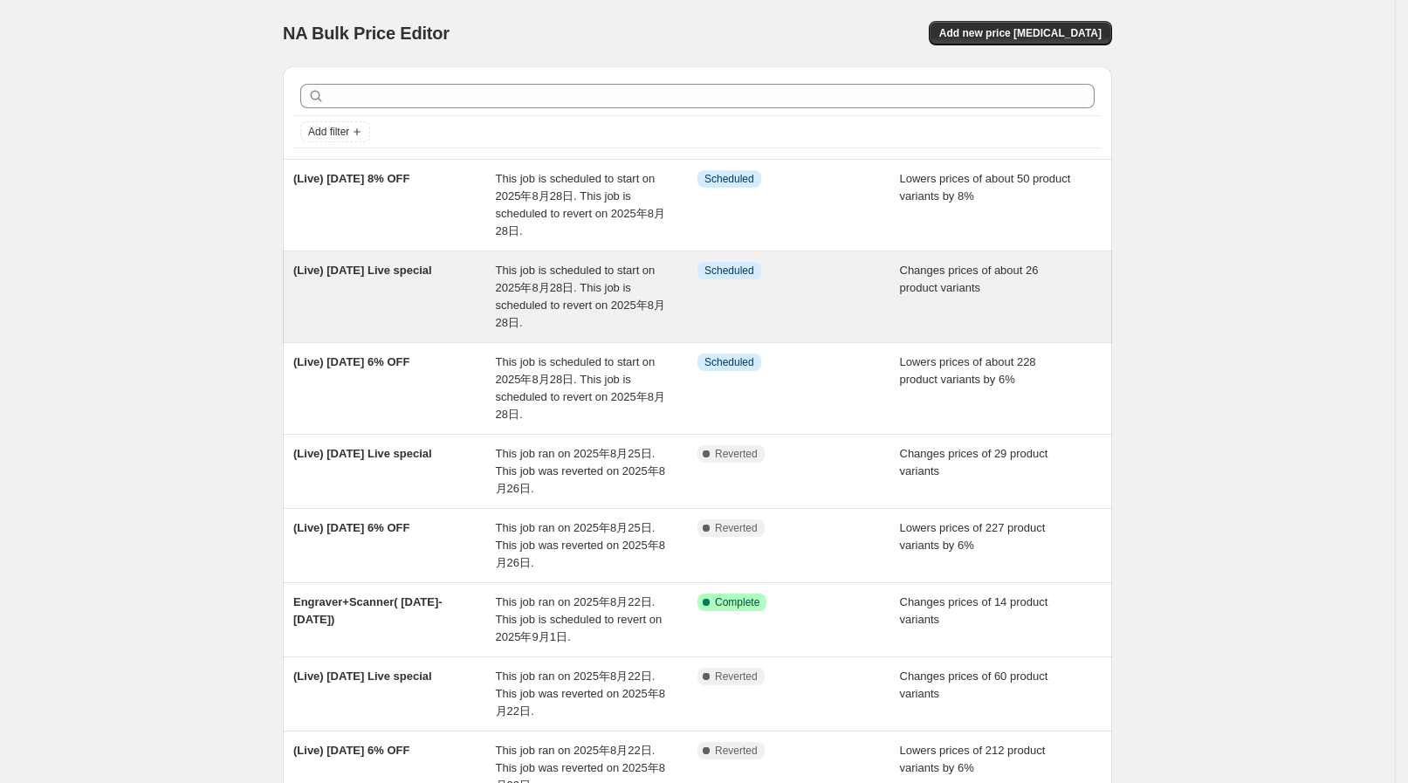
click at [547, 271] on span "This job is scheduled to start on 2025年8月28日. This job is scheduled to revert o…" at bounding box center [580, 296] width 169 height 65
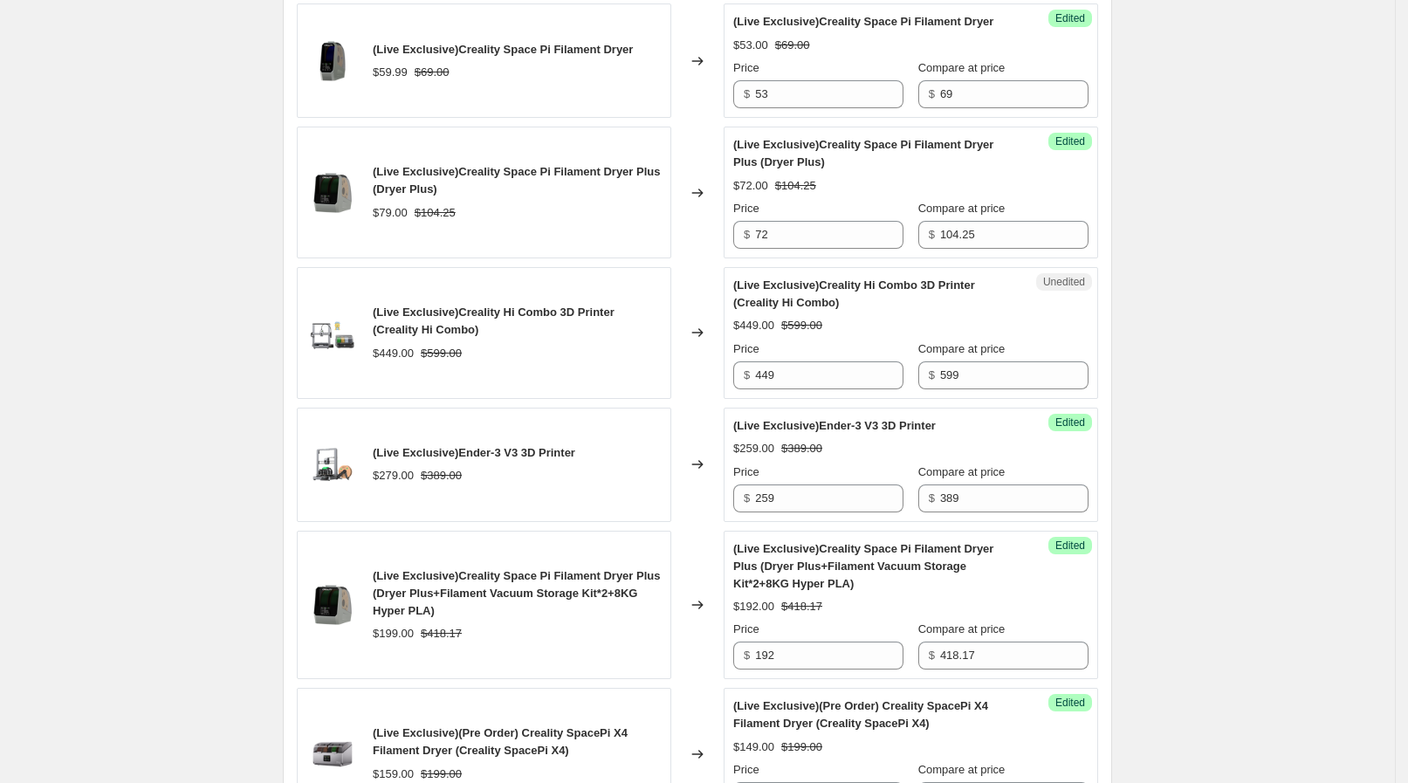
scroll to position [763, 0]
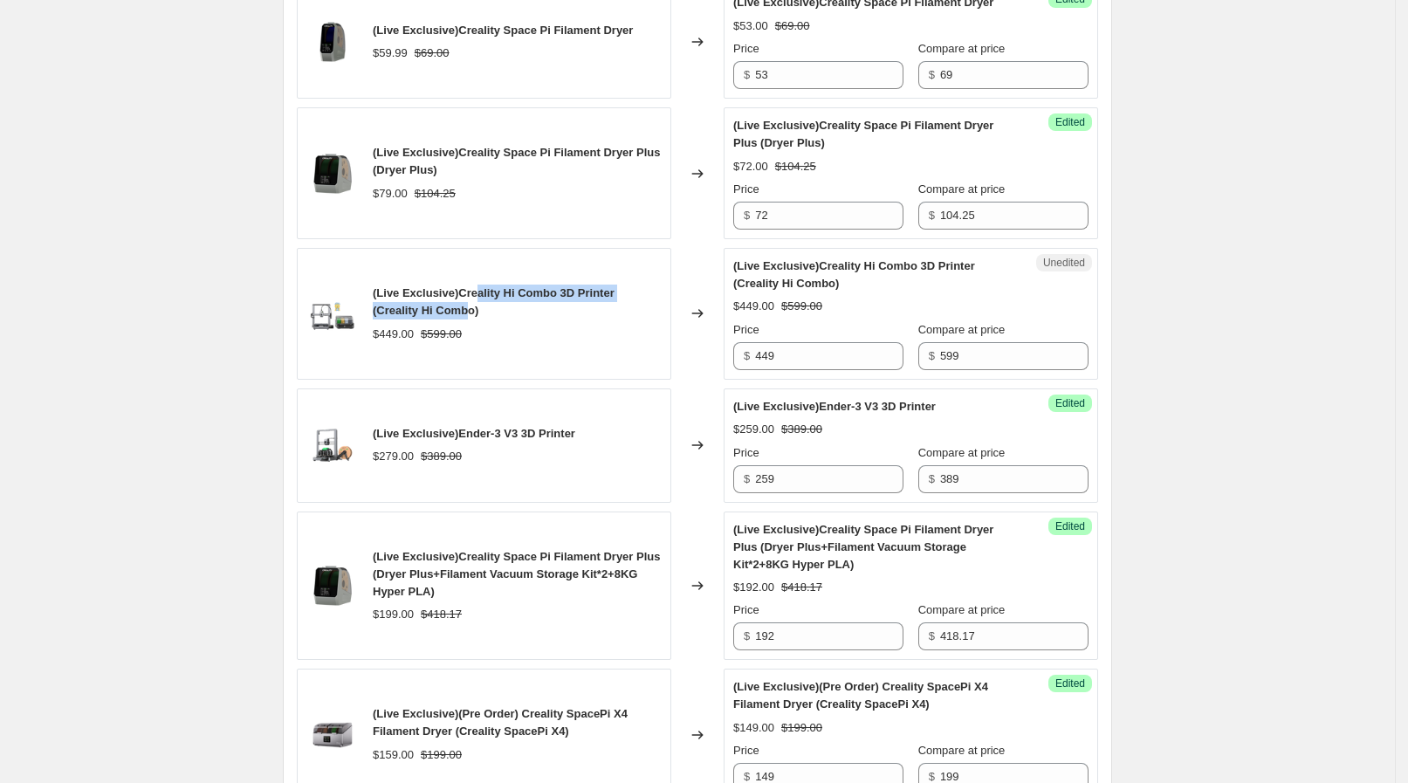
drag, startPoint x: 425, startPoint y: 301, endPoint x: 477, endPoint y: 294, distance: 52.0
click at [477, 294] on span "(Live Exclusive)Creality Hi Combo 3D Printer (Creality Hi Combo)" at bounding box center [494, 301] width 242 height 31
click at [477, 293] on span "(Live Exclusive)Creality Hi Combo 3D Printer (Creality Hi Combo)" at bounding box center [494, 301] width 242 height 31
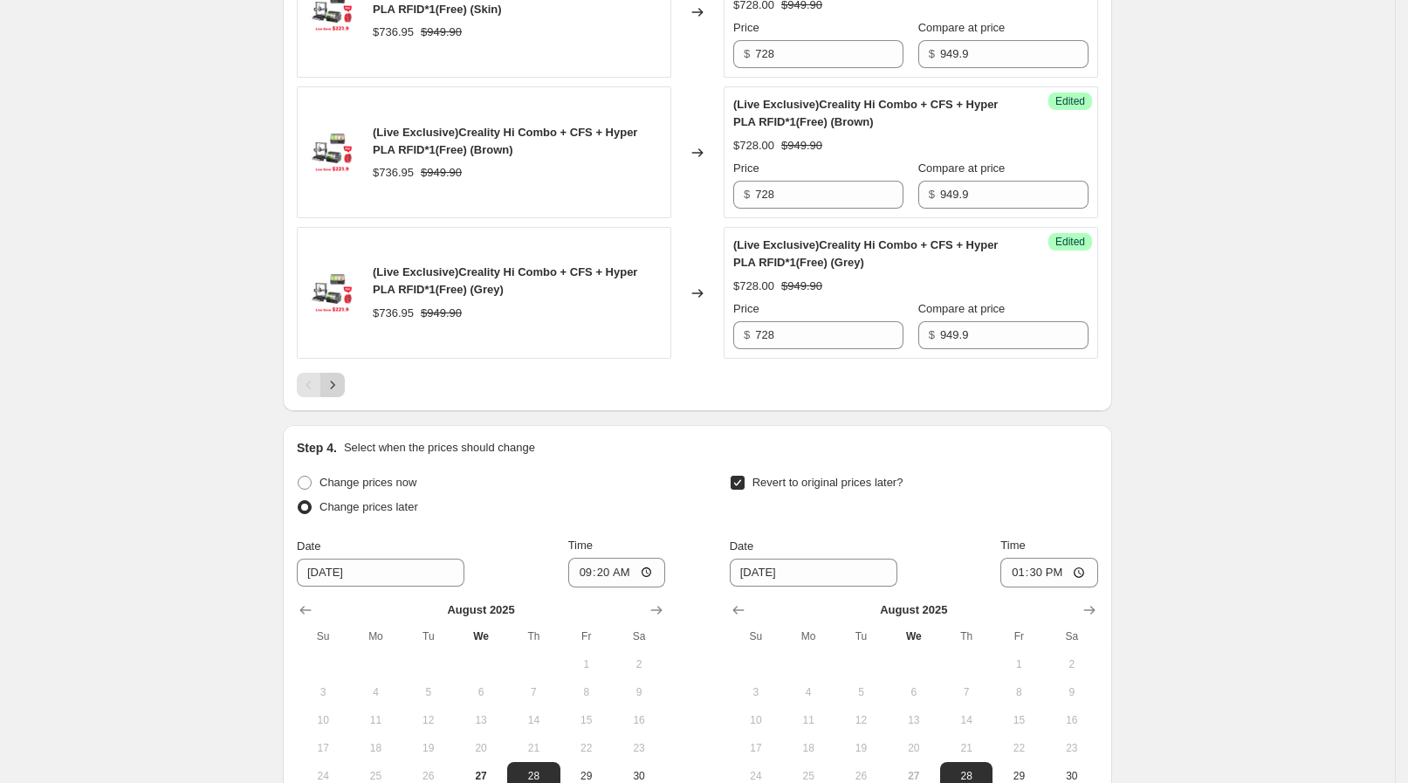
click at [338, 376] on icon "Next" at bounding box center [332, 384] width 17 height 17
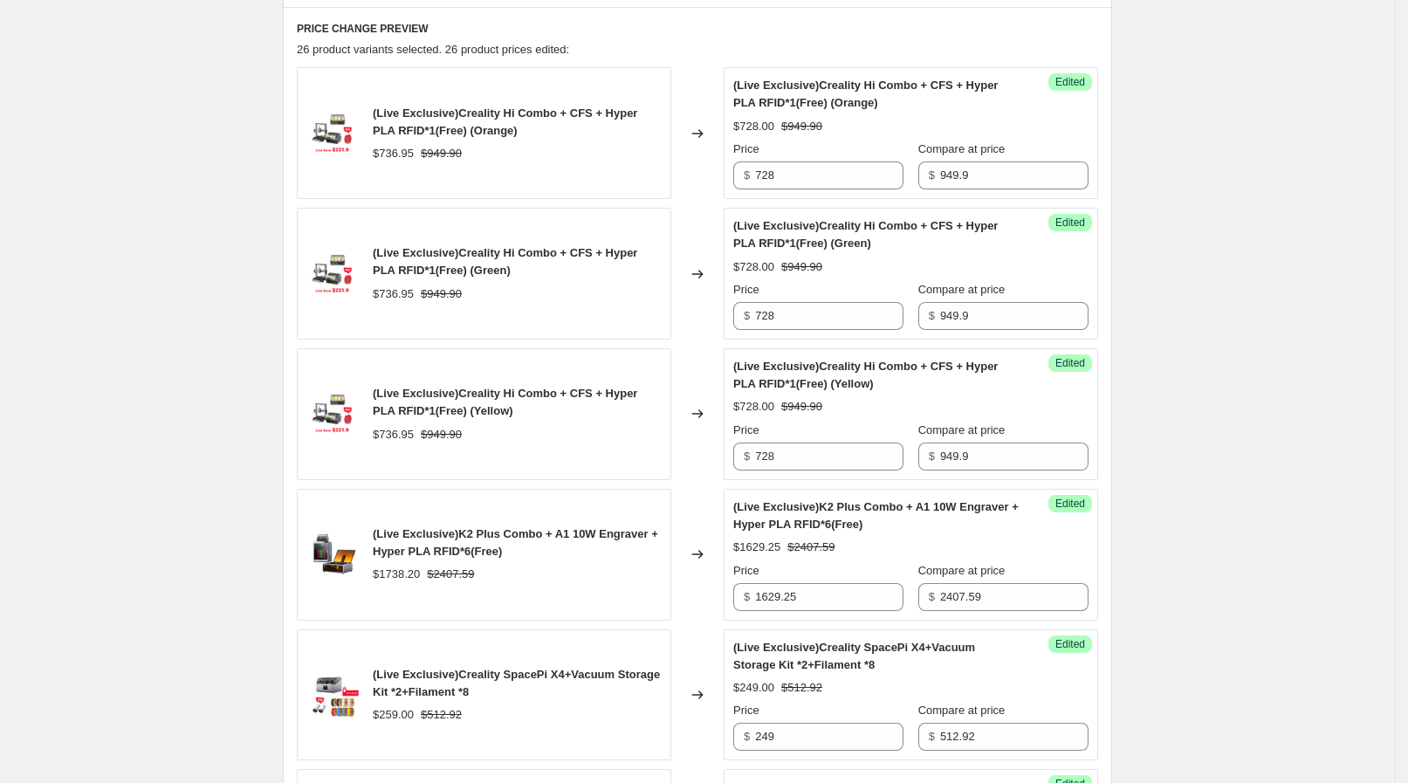
scroll to position [1117, 0]
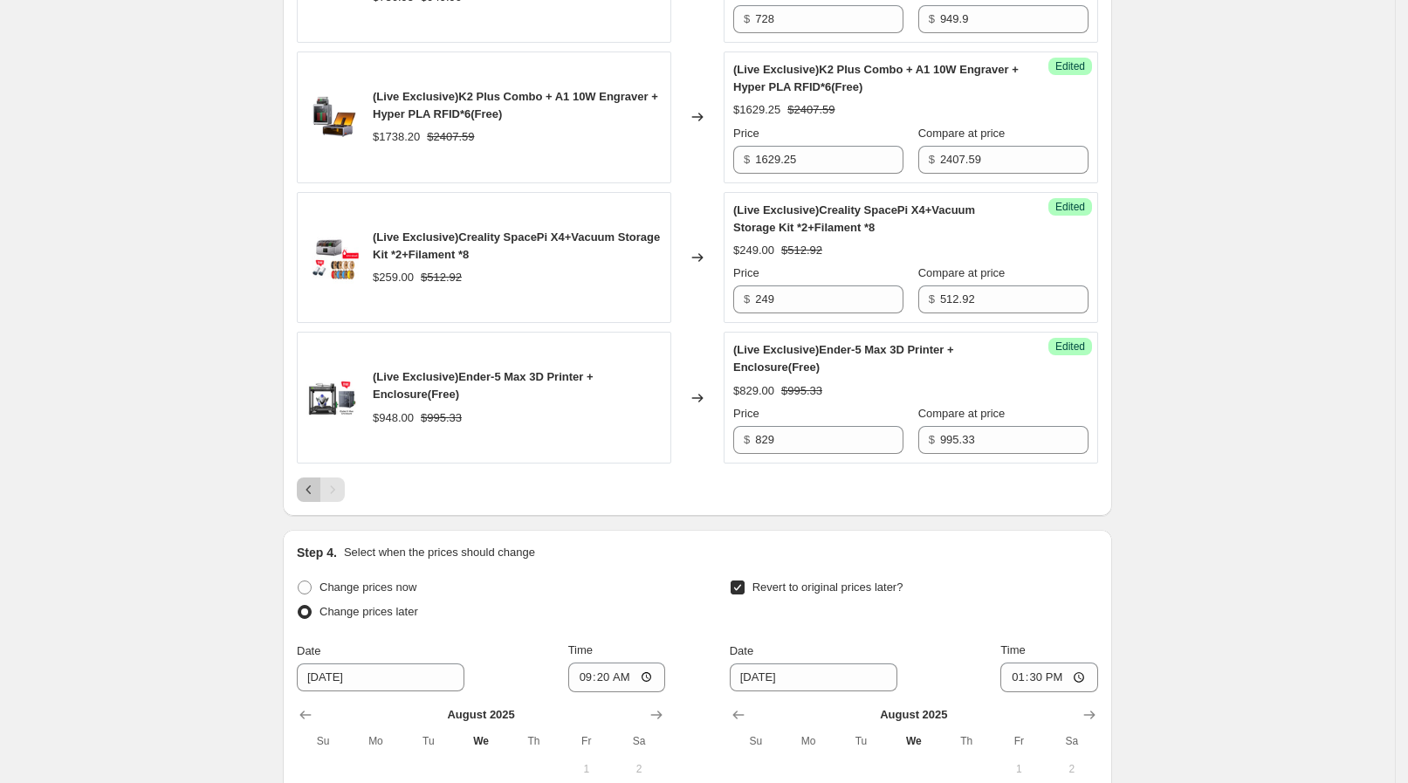
click at [318, 487] on icon "Previous" at bounding box center [308, 489] width 17 height 17
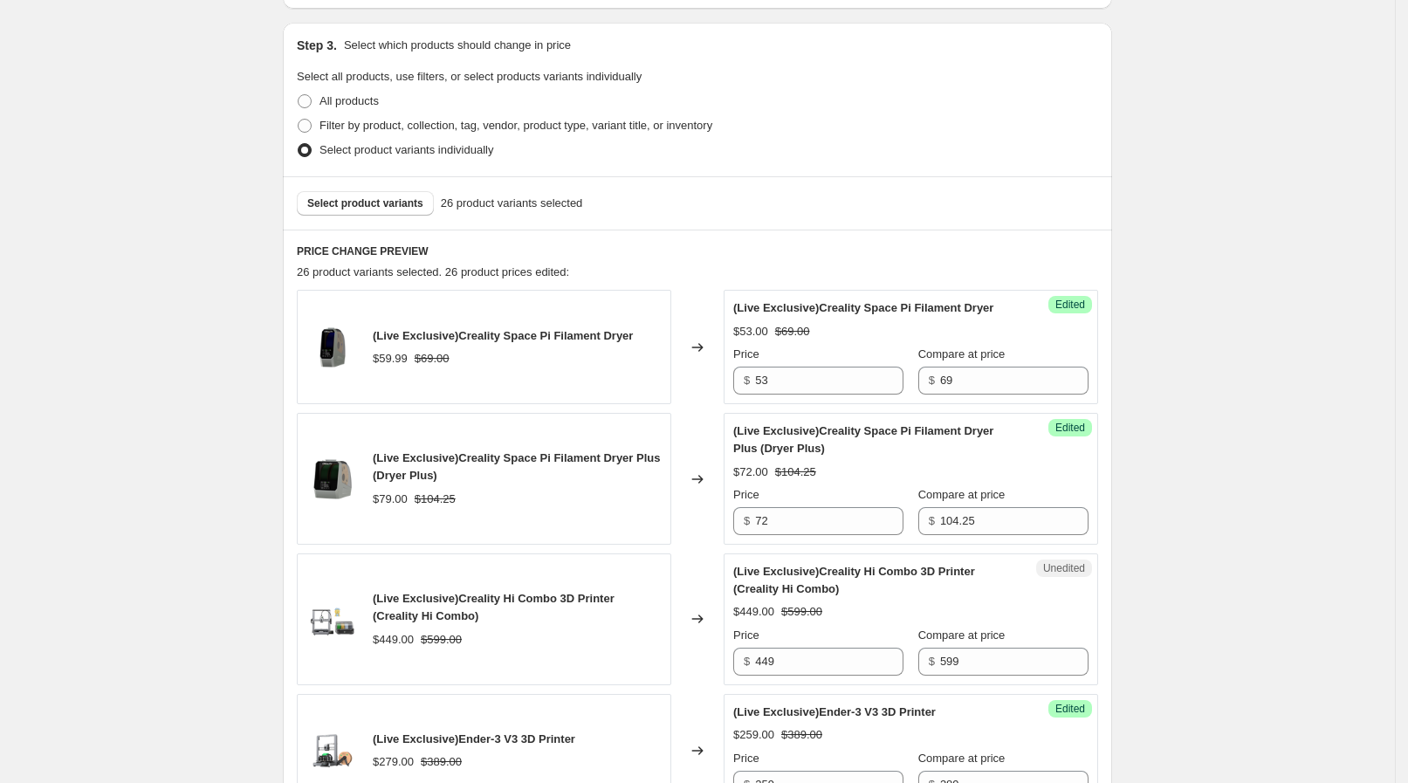
scroll to position [353, 0]
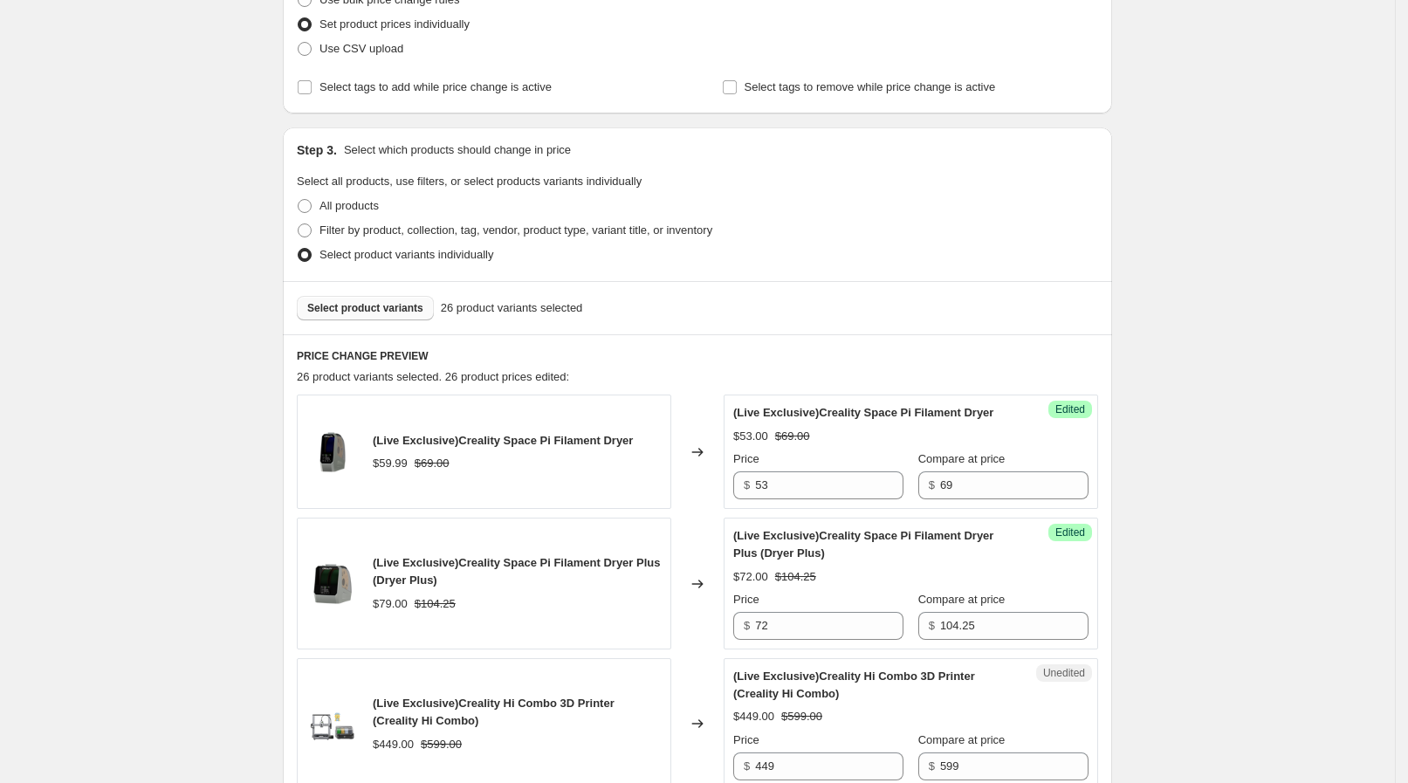
click at [370, 304] on span "Select product variants" at bounding box center [365, 308] width 116 height 14
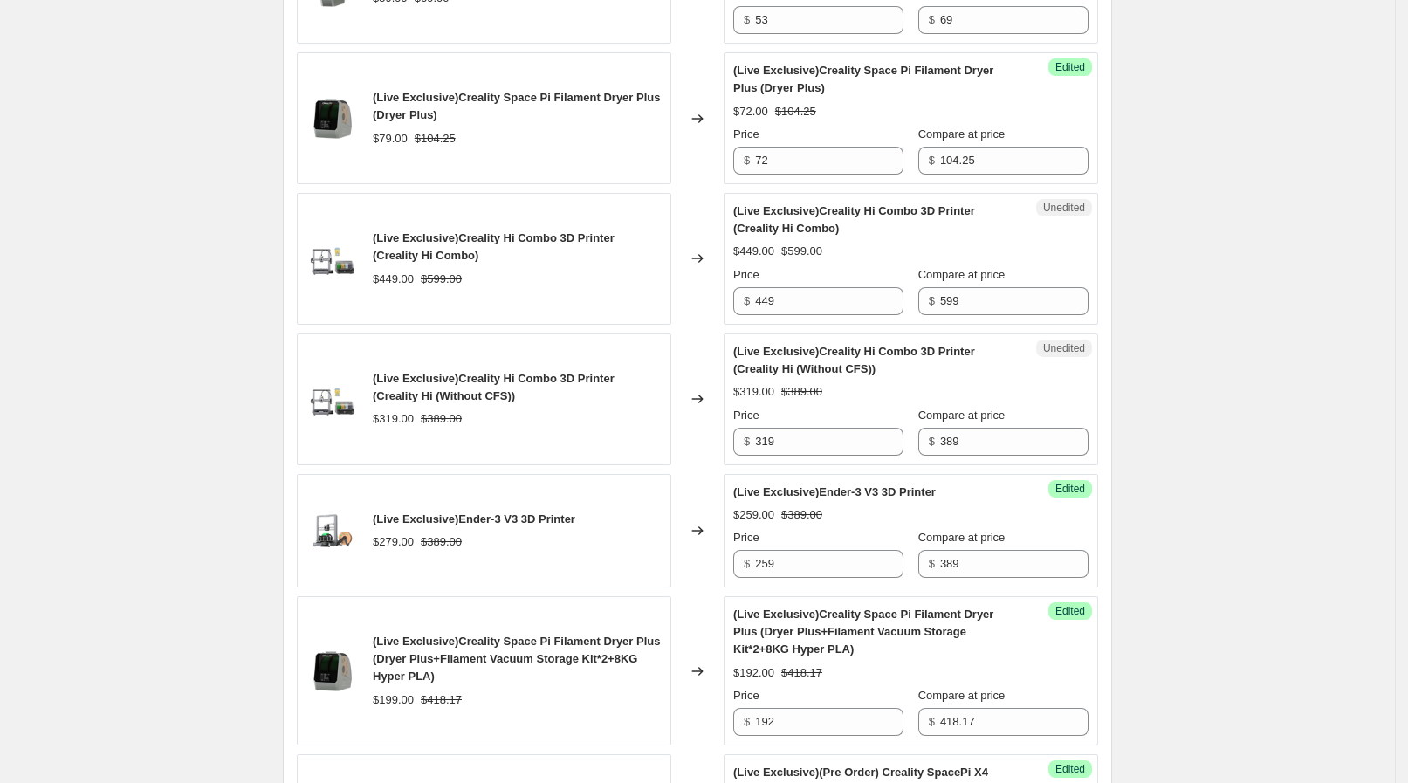
scroll to position [789, 0]
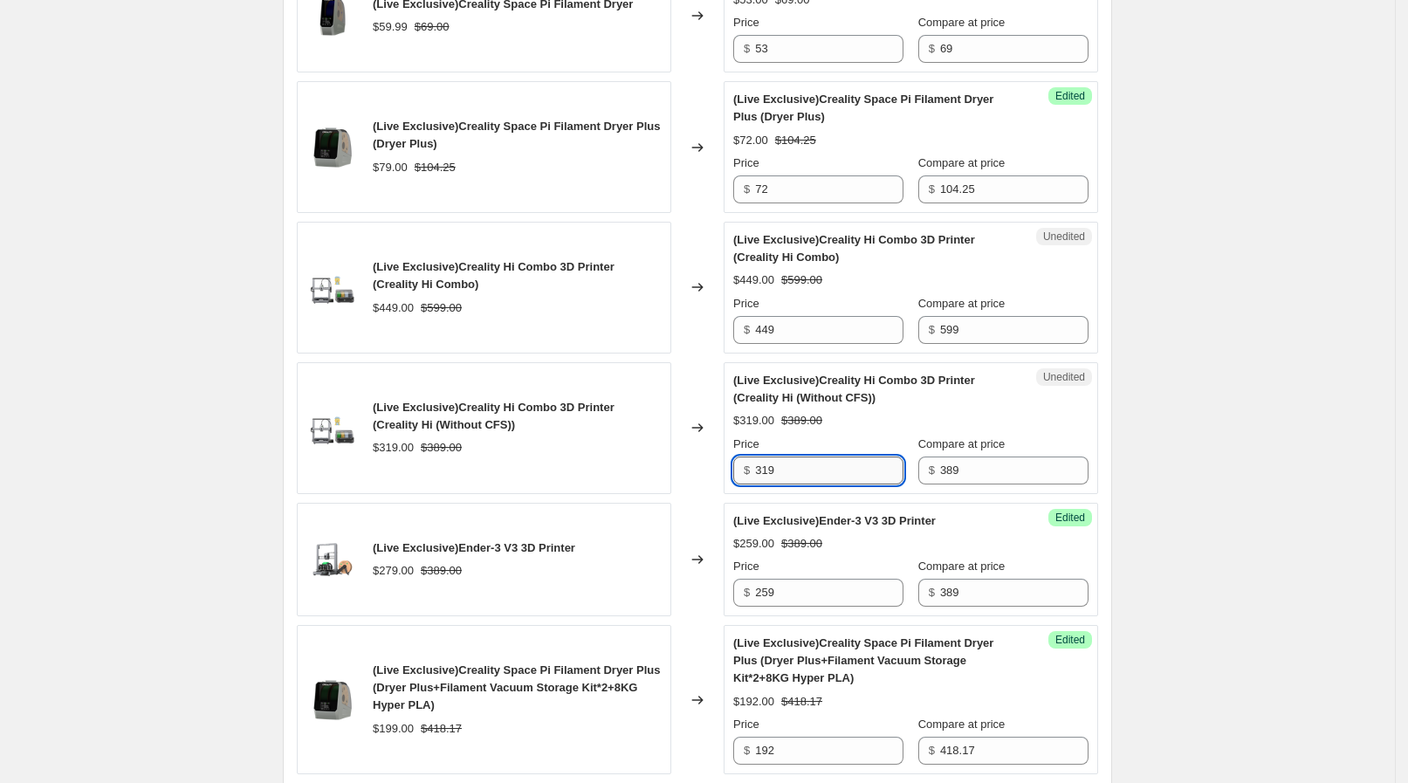
click at [781, 463] on input "319" at bounding box center [829, 471] width 148 height 28
type input "3"
type input "299.86"
click at [533, 439] on div "$319.00 $389.00" at bounding box center [517, 447] width 289 height 17
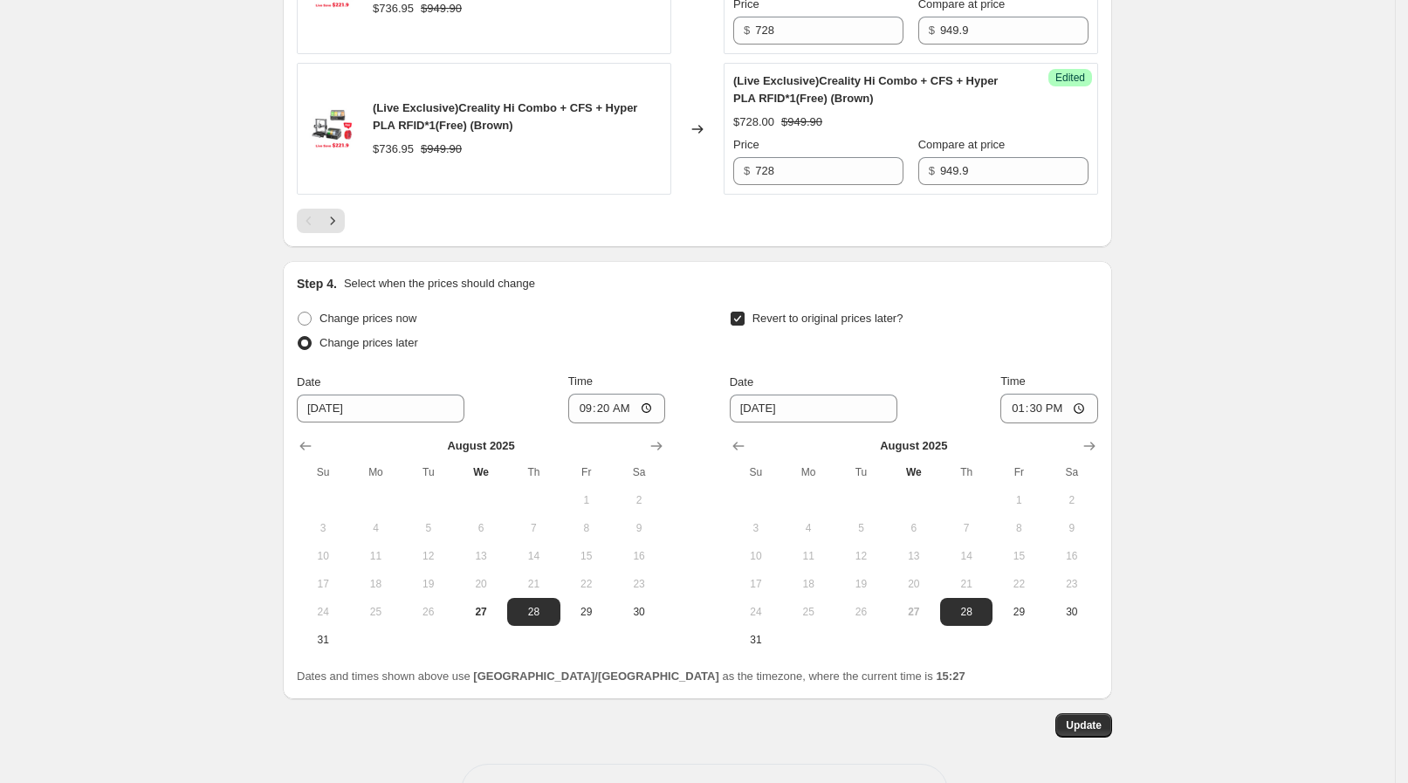
scroll to position [3388, 0]
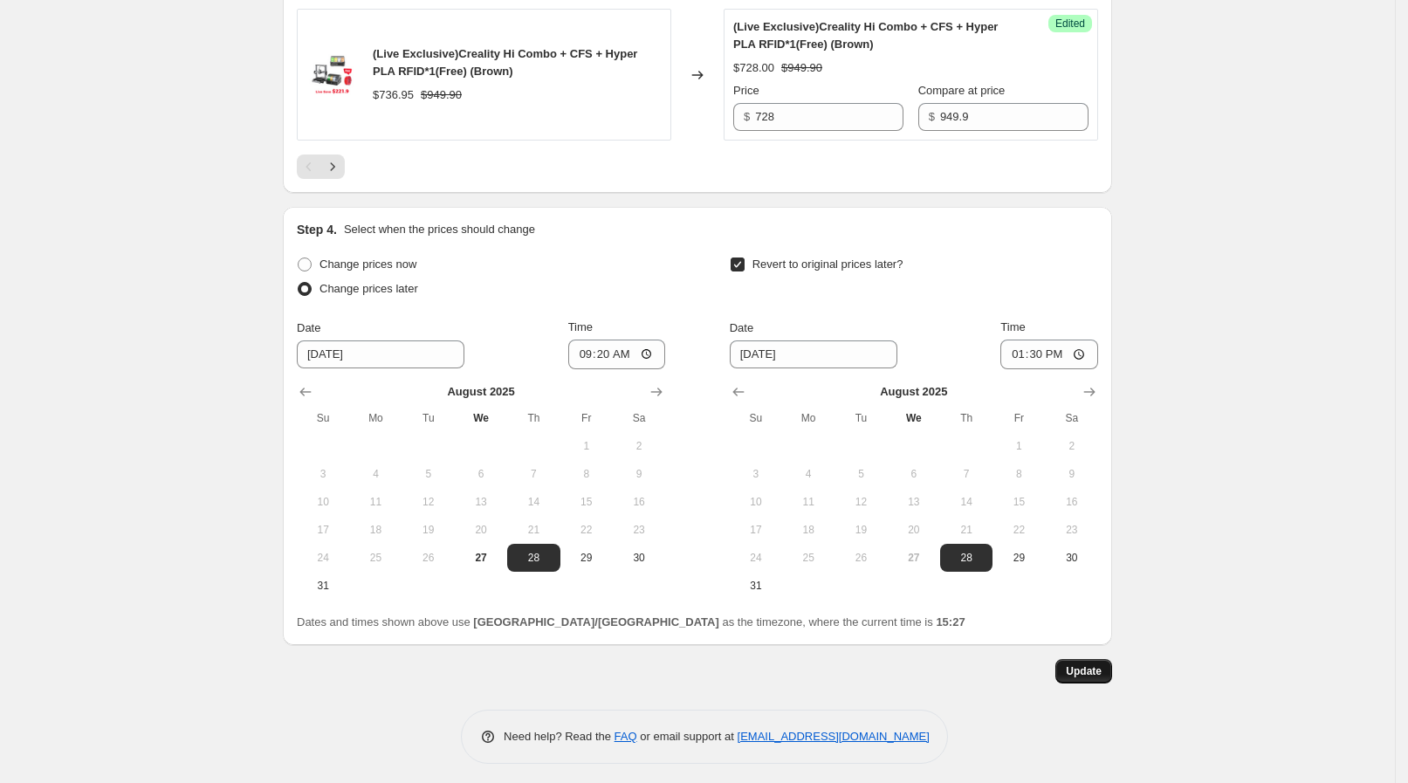
click at [1074, 659] on button "Update" at bounding box center [1083, 671] width 57 height 24
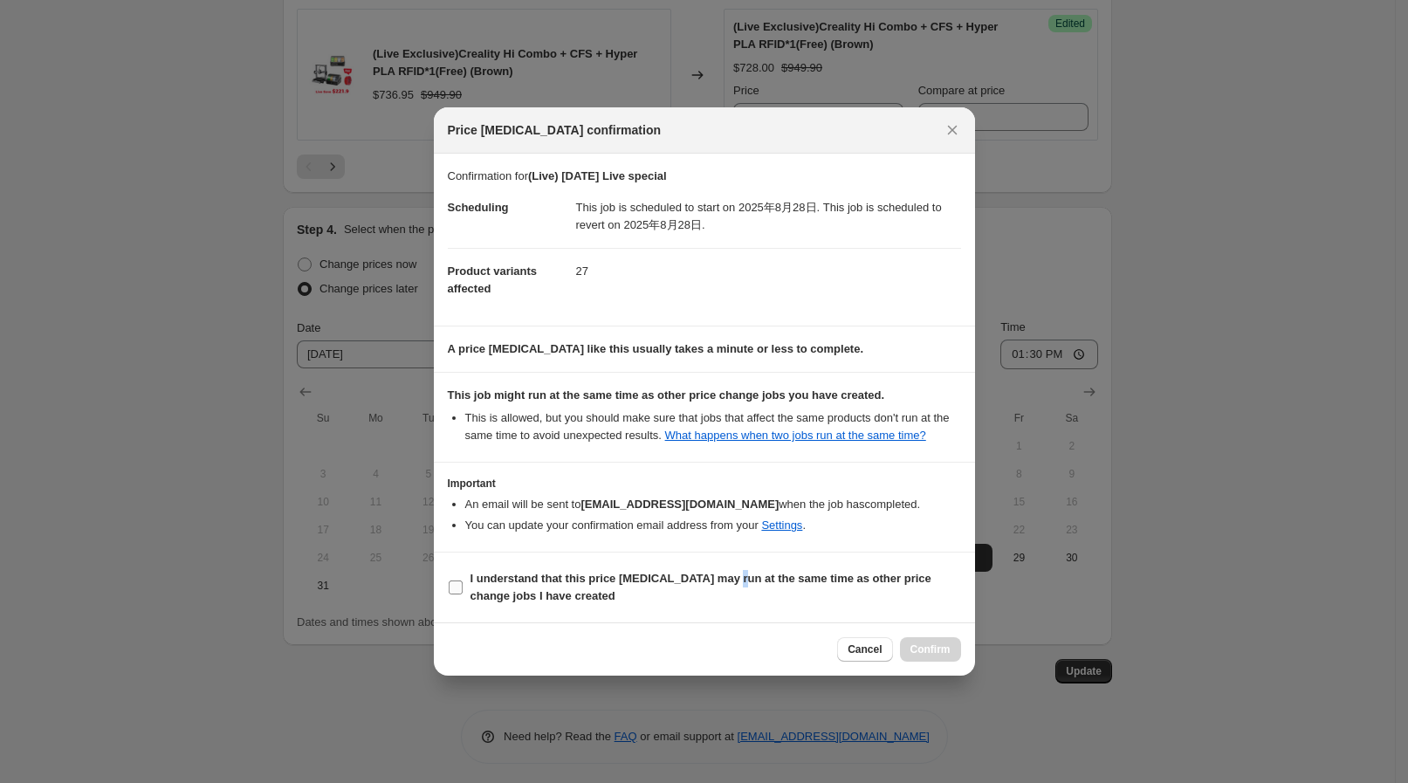
click at [729, 572] on b "I understand that this price change job may run at the same time as other price…" at bounding box center [701, 587] width 461 height 31
click at [849, 576] on b "I understand that this price change job may run at the same time as other price…" at bounding box center [701, 587] width 461 height 31
click at [463, 581] on input "I understand that this price change job may run at the same time as other price…" at bounding box center [456, 588] width 14 height 14
checkbox input "true"
click at [925, 645] on span "Confirm" at bounding box center [931, 650] width 40 height 14
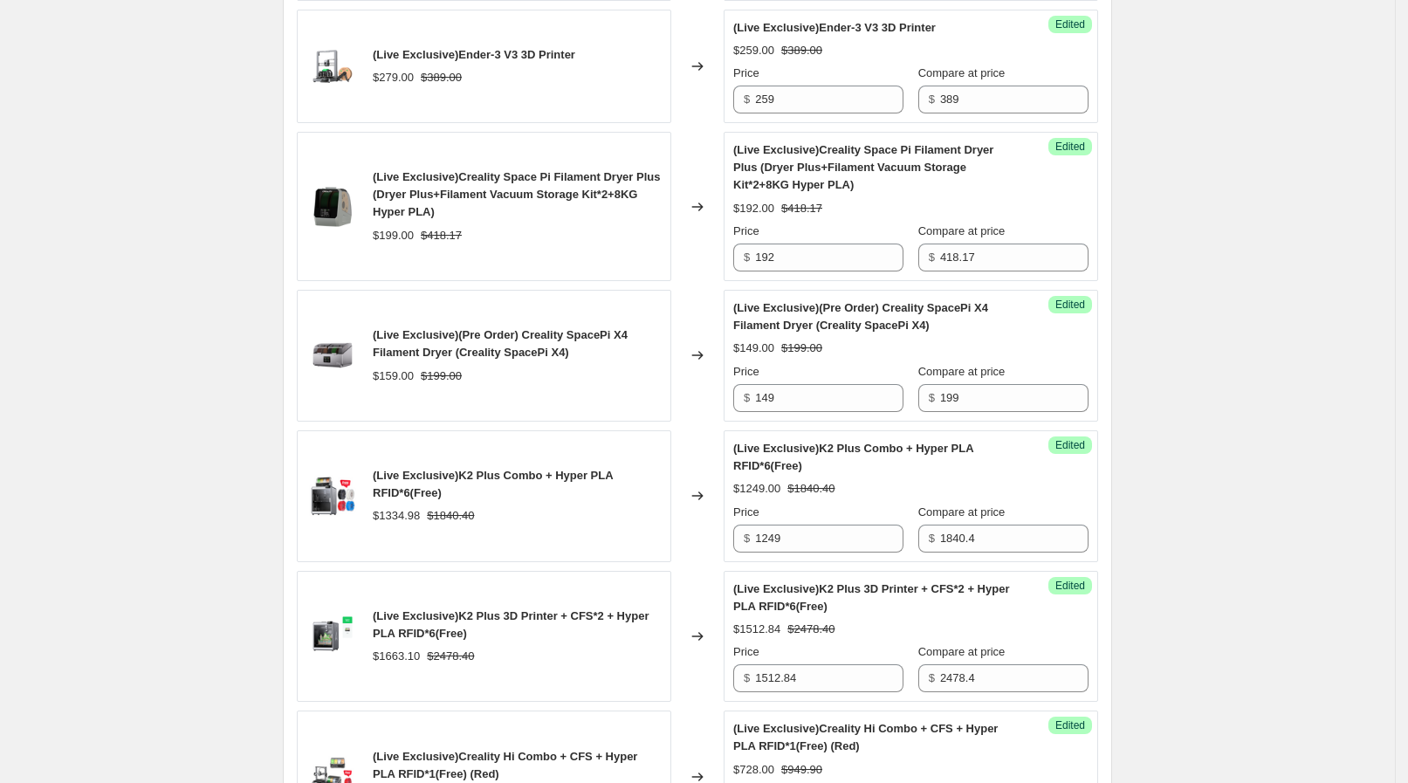
scroll to position [1315, 0]
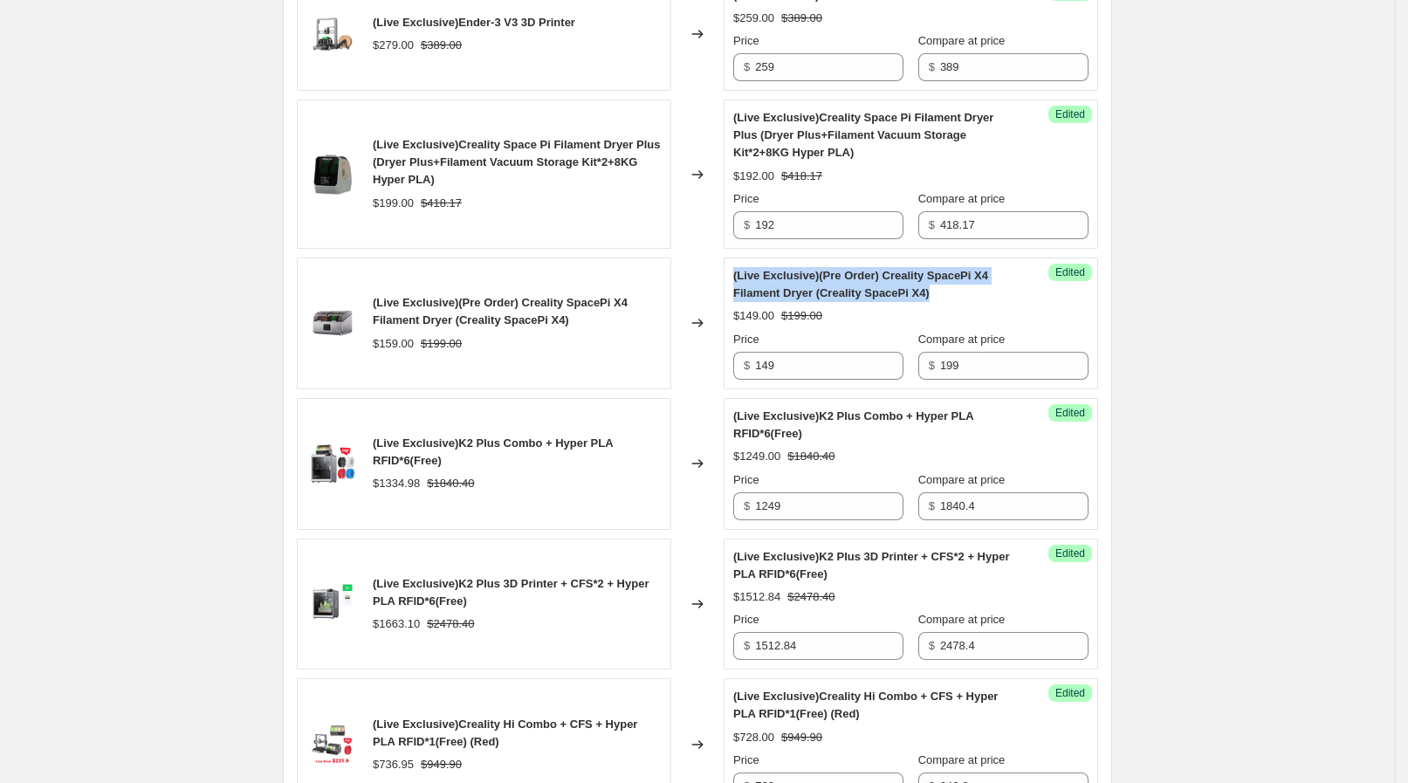
drag, startPoint x: 737, startPoint y: 279, endPoint x: 931, endPoint y: 294, distance: 194.4
click at [931, 294] on div "Success Edited (Live Exclusive)(Pre Order) Creality SpacePi X4 Filament Dryer (…" at bounding box center [911, 324] width 375 height 132
copy span "(Live Exclusive)(Pre Order) Creality SpacePi X4 Filament Dryer (Creality SpaceP…"
click at [671, 296] on div "(Live Exclusive)(Pre Order) Creality SpacePi X4 Filament Dryer (Creality SpaceP…" at bounding box center [484, 324] width 375 height 132
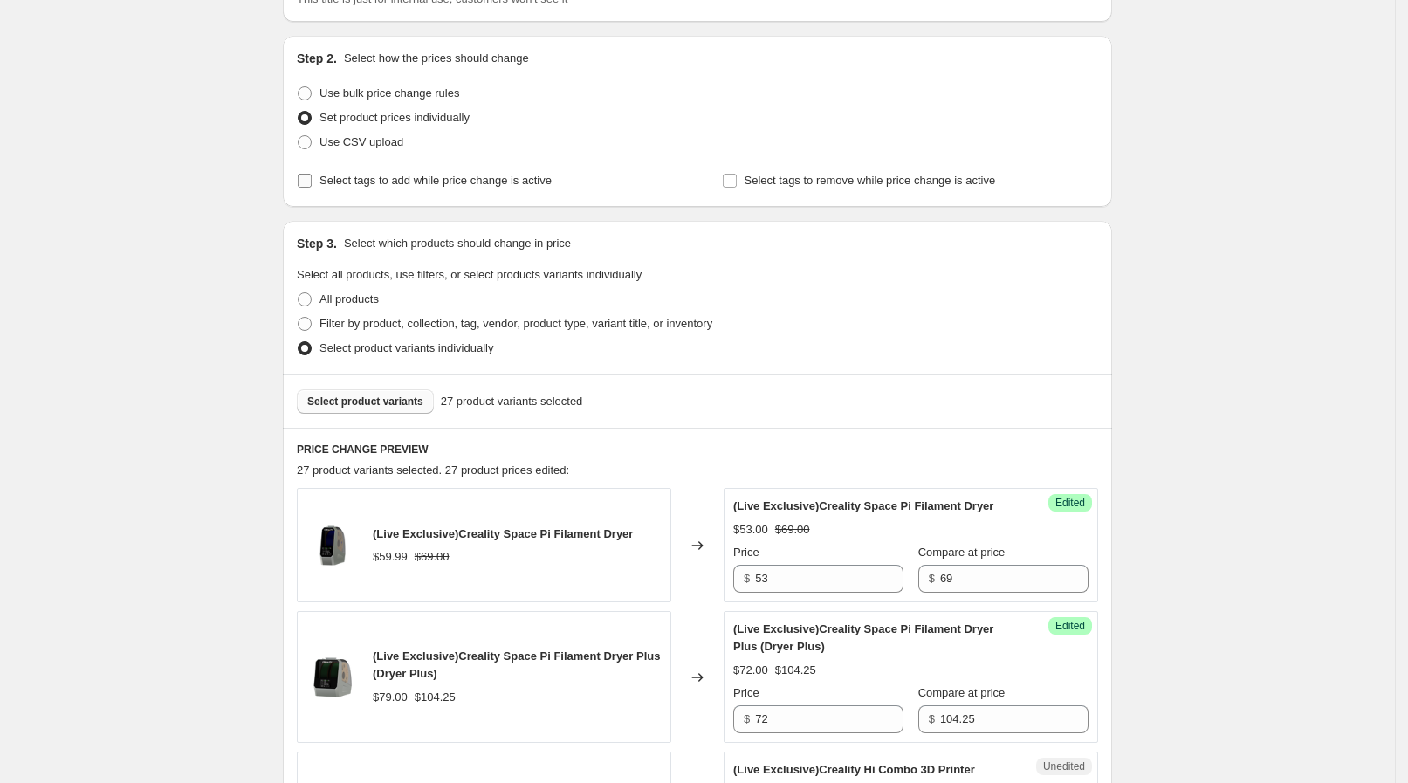
scroll to position [333, 0]
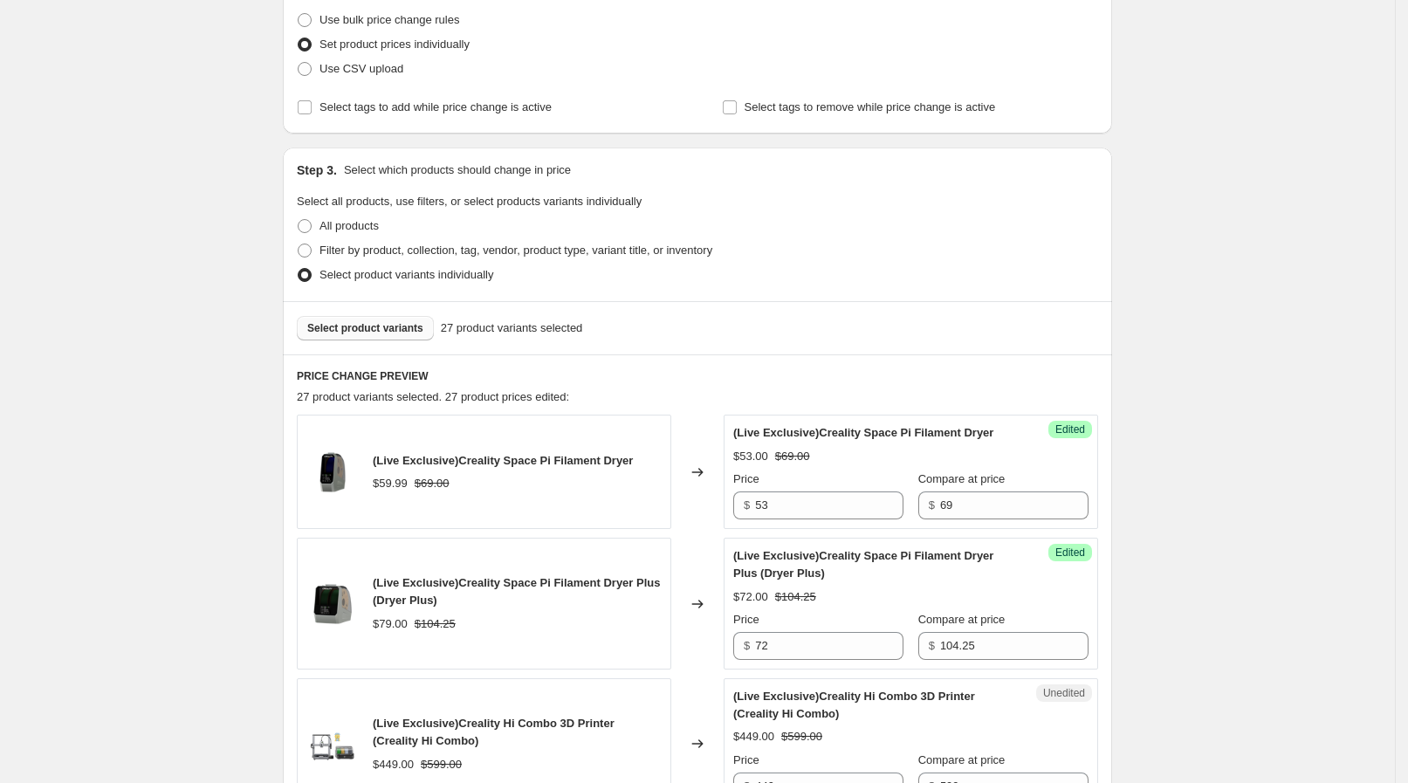
click at [397, 330] on span "Select product variants" at bounding box center [365, 328] width 116 height 14
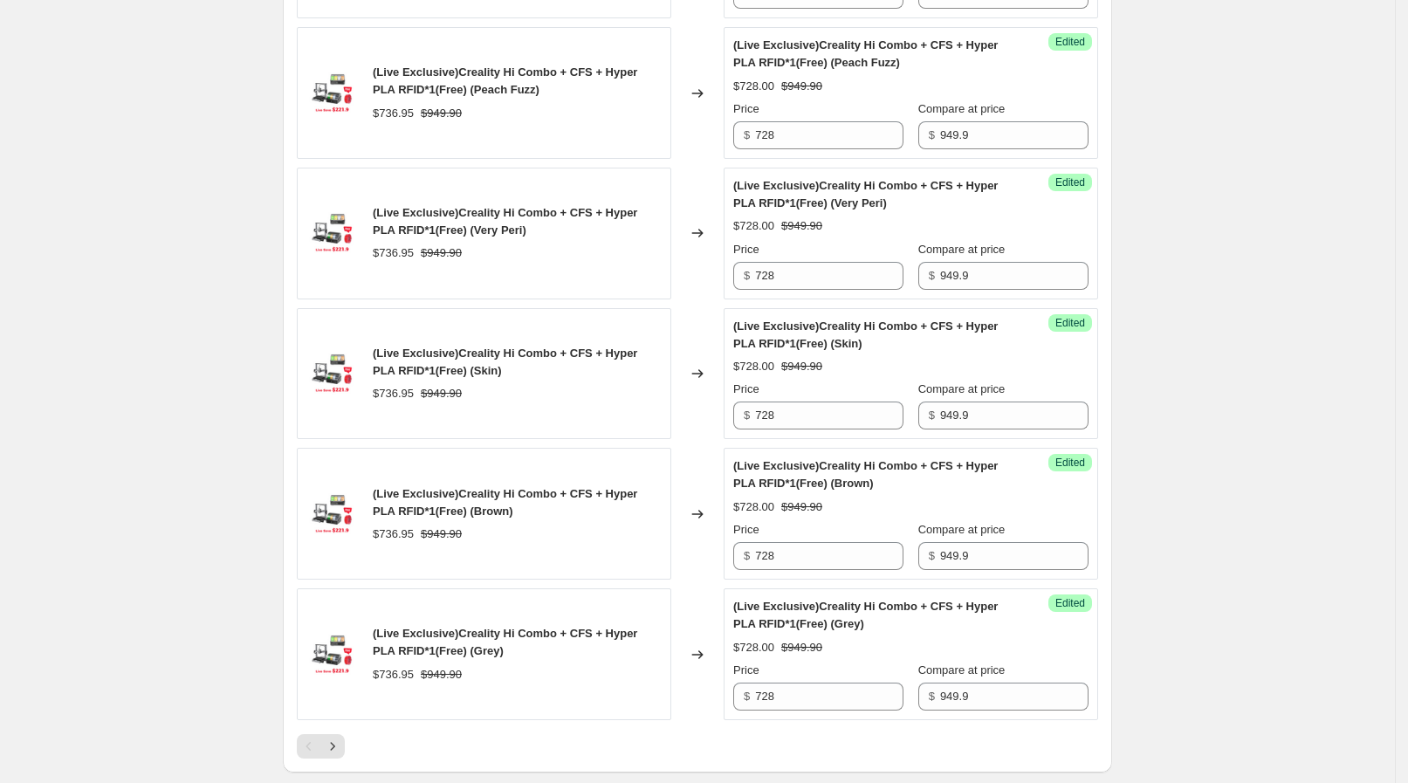
scroll to position [2842, 0]
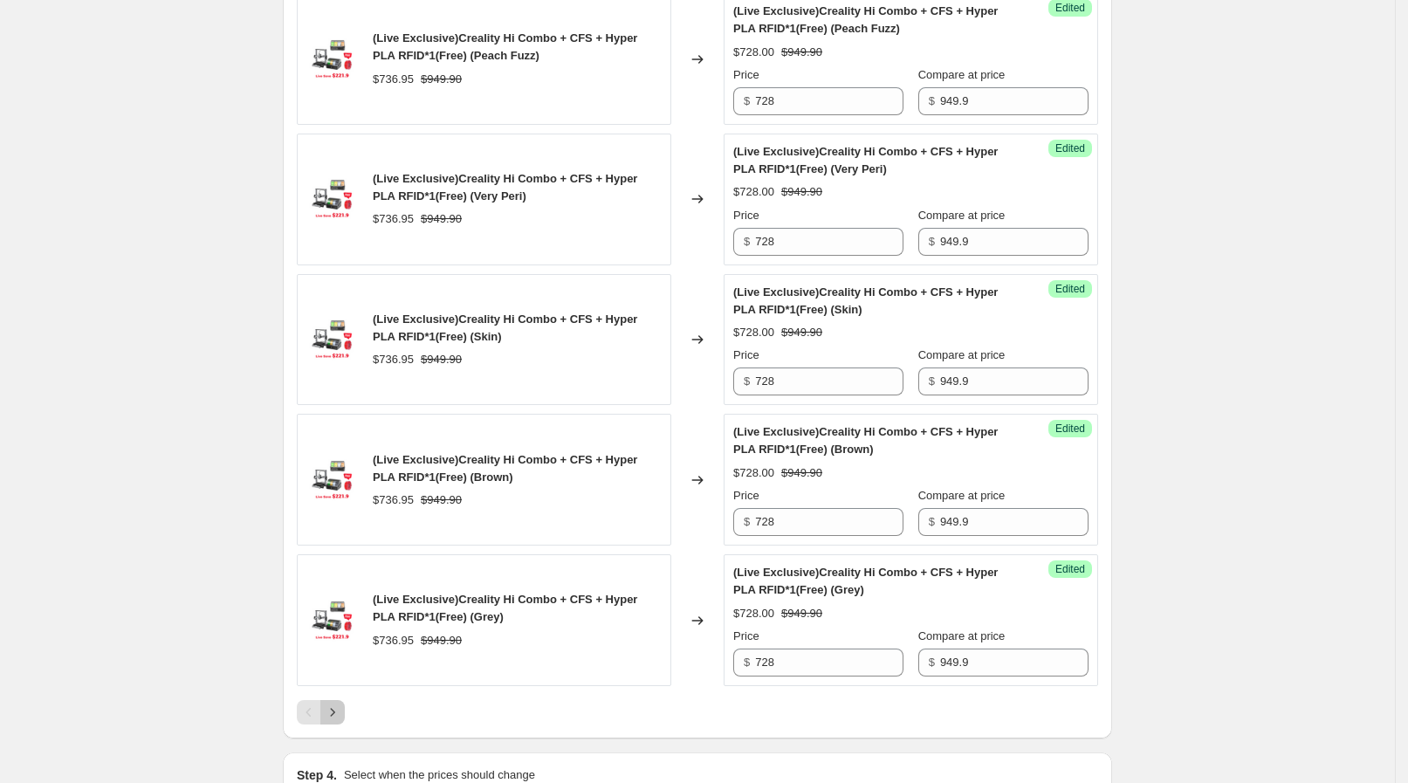
click at [345, 704] on button "Next" at bounding box center [332, 712] width 24 height 24
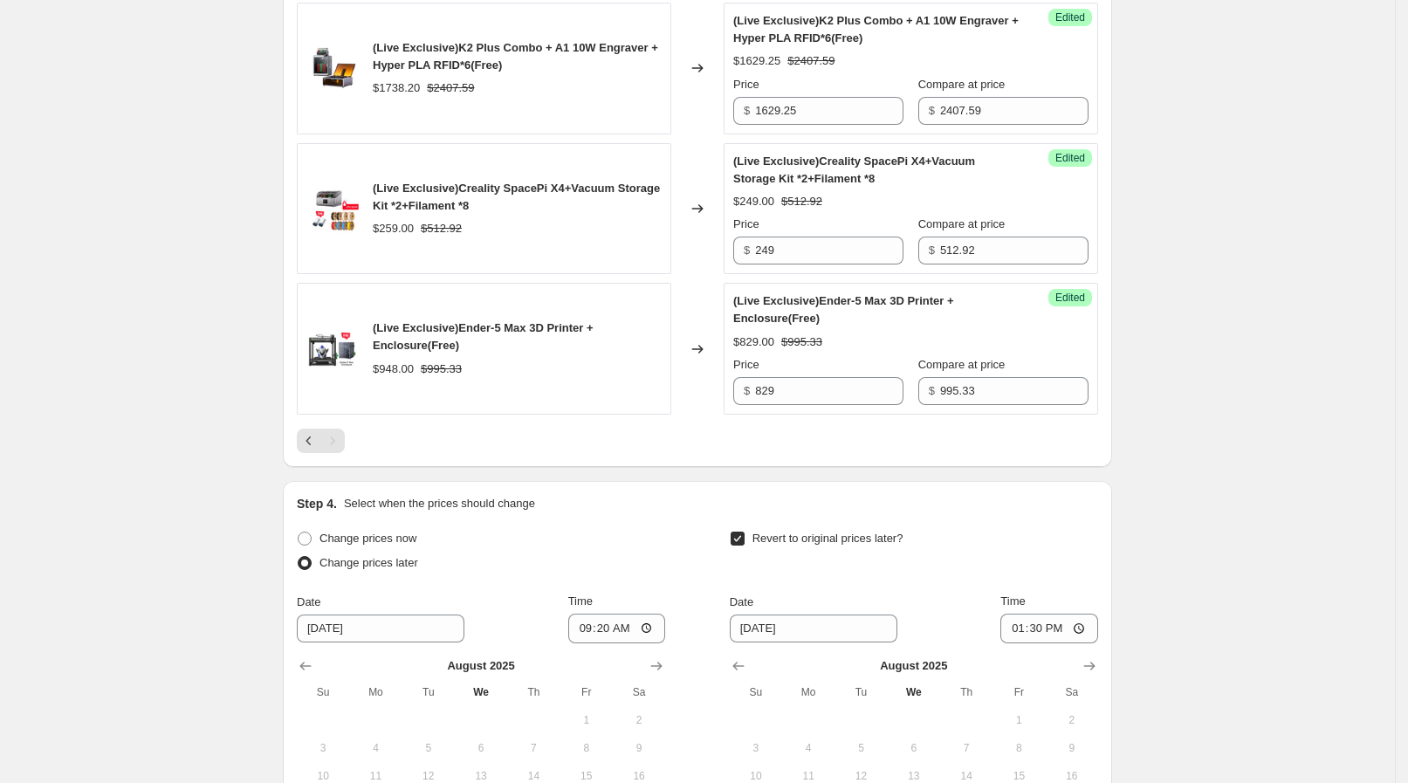
scroll to position [1444, 0]
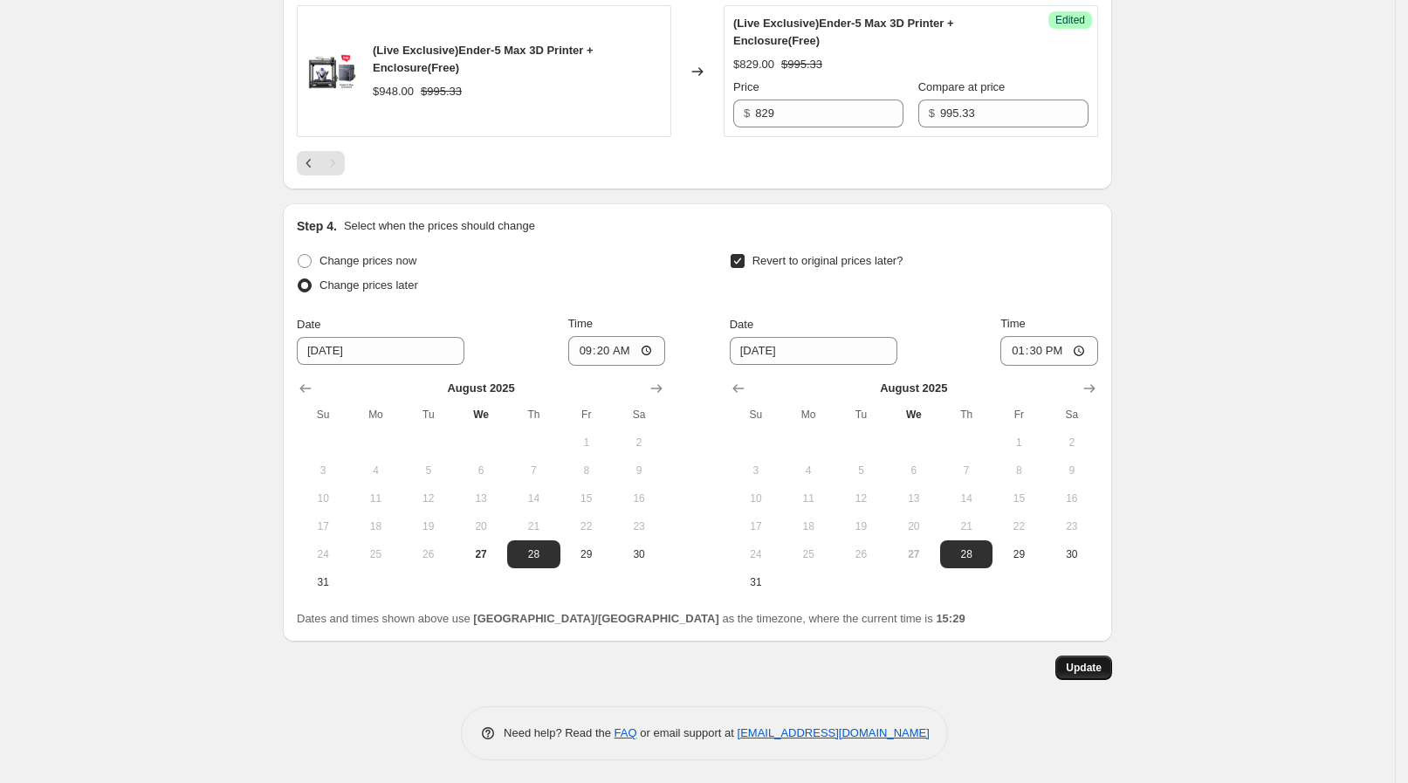
click at [1102, 668] on span "Update" at bounding box center [1084, 668] width 36 height 14
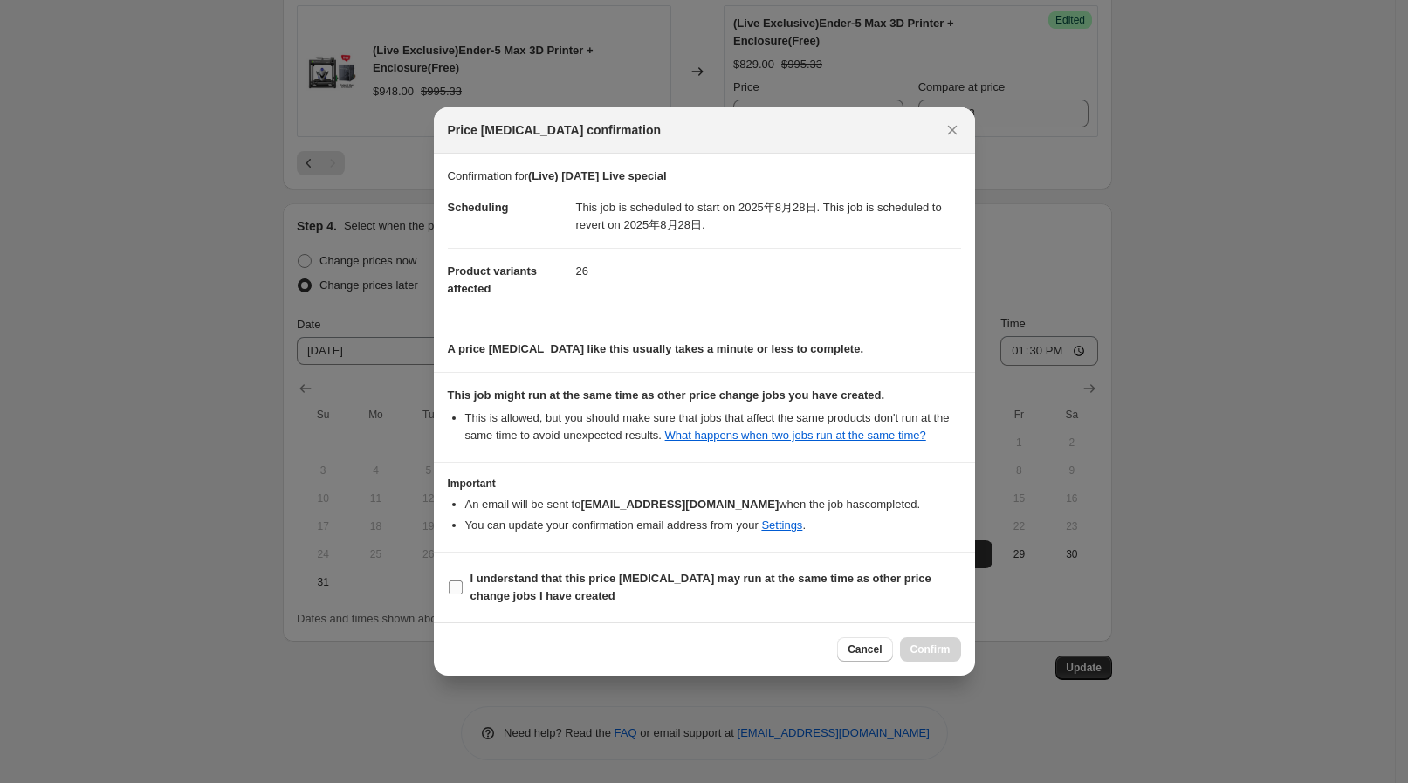
click at [800, 574] on b "I understand that this price change job may run at the same time as other price…" at bounding box center [701, 587] width 461 height 31
click at [463, 581] on input "I understand that this price change job may run at the same time as other price…" at bounding box center [456, 588] width 14 height 14
checkbox input "true"
click at [921, 643] on span "Confirm" at bounding box center [931, 650] width 40 height 14
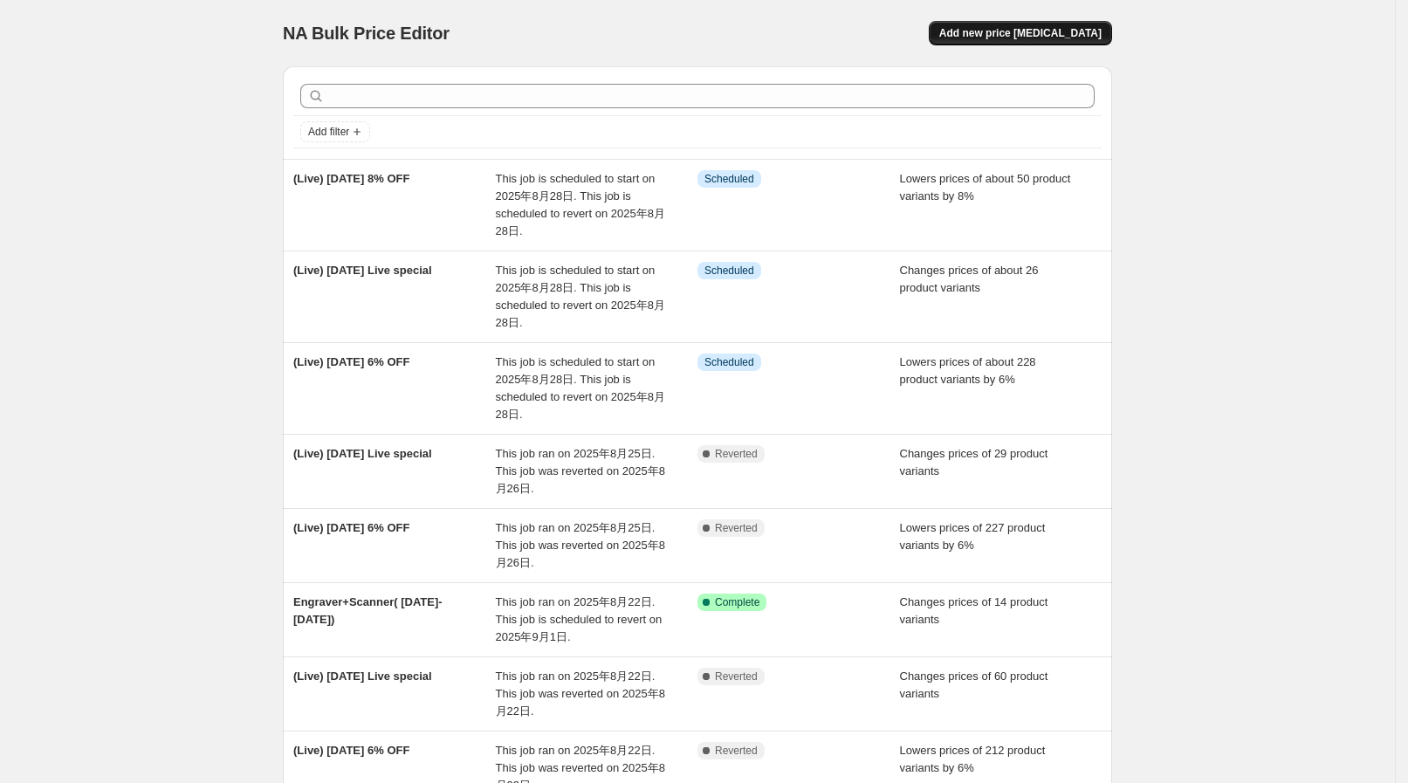
click at [1048, 31] on span "Add new price [MEDICAL_DATA]" at bounding box center [1020, 33] width 162 height 14
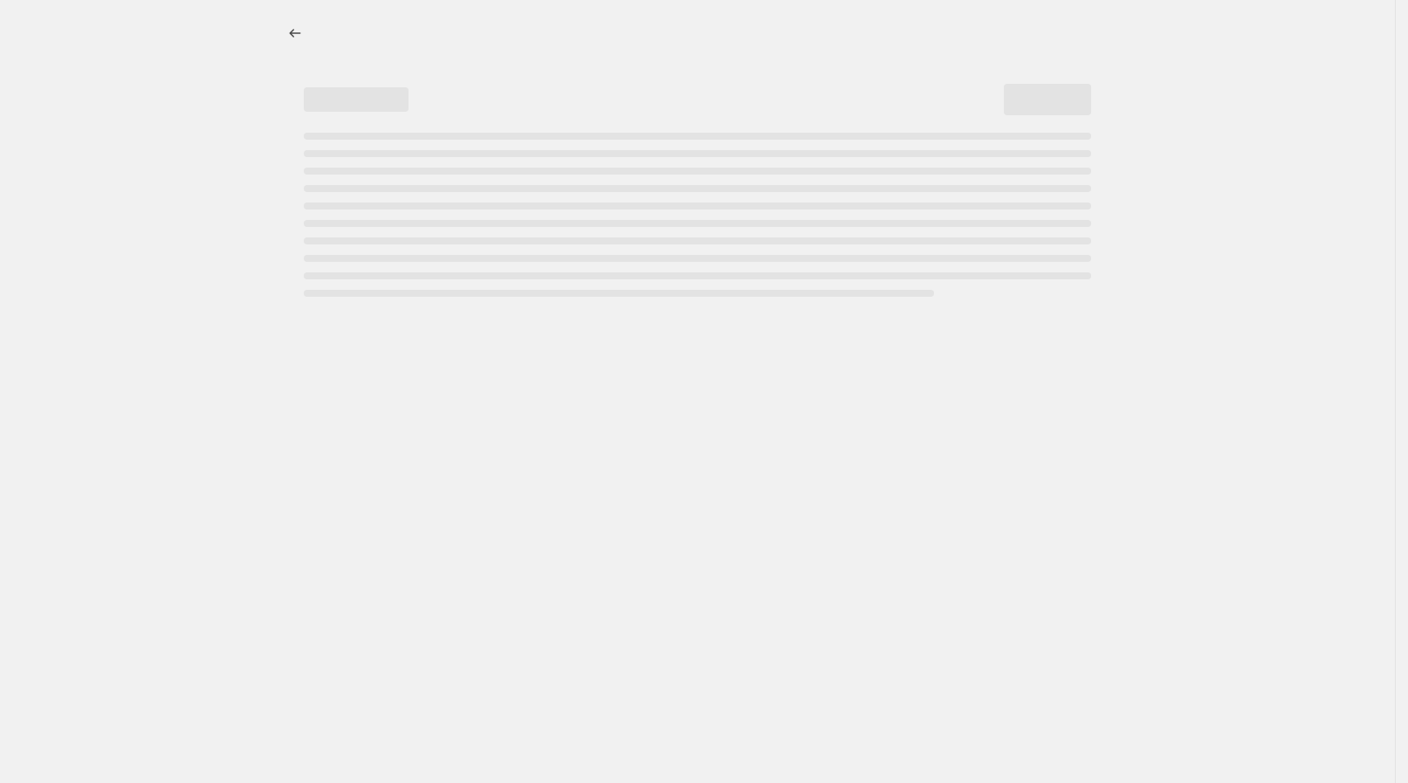
select select "percentage"
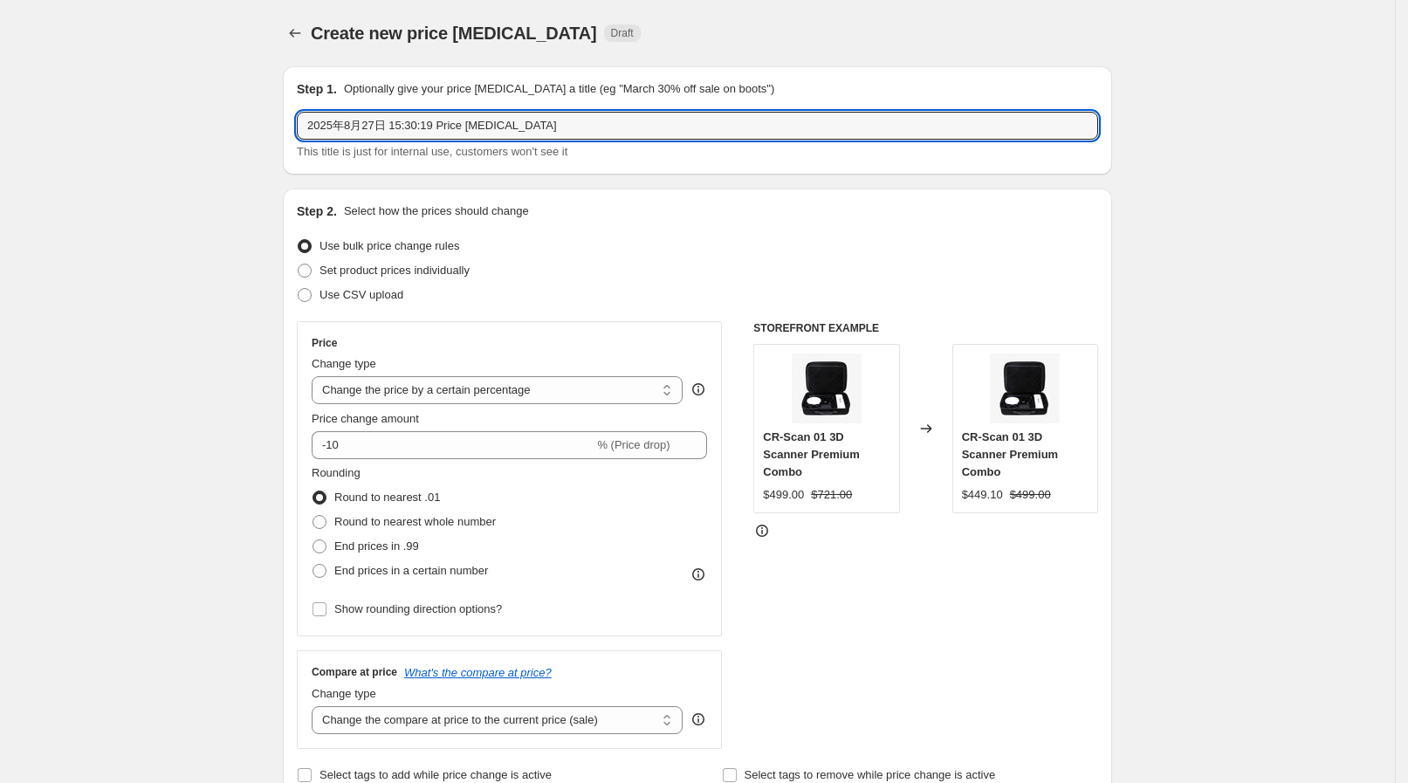
drag, startPoint x: 533, startPoint y: 120, endPoint x: 271, endPoint y: 145, distance: 262.2
type input "K2 K2 PRO组合"
click at [331, 131] on input "K2 K2 PRO组合" at bounding box center [697, 126] width 801 height 28
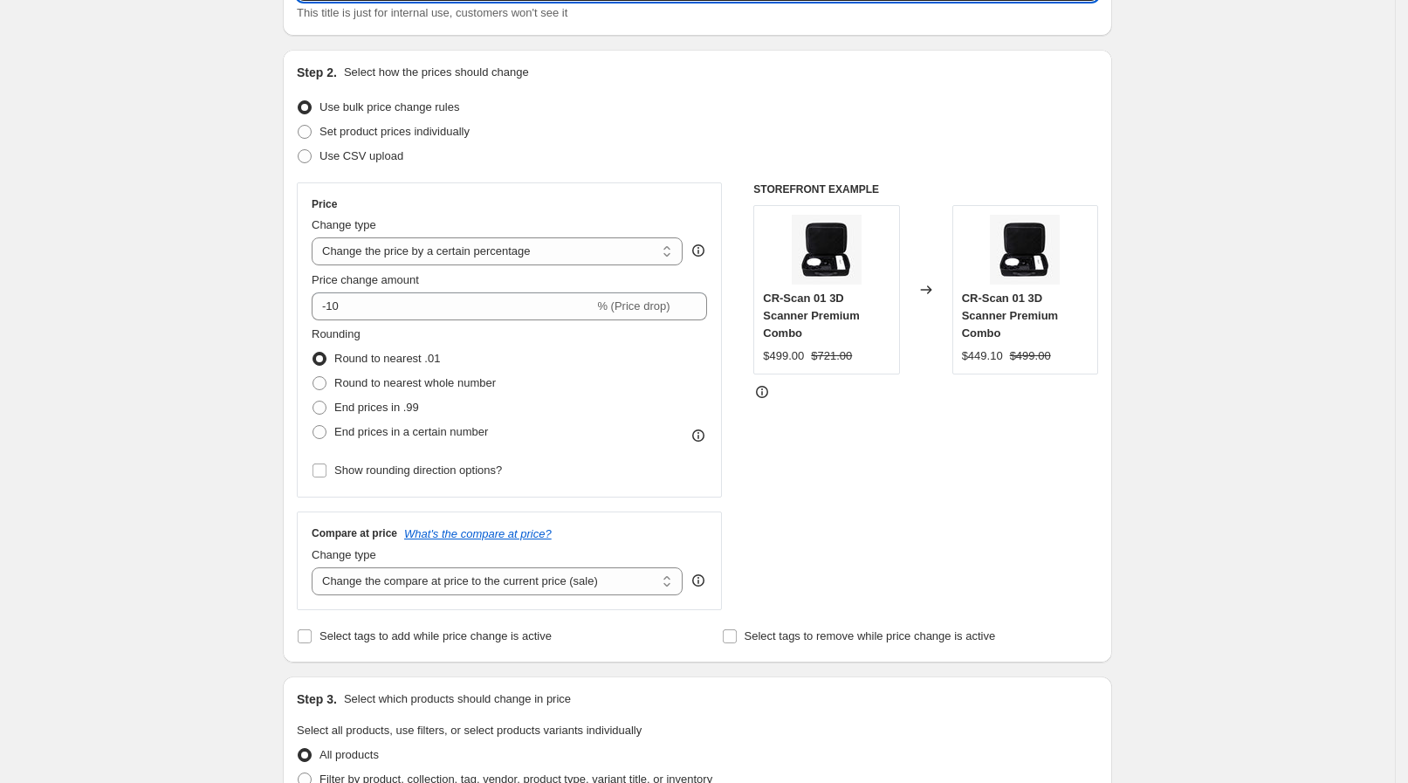
scroll to position [108, 0]
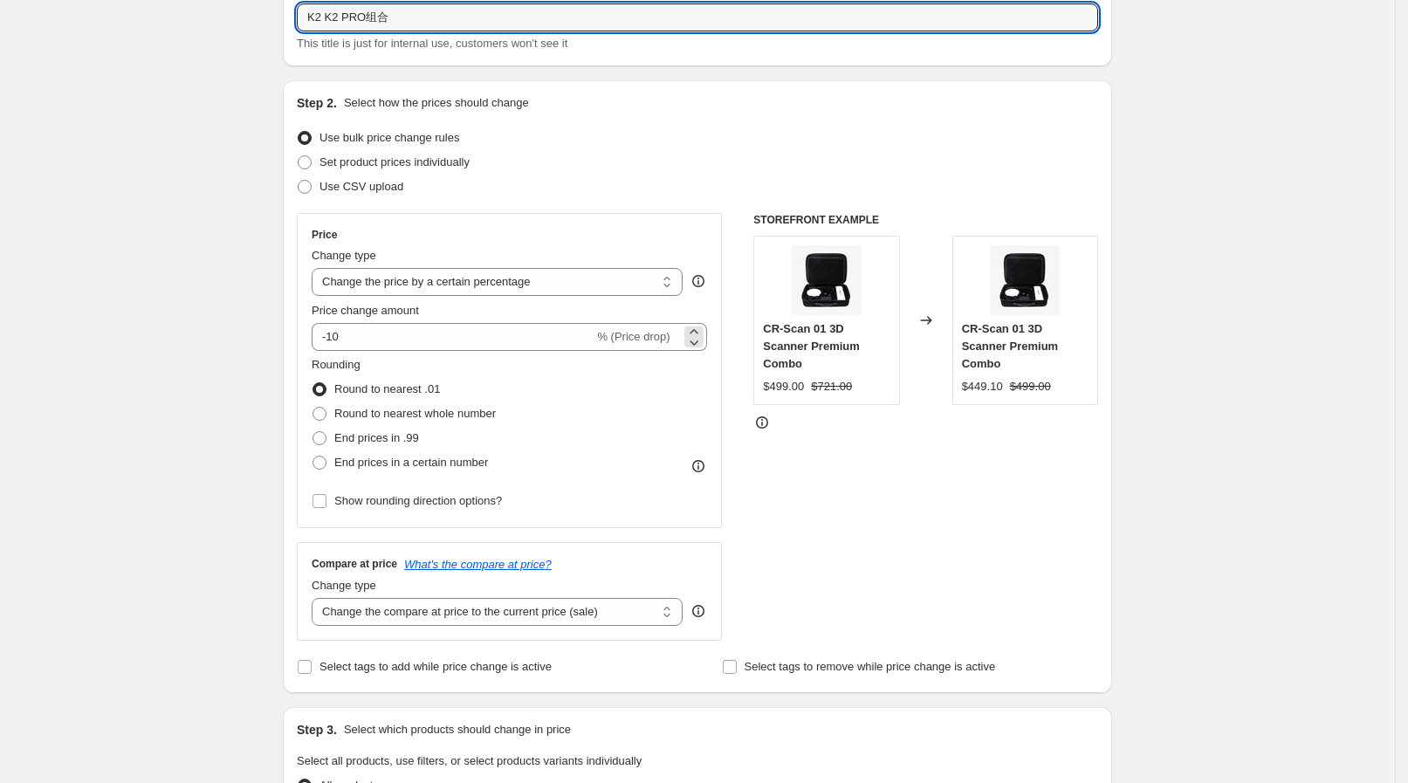
click at [643, 330] on span "% (Price drop)" at bounding box center [633, 336] width 72 height 13
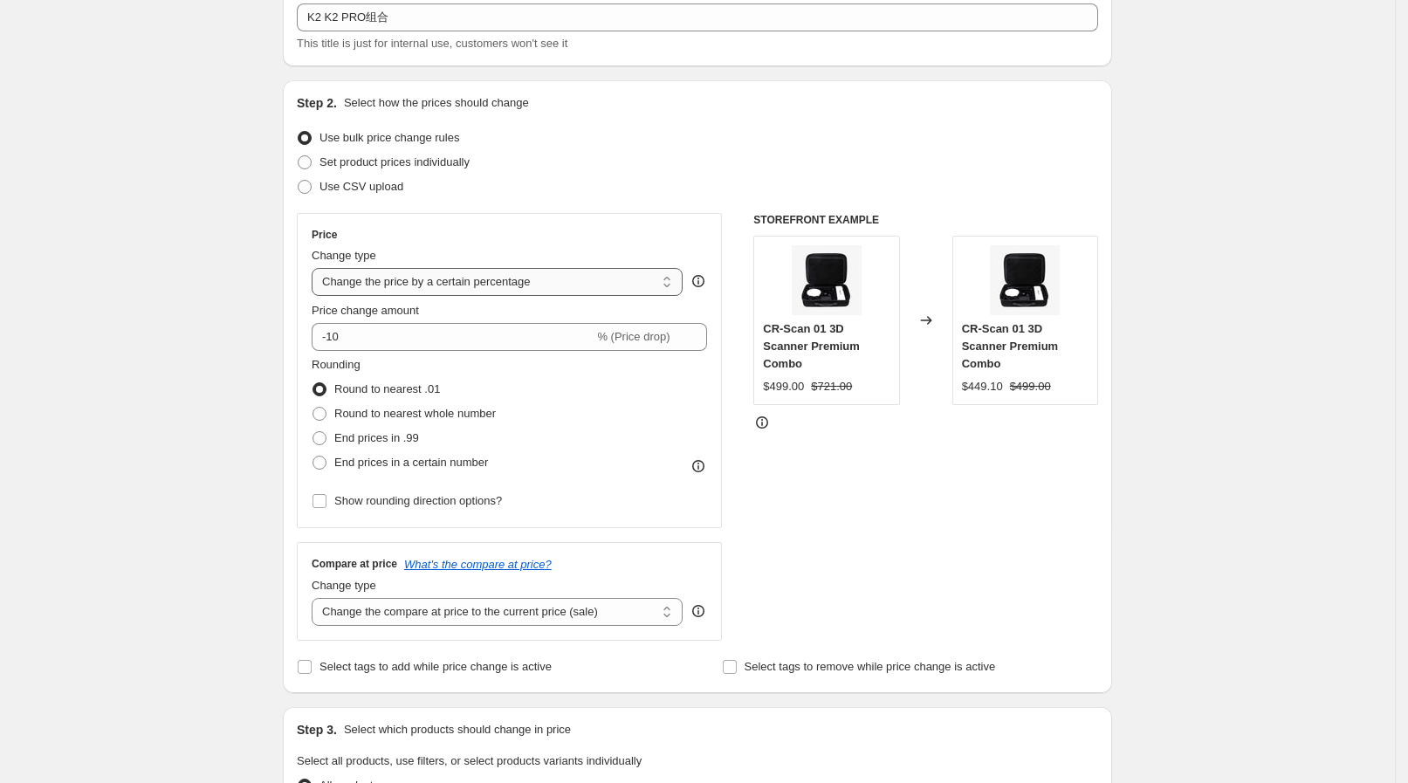
click at [677, 274] on select "Change the price to a certain amount Change the price by a certain amount Chang…" at bounding box center [497, 282] width 371 height 28
select select "to"
click at [318, 268] on select "Change the price to a certain amount Change the price by a certain amount Chang…" at bounding box center [497, 282] width 371 height 28
type input "80.00"
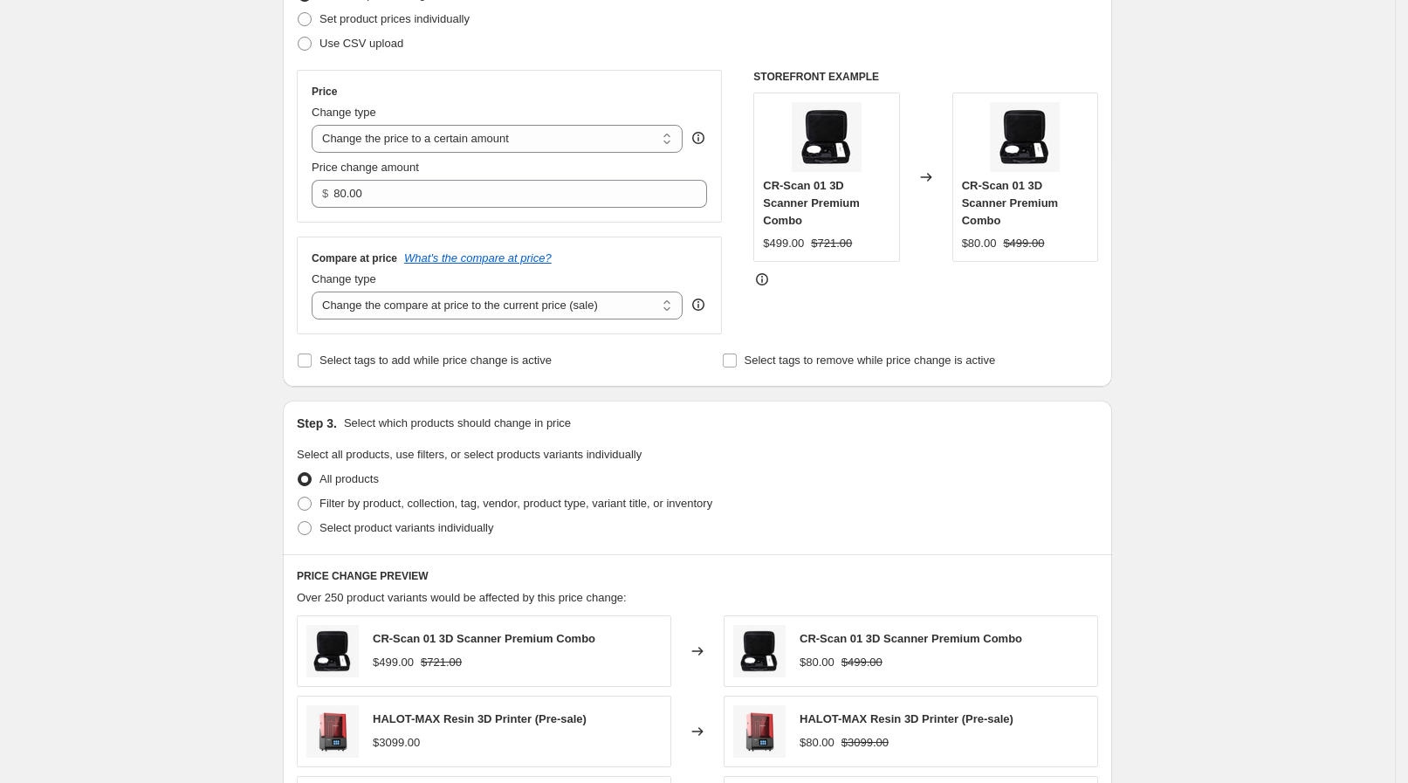
scroll to position [217, 0]
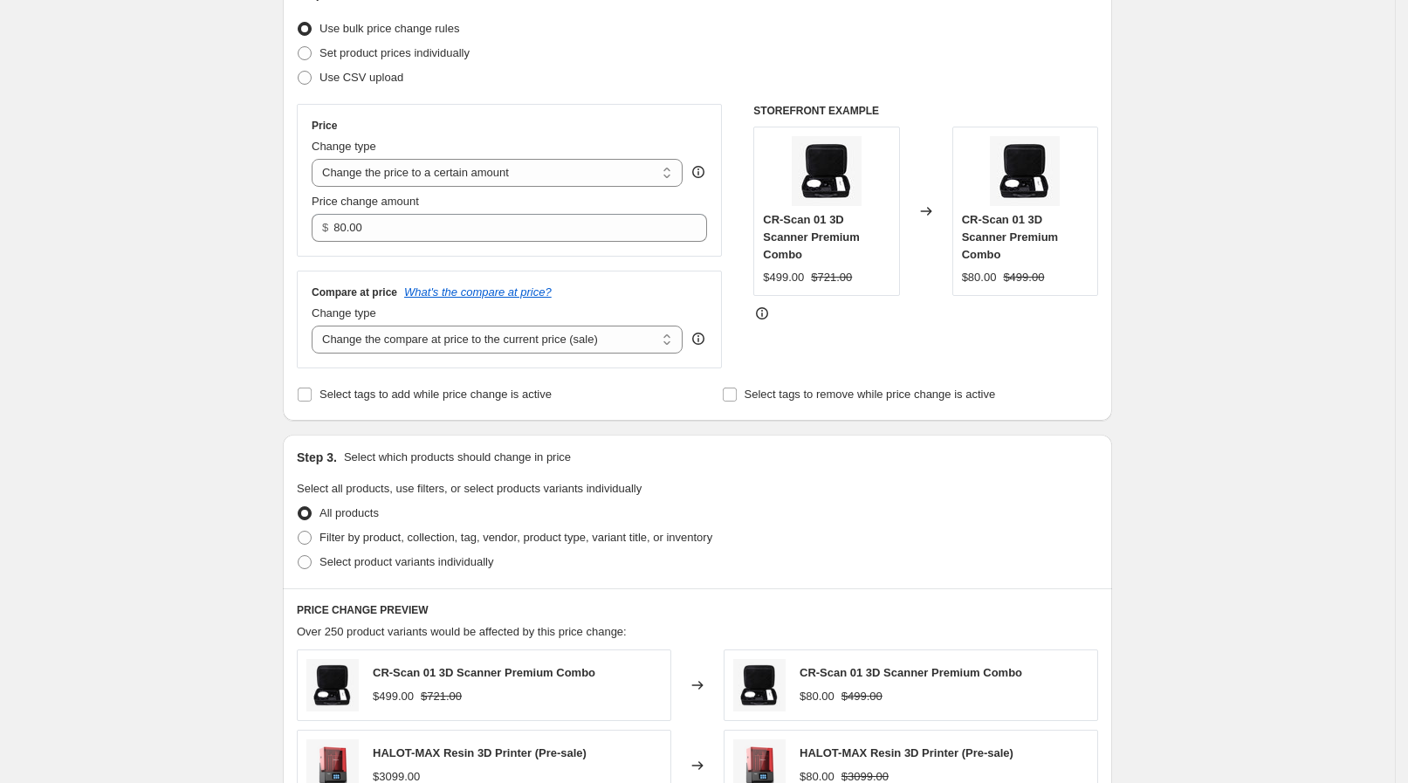
click at [613, 157] on div "Change type Change the price to a certain amount Change the price by a certain …" at bounding box center [497, 162] width 371 height 49
click at [607, 159] on select "Change the price to a certain amount Change the price by a certain amount Chang…" at bounding box center [497, 173] width 371 height 28
select select "by"
click at [318, 159] on select "Change the price to a certain amount Change the price by a certain amount Chang…" at bounding box center [497, 173] width 371 height 28
type input "-10.00"
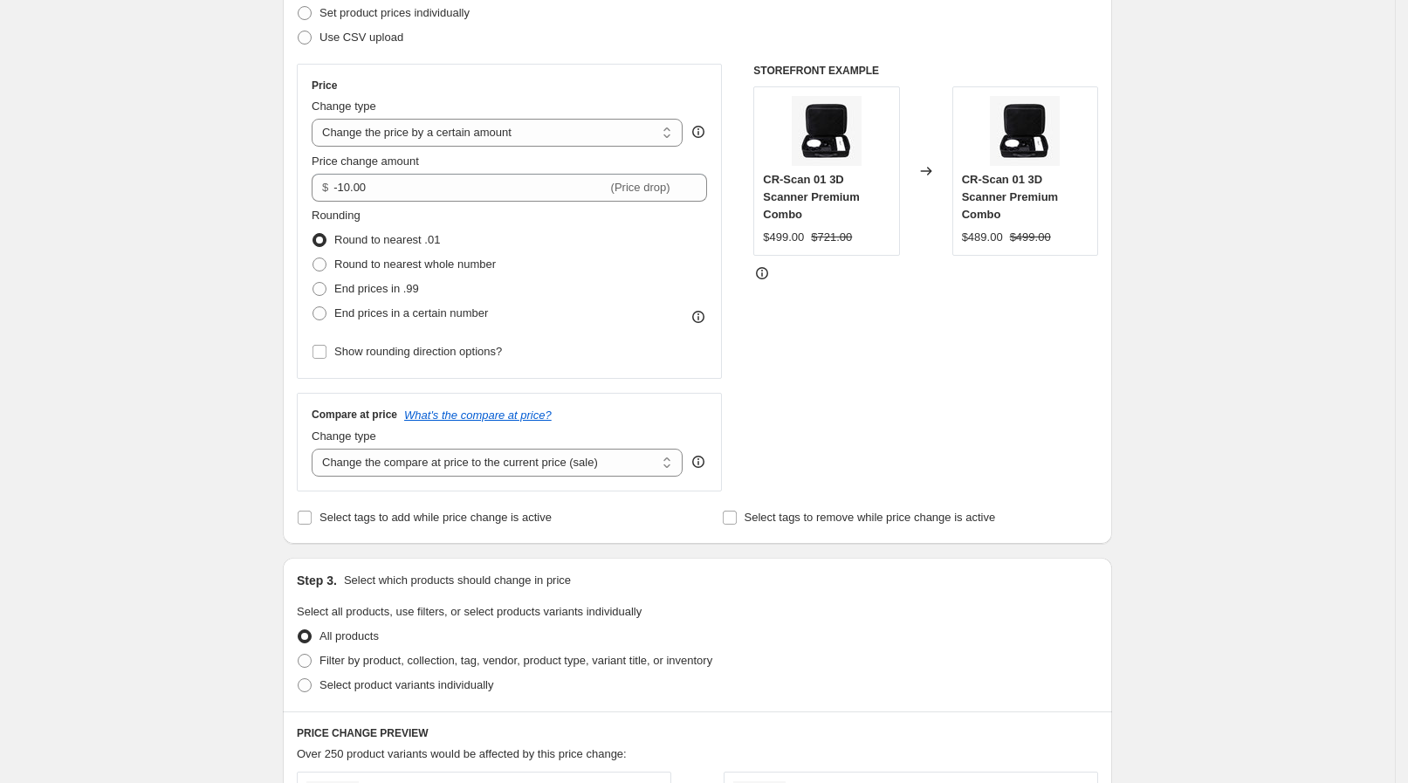
scroll to position [0, 0]
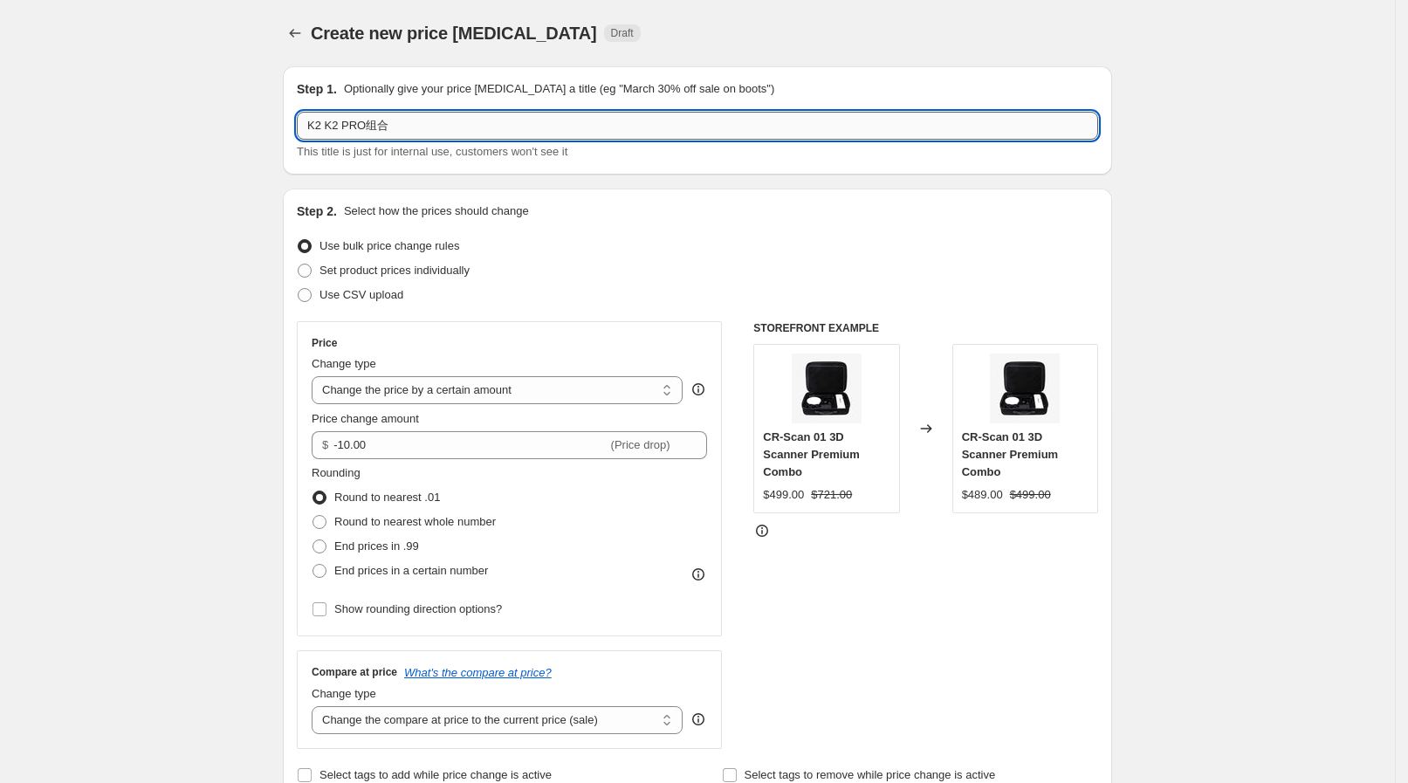
drag, startPoint x: 324, startPoint y: 126, endPoint x: 314, endPoint y: 126, distance: 9.6
click at [314, 126] on input "K2 K2 PRO组合" at bounding box center [697, 126] width 801 height 28
click at [333, 124] on input "K2 K2 PRO组合" at bounding box center [697, 126] width 801 height 28
drag, startPoint x: 330, startPoint y: 124, endPoint x: 292, endPoint y: 118, distance: 38.0
click at [292, 118] on div "Step 1. Optionally give your price change job a title (eg "March 30% off sale o…" at bounding box center [697, 120] width 829 height 108
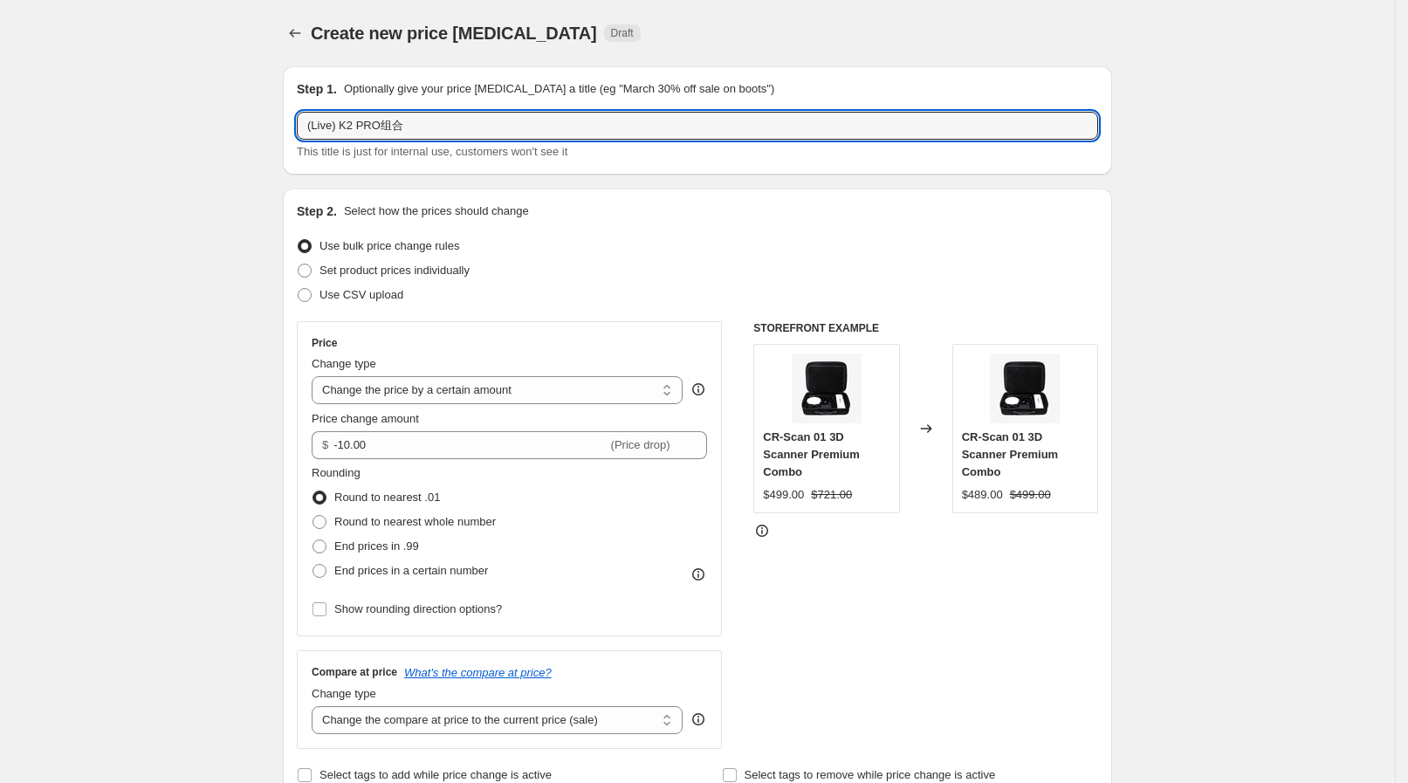
type input "(Live) K2 PRO组合"
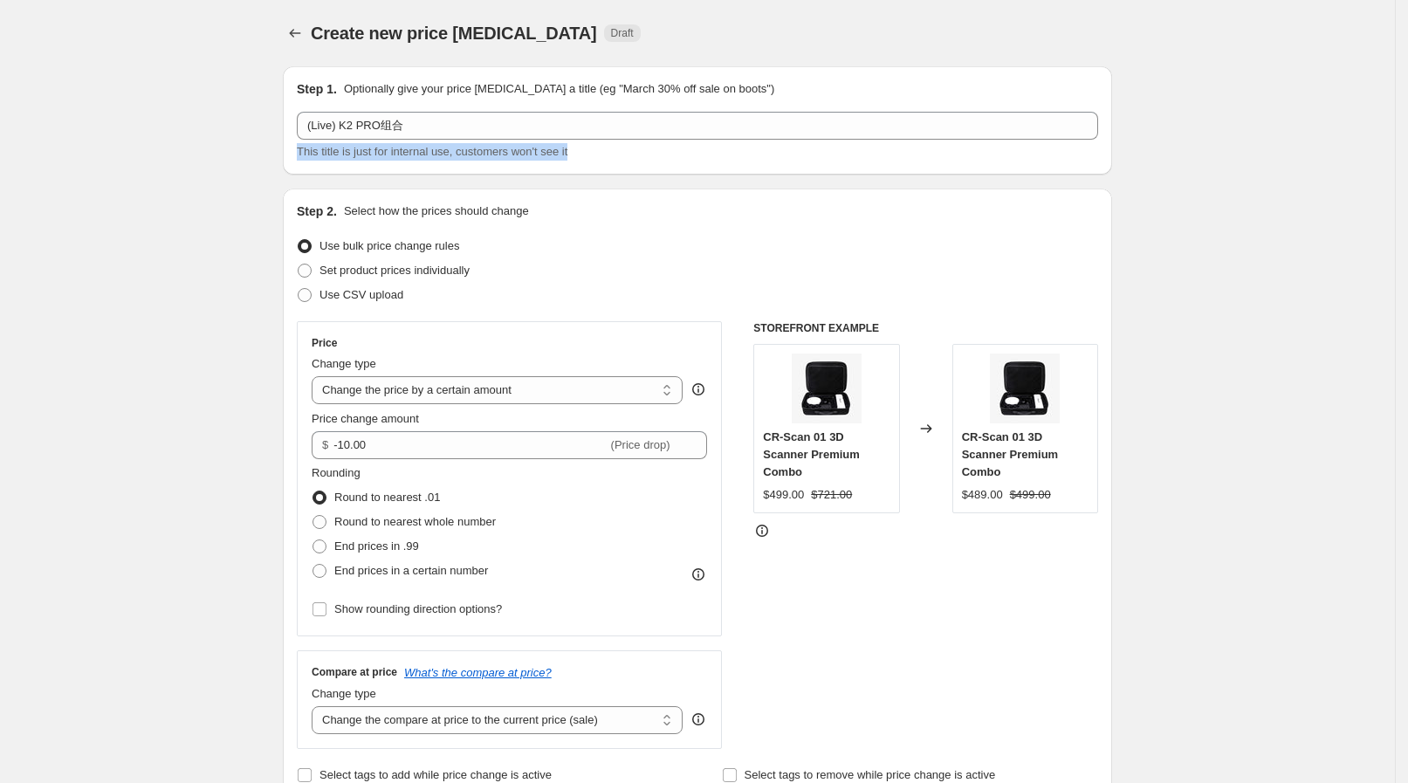
drag, startPoint x: 300, startPoint y: 145, endPoint x: 584, endPoint y: 148, distance: 283.7
click at [584, 148] on div "Step 1. Optionally give your price change job a title (eg "March 30% off sale o…" at bounding box center [697, 120] width 829 height 108
click at [584, 148] on div "This title is just for internal use, customers won't see it" at bounding box center [697, 151] width 801 height 17
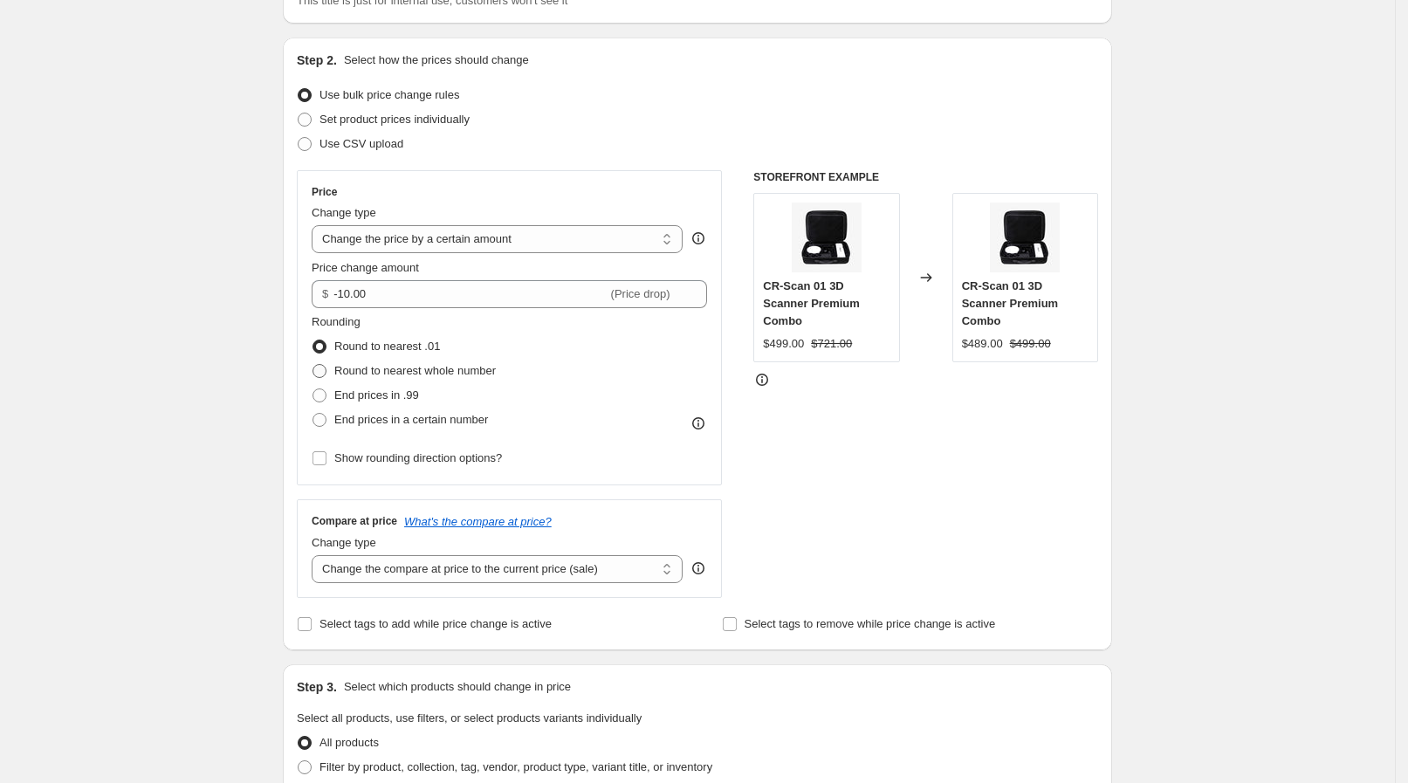
scroll to position [217, 0]
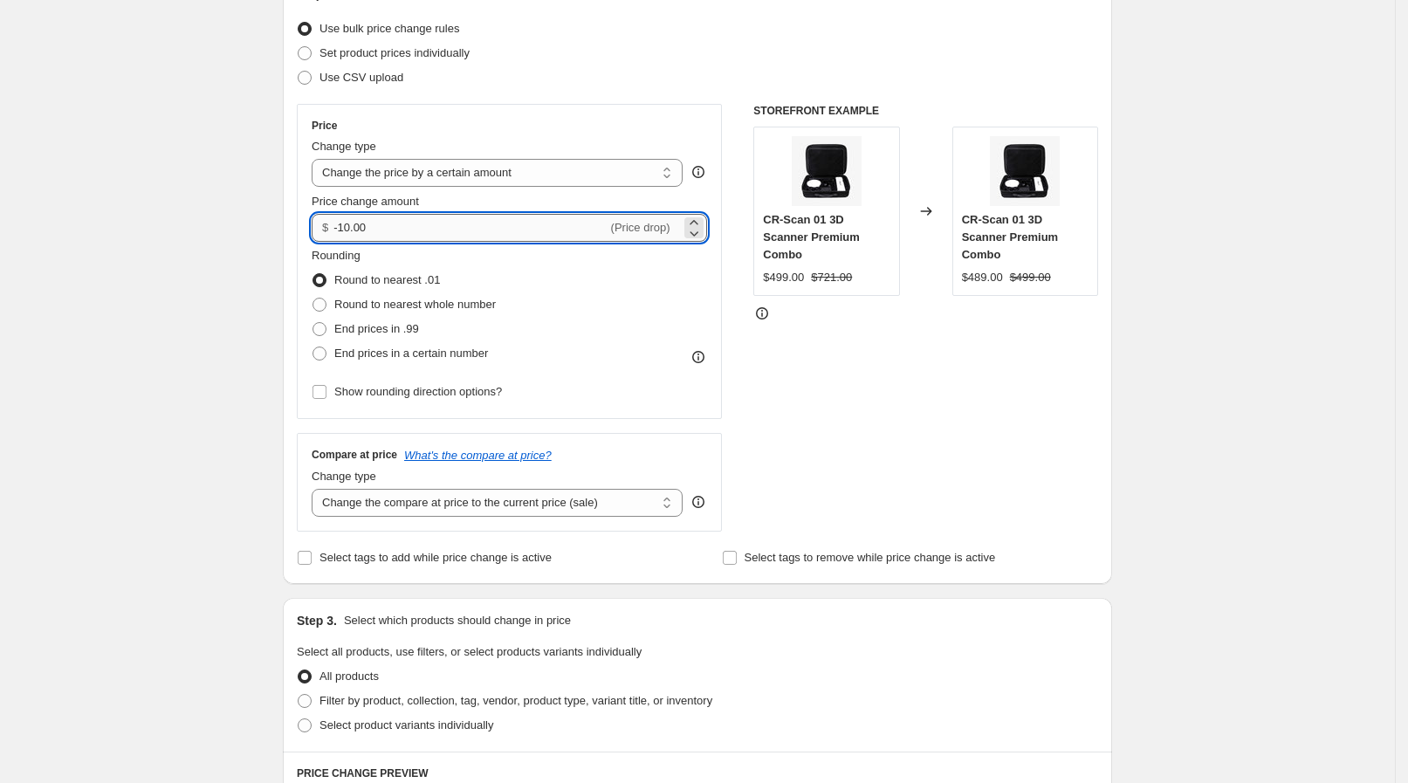
click at [378, 225] on input "-10.00" at bounding box center [469, 228] width 273 height 28
drag, startPoint x: 380, startPoint y: 225, endPoint x: 319, endPoint y: 222, distance: 61.2
click at [319, 222] on div "$ -10.00 (Price drop)" at bounding box center [509, 228] width 395 height 28
paste input "132.92"
type input "132.92"
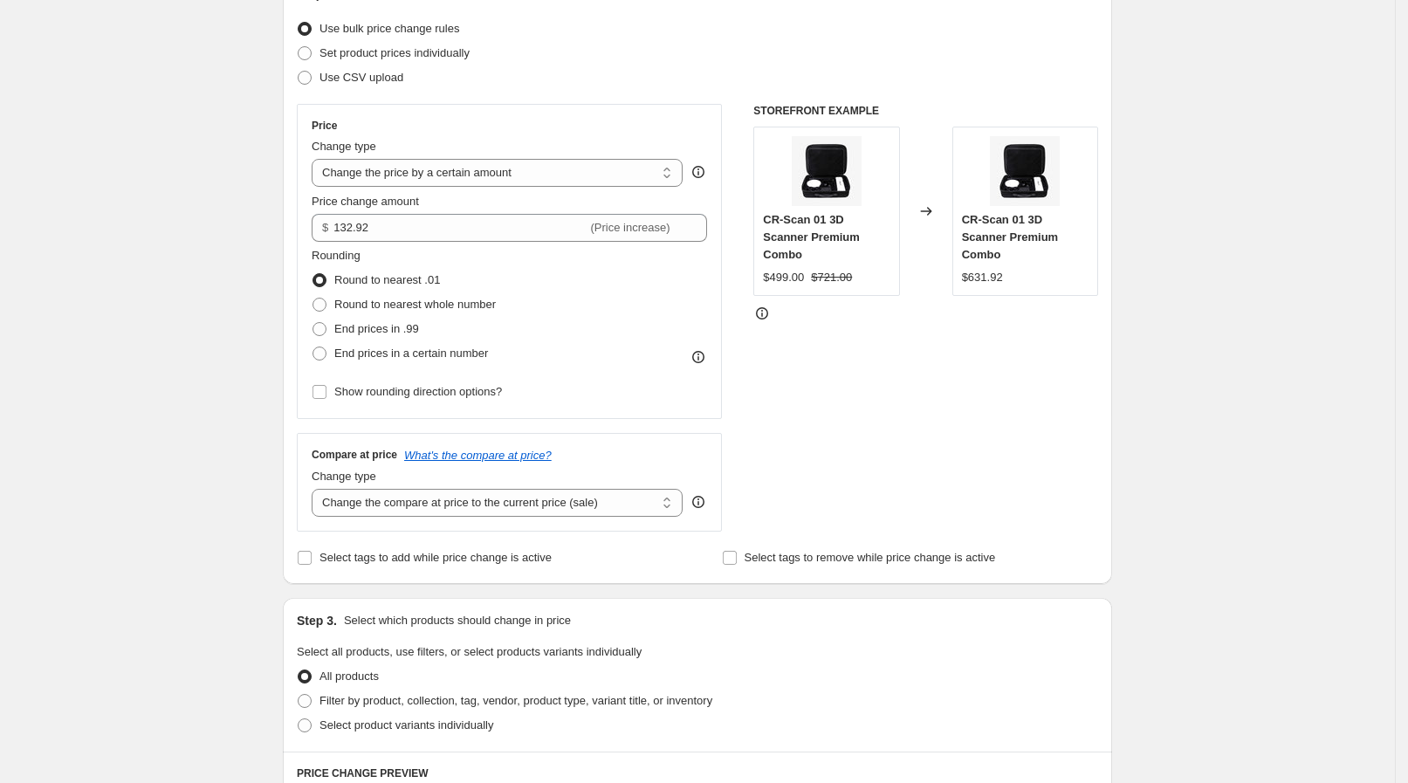
click at [155, 329] on div "Create new price change job. This page is ready Create new price change job Dra…" at bounding box center [697, 655] width 1395 height 1745
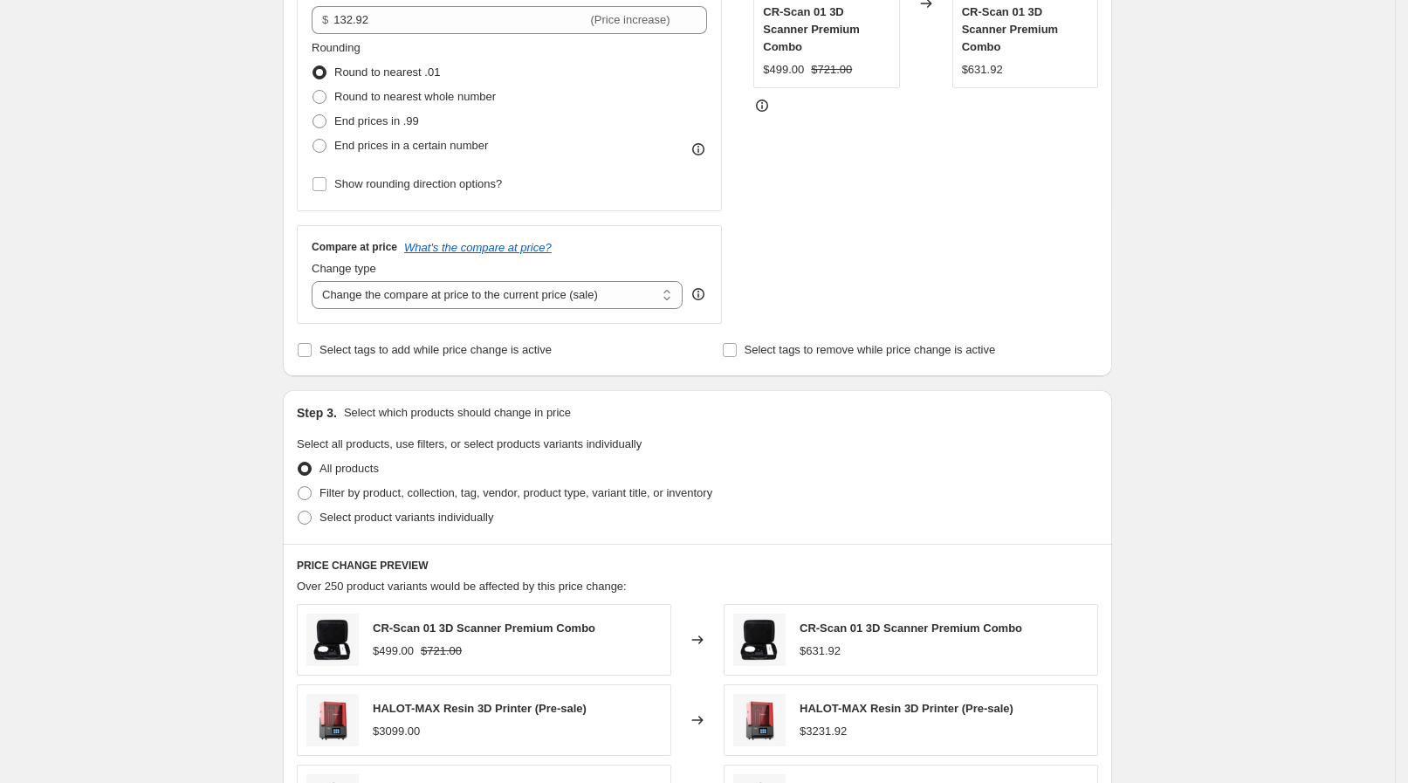
scroll to position [546, 0]
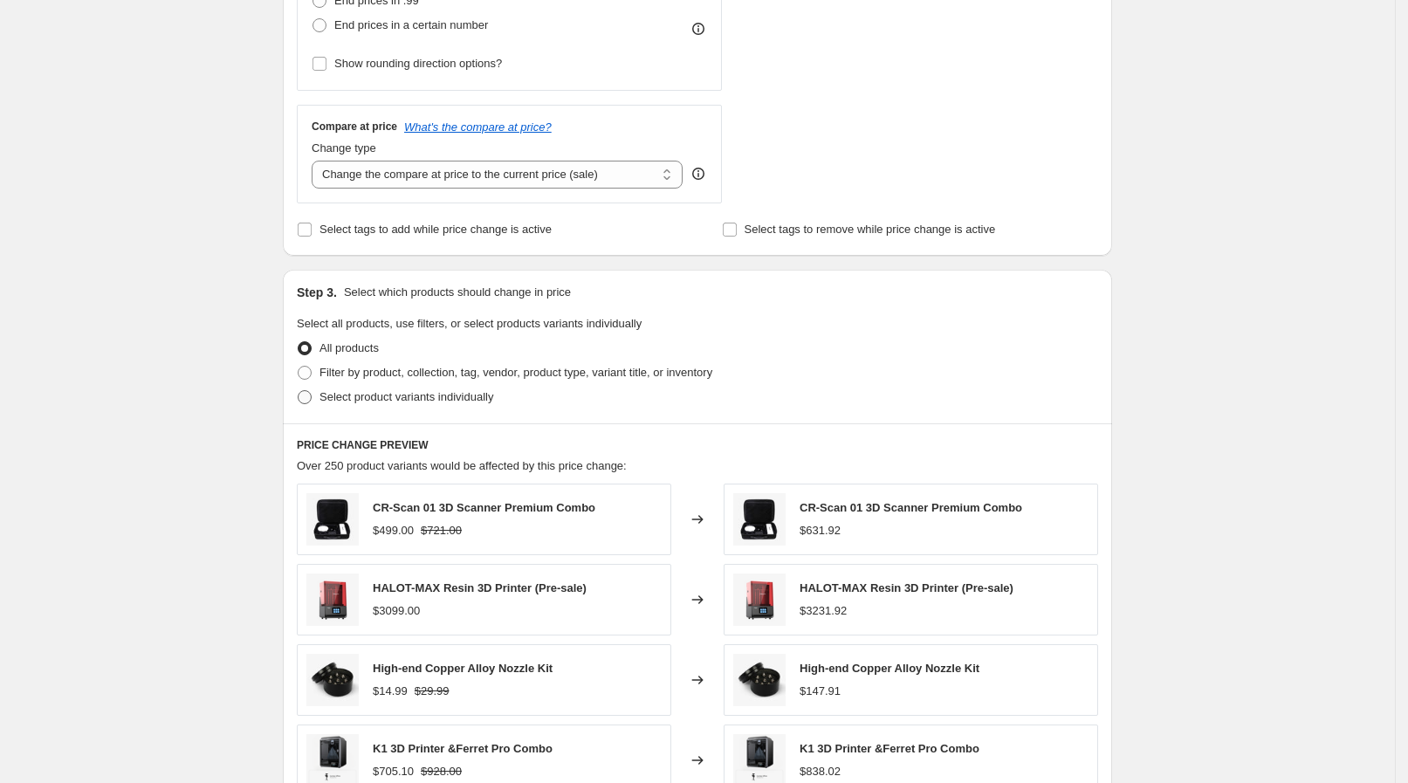
click at [375, 401] on span "Select product variants individually" at bounding box center [407, 396] width 174 height 13
click at [299, 391] on input "Select product variants individually" at bounding box center [298, 390] width 1 height 1
radio input "true"
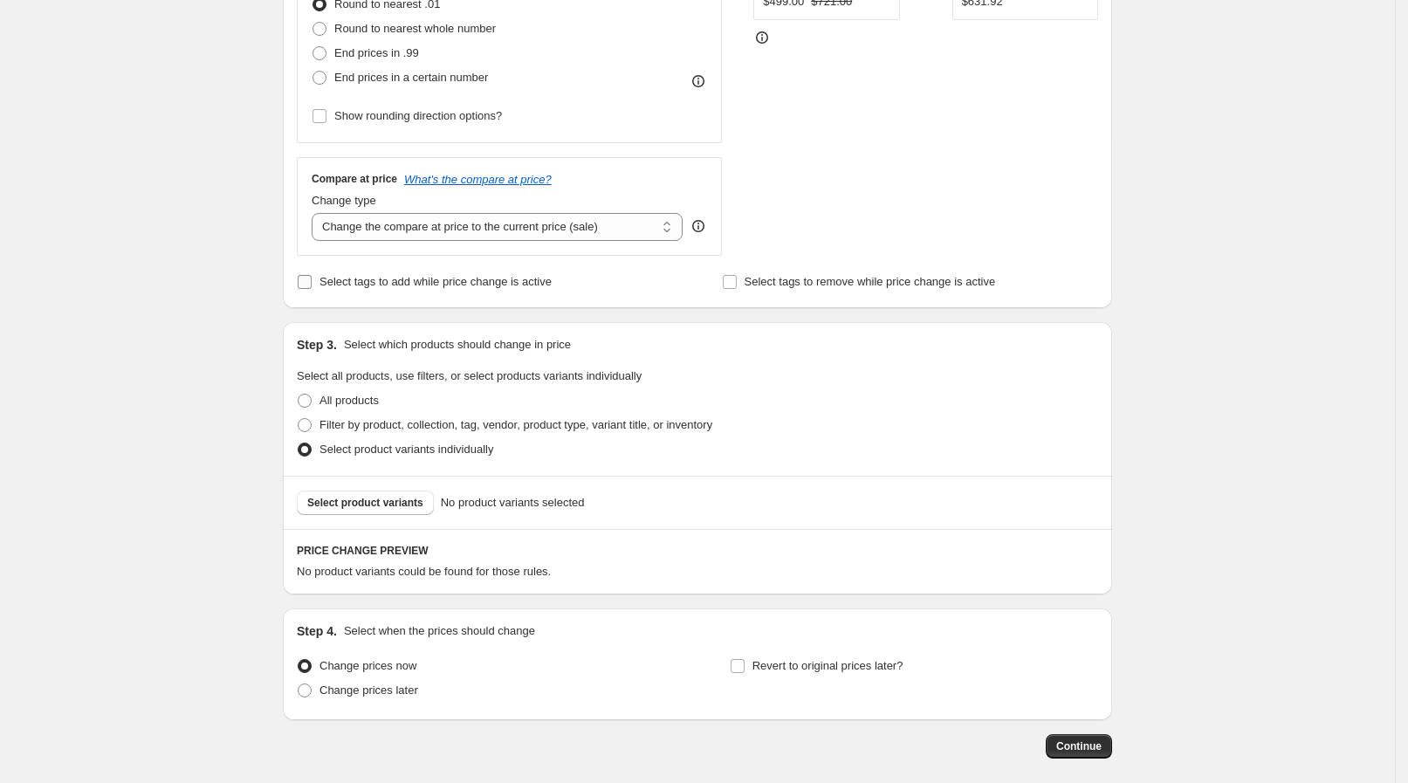
scroll to position [466, 0]
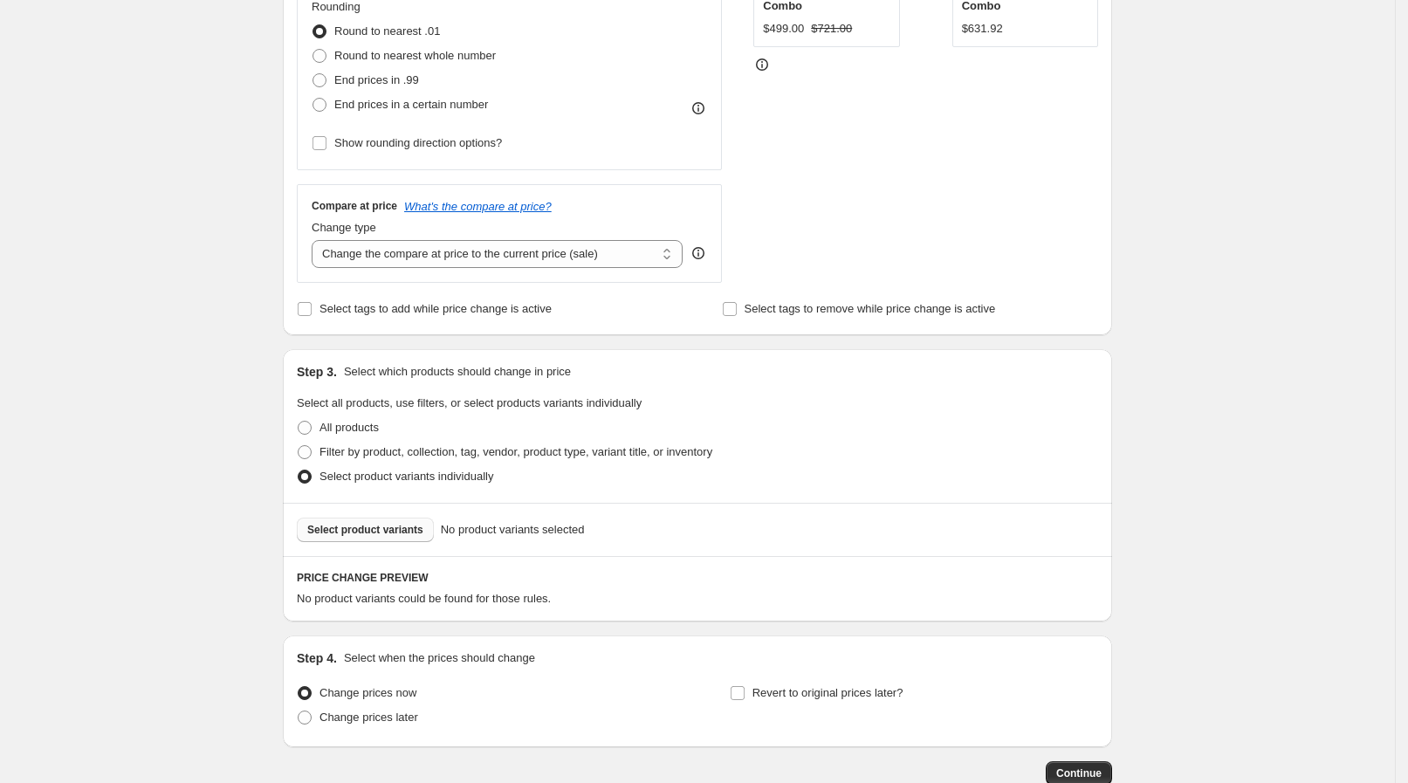
click at [353, 518] on button "Select product variants" at bounding box center [365, 530] width 137 height 24
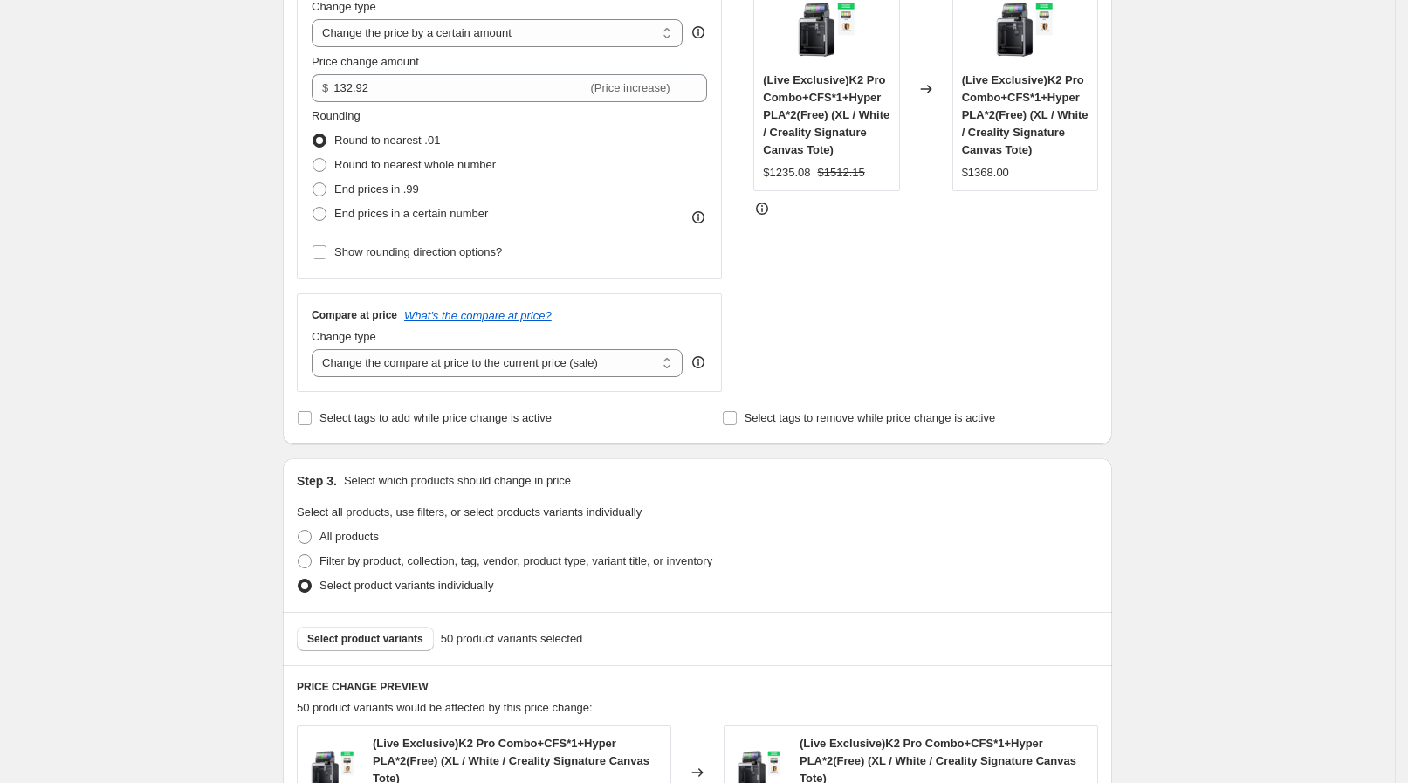
scroll to position [248, 0]
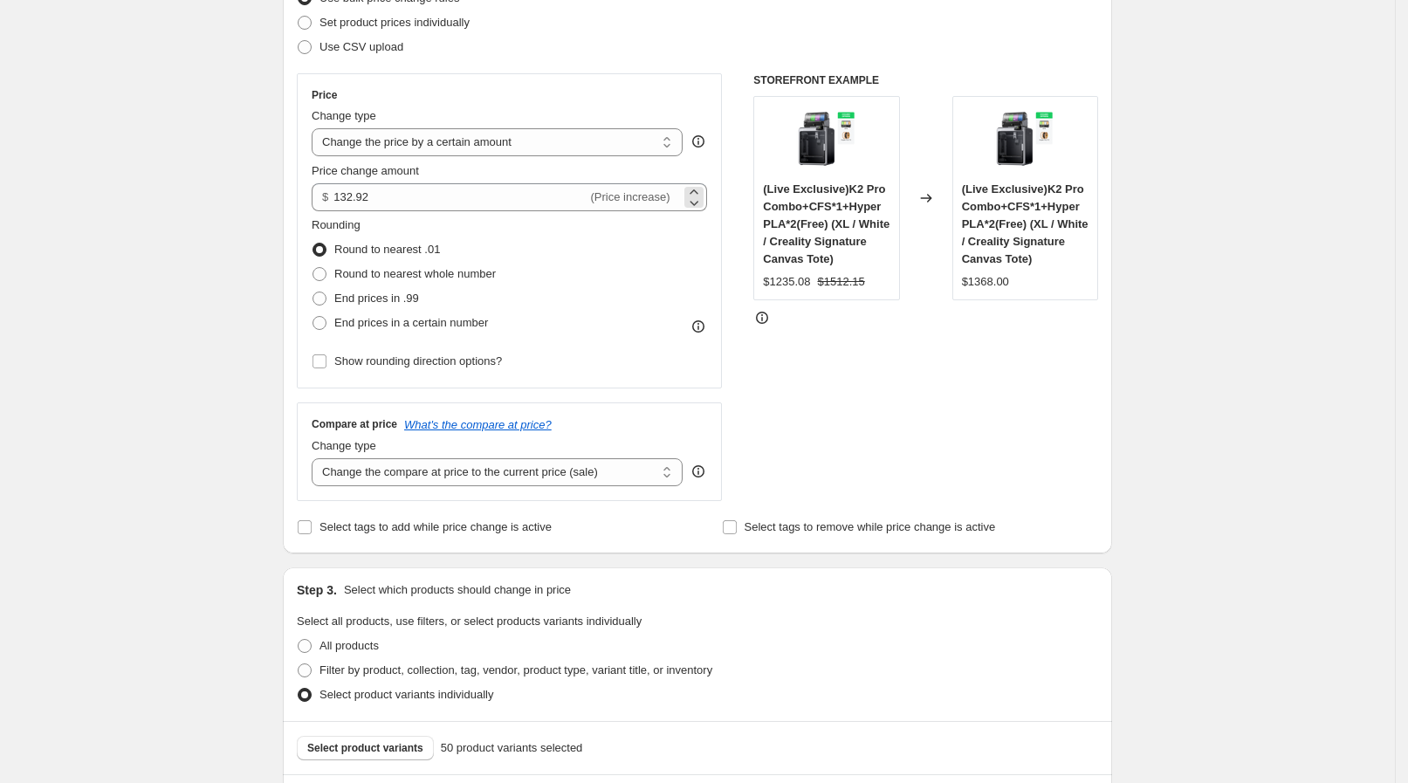
click at [337, 199] on div "$ 132.92 (Price increase)" at bounding box center [509, 197] width 395 height 28
click at [341, 198] on input "132.92" at bounding box center [459, 197] width 253 height 28
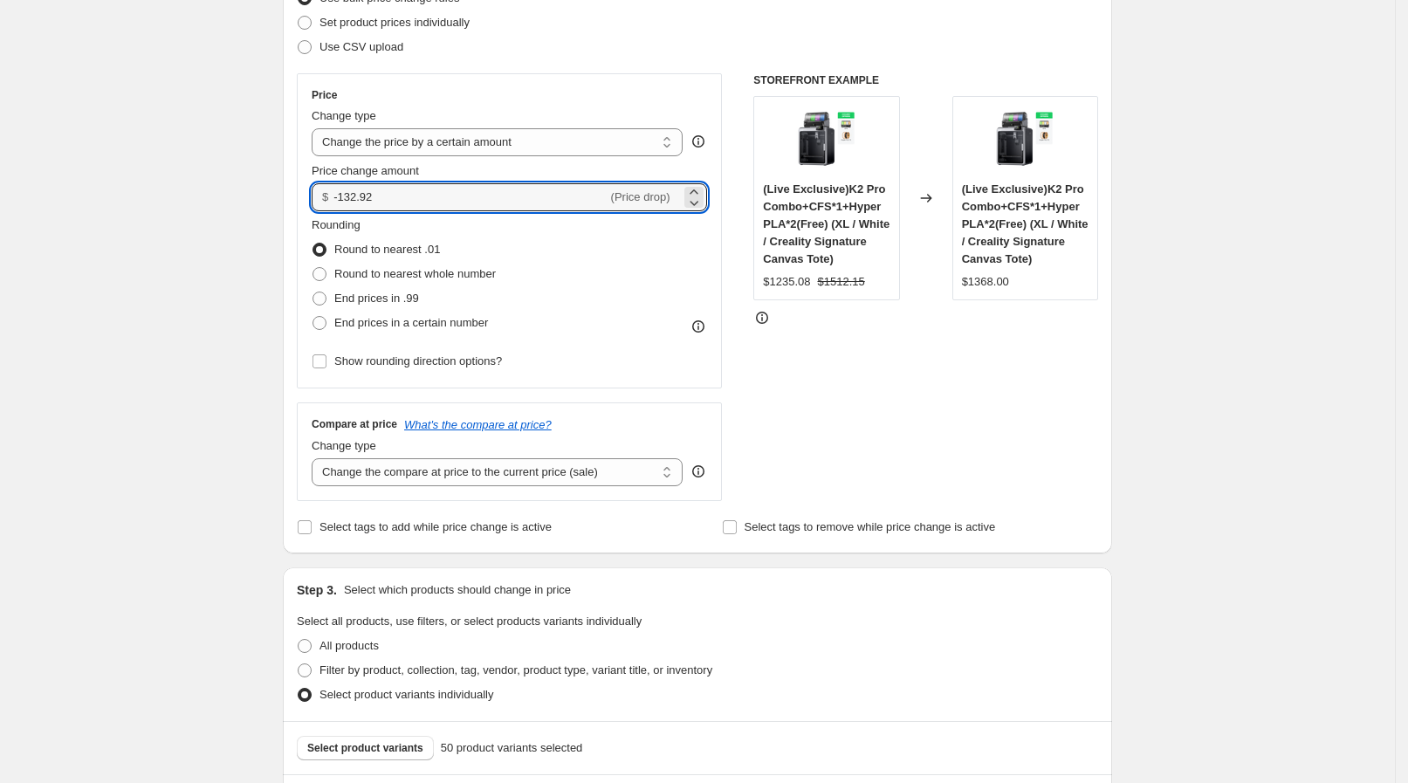
type input "-132.92"
click at [181, 125] on div "Create new price change job. This page is ready Create new price change job Dra…" at bounding box center [697, 709] width 1395 height 1914
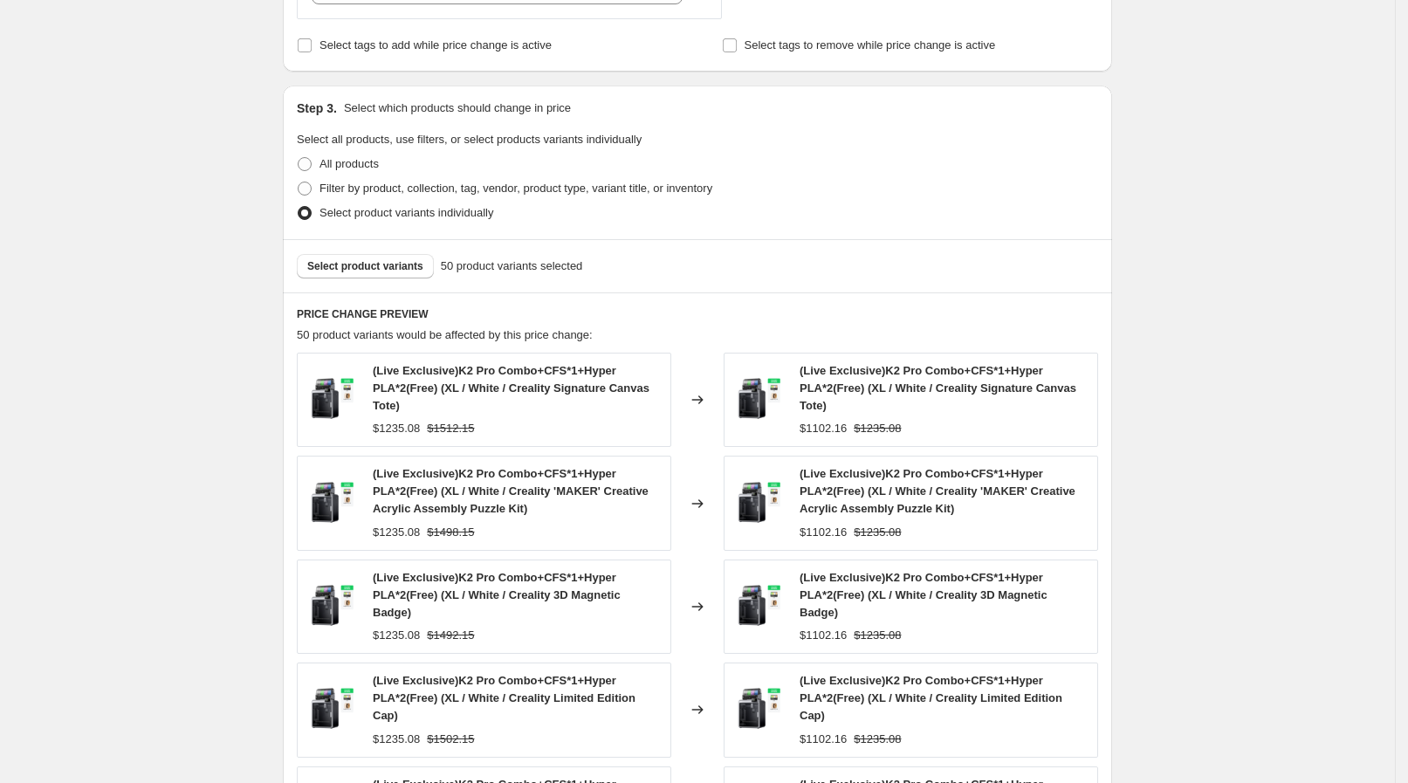
scroll to position [763, 0]
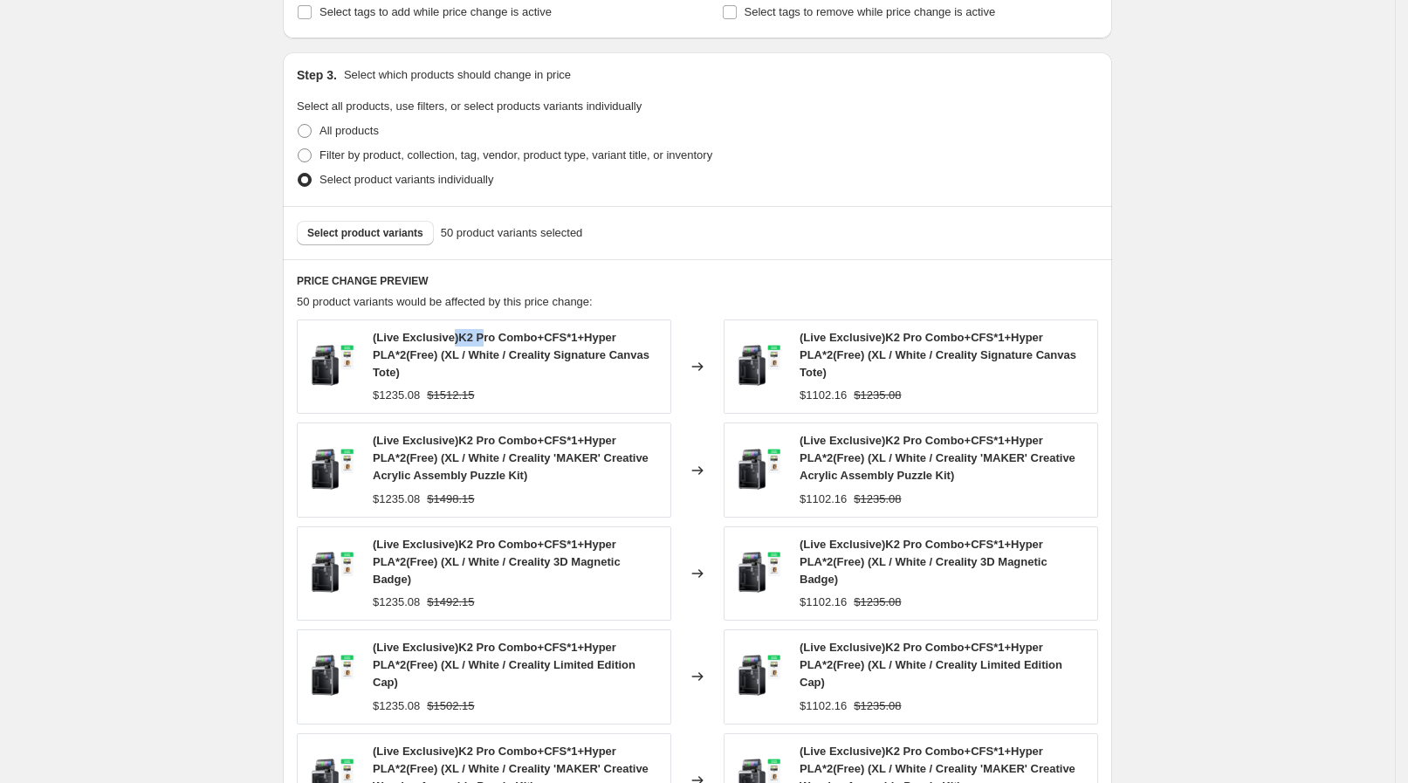
drag, startPoint x: 452, startPoint y: 329, endPoint x: 484, endPoint y: 330, distance: 31.4
click at [484, 331] on span "(Live Exclusive)K2 Pro Combo+CFS*1+Hyper PLA*2(Free) (XL / White / Creality Sig…" at bounding box center [511, 355] width 277 height 48
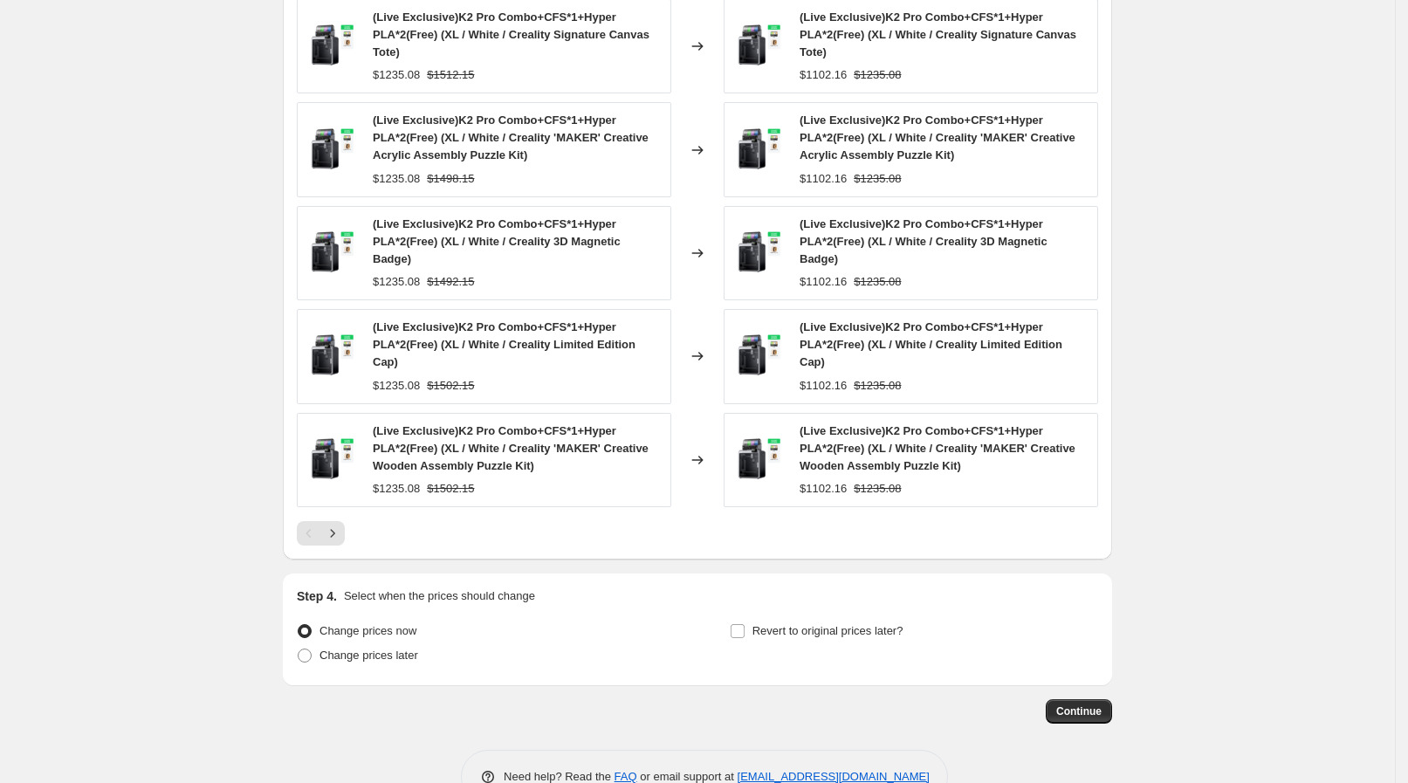
scroll to position [1129, 0]
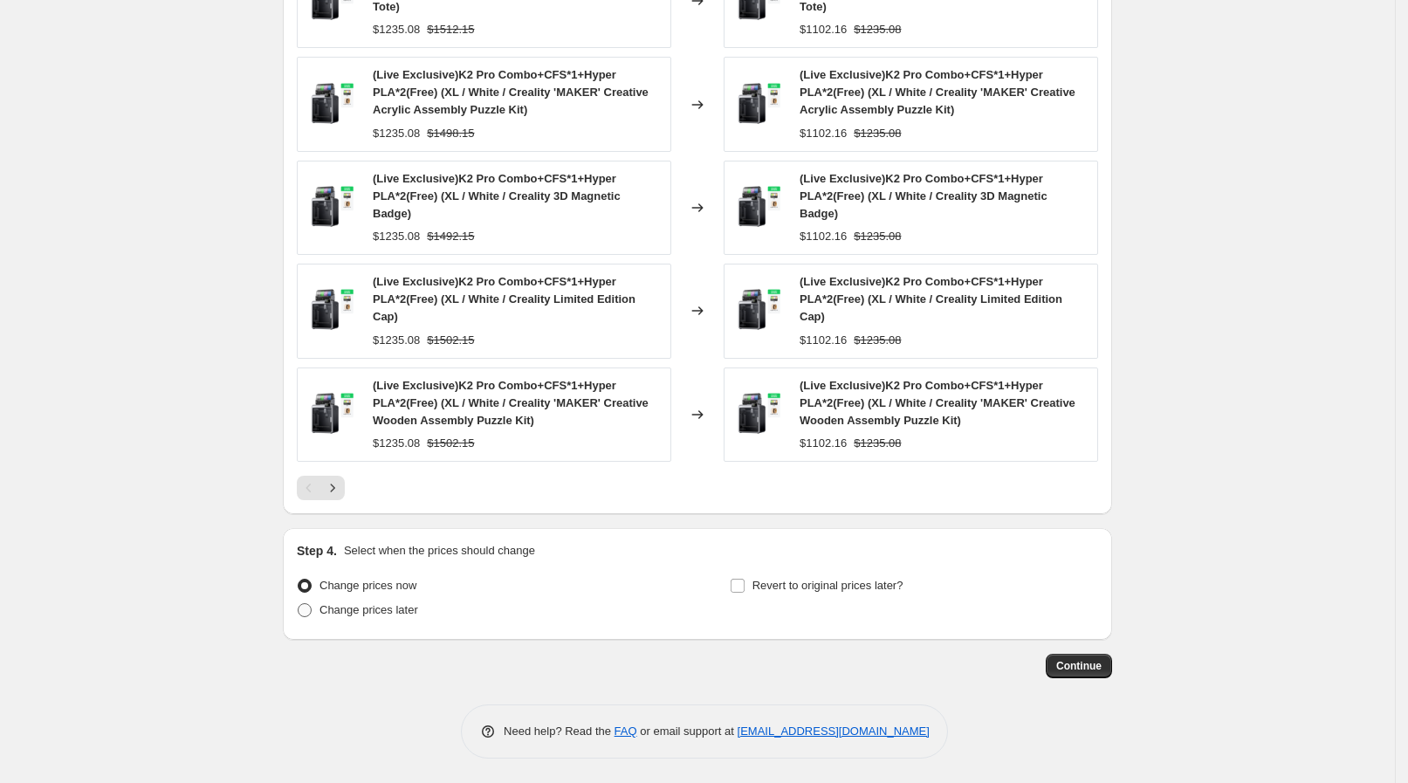
click at [397, 610] on span "Change prices later" at bounding box center [369, 609] width 99 height 13
click at [299, 604] on input "Change prices later" at bounding box center [298, 603] width 1 height 1
radio input "true"
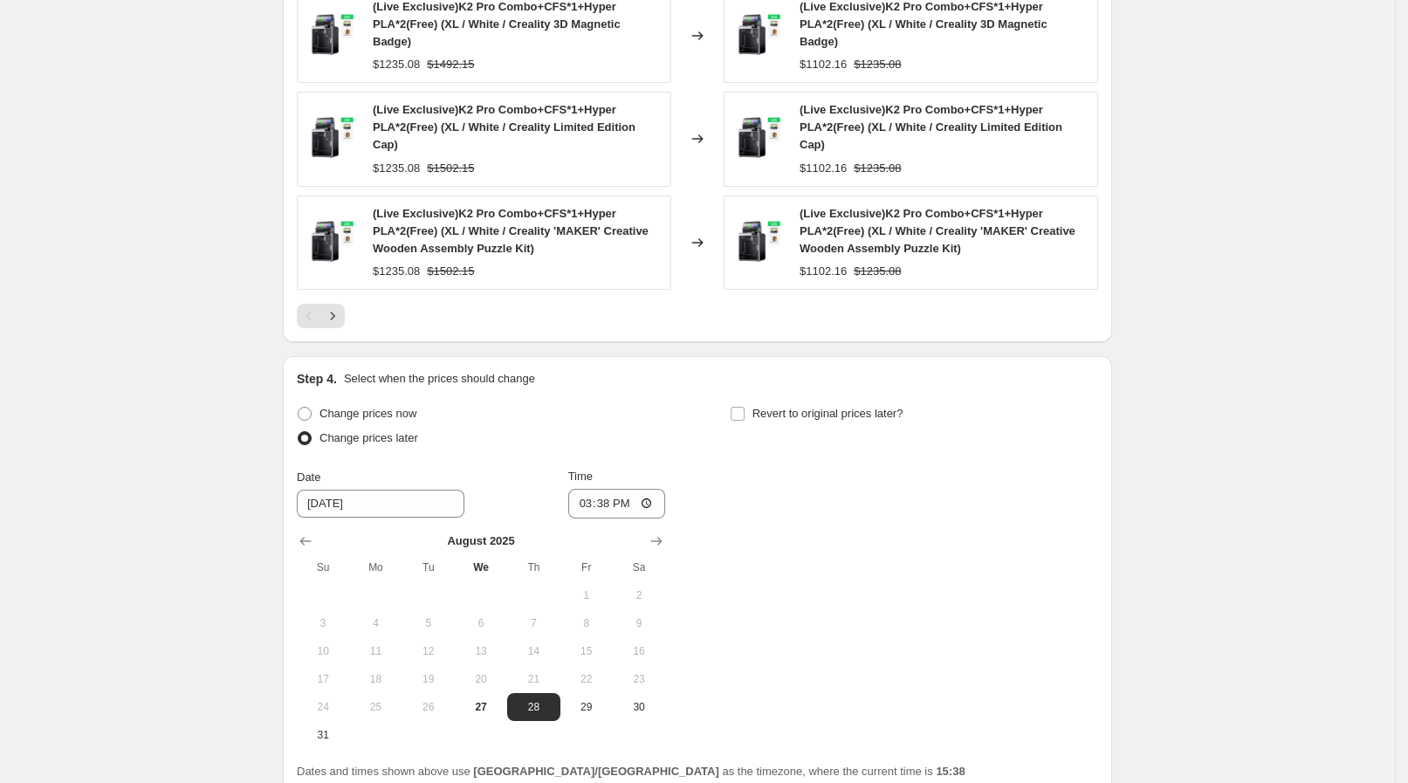
scroll to position [1455, 0]
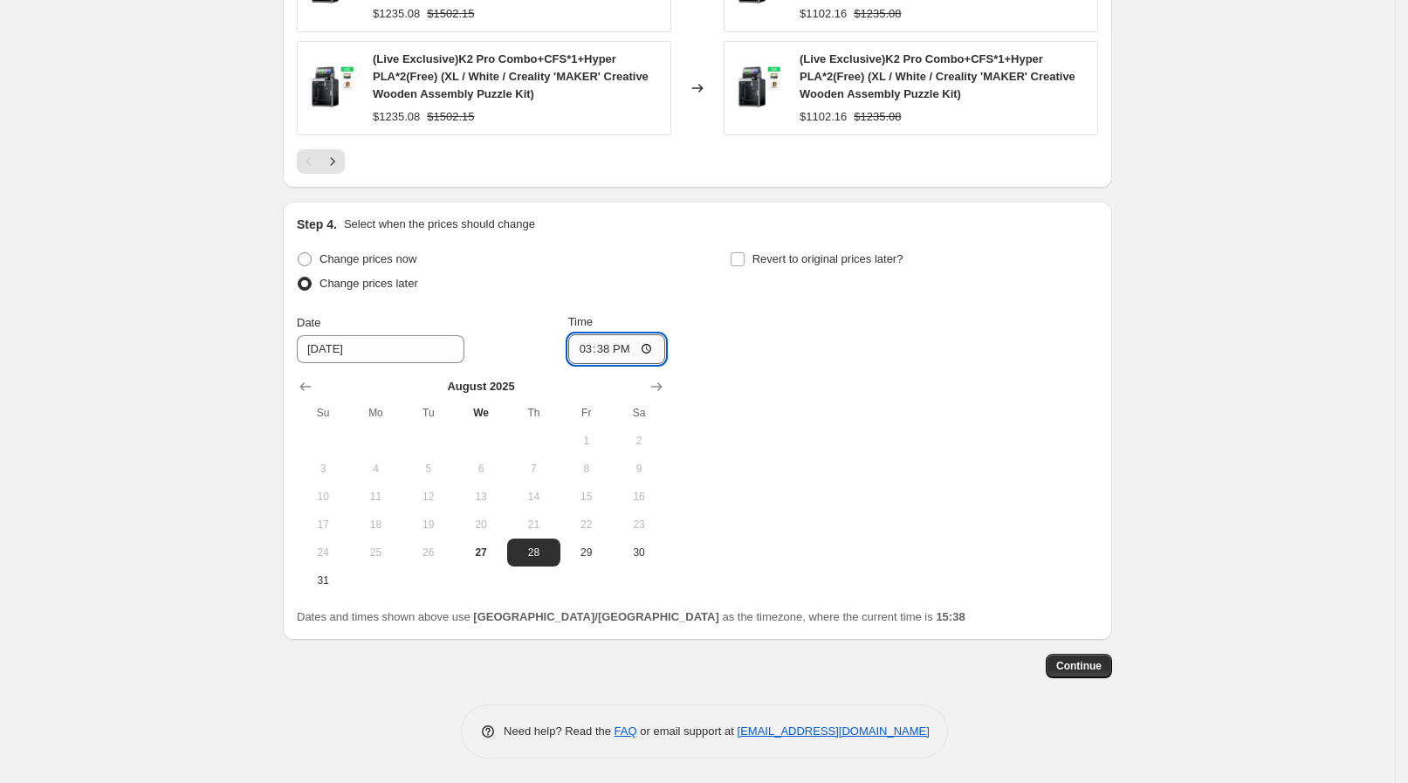
click at [641, 340] on input "15:38" at bounding box center [617, 349] width 98 height 30
click at [642, 354] on input "15:38" at bounding box center [617, 349] width 98 height 30
click at [653, 352] on input "15:38" at bounding box center [617, 349] width 98 height 30
type input "09:20"
click at [812, 267] on label "Revert to original prices later?" at bounding box center [817, 259] width 174 height 24
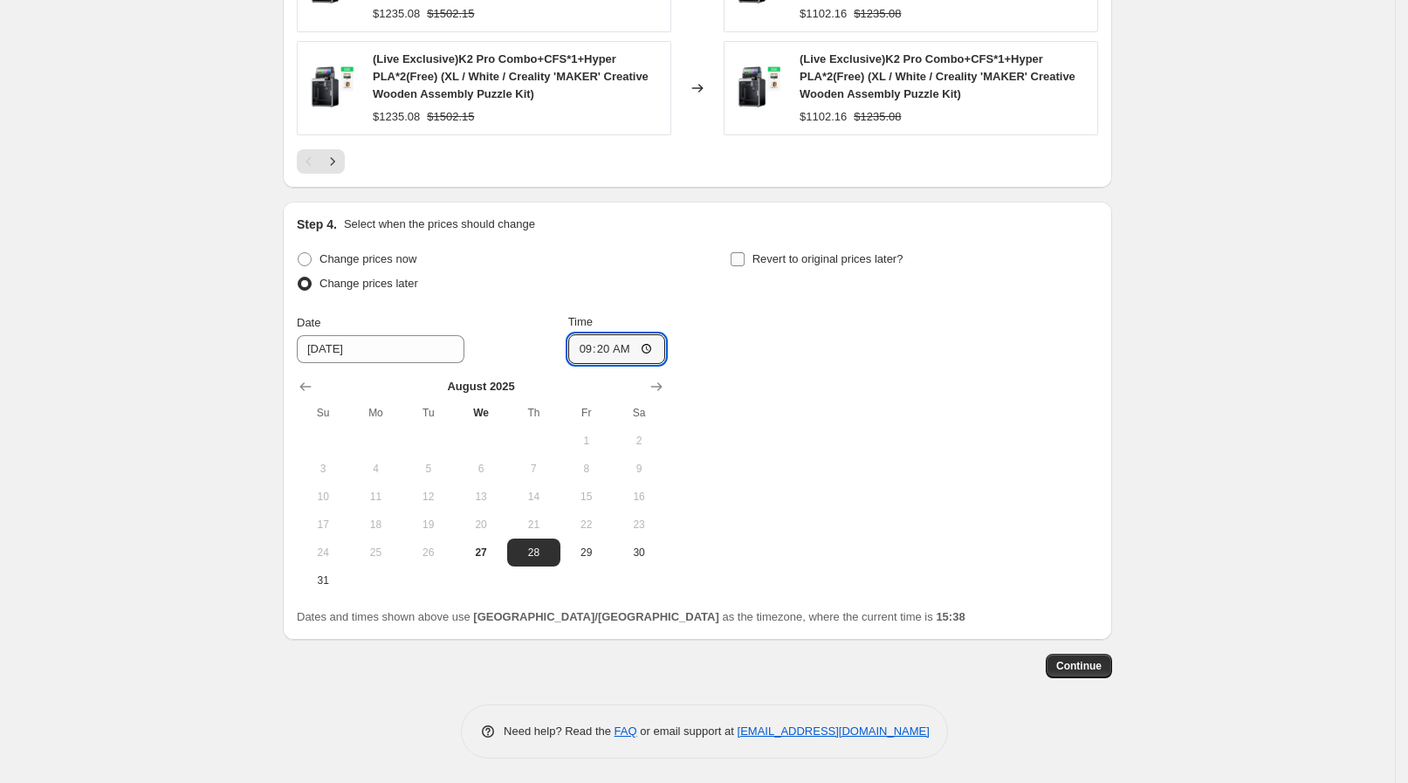
click at [745, 266] on input "Revert to original prices later?" at bounding box center [738, 259] width 14 height 14
checkbox input "true"
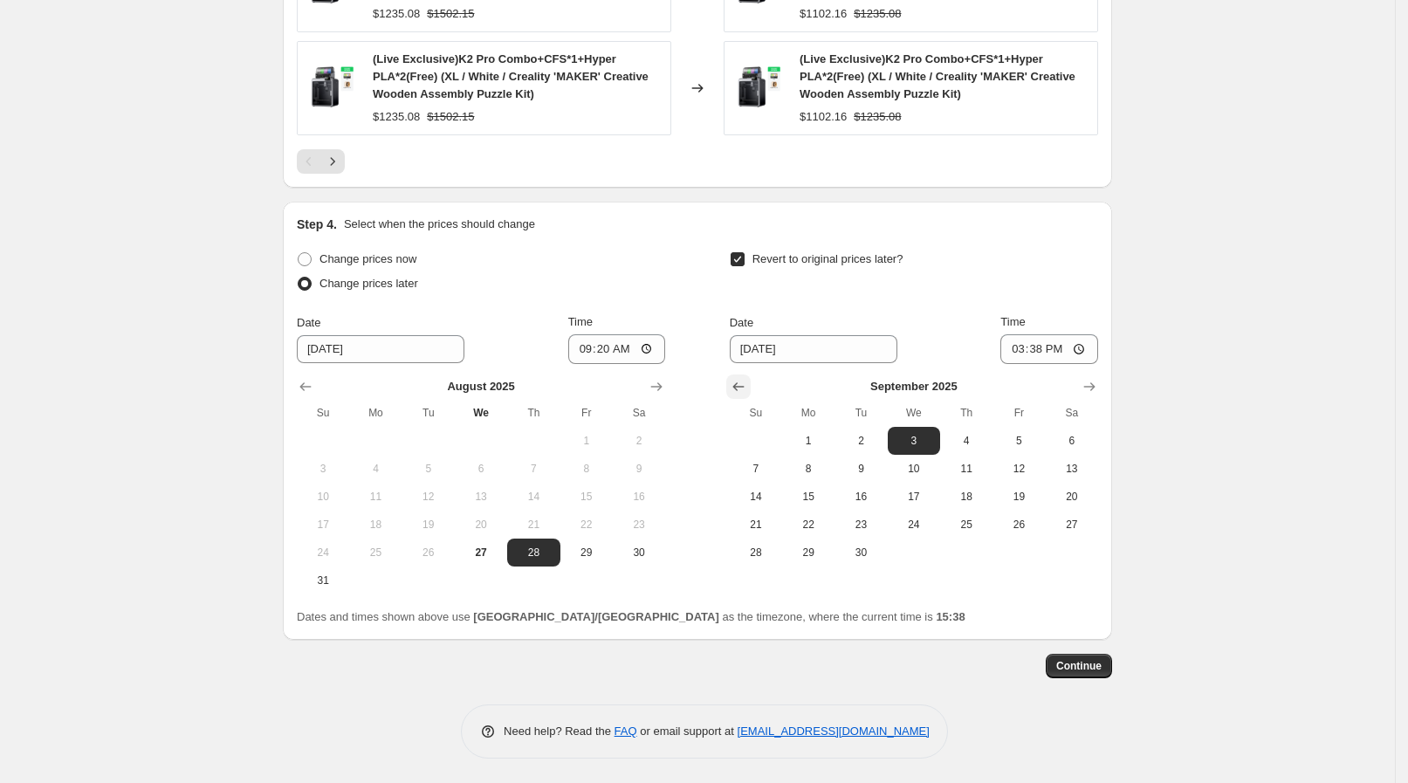
click at [746, 387] on icon "Show previous month, August 2025" at bounding box center [738, 386] width 17 height 17
click at [972, 554] on span "28" at bounding box center [966, 553] width 38 height 14
type input "[DATE]"
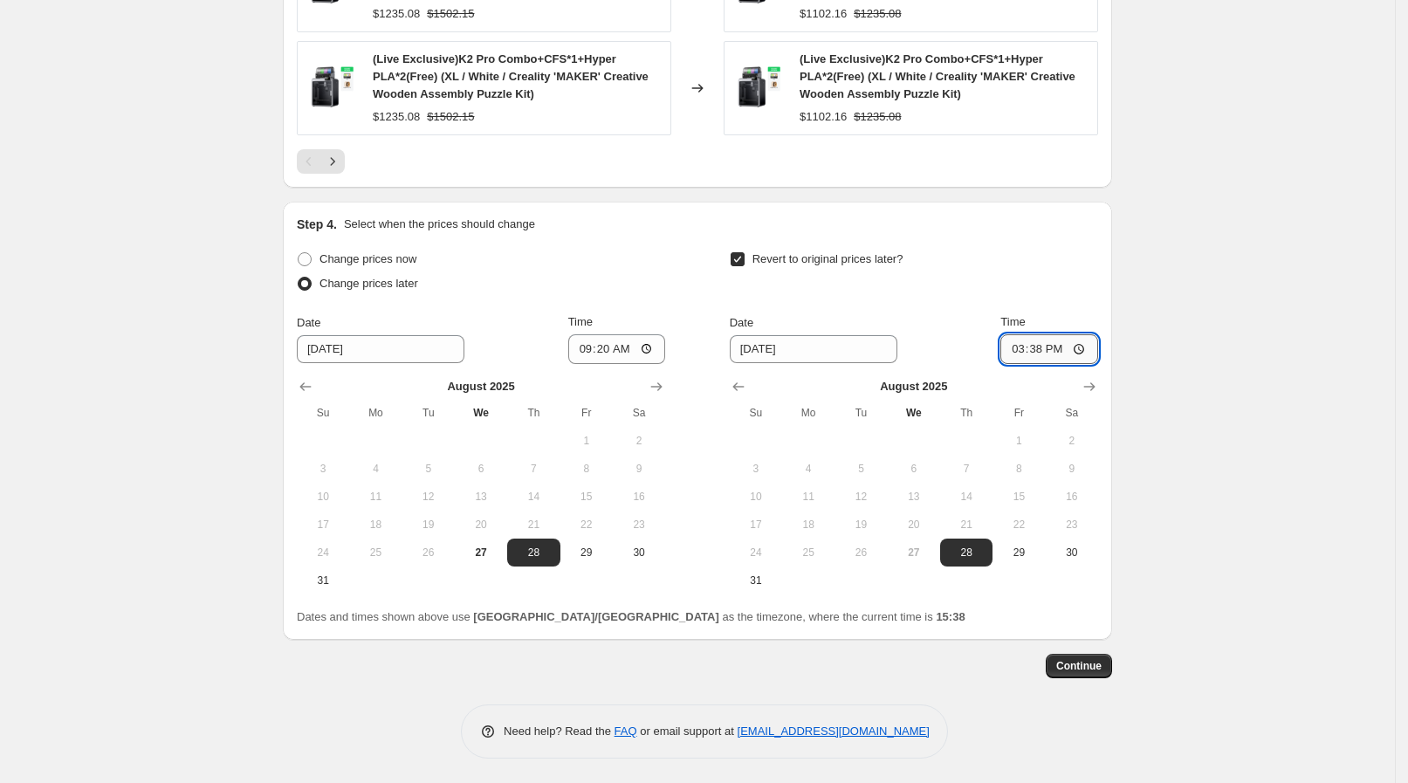
click at [1084, 347] on input "15:38" at bounding box center [1049, 349] width 98 height 30
type input "13:30"
click at [1092, 661] on span "Continue" at bounding box center [1078, 666] width 45 height 14
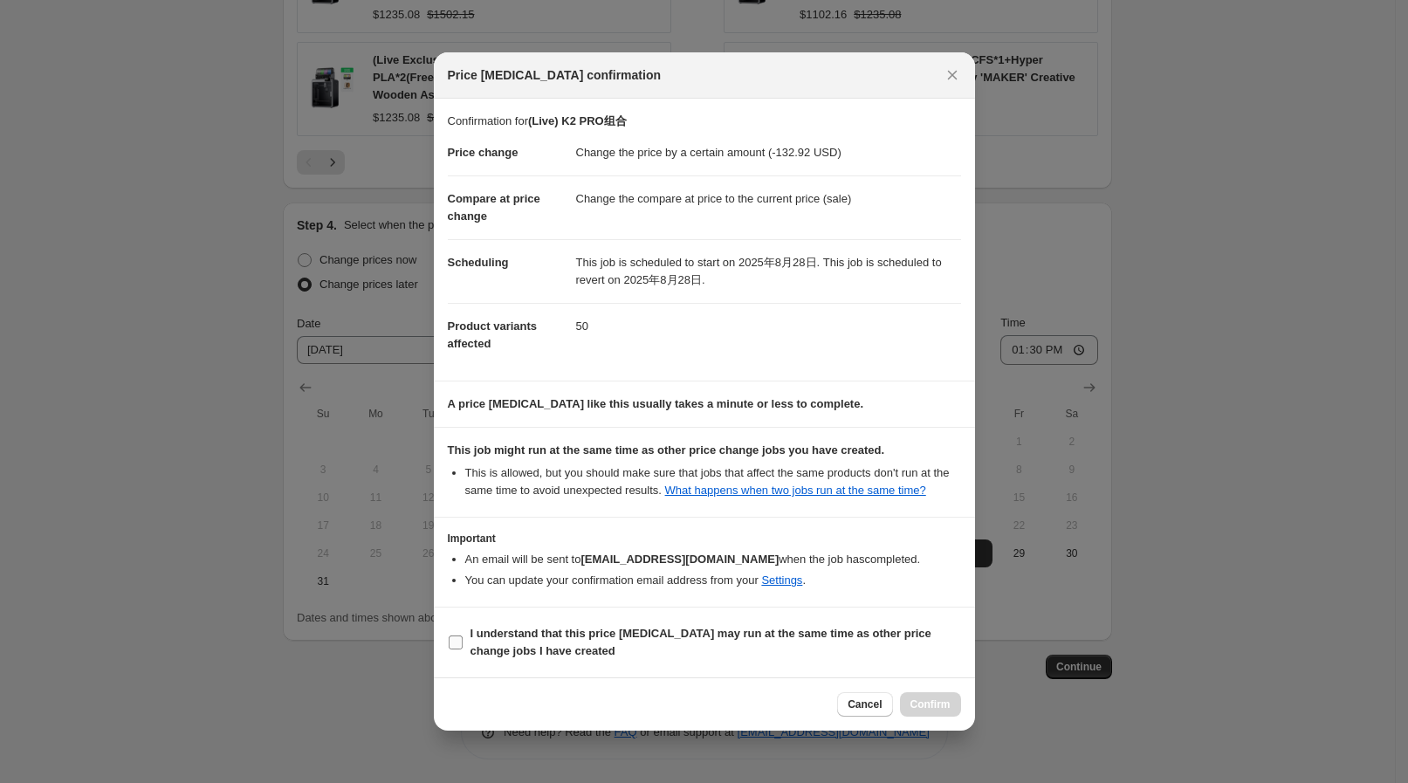
click at [662, 640] on b "I understand that this price [MEDICAL_DATA] may run at the same time as other p…" at bounding box center [701, 642] width 461 height 31
click at [463, 640] on input "I understand that this price [MEDICAL_DATA] may run at the same time as other p…" at bounding box center [456, 643] width 14 height 14
checkbox input "true"
click at [904, 690] on div "Cancel Confirm" at bounding box center [704, 703] width 541 height 53
click at [908, 692] on button "Confirm" at bounding box center [930, 704] width 61 height 24
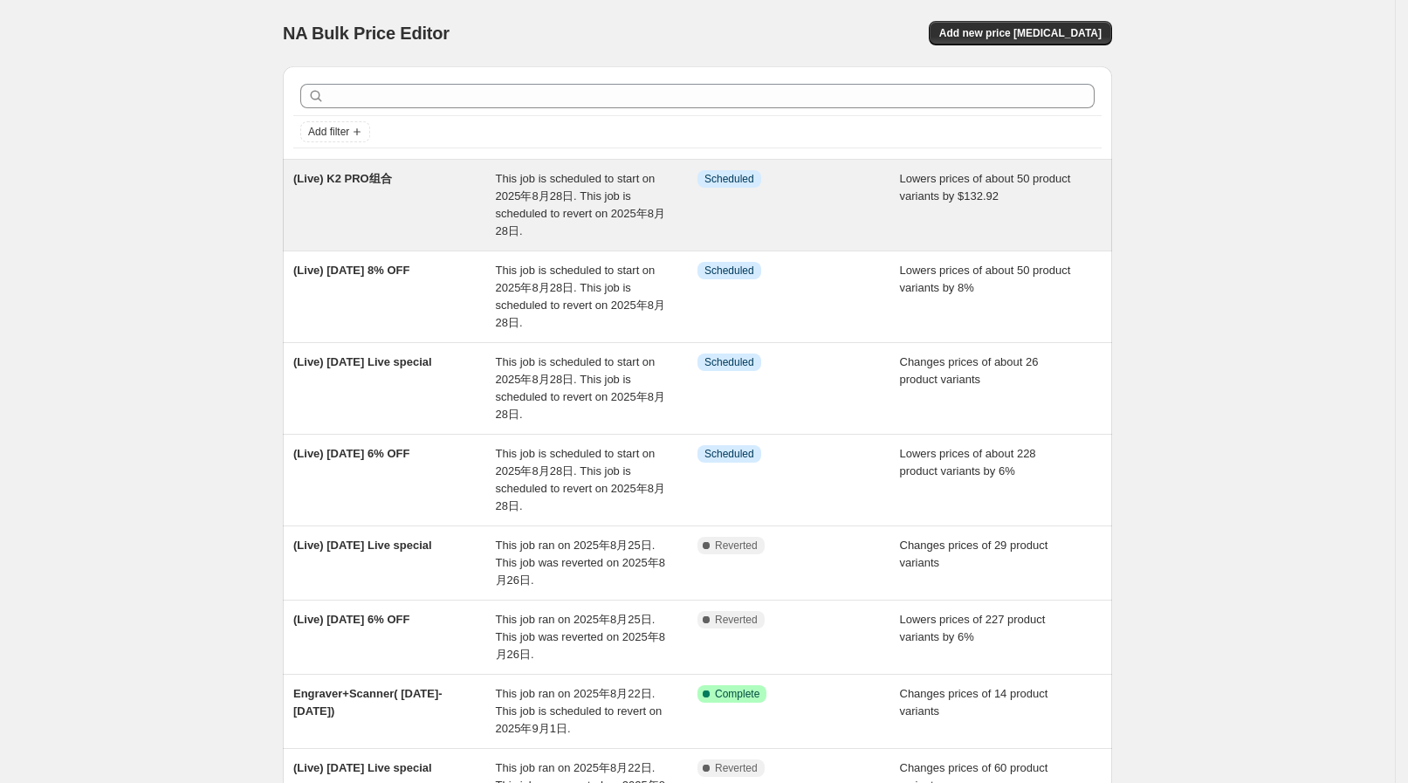
click at [616, 226] on div "This job is scheduled to start on 2025年8月28日. This job is scheduled to revert o…" at bounding box center [597, 205] width 203 height 70
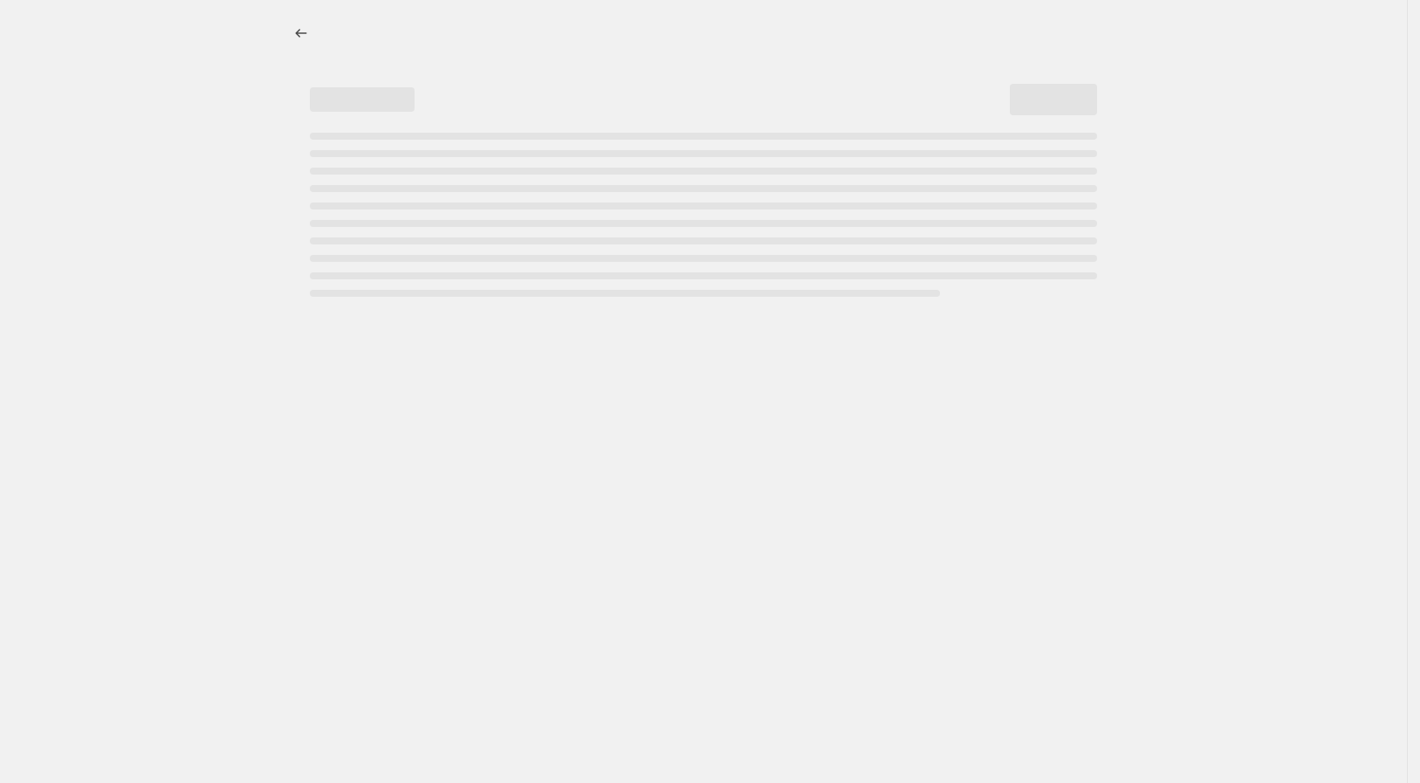
select select "by"
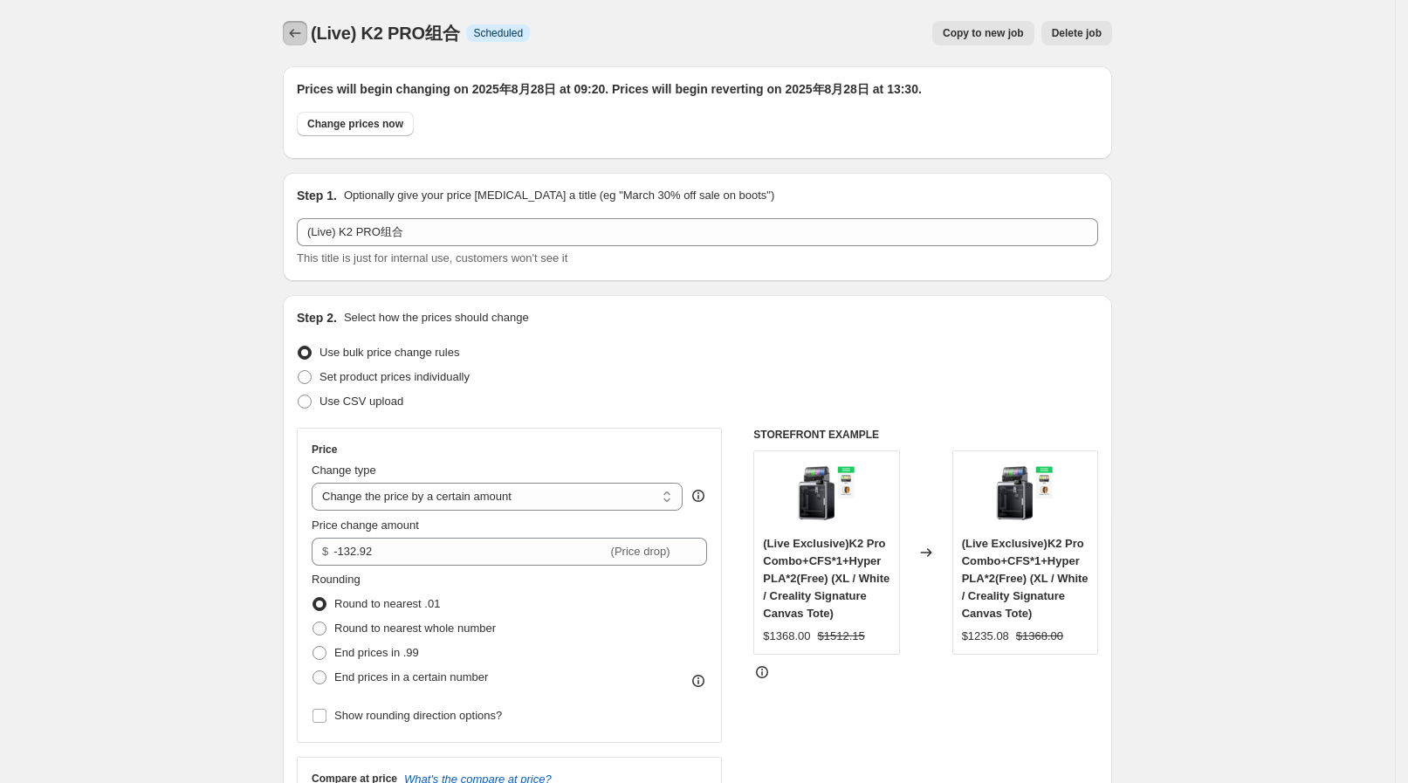
click at [294, 26] on icon "Price change jobs" at bounding box center [294, 32] width 17 height 17
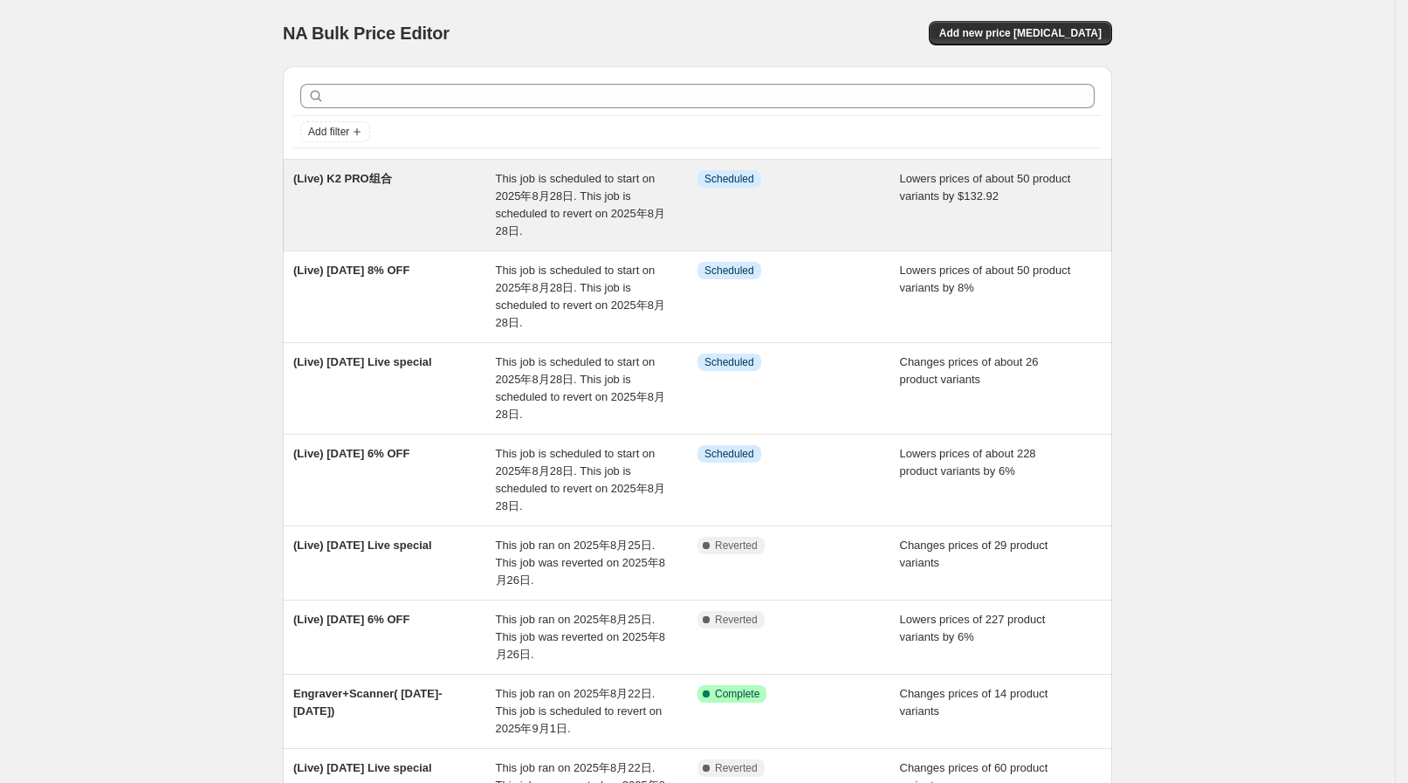
click at [598, 192] on span "This job is scheduled to start on 2025年8月28日. This job is scheduled to revert o…" at bounding box center [580, 204] width 169 height 65
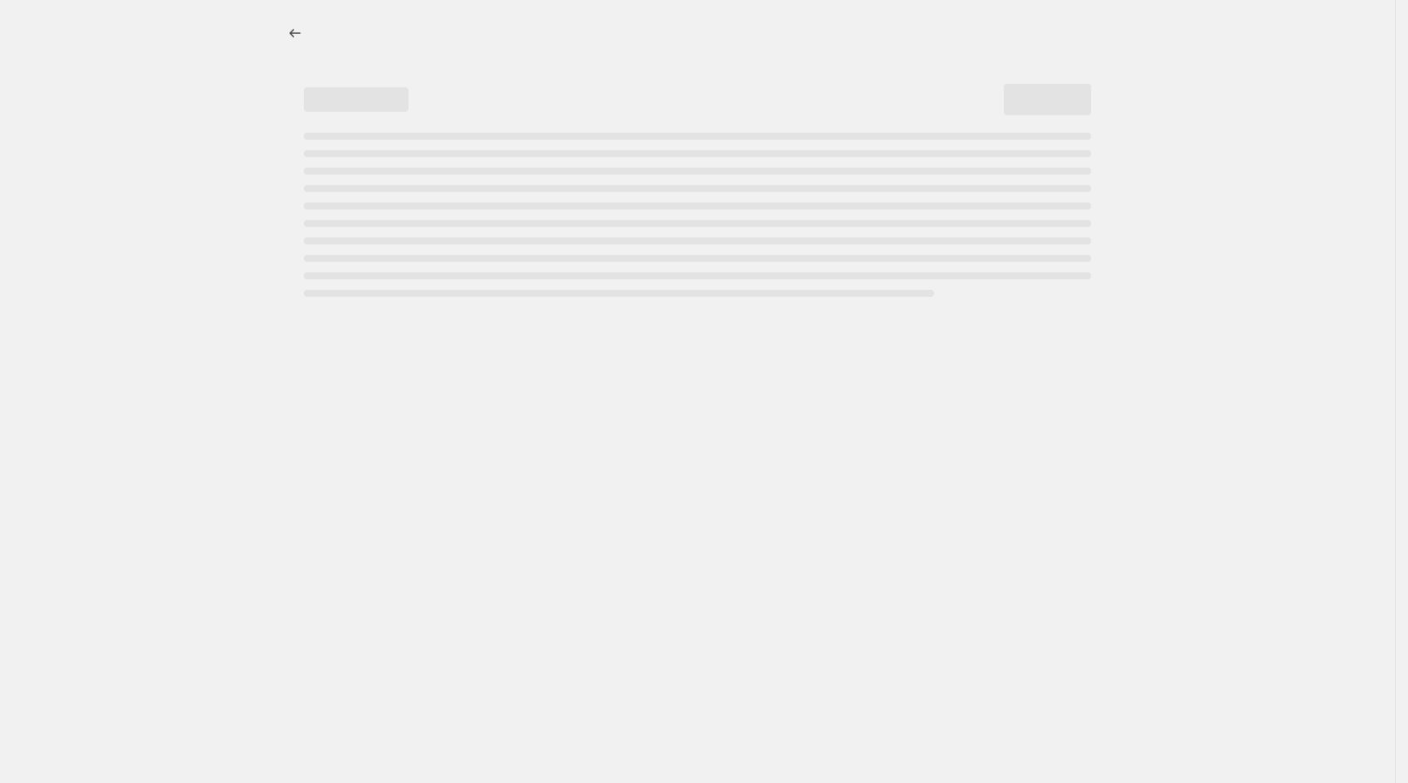
select select "by"
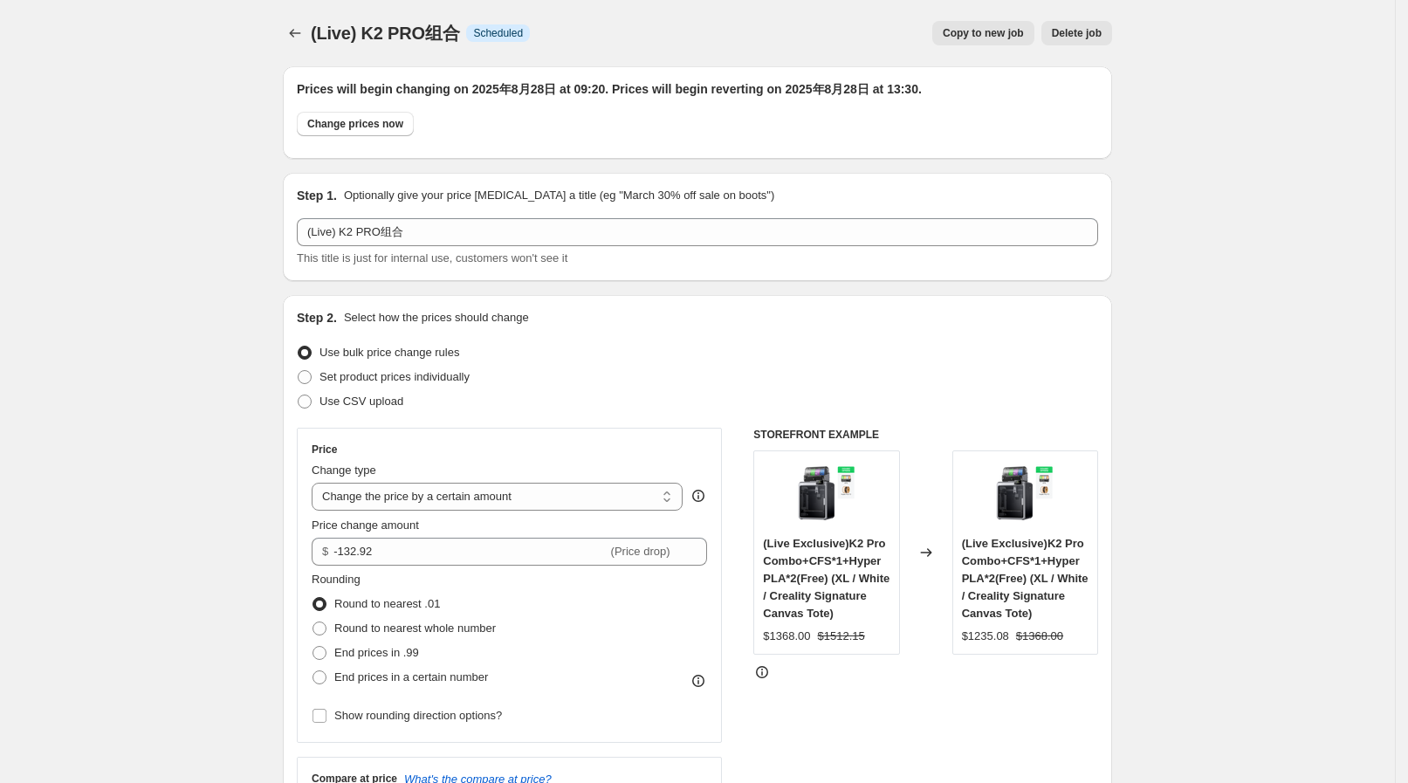
click at [955, 37] on span "Copy to new job" at bounding box center [983, 33] width 81 height 14
select select "by"
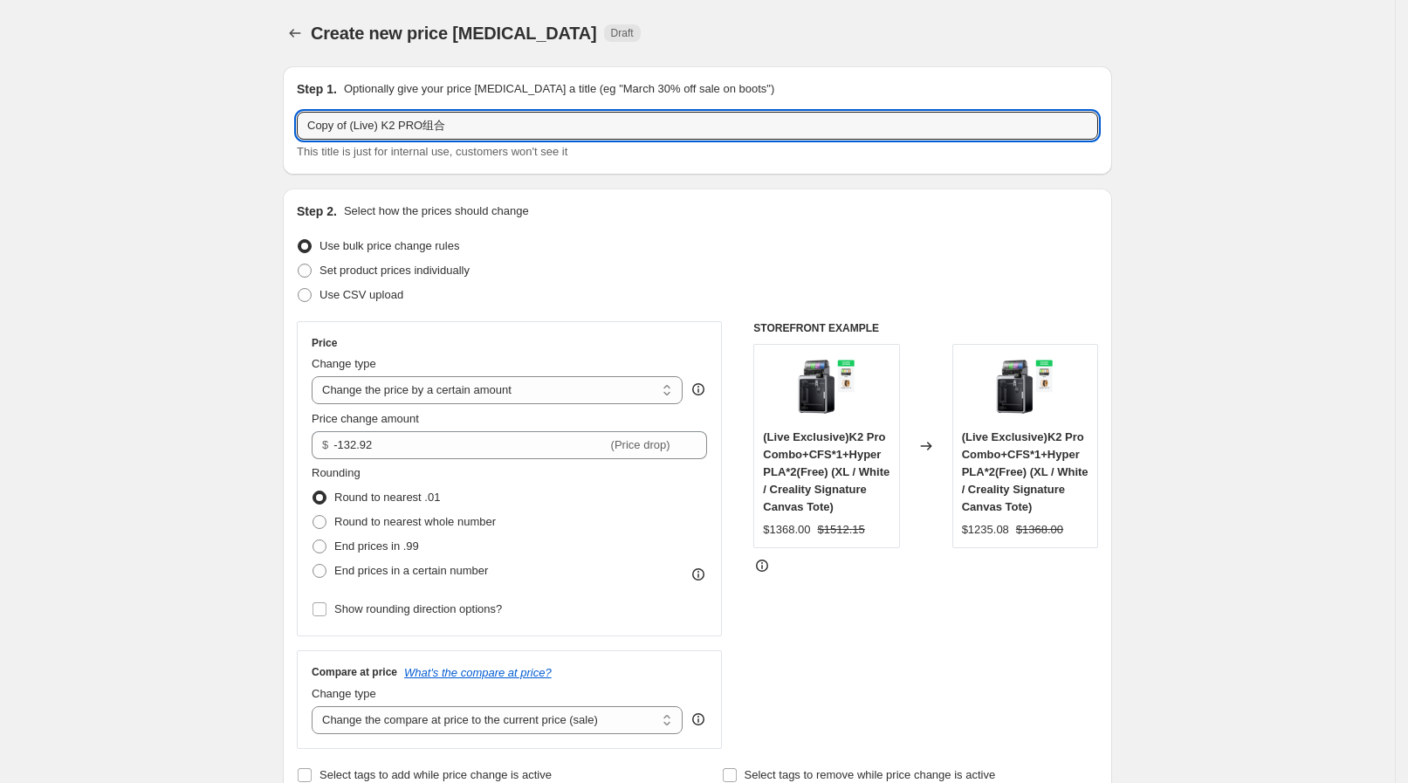
drag, startPoint x: 354, startPoint y: 127, endPoint x: 244, endPoint y: 118, distance: 110.4
click at [377, 121] on input "(Live) K2 PRO组合" at bounding box center [697, 126] width 801 height 28
type input "(Live) K2 组合"
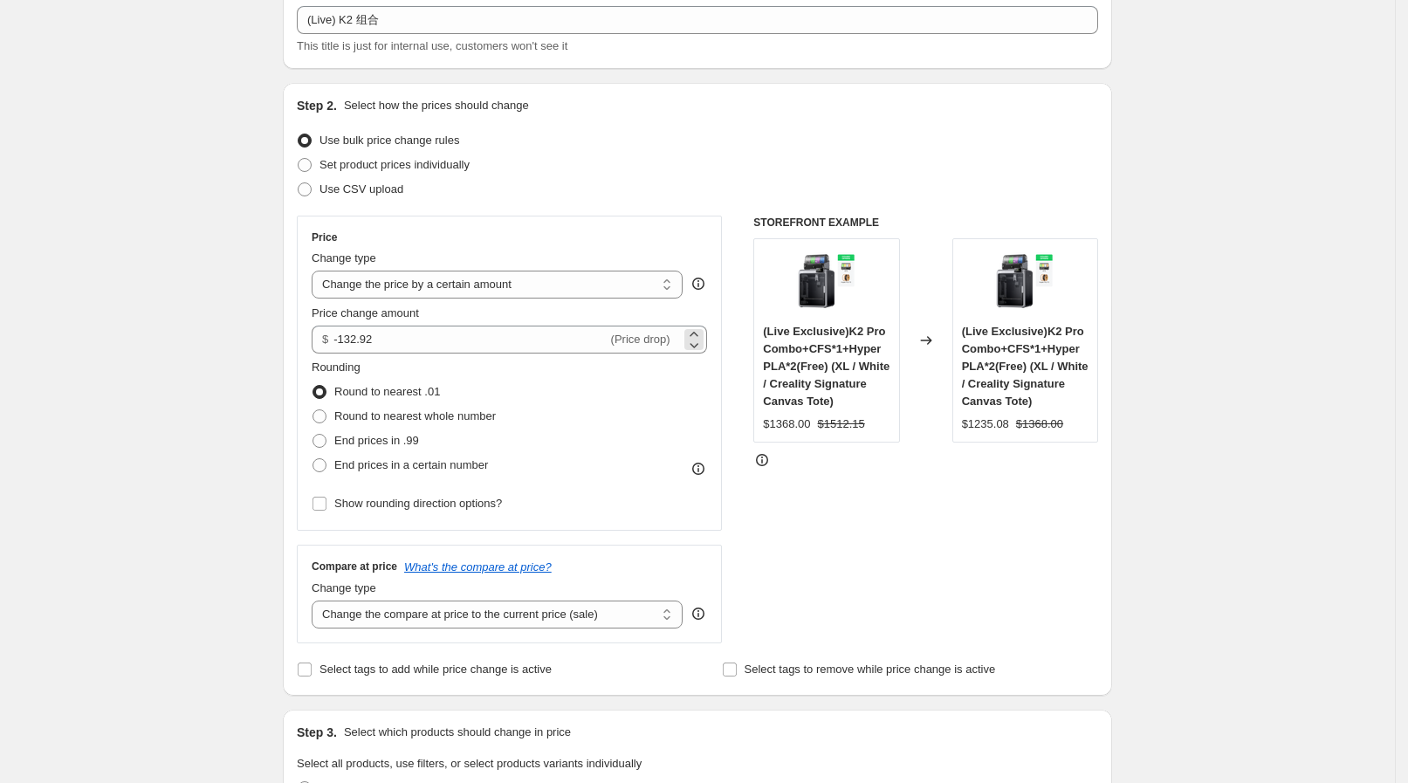
scroll to position [108, 0]
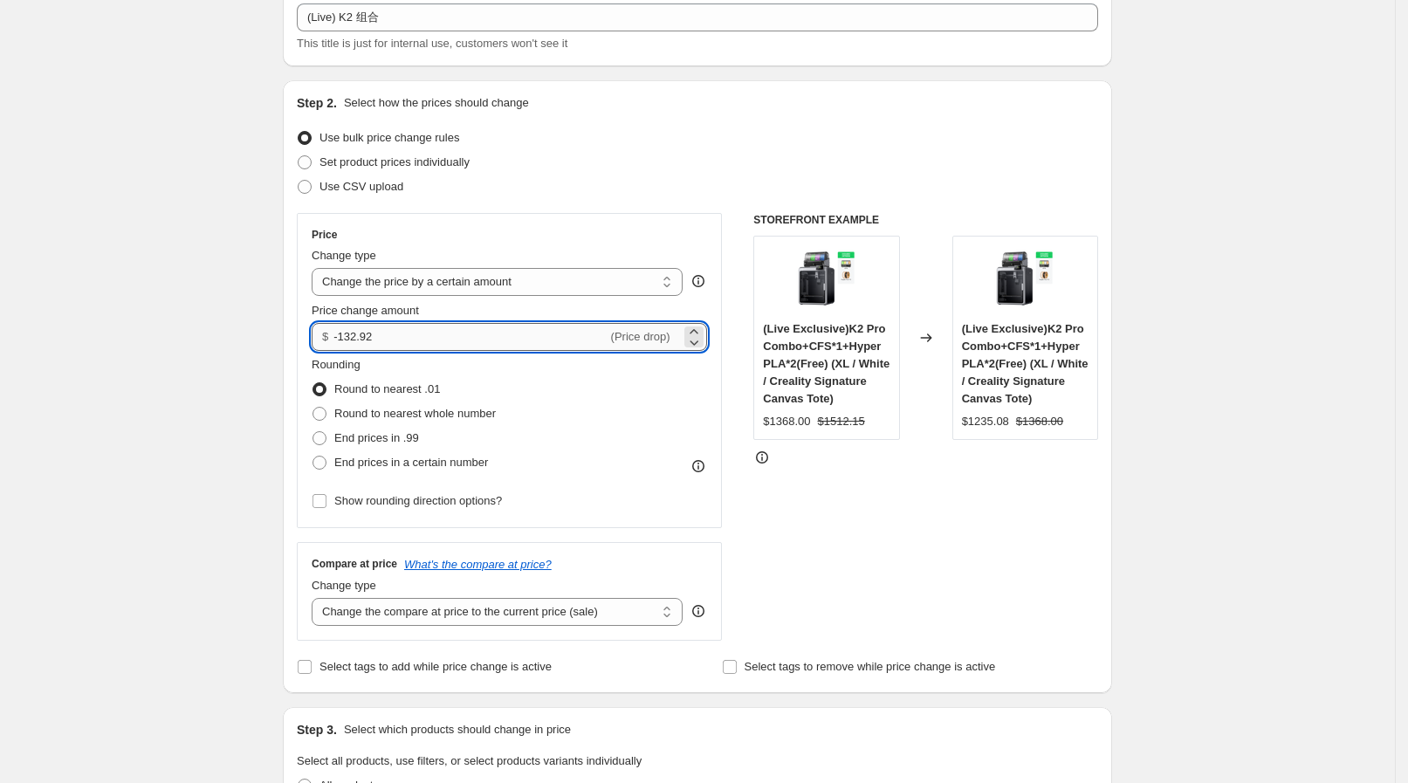
drag, startPoint x: 347, startPoint y: 336, endPoint x: 409, endPoint y: 331, distance: 62.2
click at [409, 331] on input "-132.92" at bounding box center [469, 337] width 273 height 28
type input "-1"
paste input "-104.92"
type input "-104.92"
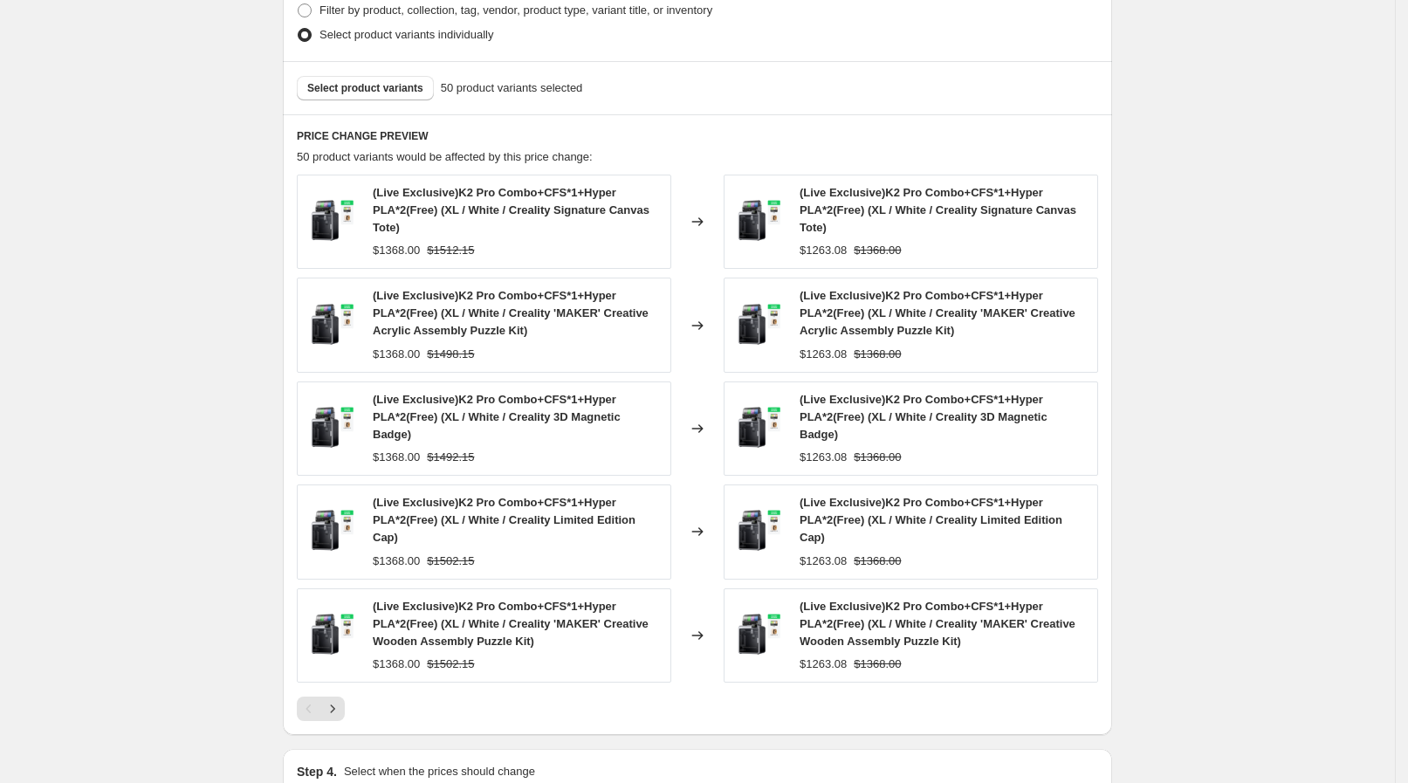
scroll to position [872, 0]
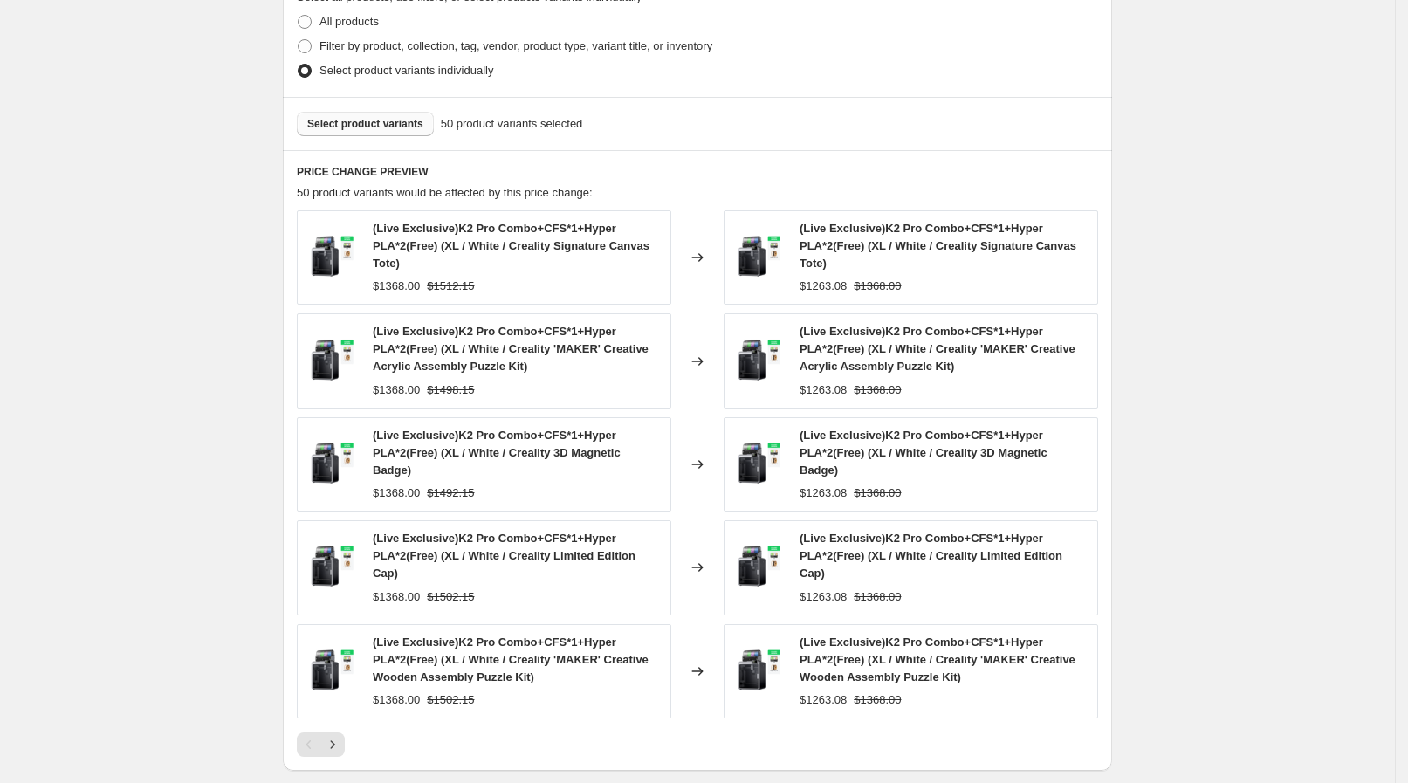
click at [376, 117] on span "Select product variants" at bounding box center [365, 124] width 116 height 14
drag, startPoint x: 805, startPoint y: 223, endPoint x: 862, endPoint y: 256, distance: 65.7
click at [862, 256] on div "(Live Exclusive)K2 Pro Combo+CFS*1+Hyper PLA*2(Free) (XL / White / Creality Sig…" at bounding box center [944, 246] width 289 height 52
copy span "(Live Exclusive)K2 Pro Combo+CFS*1+Hyper PLA*2(Free) (XL / White / Creality Sig…"
click at [386, 112] on button "Select product variants" at bounding box center [365, 124] width 137 height 24
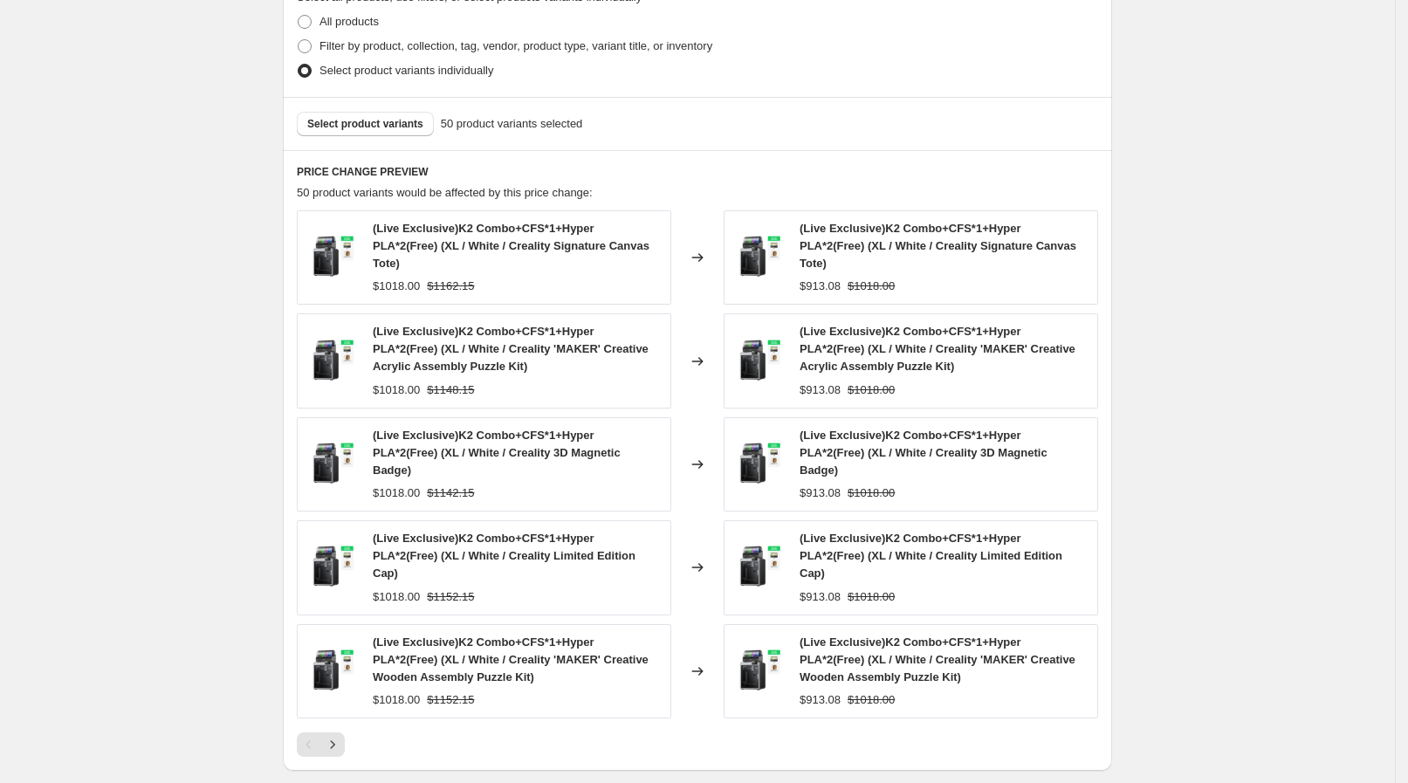
click at [261, 380] on div "Create new price change job. This page is ready Create new price change job Dra…" at bounding box center [697, 85] width 1395 height 1914
click at [341, 736] on icon "Next" at bounding box center [332, 744] width 17 height 17
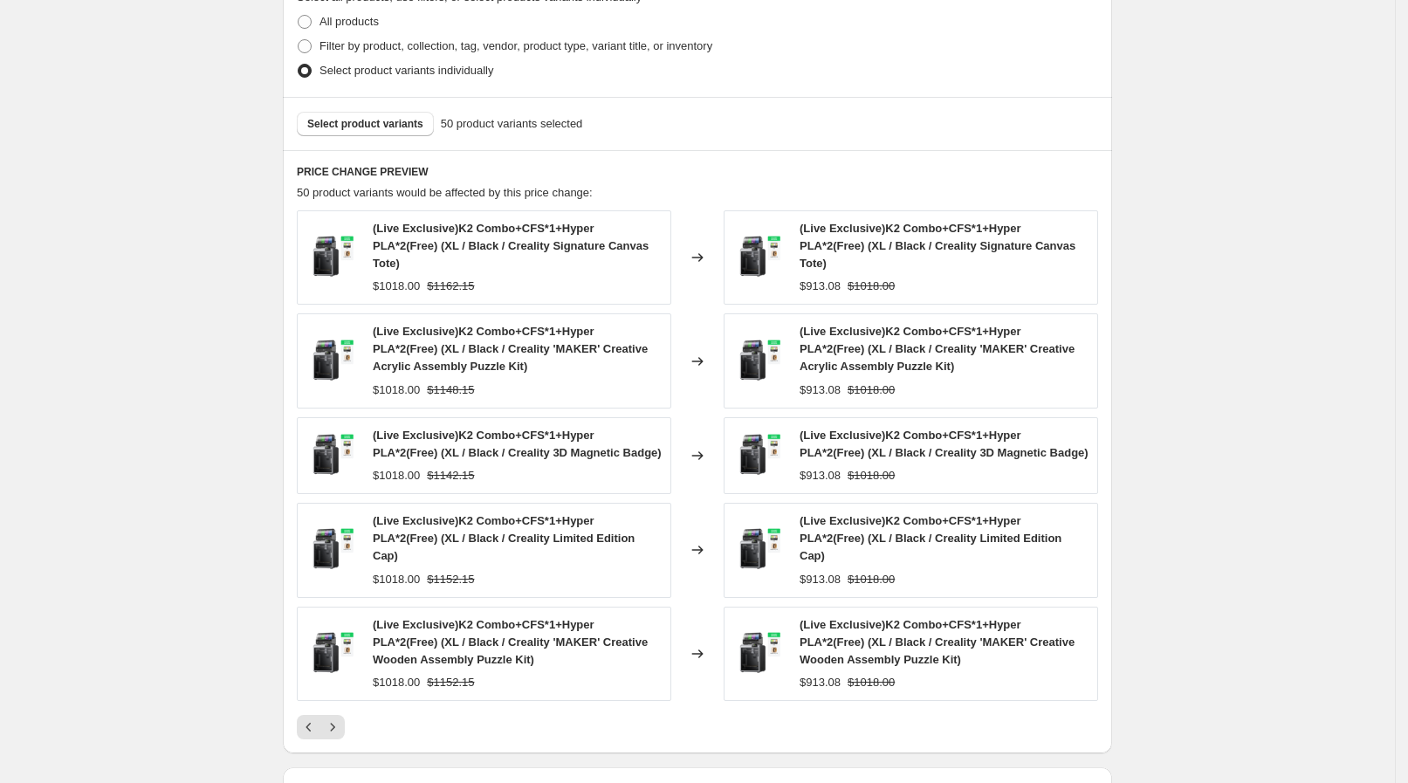
click at [343, 672] on div "(Live Exclusive)K2 Combo+CFS*1+Hyper PLA*2(Free) (XL / Black / Creality Signatu…" at bounding box center [697, 474] width 801 height 529
click at [340, 715] on button "Next" at bounding box center [332, 727] width 24 height 24
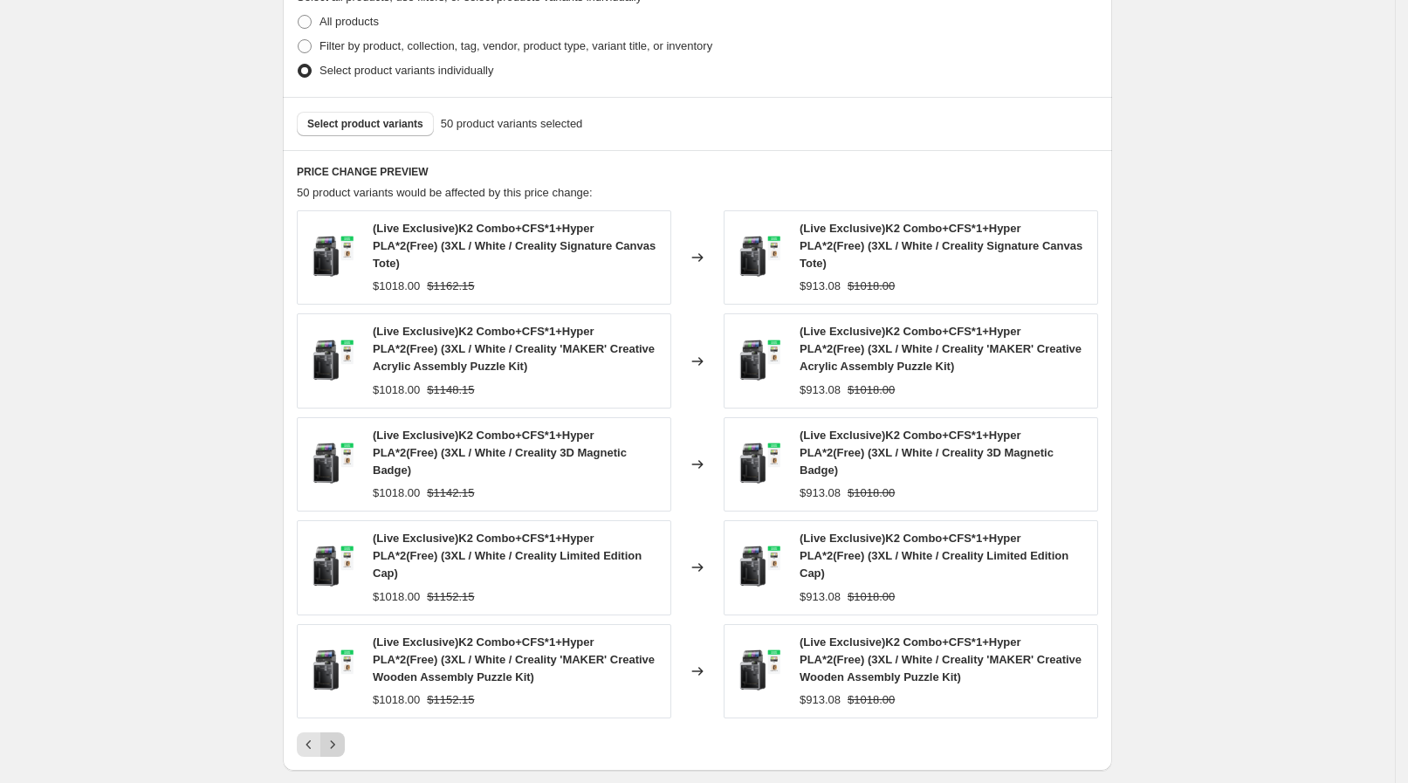
click at [345, 732] on button "Next" at bounding box center [332, 744] width 24 height 24
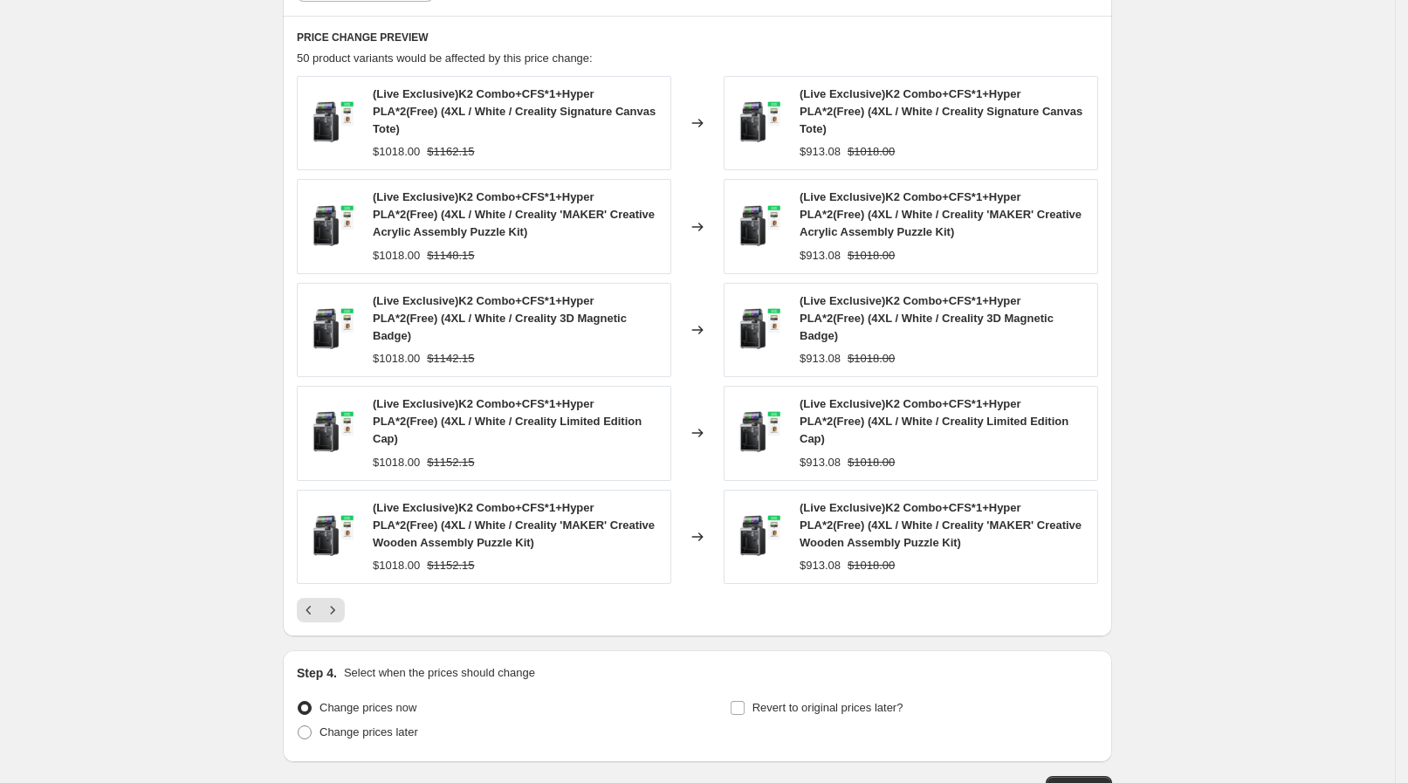
scroll to position [1076, 0]
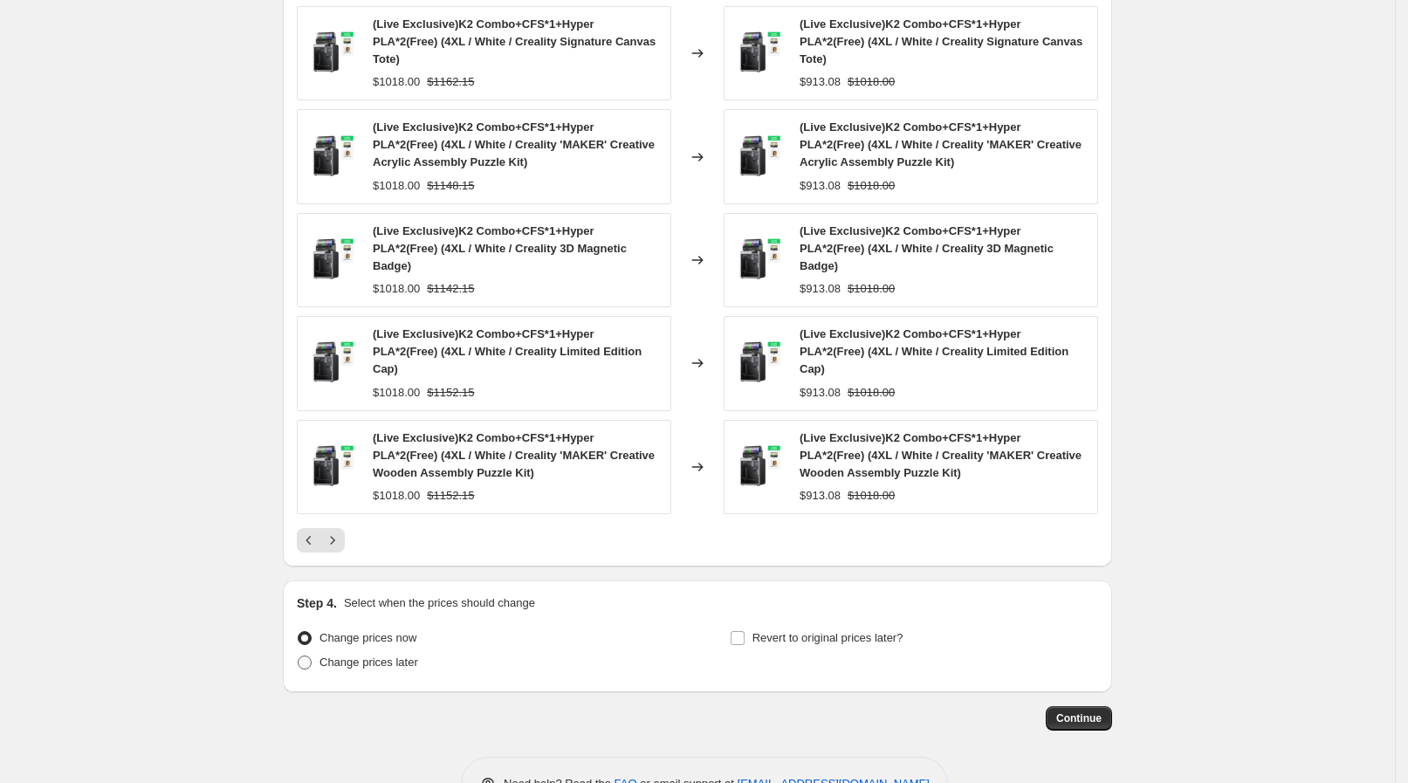
click at [312, 656] on span at bounding box center [305, 663] width 14 height 14
click at [299, 656] on input "Change prices later" at bounding box center [298, 656] width 1 height 1
radio input "true"
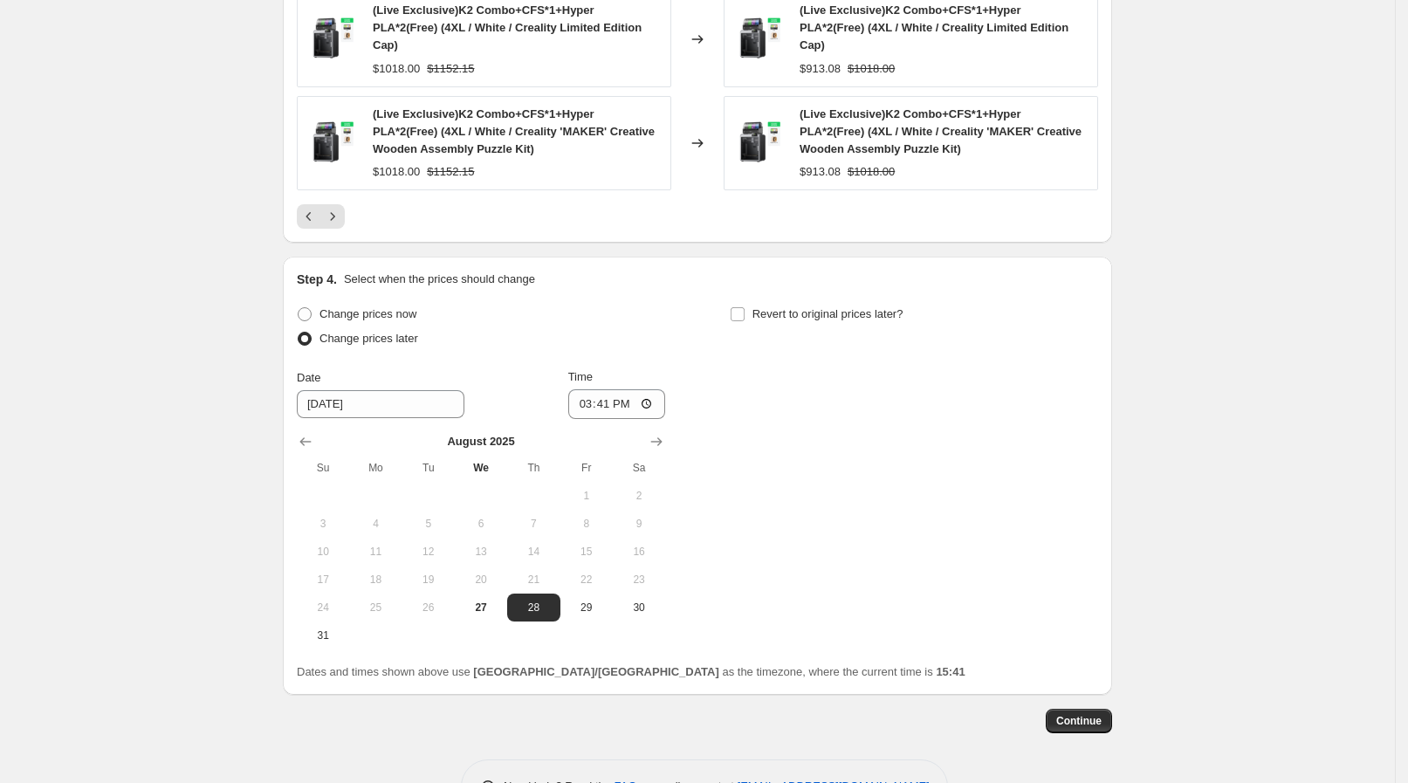
scroll to position [1403, 0]
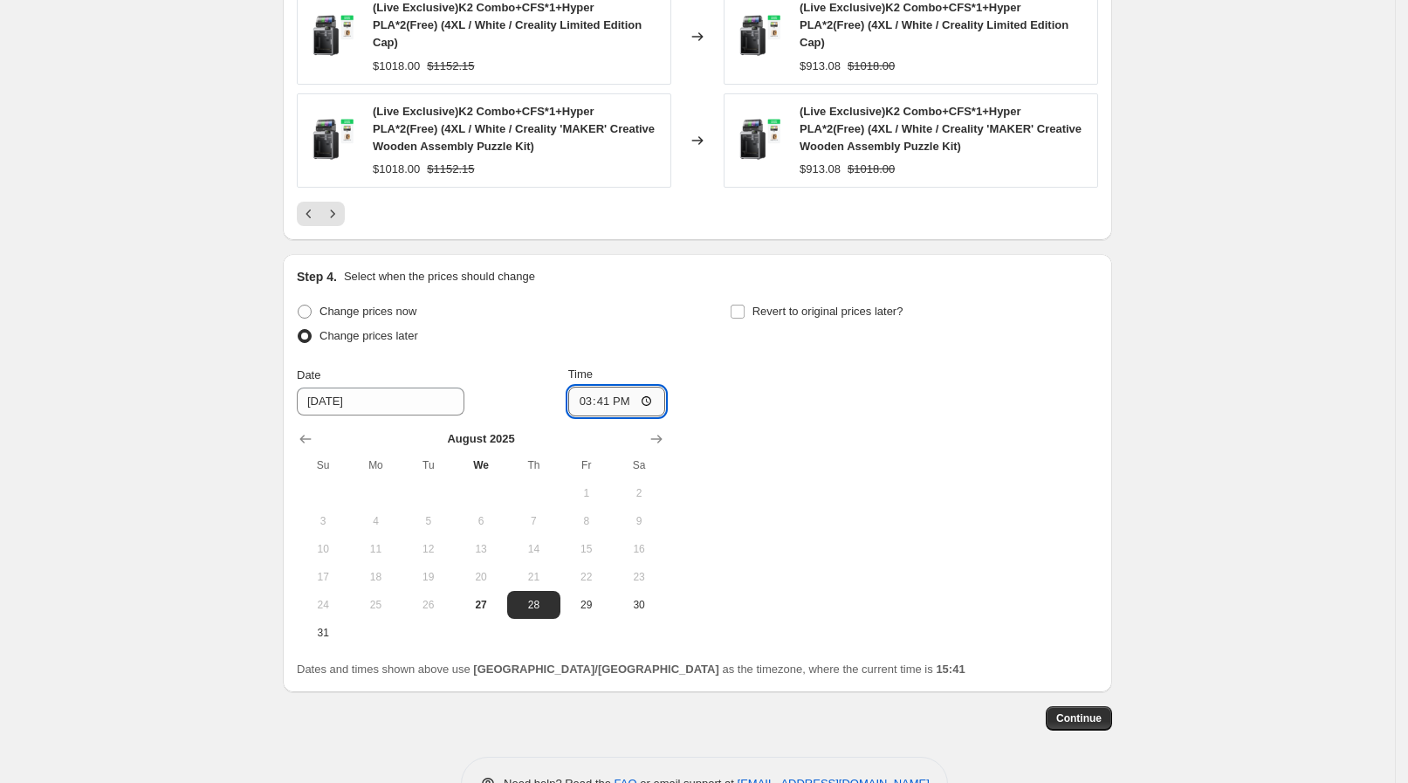
click at [655, 387] on input "15:41" at bounding box center [617, 402] width 98 height 30
click at [803, 444] on div "Change prices now Change prices later Date 8/28/2025 Time 09:30 August 2025 Su …" at bounding box center [697, 472] width 801 height 347
click at [656, 387] on input "09:30" at bounding box center [617, 402] width 98 height 30
type input "09:20"
click at [785, 456] on div "Change prices now Change prices later Date 8/28/2025 Time 09:20 August 2025 Su …" at bounding box center [697, 472] width 801 height 347
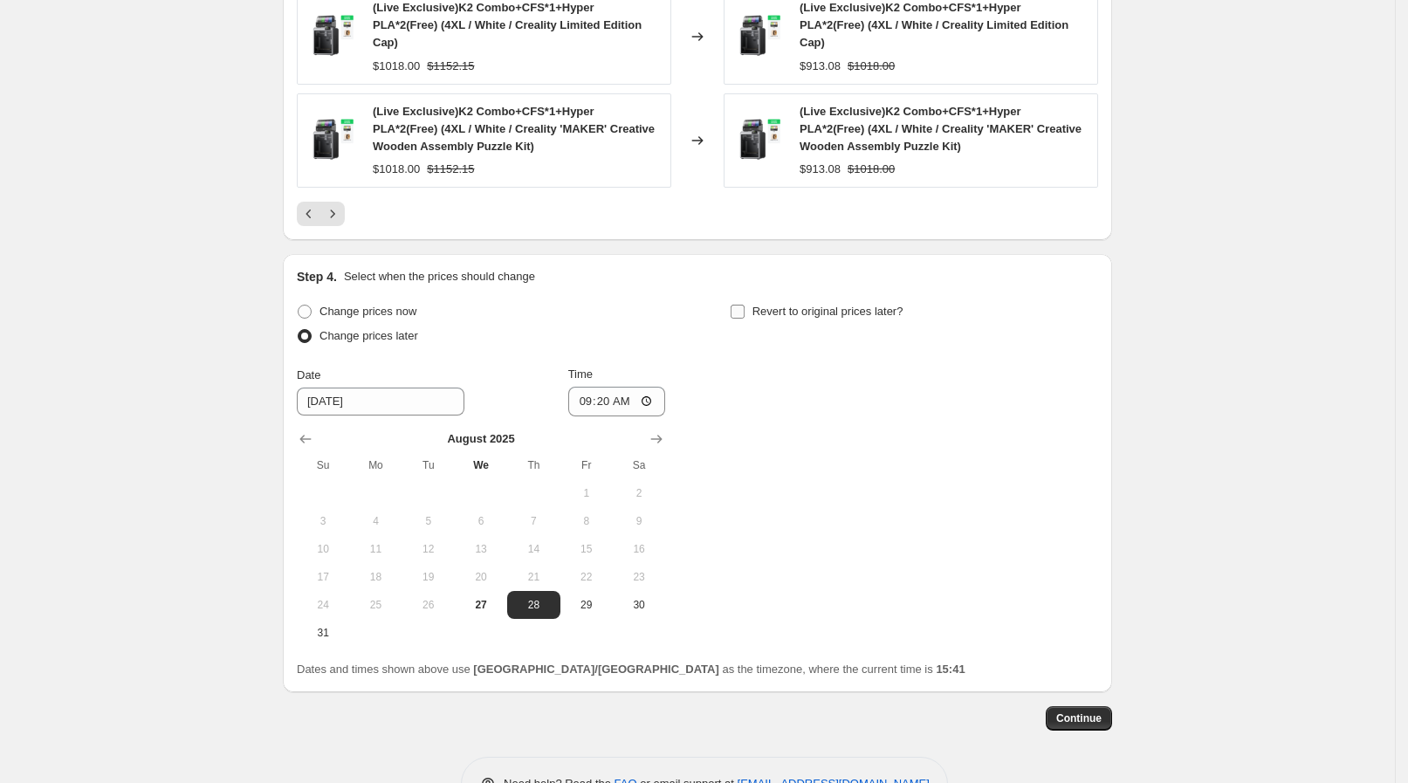
click at [849, 299] on label "Revert to original prices later?" at bounding box center [817, 311] width 174 height 24
click at [745, 305] on input "Revert to original prices later?" at bounding box center [738, 312] width 14 height 14
checkbox input "true"
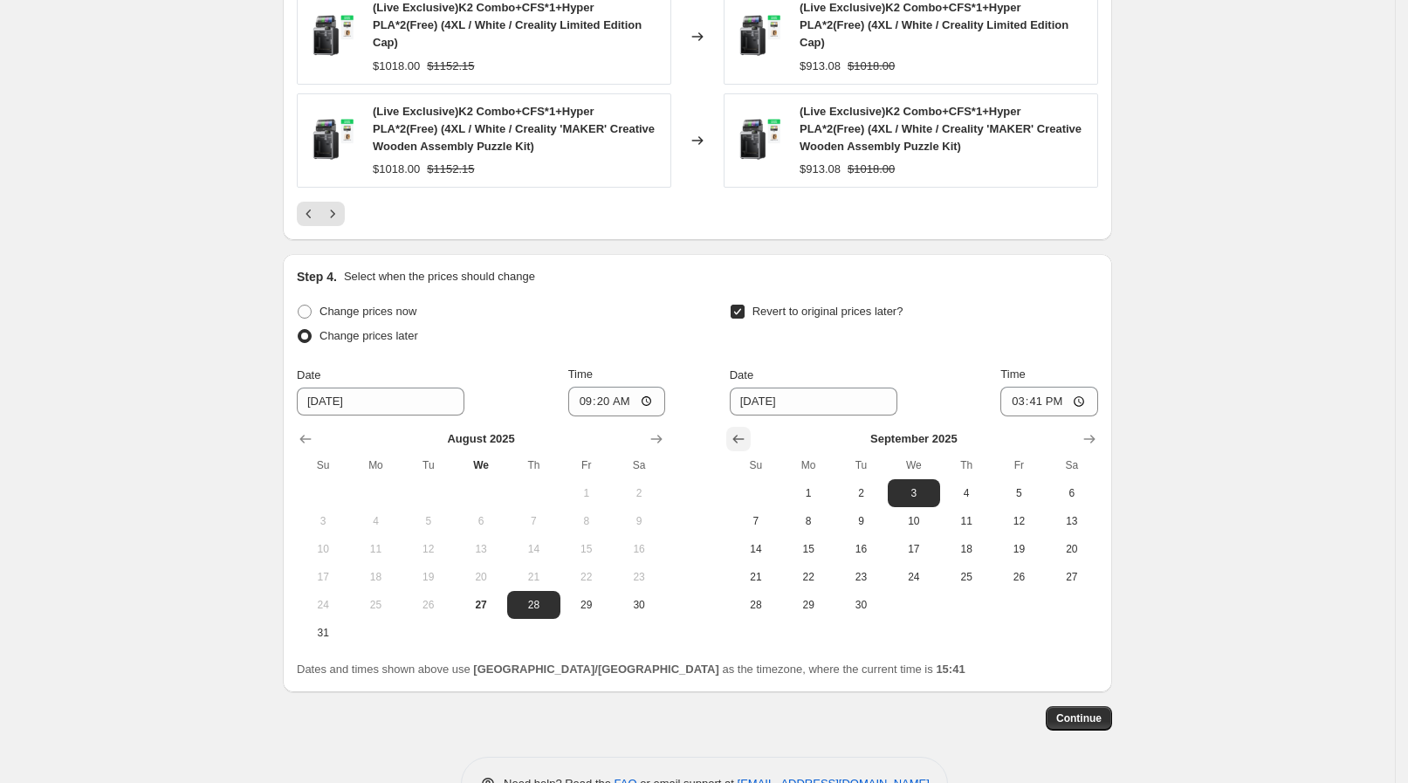
click at [747, 430] on icon "Show previous month, August 2025" at bounding box center [738, 438] width 17 height 17
click at [982, 591] on button "28" at bounding box center [966, 605] width 52 height 28
type input "8/28/2025"
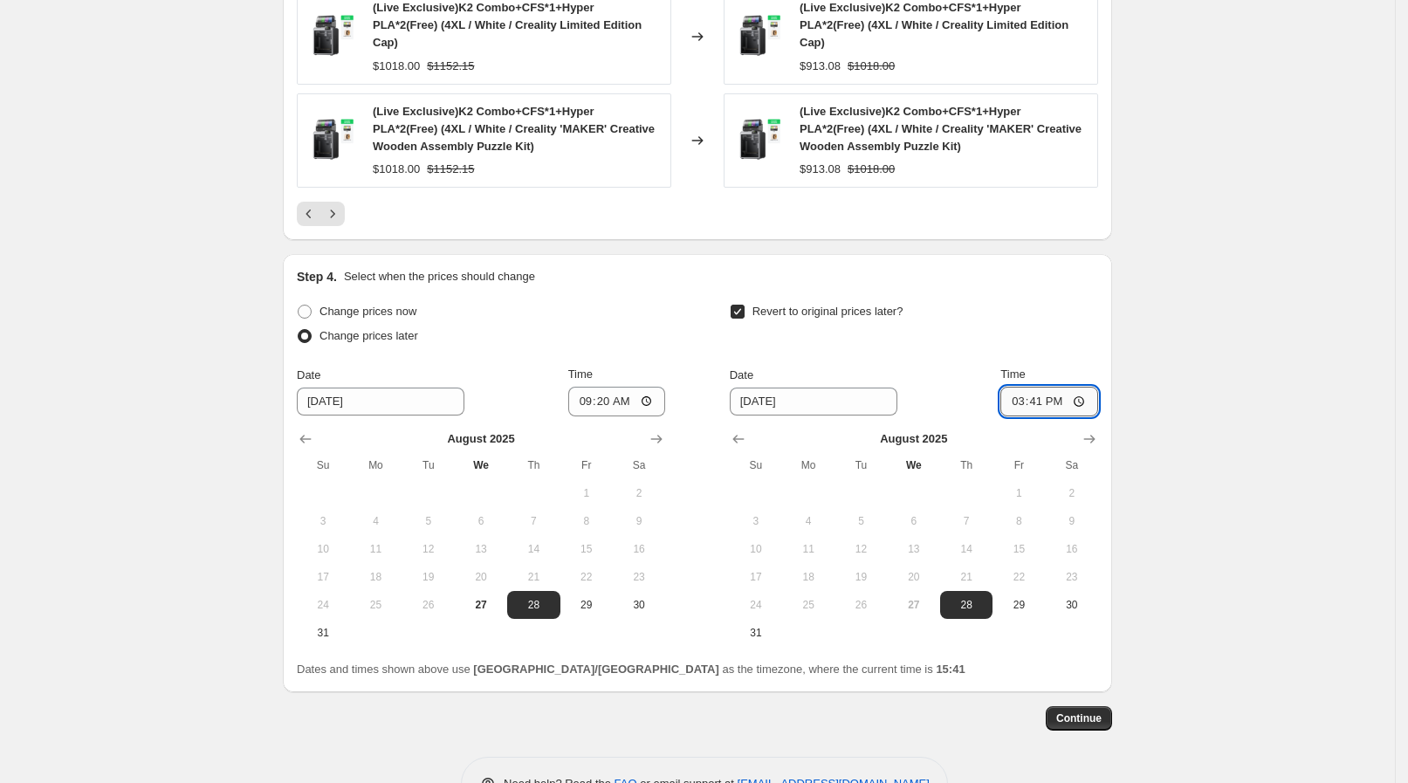
click at [1088, 387] on input "15:41" at bounding box center [1049, 402] width 98 height 30
type input "13:30"
click at [1068, 706] on button "Continue" at bounding box center [1079, 718] width 66 height 24
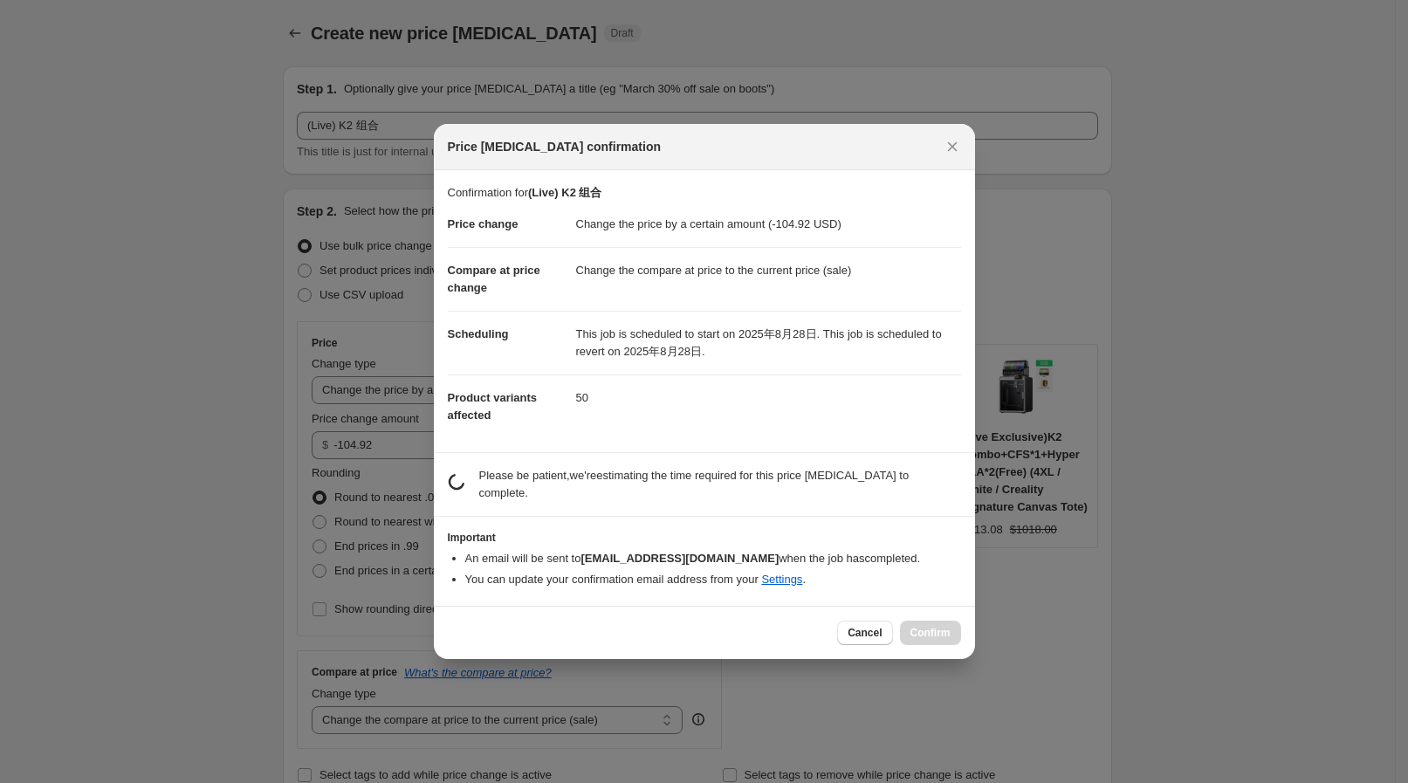
scroll to position [1402, 0]
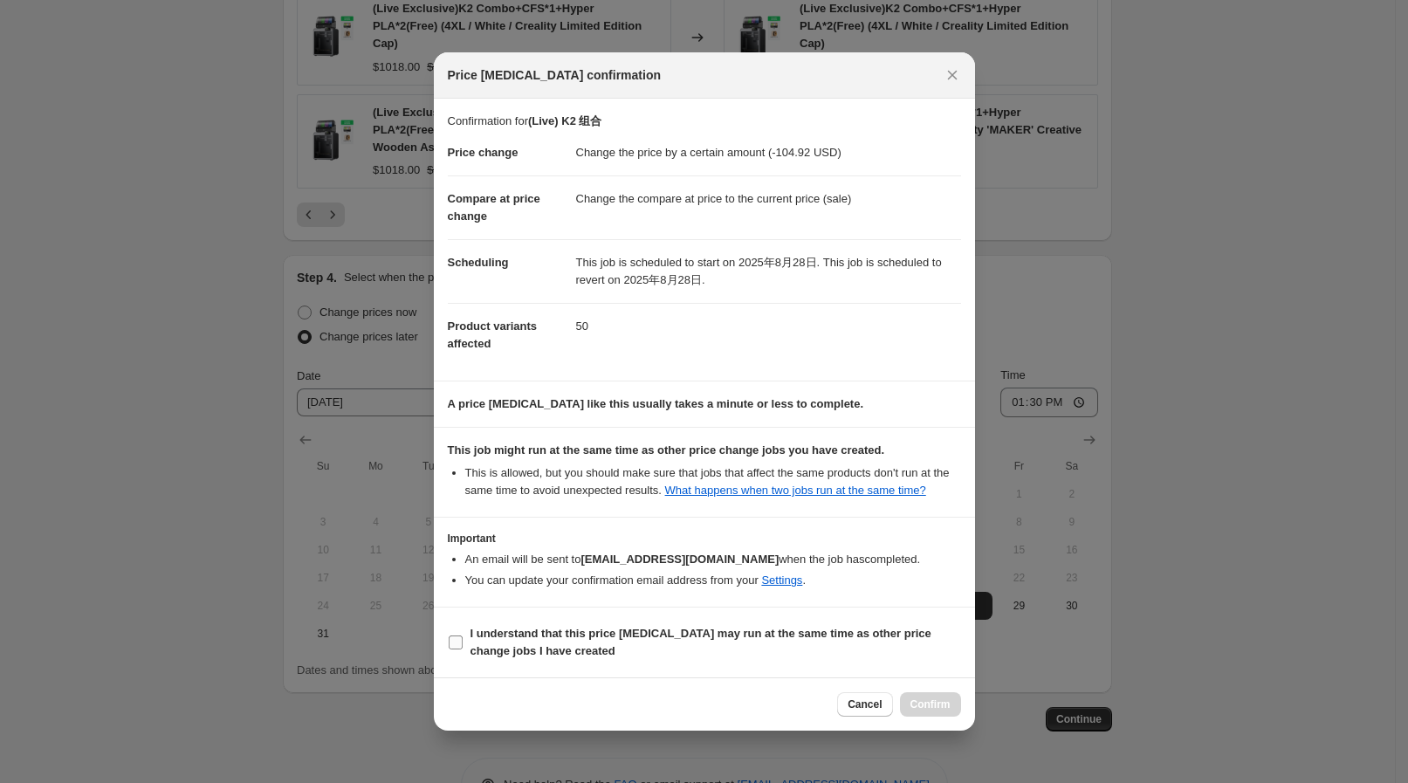
click at [526, 644] on b "I understand that this price change job may run at the same time as other price…" at bounding box center [701, 642] width 461 height 31
click at [463, 644] on input "I understand that this price change job may run at the same time as other price…" at bounding box center [456, 643] width 14 height 14
checkbox input "true"
click at [924, 702] on span "Confirm" at bounding box center [931, 704] width 40 height 14
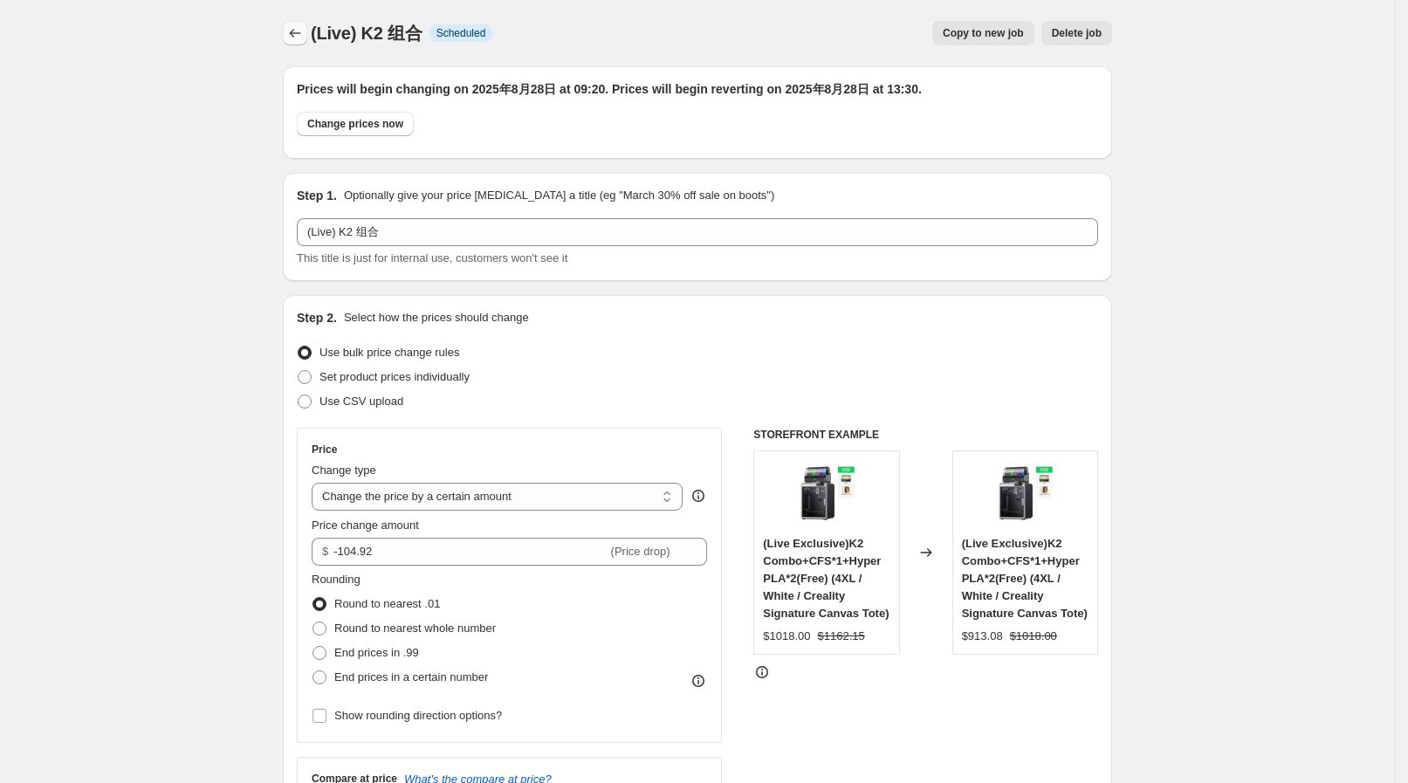
click at [301, 30] on icon "Price change jobs" at bounding box center [294, 32] width 17 height 17
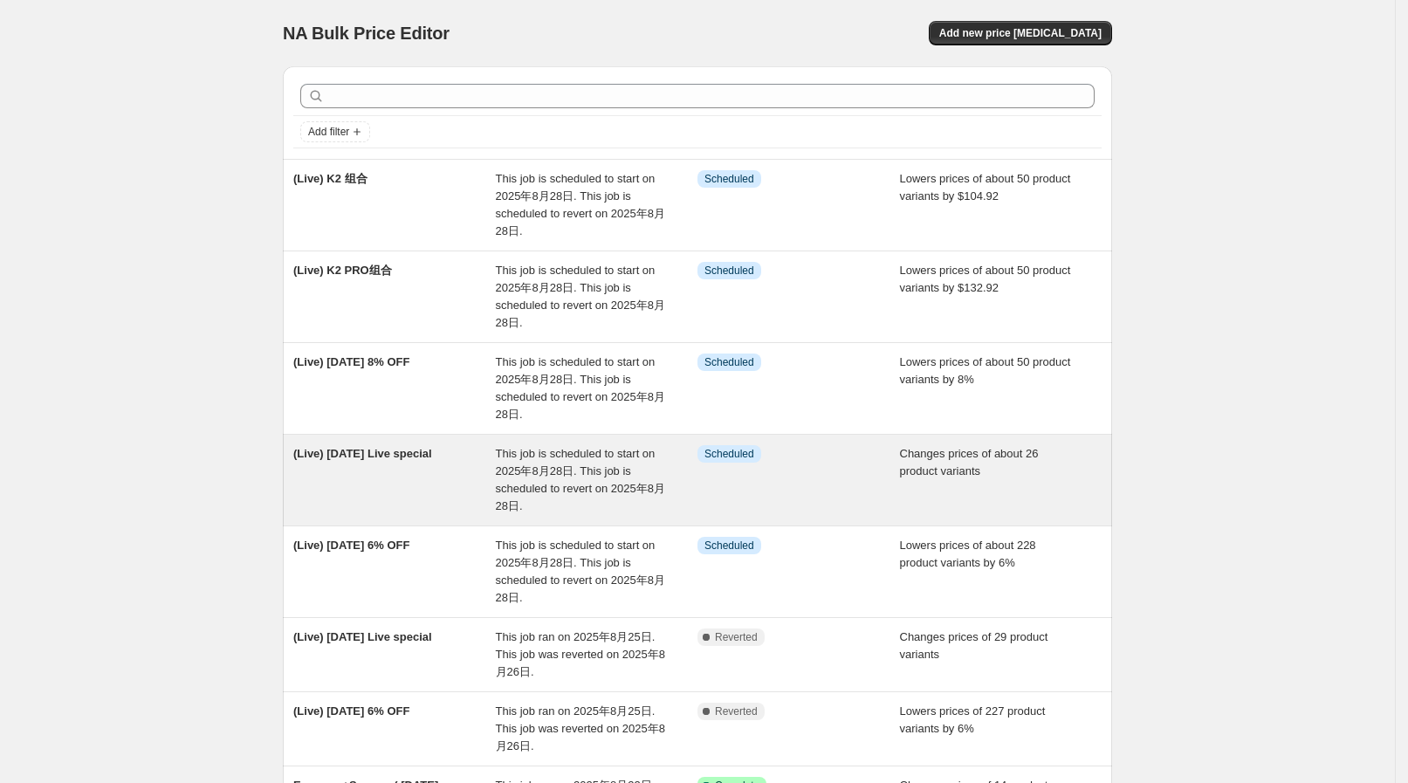
click at [585, 454] on span "This job is scheduled to start on 2025年8月28日. This job is scheduled to revert o…" at bounding box center [580, 479] width 169 height 65
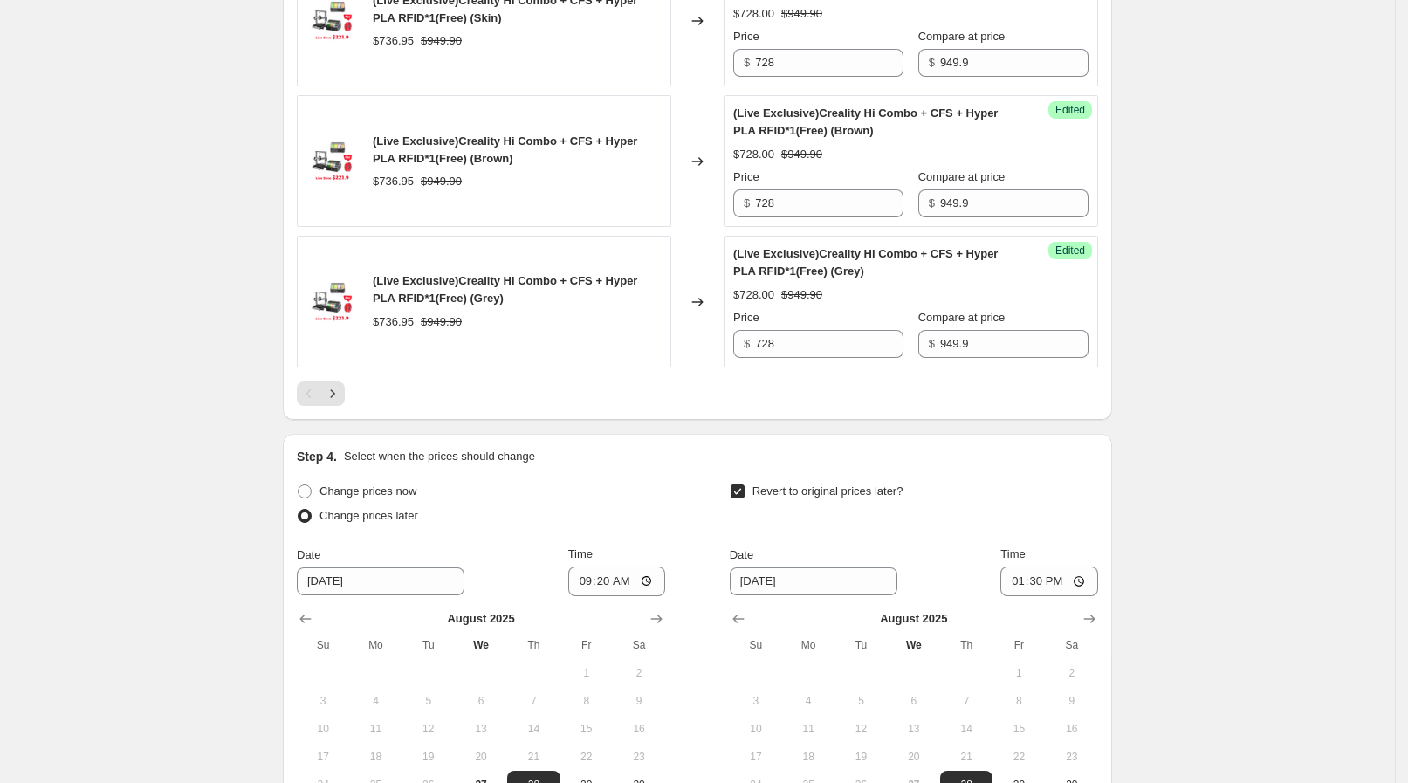
scroll to position [3170, 0]
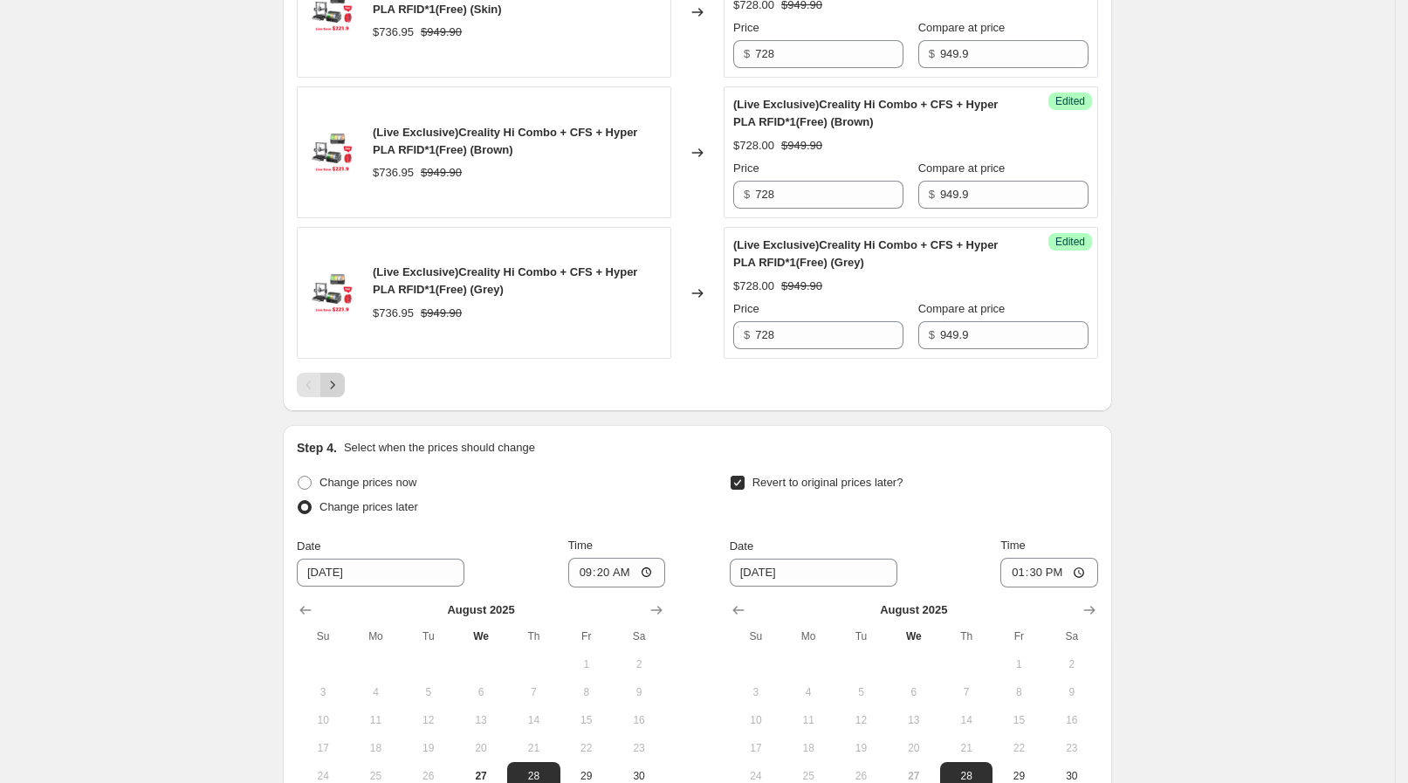
click at [341, 381] on icon "Next" at bounding box center [332, 384] width 17 height 17
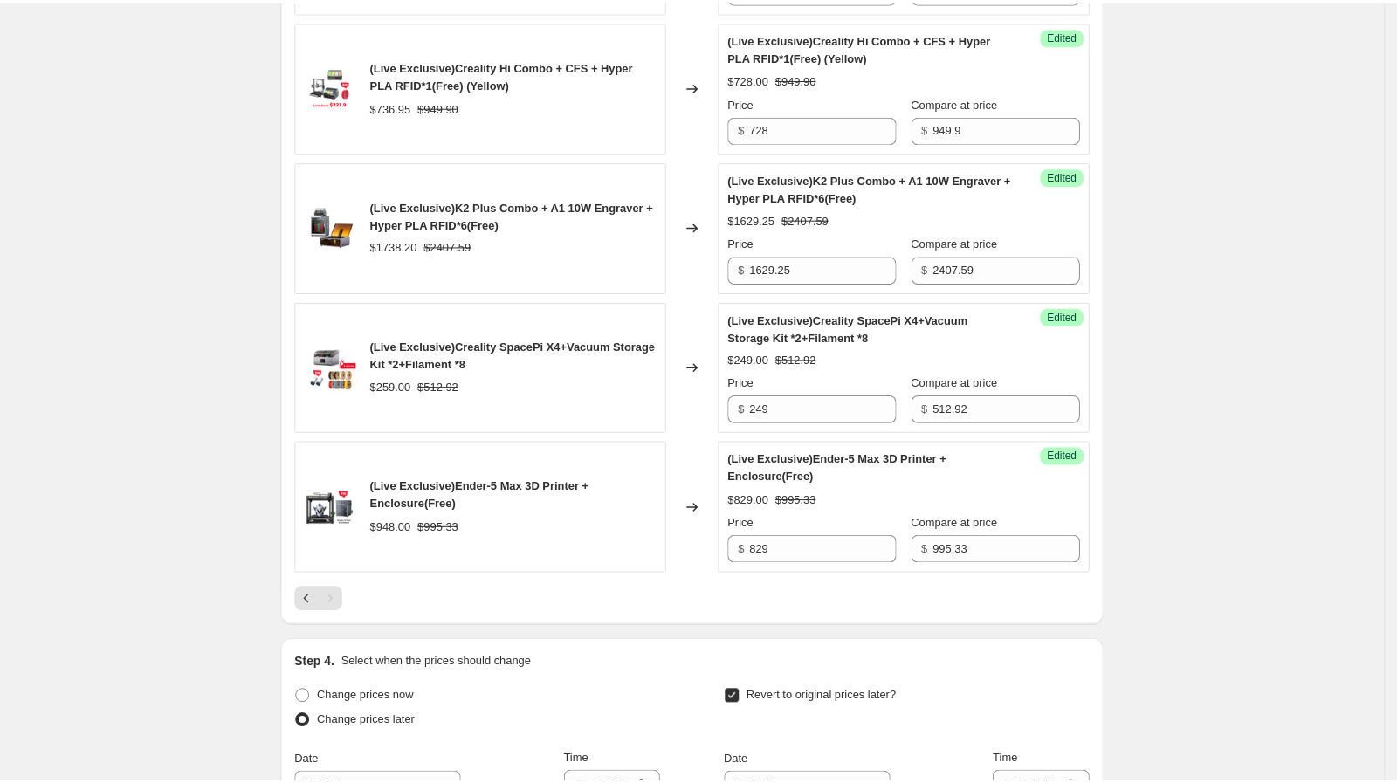
scroll to position [1008, 0]
